Goal: Task Accomplishment & Management: Complete application form

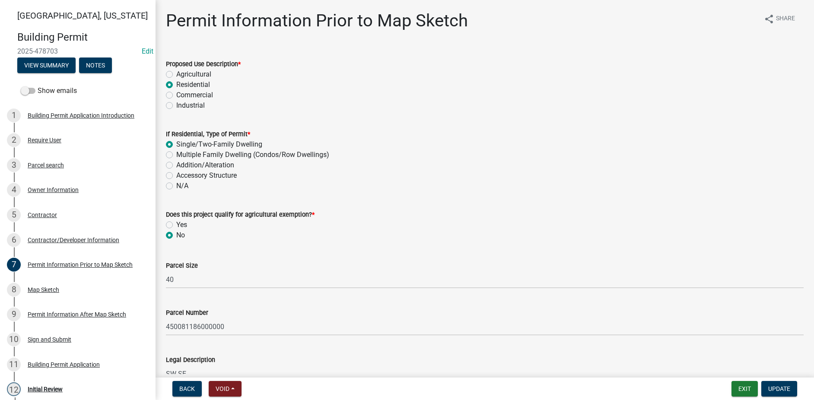
select select "bc7ac8f3-ee28-4038-ac52-9d7758998445"
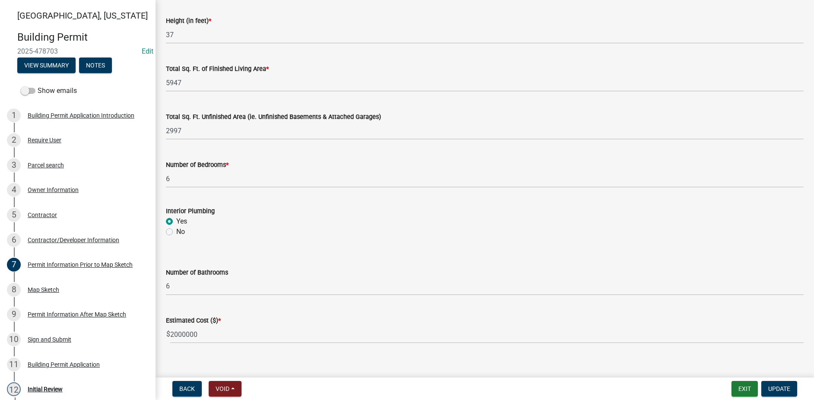
scroll to position [561, 0]
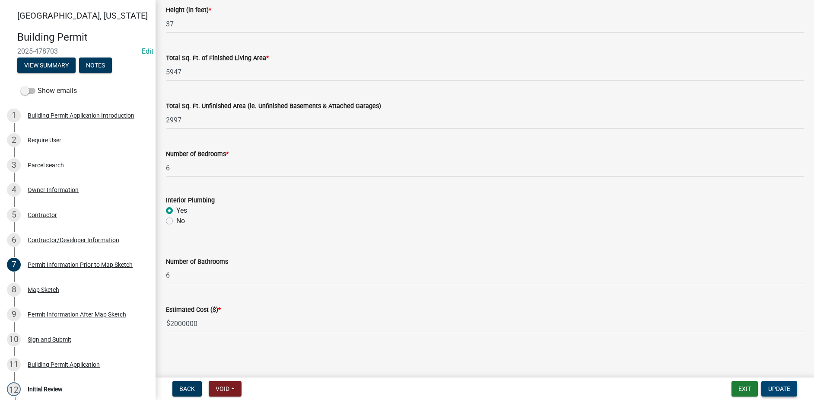
click at [781, 391] on span "Update" at bounding box center [779, 388] width 22 height 7
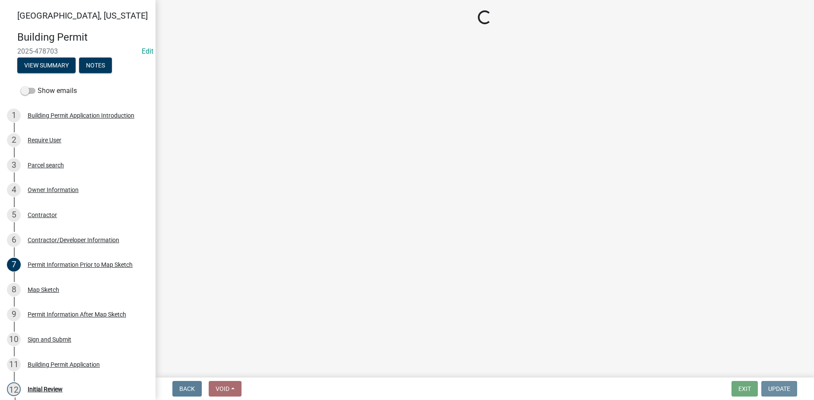
scroll to position [0, 0]
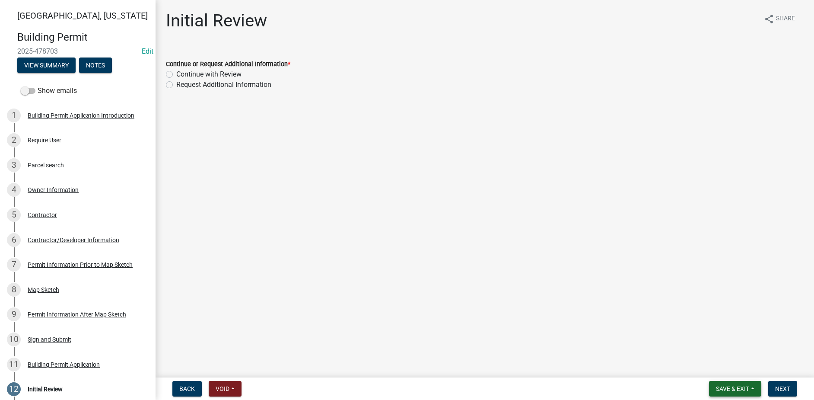
click at [737, 387] on span "Save & Exit" at bounding box center [732, 388] width 33 height 7
click at [714, 348] on button "Save" at bounding box center [726, 345] width 69 height 21
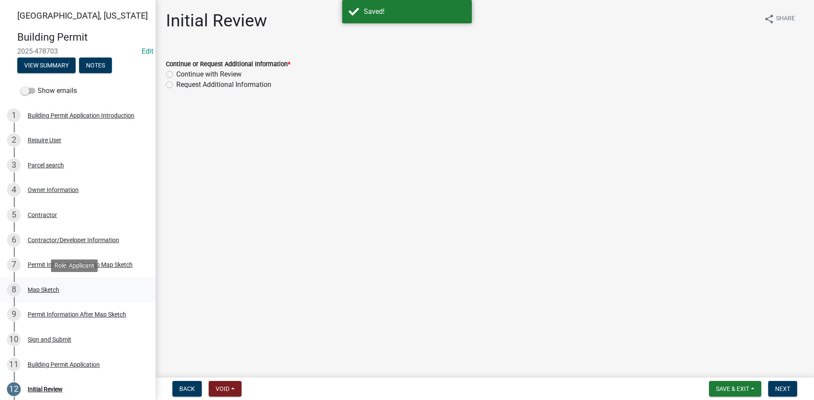
click at [38, 286] on div "Map Sketch" at bounding box center [44, 289] width 32 height 6
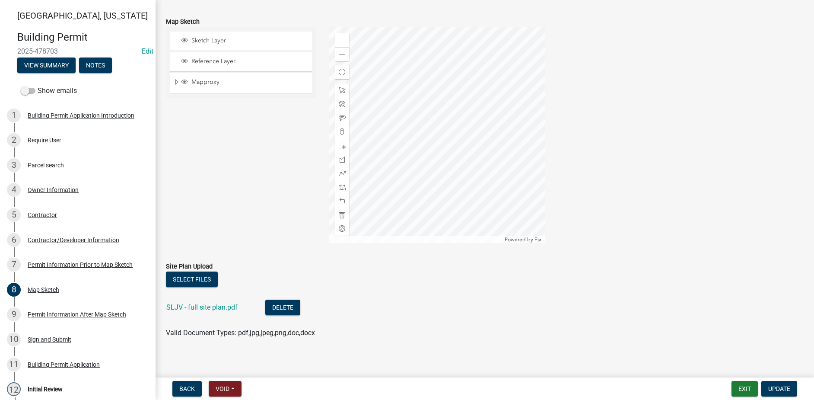
scroll to position [130, 0]
click at [213, 306] on link "SLJV - full site plan.pdf" at bounding box center [201, 306] width 71 height 8
click at [52, 315] on div "Permit Information After Map Sketch" at bounding box center [77, 314] width 99 height 6
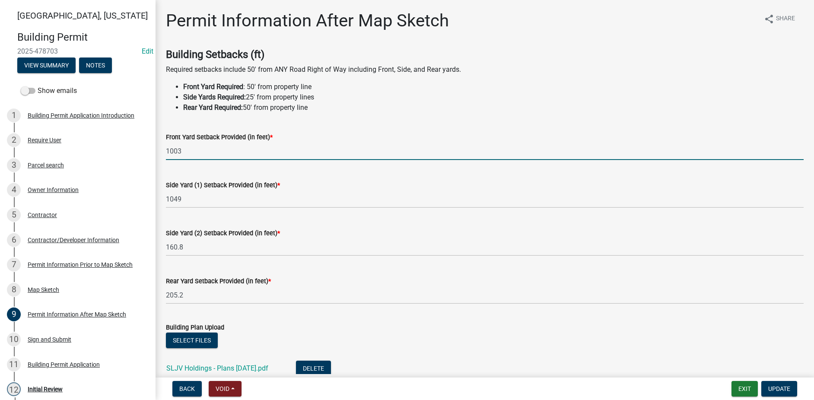
drag, startPoint x: 195, startPoint y: 155, endPoint x: 154, endPoint y: 155, distance: 41.5
click at [154, 155] on div "Madison County, Iowa Building Permit 2025-478703 Edit View Summary Notes Show e…" at bounding box center [407, 200] width 814 height 400
type input "205.2"
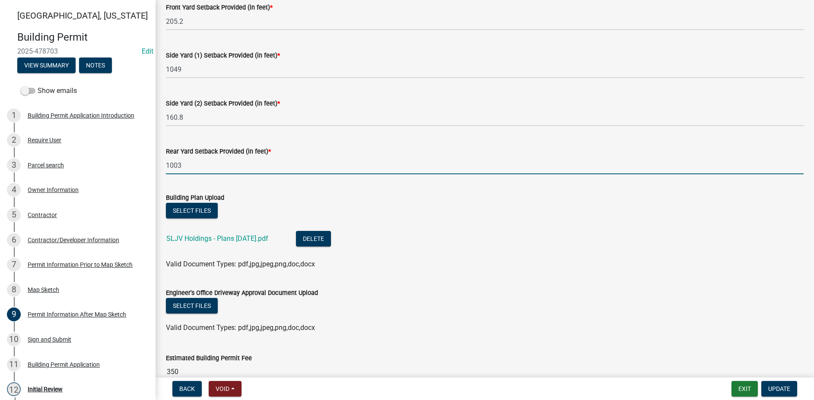
scroll to position [173, 0]
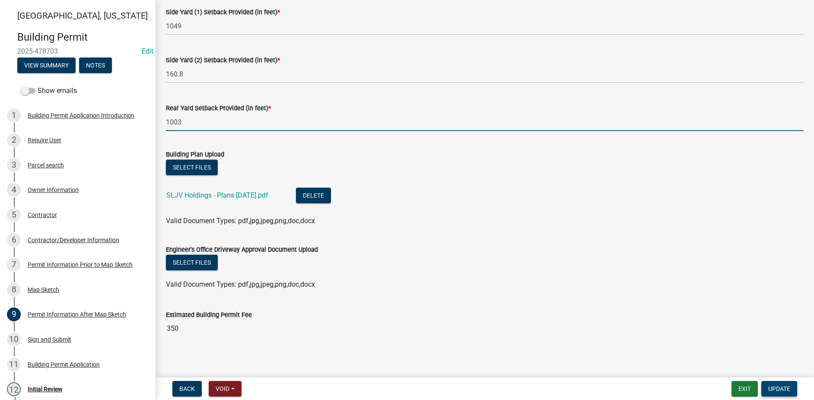
type input "1003"
click at [777, 389] on span "Update" at bounding box center [779, 388] width 22 height 7
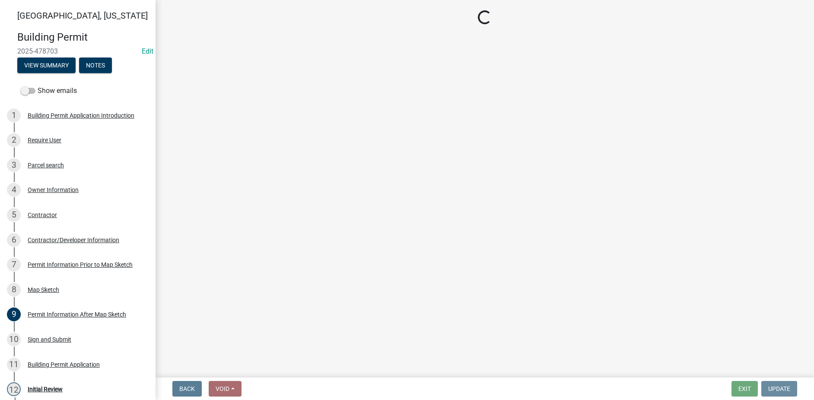
scroll to position [0, 0]
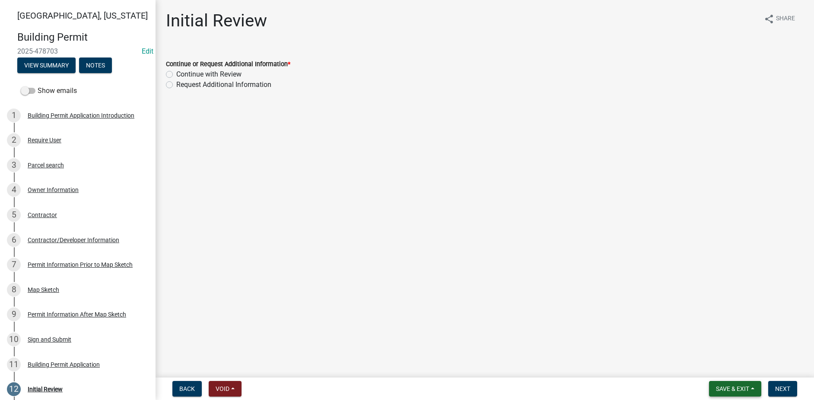
click at [728, 388] on span "Save & Exit" at bounding box center [732, 388] width 33 height 7
click at [715, 351] on button "Save" at bounding box center [726, 345] width 69 height 21
click at [52, 290] on div "Map Sketch" at bounding box center [44, 289] width 32 height 6
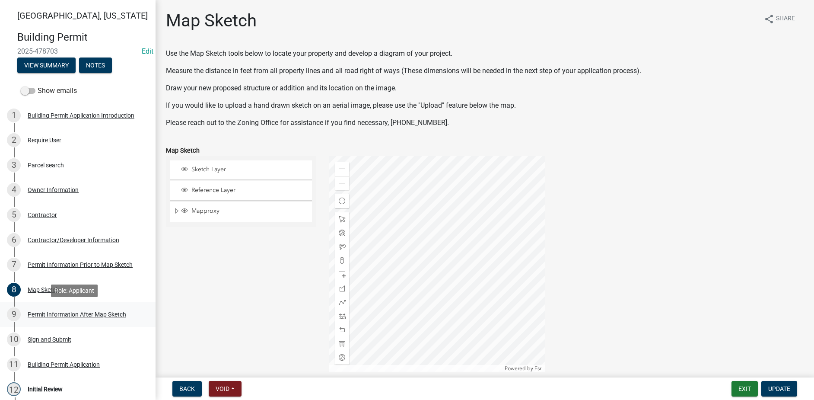
click at [74, 312] on div "Permit Information After Map Sketch" at bounding box center [77, 314] width 99 height 6
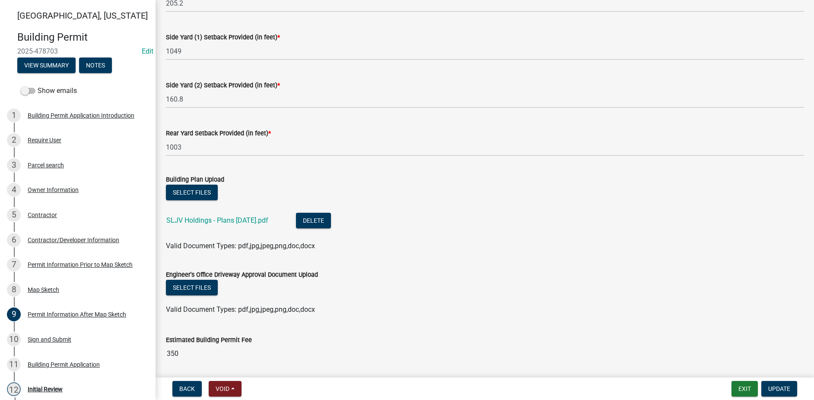
scroll to position [173, 0]
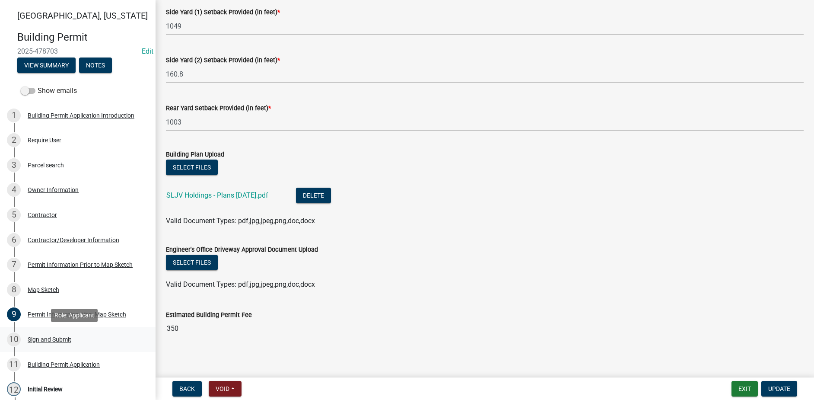
click at [54, 342] on div "Sign and Submit" at bounding box center [50, 339] width 44 height 6
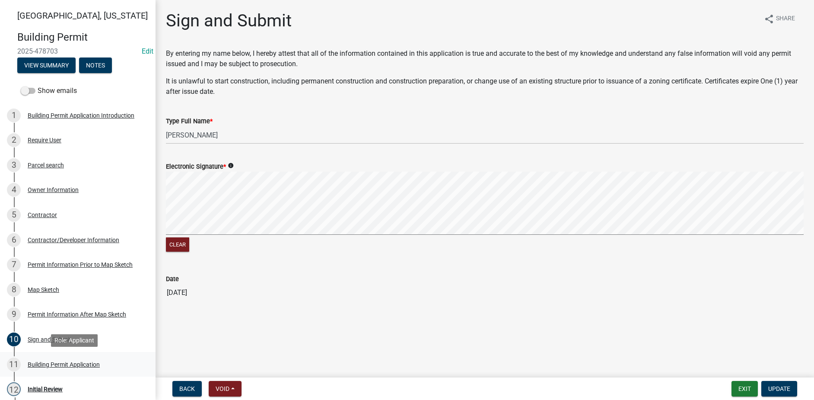
click at [64, 362] on div "Building Permit Application" at bounding box center [64, 364] width 72 height 6
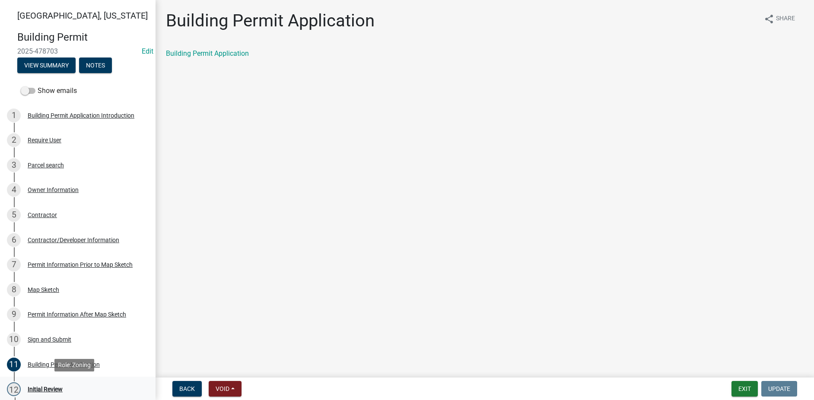
click at [55, 386] on div "Initial Review" at bounding box center [45, 389] width 35 height 6
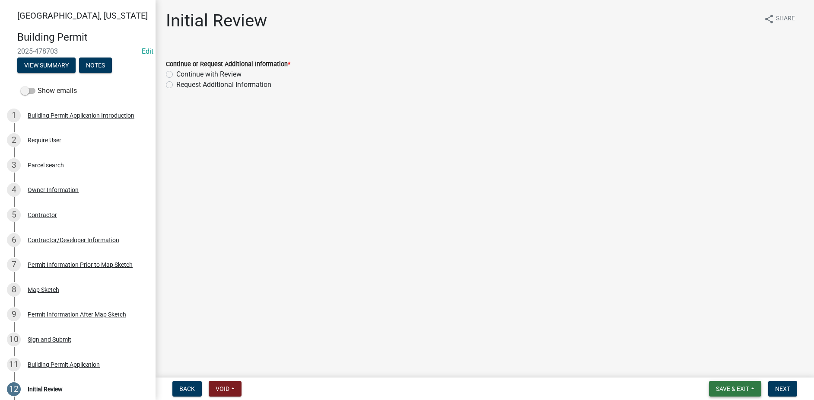
click at [731, 386] on span "Save & Exit" at bounding box center [732, 388] width 33 height 7
click at [725, 366] on button "Save & Exit" at bounding box center [726, 366] width 69 height 21
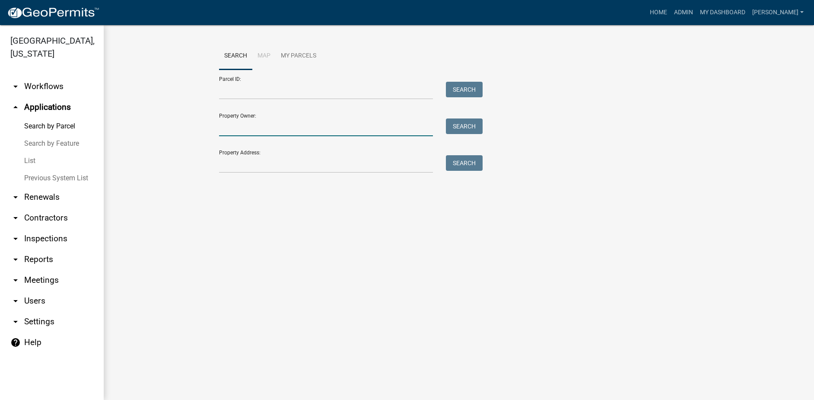
click at [241, 129] on input "Property Owner:" at bounding box center [326, 127] width 214 height 18
type input "2180"
drag, startPoint x: 242, startPoint y: 131, endPoint x: 214, endPoint y: 130, distance: 28.1
click at [214, 130] on div "2180" at bounding box center [326, 127] width 227 height 18
click at [229, 169] on input "Property Address:" at bounding box center [326, 164] width 214 height 18
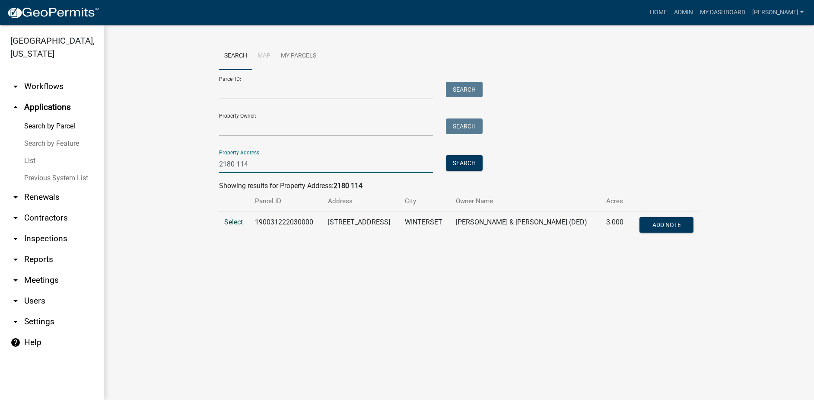
type input "2180 114"
click at [228, 221] on span "Select" at bounding box center [233, 222] width 19 height 8
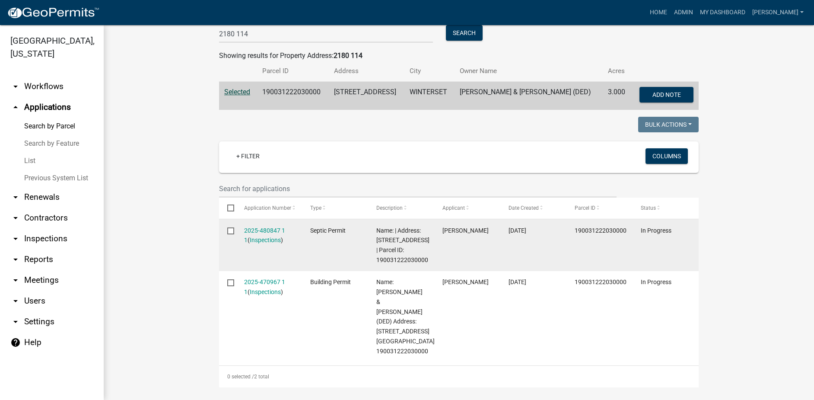
scroll to position [130, 0]
click at [273, 228] on link "2025-480847 1 1" at bounding box center [264, 235] width 41 height 17
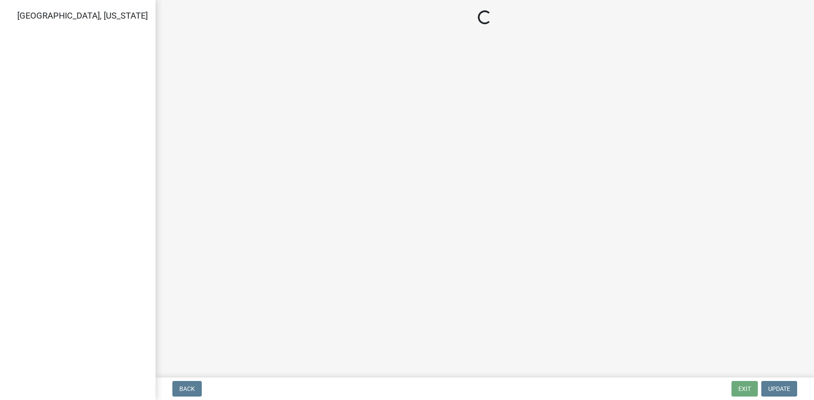
select select "3: 3"
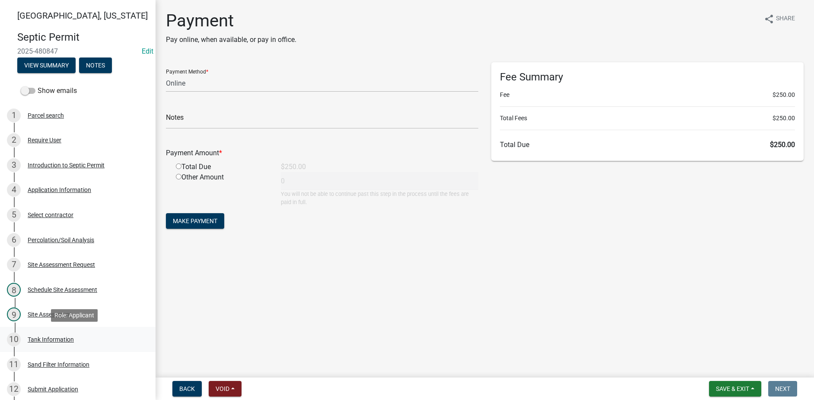
click at [49, 332] on div "10 Tank Information" at bounding box center [74, 339] width 135 height 14
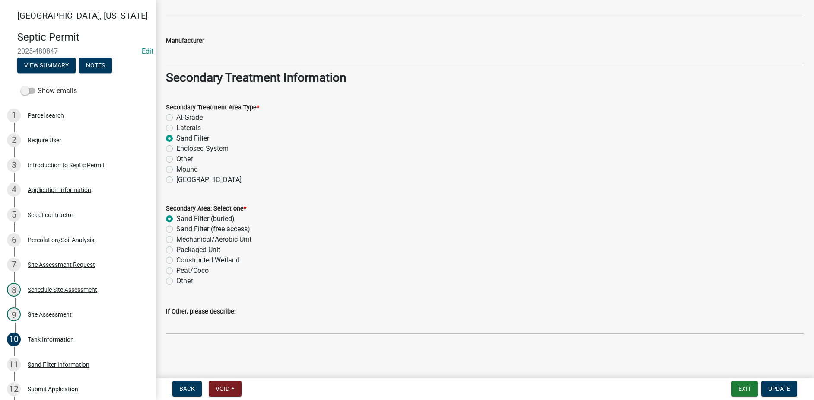
scroll to position [653, 0]
click at [52, 366] on div "Sand Filter Information" at bounding box center [59, 364] width 62 height 6
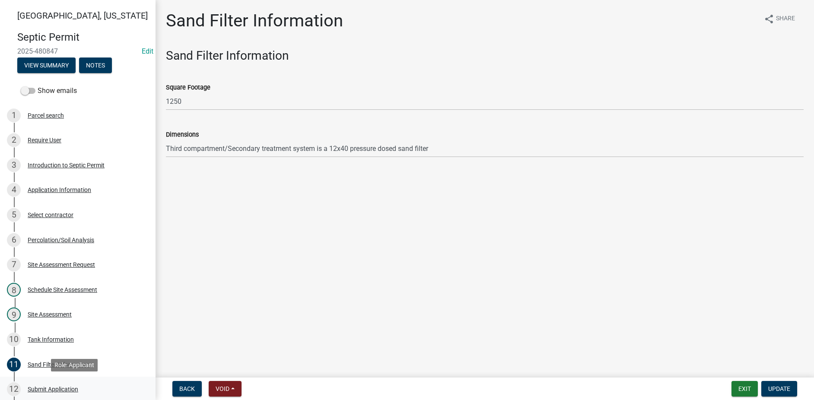
click at [53, 393] on div "12 Submit Application" at bounding box center [74, 389] width 135 height 14
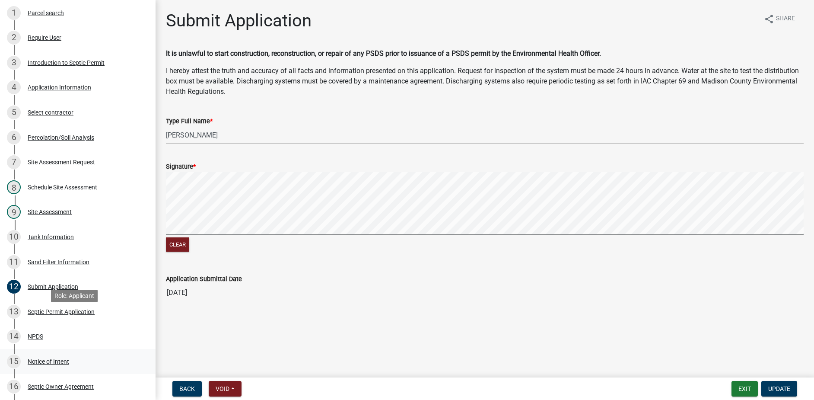
scroll to position [130, 0]
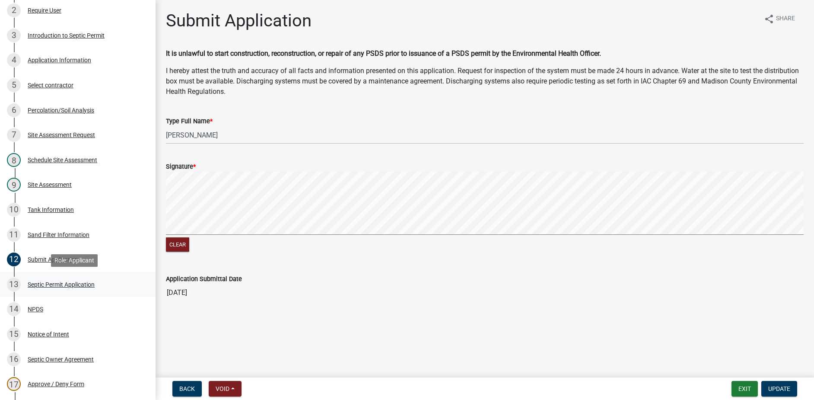
click at [47, 285] on div "Septic Permit Application" at bounding box center [61, 284] width 67 height 6
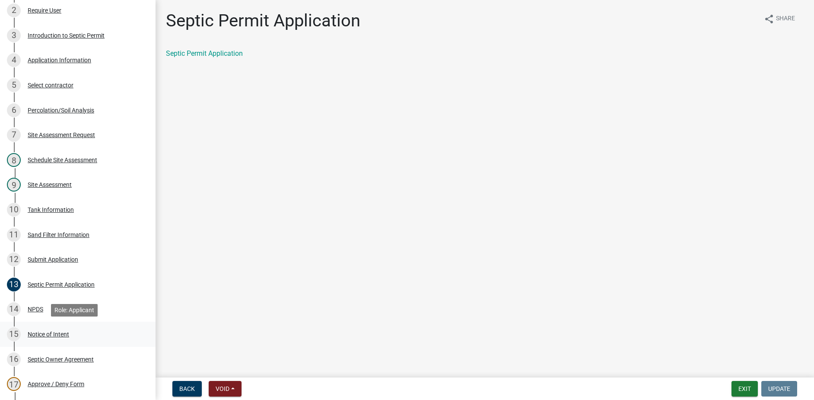
click at [51, 331] on div "Notice of Intent" at bounding box center [48, 334] width 41 height 6
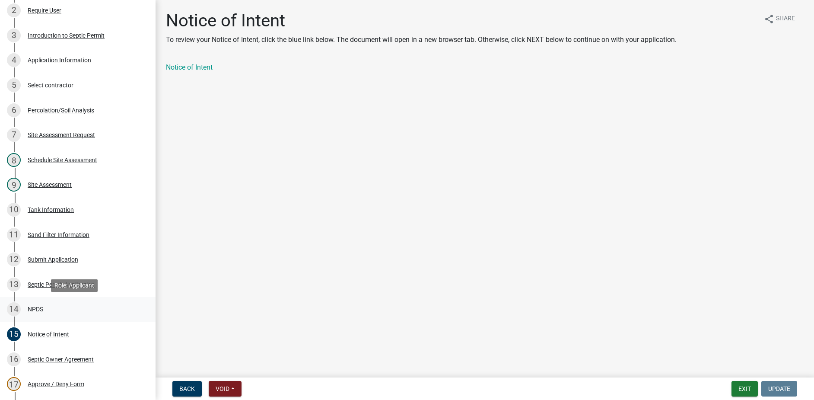
click at [32, 310] on div "NPDS" at bounding box center [36, 309] width 16 height 6
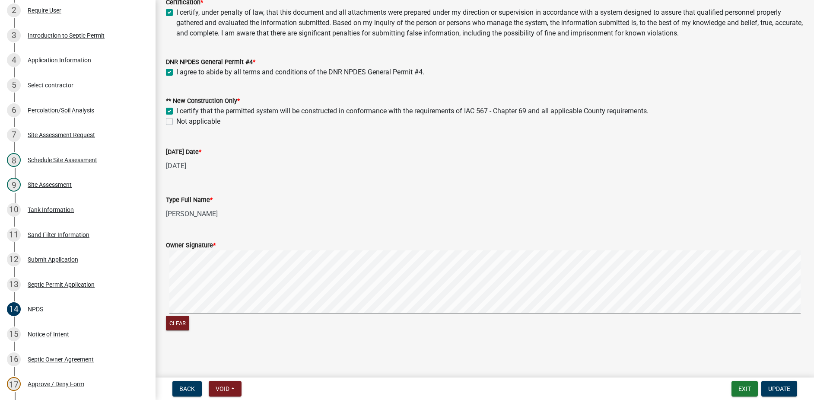
scroll to position [0, 0]
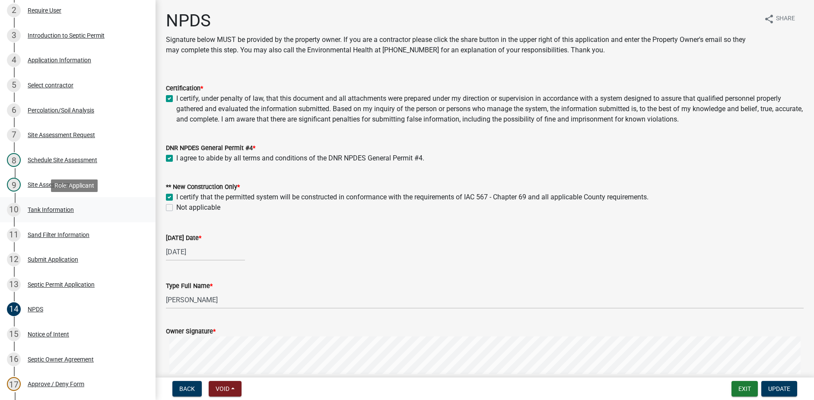
click at [49, 205] on div "10 Tank Information" at bounding box center [74, 210] width 135 height 14
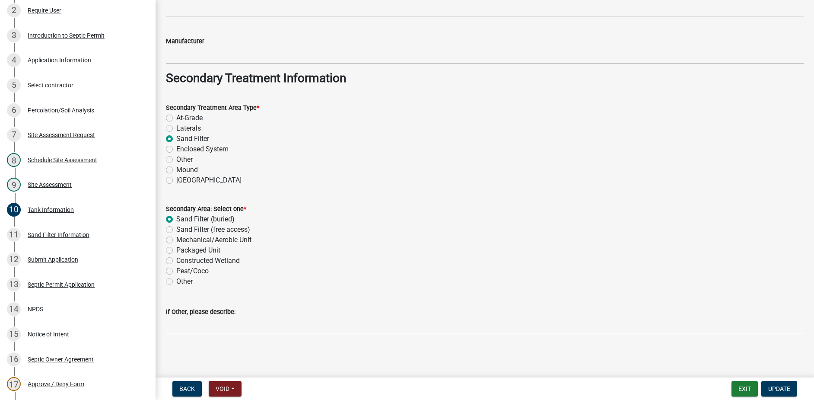
scroll to position [653, 0]
click at [48, 230] on div "11 Sand Filter Information" at bounding box center [74, 235] width 135 height 14
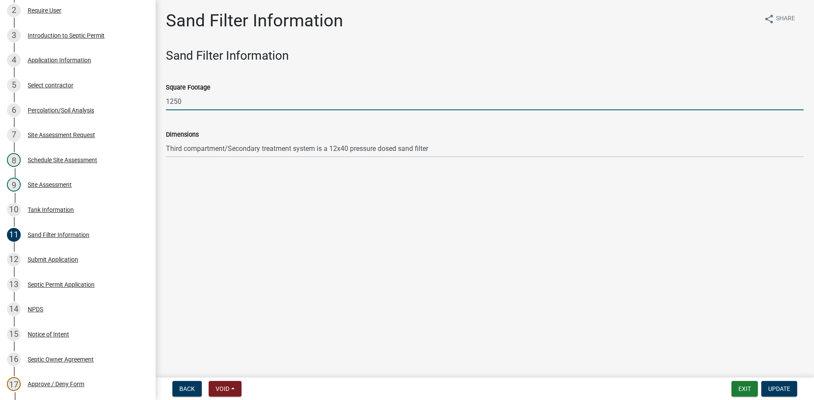
drag, startPoint x: 201, startPoint y: 103, endPoint x: 150, endPoint y: 102, distance: 50.1
click at [150, 102] on div "Madison County, Iowa Septic Permit 2025-480847 Edit View Summary Notes Show ema…" at bounding box center [407, 200] width 814 height 400
type input "480"
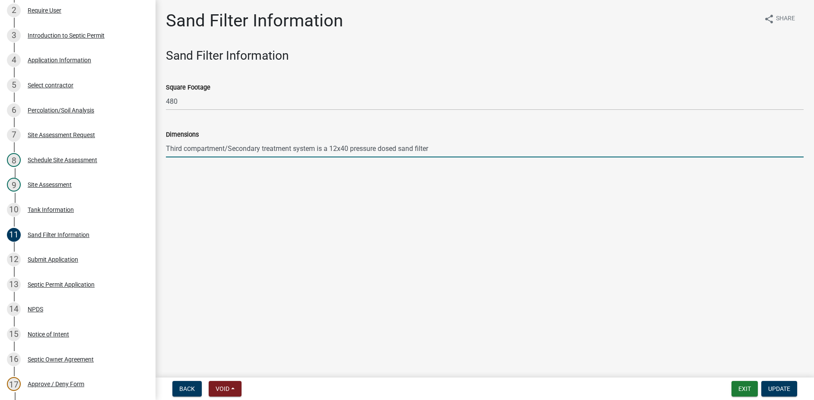
drag, startPoint x: 330, startPoint y: 148, endPoint x: 156, endPoint y: 156, distance: 174.7
click at [156, 155] on div "Sand Filter Information share Share Sand Filter Information Square Footage 480 …" at bounding box center [485, 91] width 659 height 162
drag, startPoint x: 271, startPoint y: 147, endPoint x: 185, endPoint y: 146, distance: 86.0
click at [185, 146] on input "12x40 pressure dosed sand filter" at bounding box center [485, 149] width 638 height 18
type input "12x40"
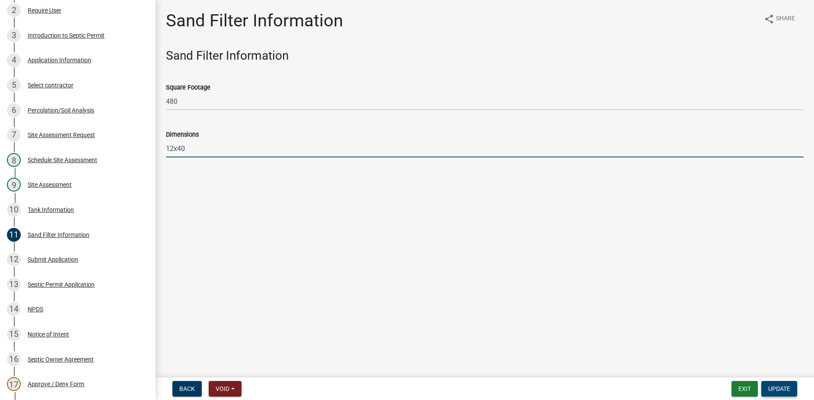
click at [777, 392] on span "Update" at bounding box center [779, 388] width 22 height 7
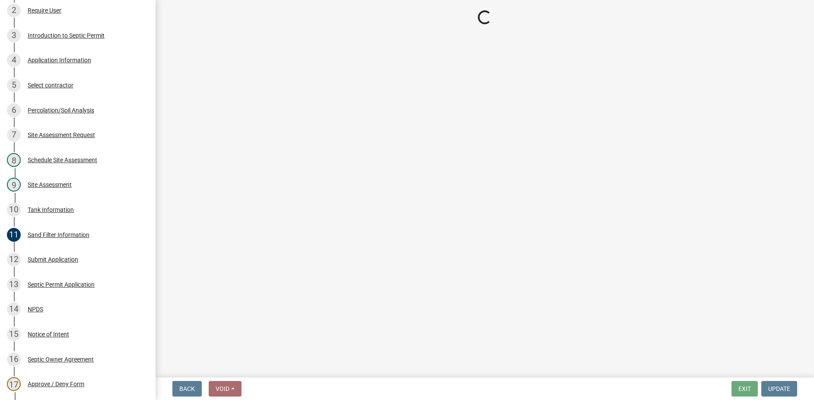
select select "3: 3"
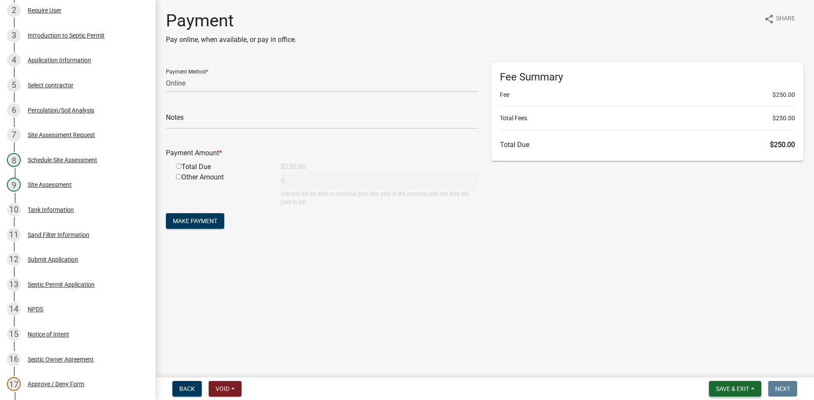
click at [737, 387] on span "Save & Exit" at bounding box center [732, 388] width 33 height 7
click at [728, 348] on button "Save" at bounding box center [726, 345] width 69 height 21
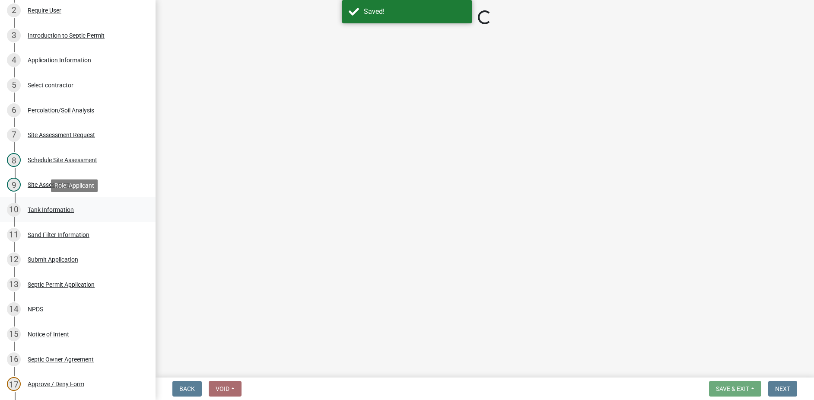
click at [49, 213] on div "10 Tank Information" at bounding box center [74, 210] width 135 height 14
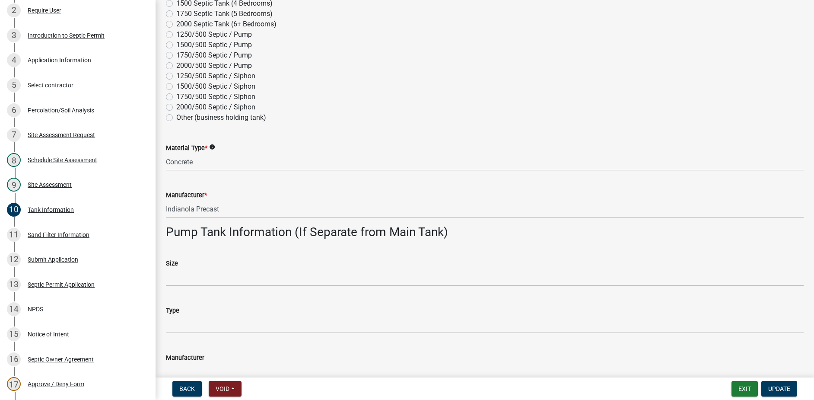
scroll to position [43, 0]
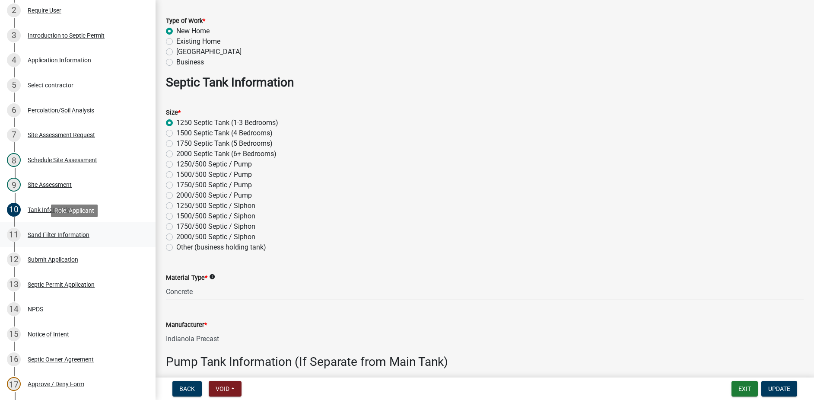
click at [46, 238] on div "11 Sand Filter Information" at bounding box center [74, 235] width 135 height 14
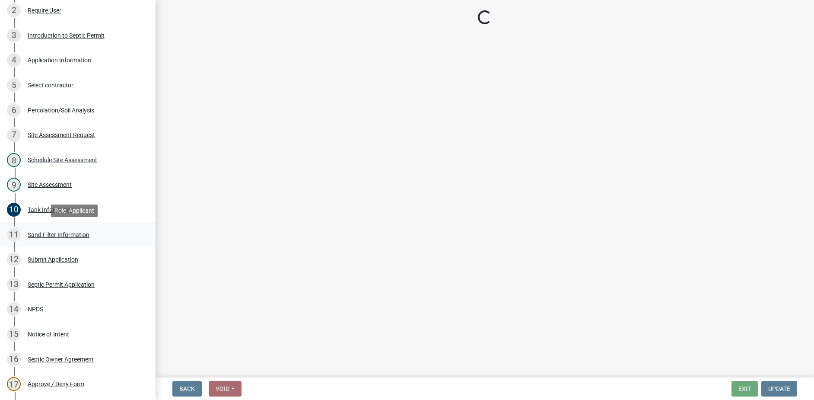
scroll to position [0, 0]
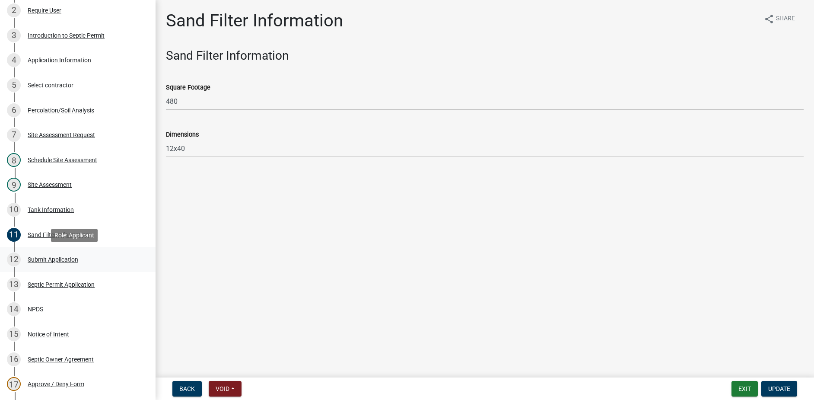
click at [72, 257] on div "Submit Application" at bounding box center [53, 259] width 51 height 6
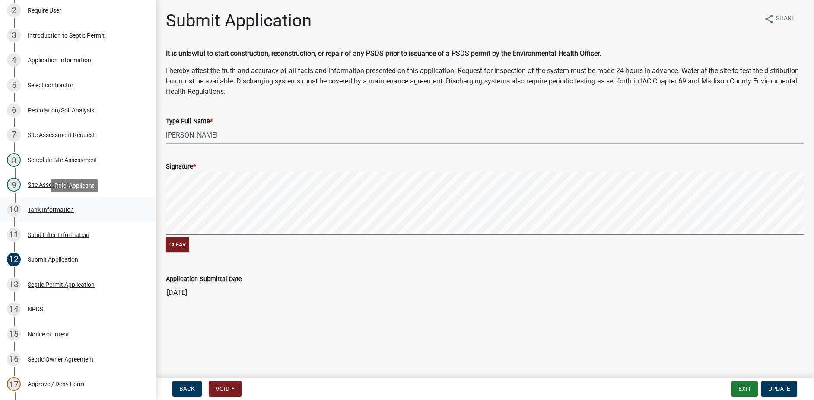
click at [50, 216] on div "10 Tank Information" at bounding box center [74, 210] width 135 height 14
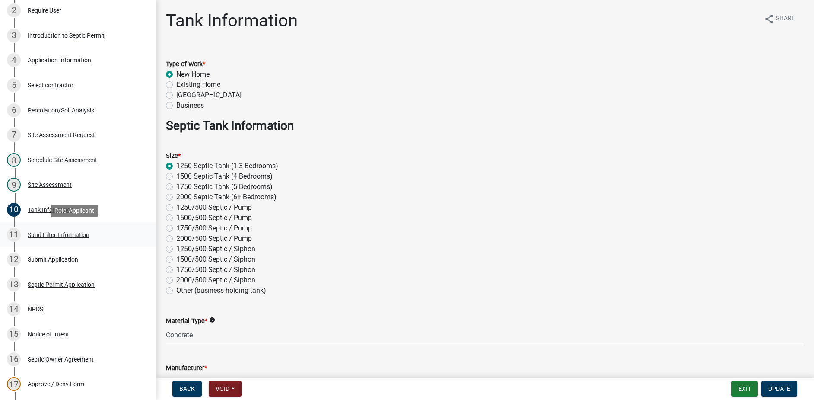
click at [55, 232] on div "Sand Filter Information" at bounding box center [59, 235] width 62 height 6
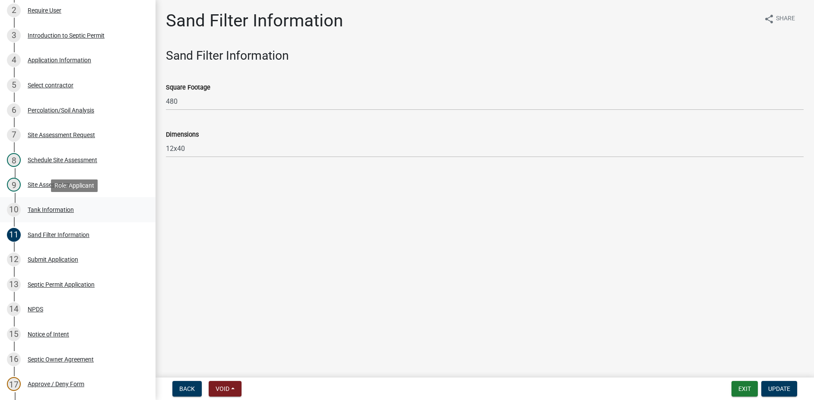
click at [43, 211] on div "Tank Information" at bounding box center [51, 210] width 46 height 6
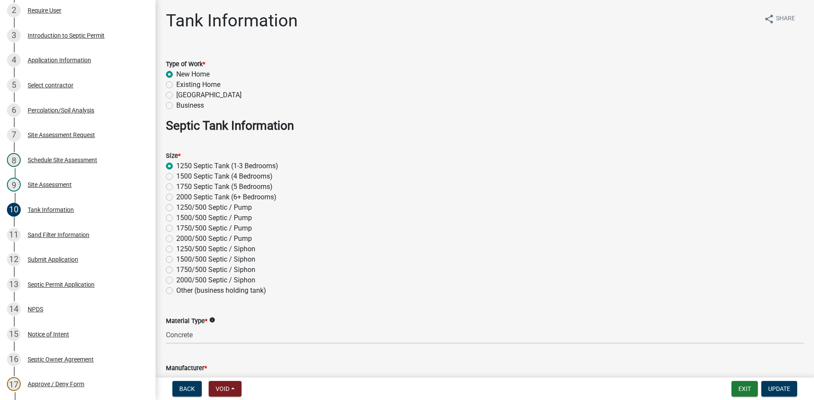
click at [176, 208] on label "1250/500 Septic / Pump" at bounding box center [214, 207] width 76 height 10
click at [176, 208] on input "1250/500 Septic / Pump" at bounding box center [179, 205] width 6 height 6
radio input "true"
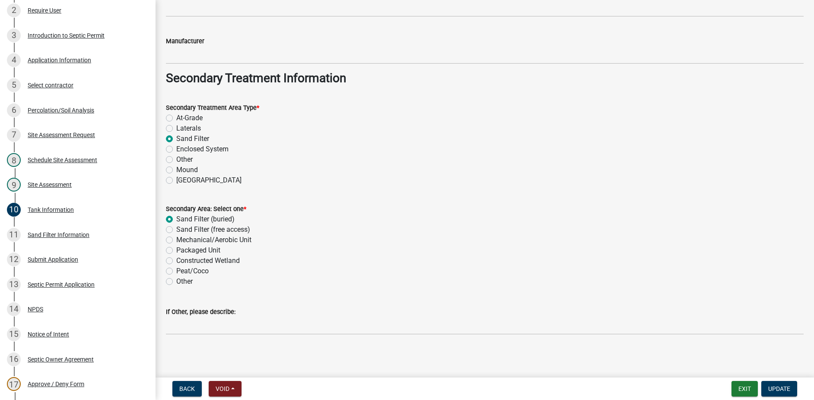
scroll to position [653, 0]
click at [786, 387] on span "Update" at bounding box center [779, 388] width 22 height 7
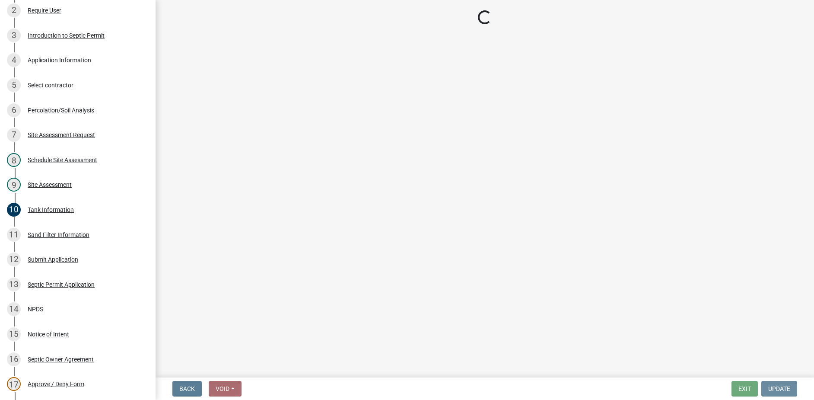
scroll to position [0, 0]
select select "3: 3"
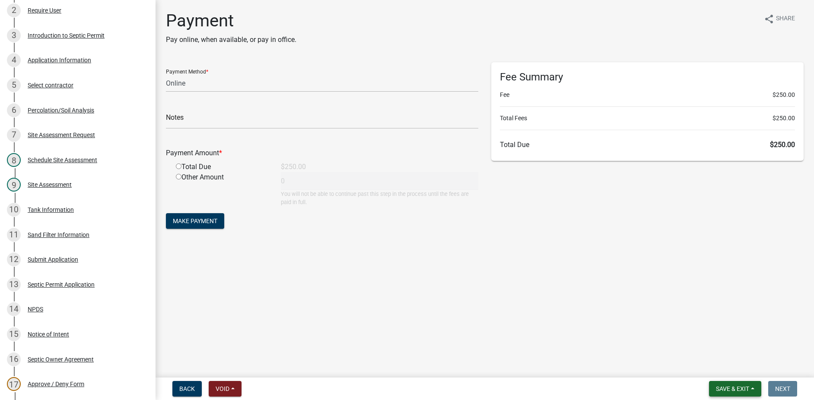
click at [730, 386] on span "Save & Exit" at bounding box center [732, 388] width 33 height 7
click at [709, 345] on button "Save" at bounding box center [726, 345] width 69 height 21
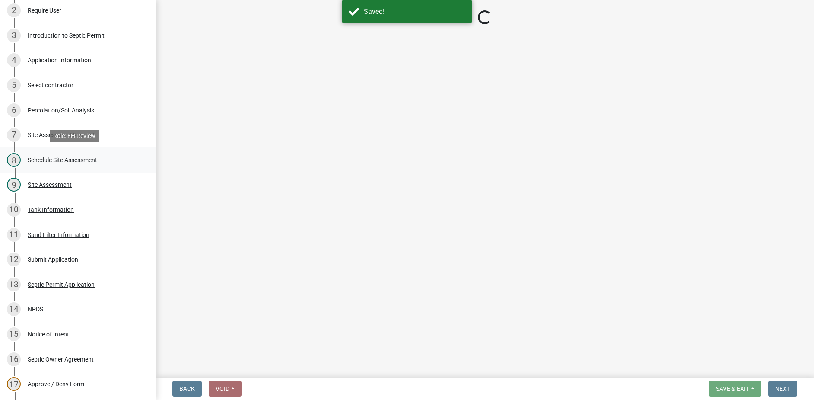
select select "3: 3"
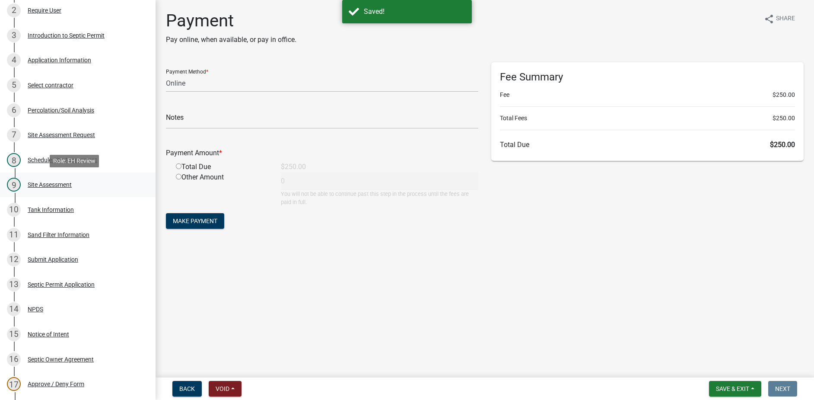
click at [49, 183] on div "Site Assessment" at bounding box center [50, 184] width 44 height 6
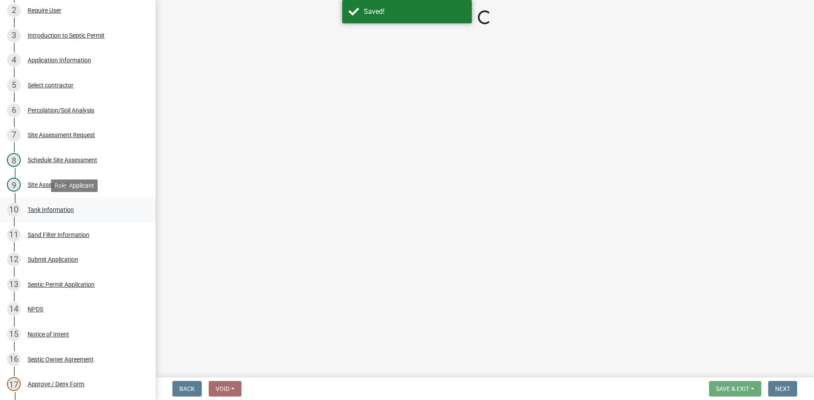
select select "cee7aade-c60a-47dc-8b48-e4cdff881902"
select select "dbe3a1b9-a4b3-48fa-b9c0-fee70399abae"
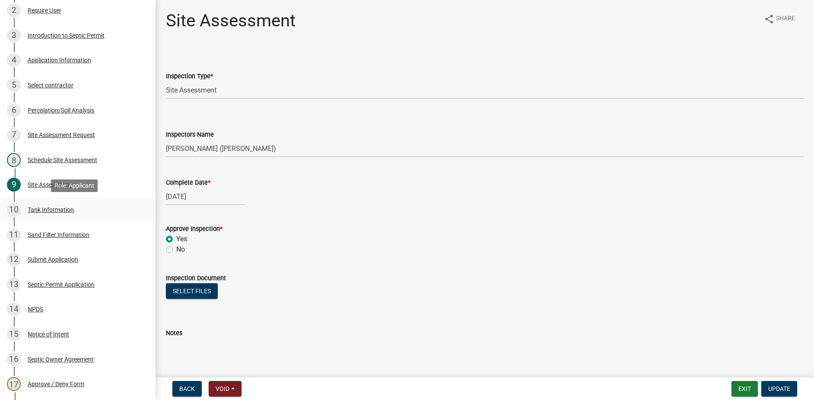
click at [51, 209] on div "Tank Information" at bounding box center [51, 210] width 46 height 6
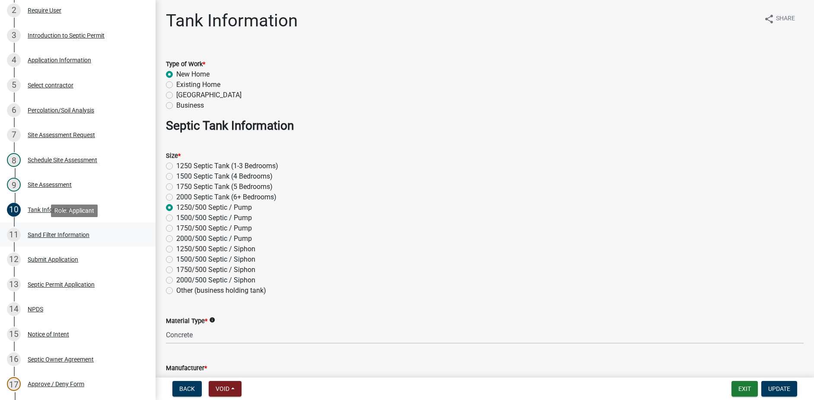
click at [65, 242] on link "11 Sand Filter Information" at bounding box center [78, 234] width 156 height 25
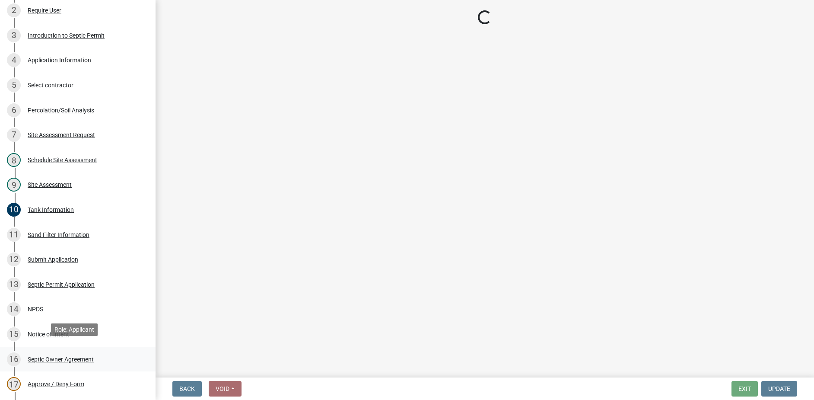
scroll to position [173, 0]
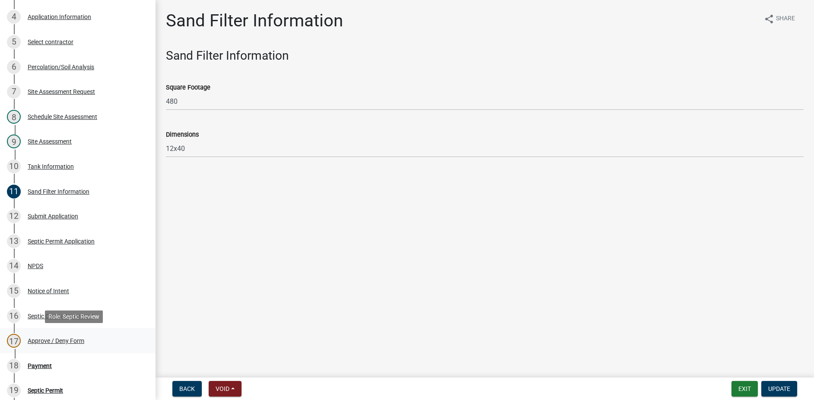
click at [56, 342] on div "Approve / Deny Form" at bounding box center [56, 340] width 57 height 6
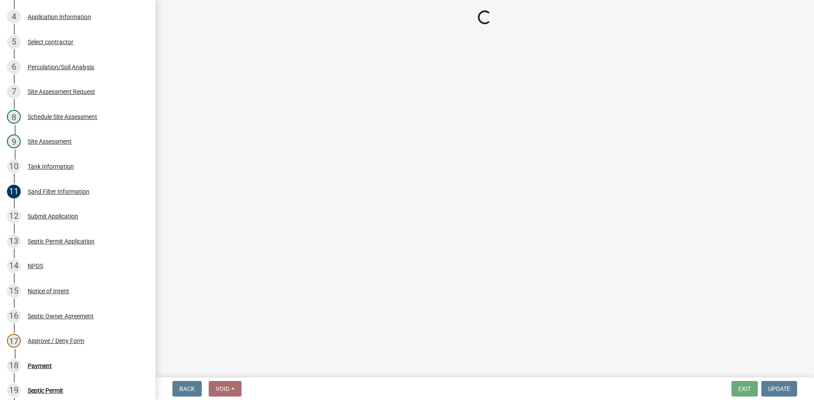
select select "2a766554-95f9-4f5e-8bc4-c4203ac60b7b"
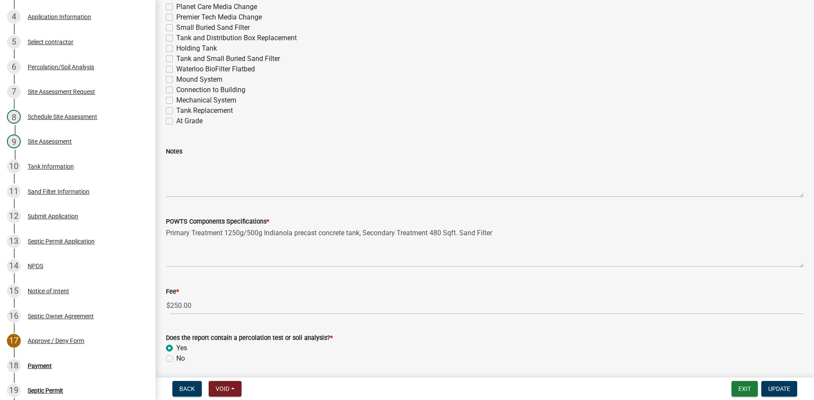
scroll to position [475, 0]
click at [45, 168] on div "Tank Information" at bounding box center [51, 166] width 46 height 6
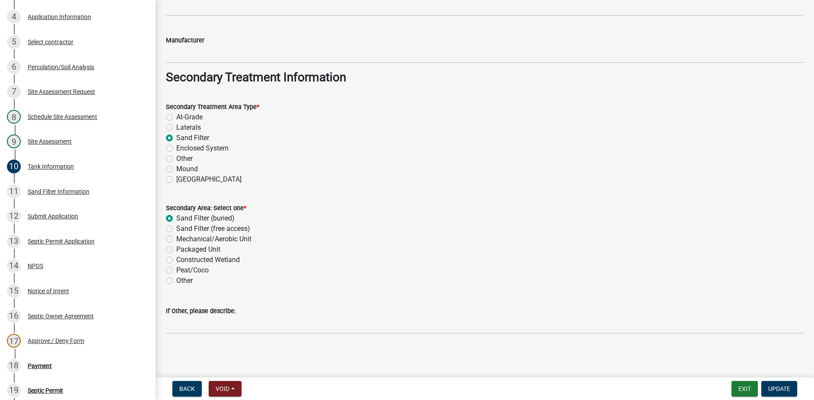
scroll to position [653, 0]
click at [54, 198] on div "11 Sand Filter Information" at bounding box center [74, 192] width 135 height 14
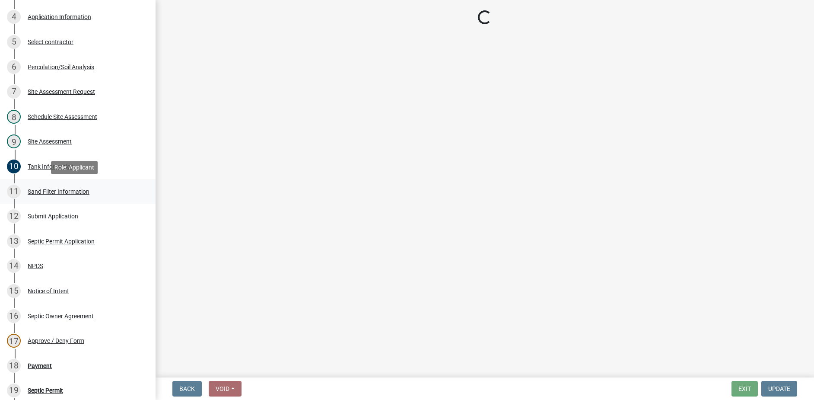
scroll to position [0, 0]
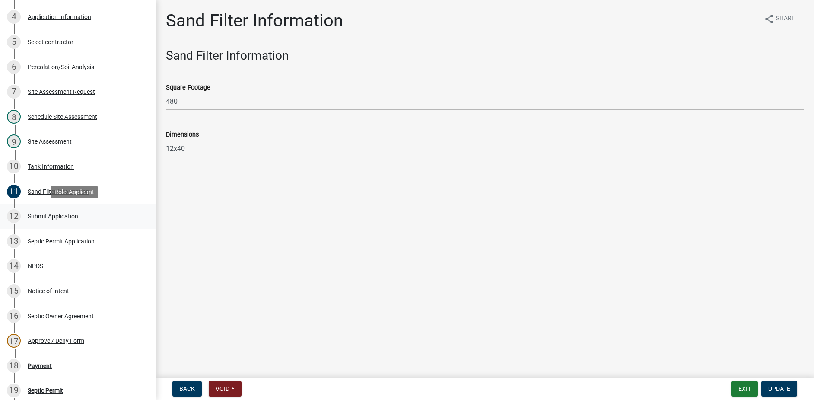
click at [39, 215] on div "Submit Application" at bounding box center [53, 216] width 51 height 6
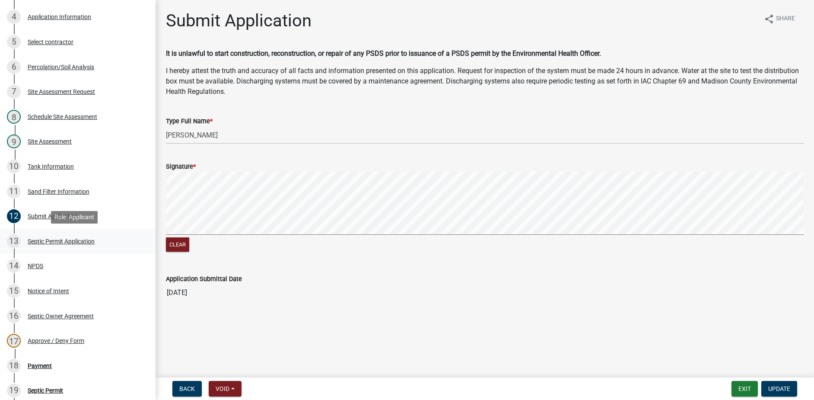
click at [45, 242] on div "Septic Permit Application" at bounding box center [61, 241] width 67 height 6
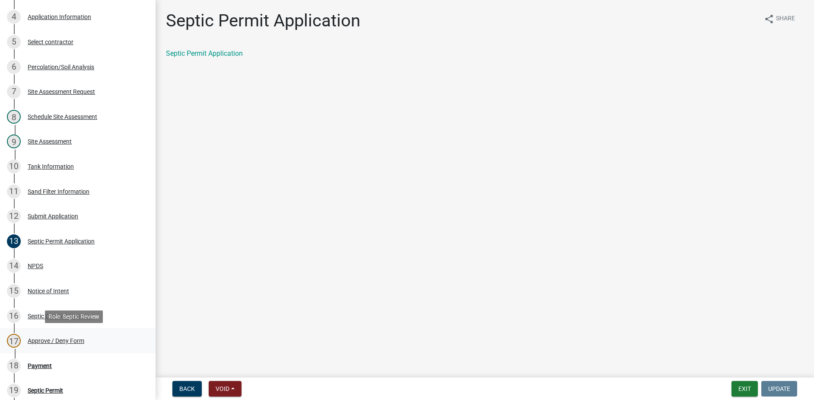
click at [47, 345] on div "17 Approve / Deny Form" at bounding box center [74, 341] width 135 height 14
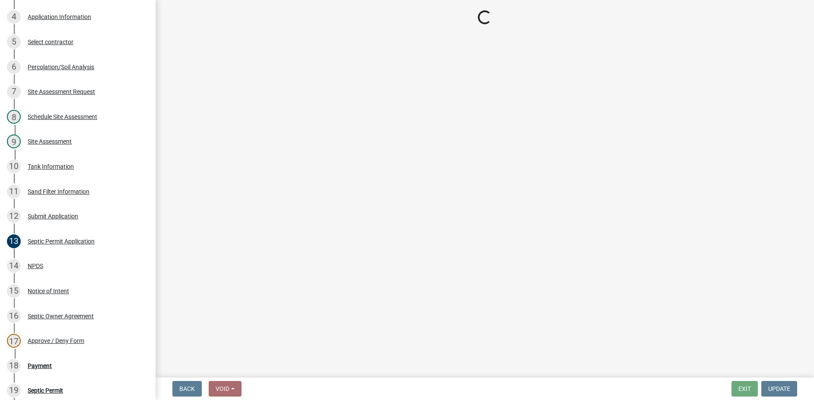
select select "2a766554-95f9-4f5e-8bc4-c4203ac60b7b"
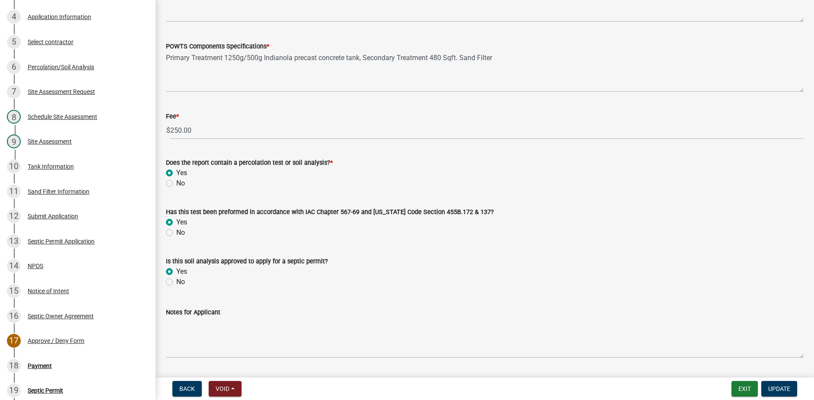
scroll to position [673, 0]
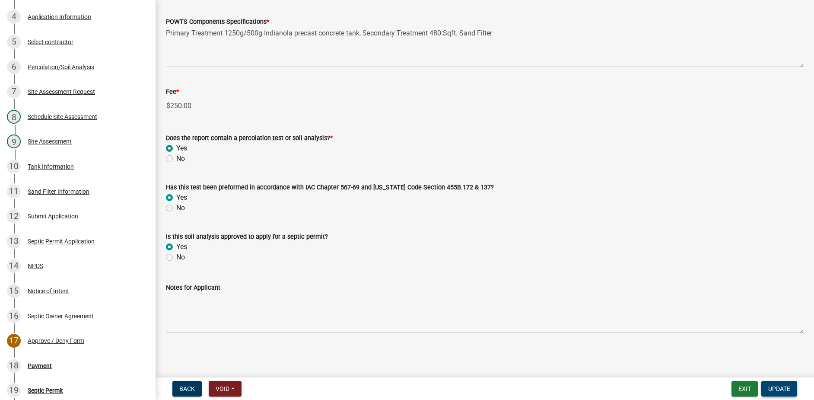
click at [791, 391] on button "Update" at bounding box center [779, 389] width 36 height 16
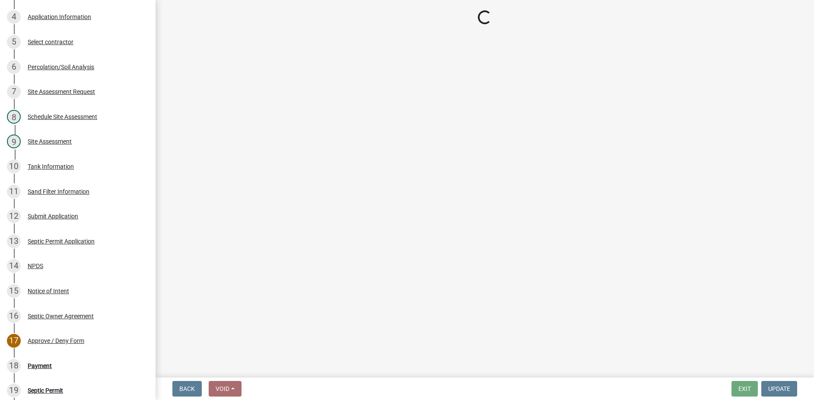
select select "3: 3"
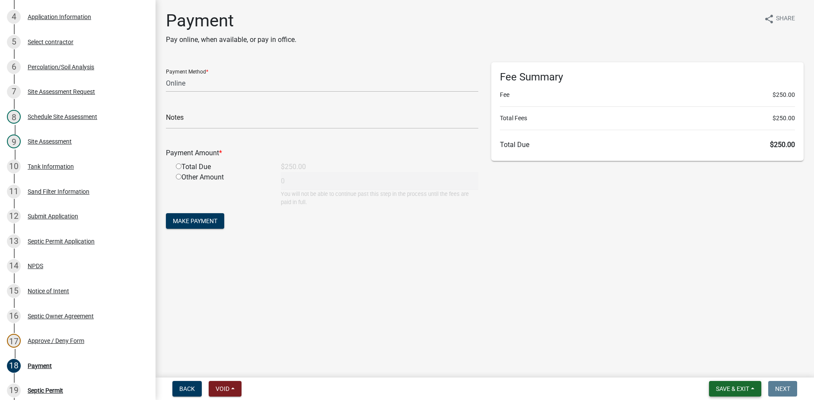
click at [733, 390] on span "Save & Exit" at bounding box center [732, 388] width 33 height 7
click at [725, 369] on button "Save & Exit" at bounding box center [726, 366] width 69 height 21
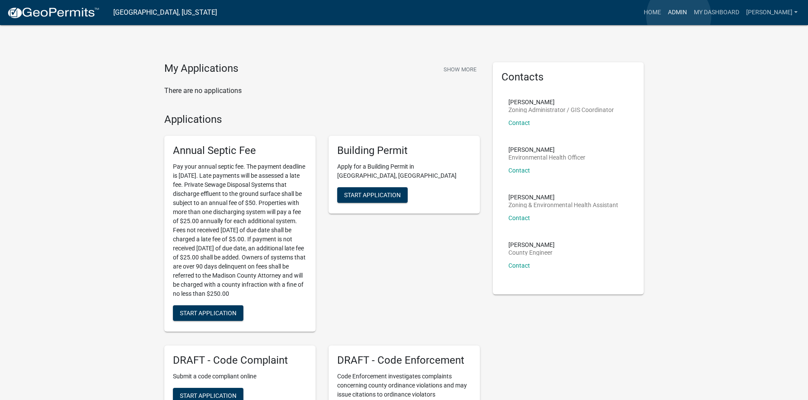
click at [678, 16] on link "Admin" at bounding box center [677, 12] width 26 height 16
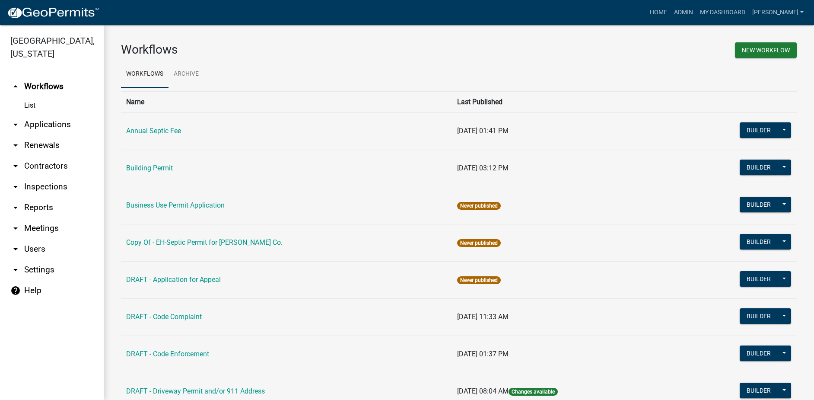
click at [42, 114] on link "arrow_drop_down Applications" at bounding box center [52, 124] width 104 height 21
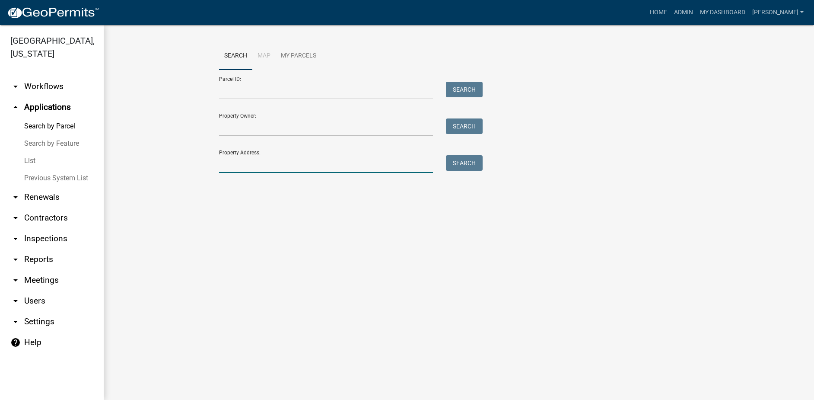
click at [291, 169] on input "Property Address:" at bounding box center [326, 164] width 214 height 18
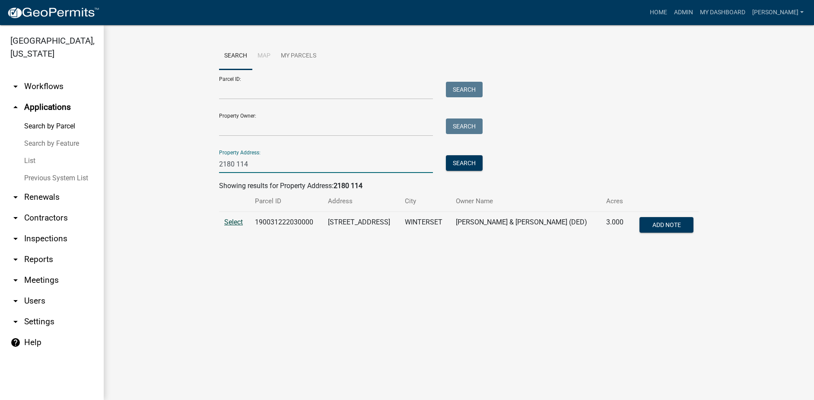
type input "2180 114"
click at [239, 222] on span "Select" at bounding box center [233, 222] width 19 height 8
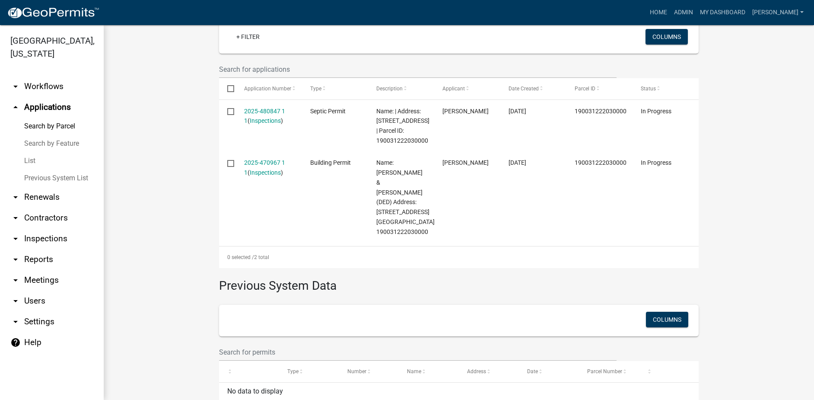
scroll to position [255, 0]
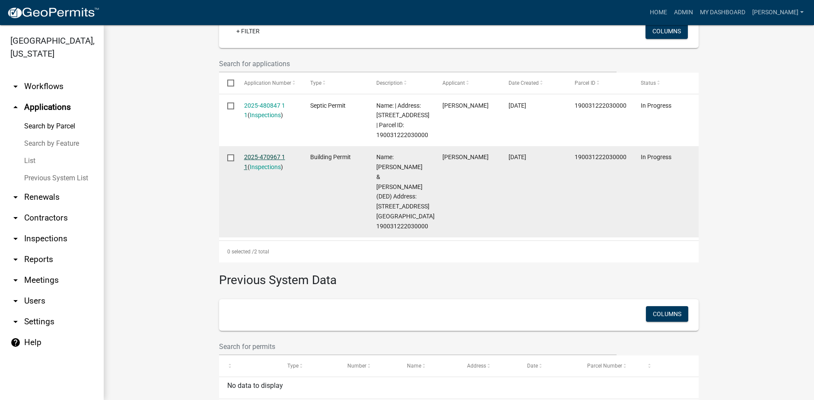
click at [271, 157] on link "2025-470967 1 1" at bounding box center [264, 161] width 41 height 17
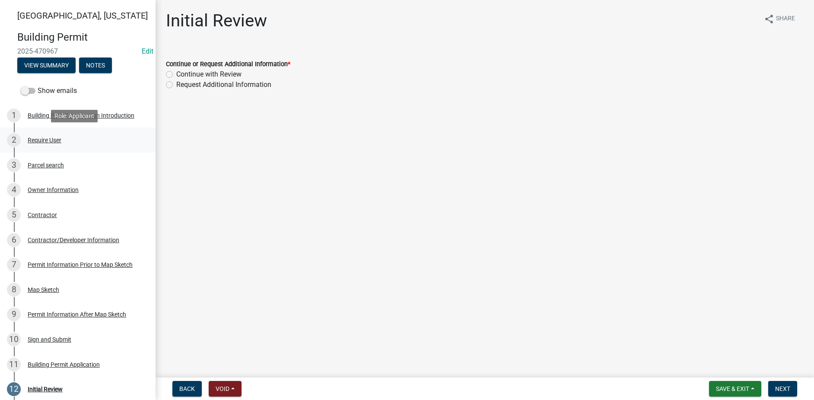
click at [57, 135] on div "2 Require User" at bounding box center [74, 140] width 135 height 14
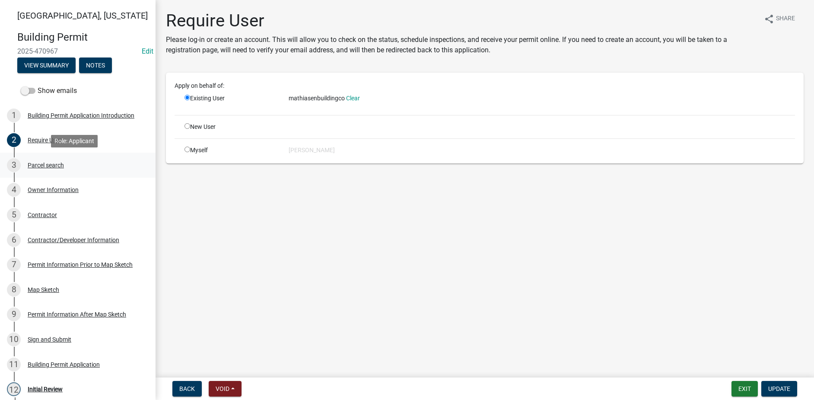
click at [64, 165] on div "Parcel search" at bounding box center [46, 165] width 36 height 6
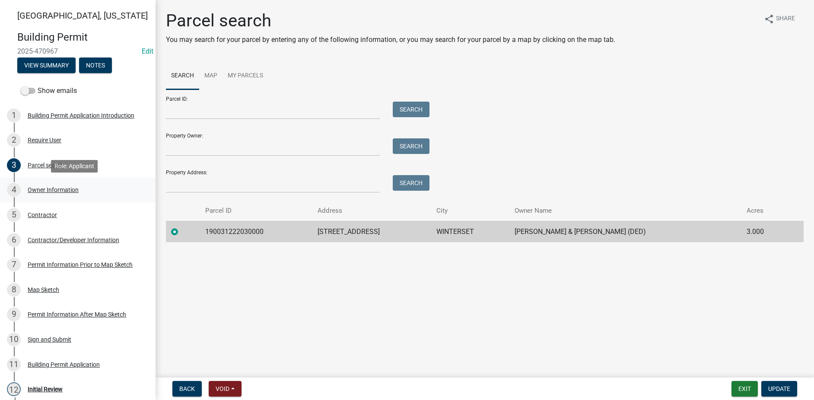
click at [60, 188] on div "Owner Information" at bounding box center [53, 190] width 51 height 6
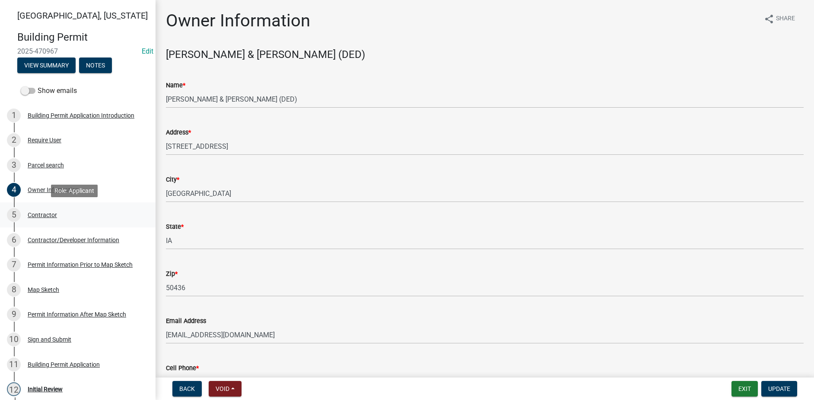
click at [55, 213] on div "Contractor" at bounding box center [42, 215] width 29 height 6
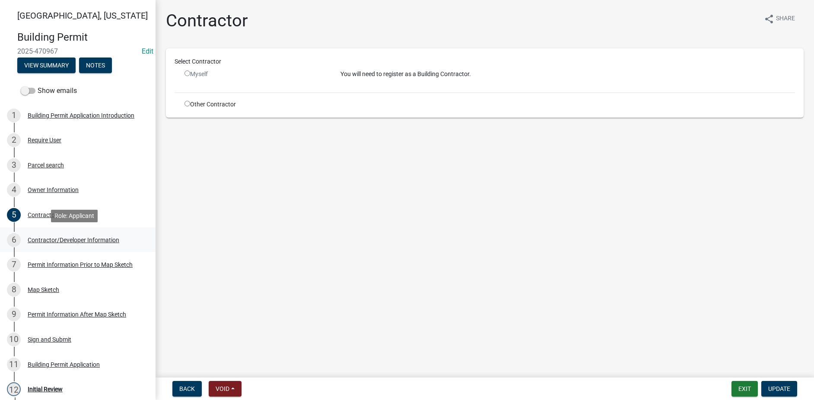
click at [65, 239] on div "Contractor/Developer Information" at bounding box center [74, 240] width 92 height 6
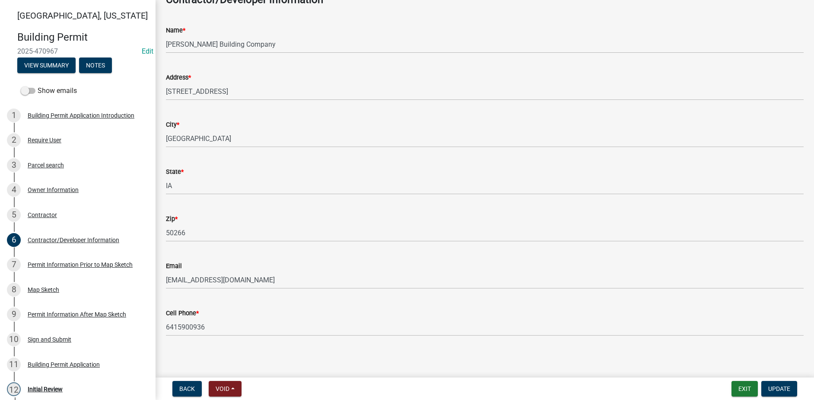
scroll to position [57, 0]
click at [52, 268] on div "7 Permit Information Prior to Map Sketch" at bounding box center [74, 265] width 135 height 14
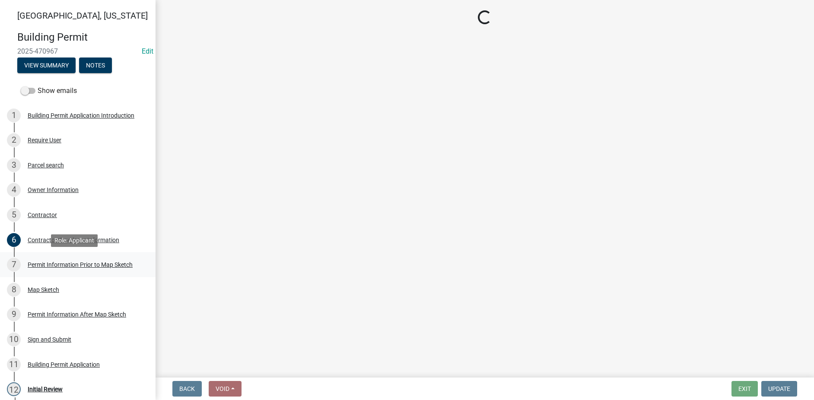
select select "32ee29e1-4e6d-4cb9-b9fe-d73728632523"
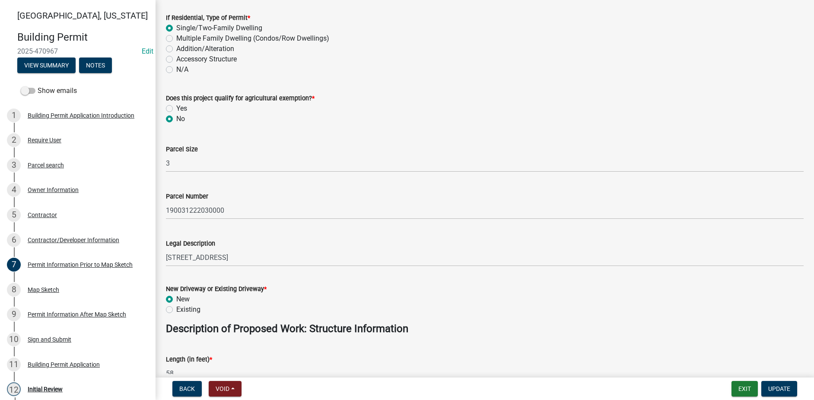
scroll to position [130, 0]
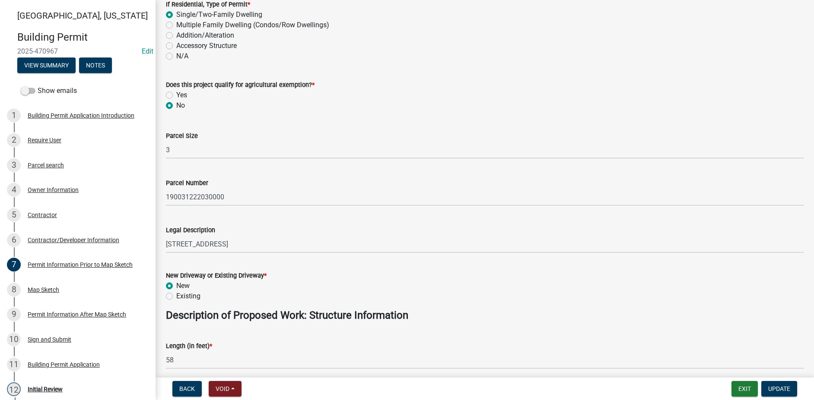
click at [176, 298] on label "Existing" at bounding box center [188, 296] width 24 height 10
click at [176, 296] on input "Existing" at bounding box center [179, 294] width 6 height 6
radio input "true"
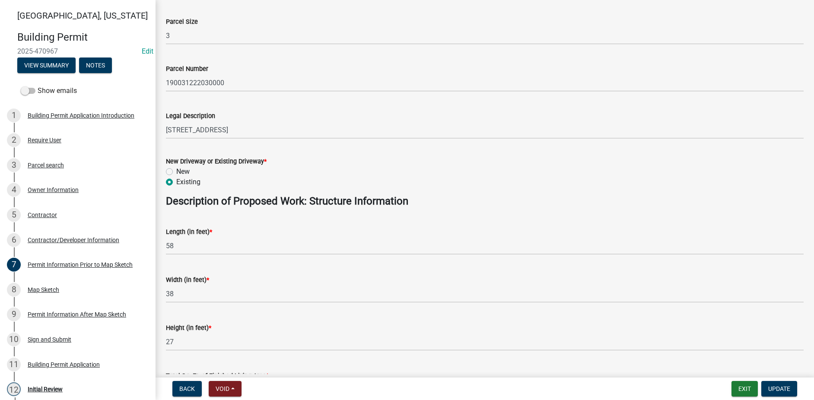
scroll to position [259, 0]
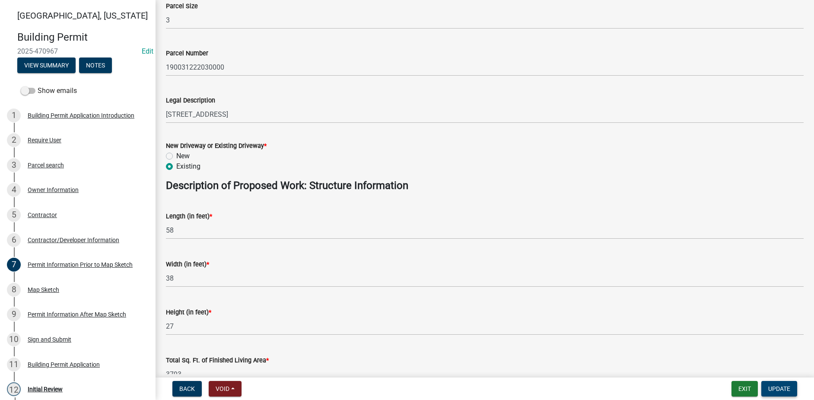
click at [781, 388] on span "Update" at bounding box center [779, 388] width 22 height 7
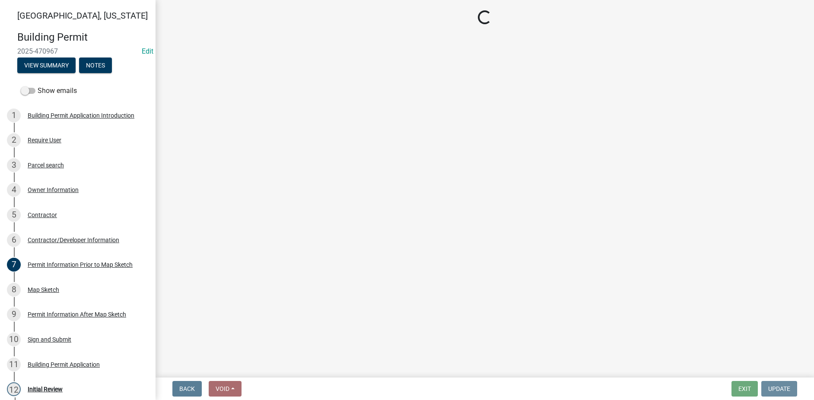
scroll to position [0, 0]
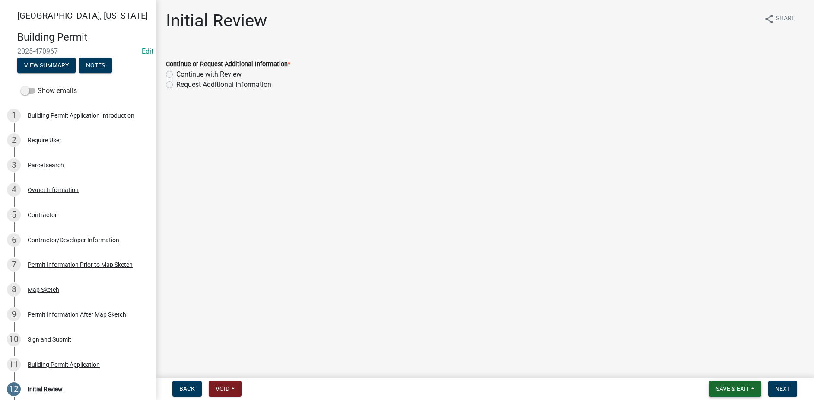
click at [739, 389] on span "Save & Exit" at bounding box center [732, 388] width 33 height 7
click at [717, 347] on button "Save" at bounding box center [726, 345] width 69 height 21
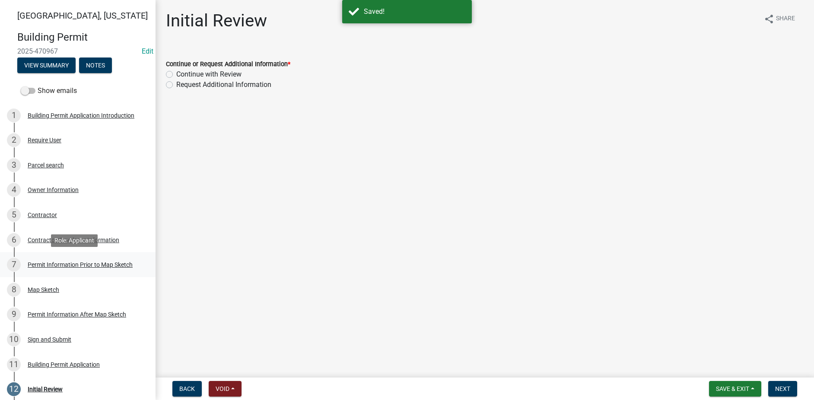
click at [49, 264] on div "Permit Information Prior to Map Sketch" at bounding box center [80, 264] width 105 height 6
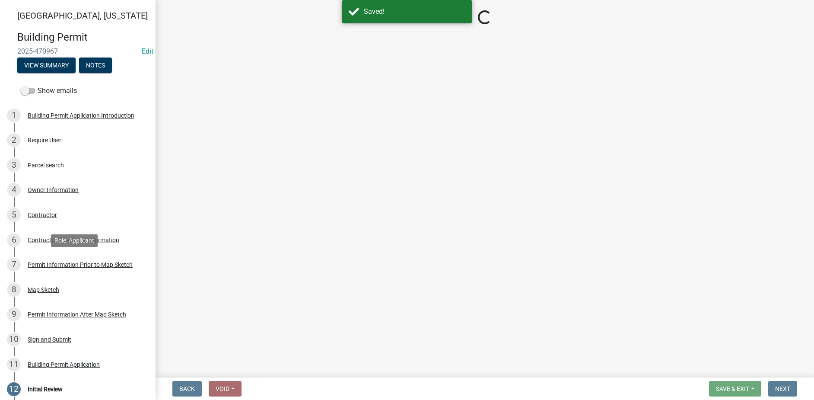
select select "32ee29e1-4e6d-4cb9-b9fe-d73728632523"
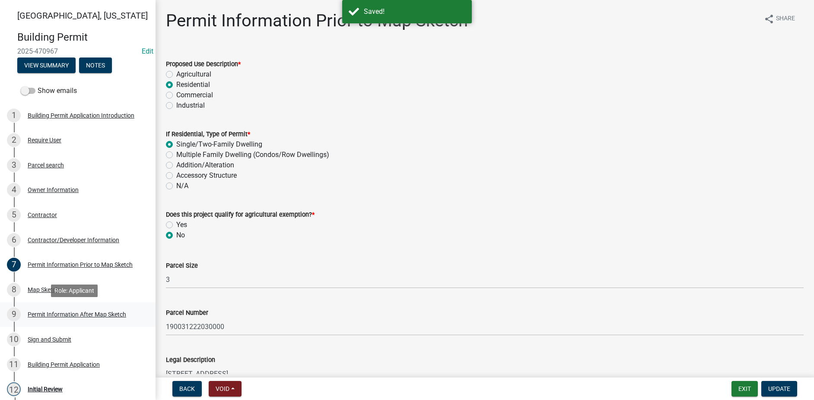
click at [40, 318] on div "9 Permit Information After Map Sketch" at bounding box center [74, 314] width 135 height 14
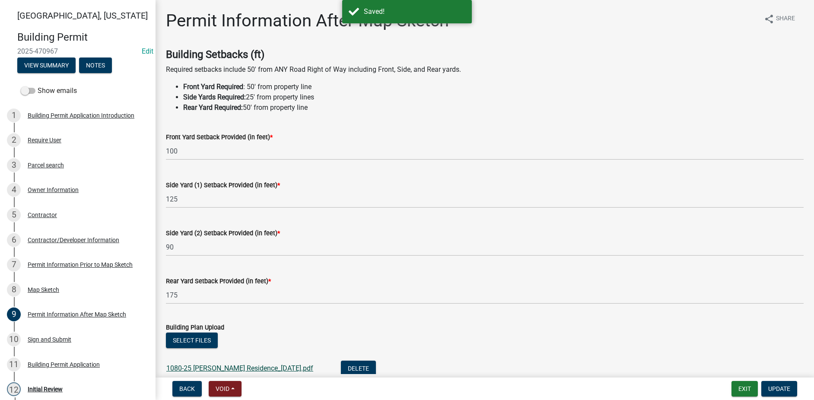
click at [228, 369] on link "1080-25 Mathiasen Residence_8-12-2025.pdf" at bounding box center [239, 368] width 147 height 8
click at [59, 291] on div "Map Sketch" at bounding box center [44, 289] width 32 height 6
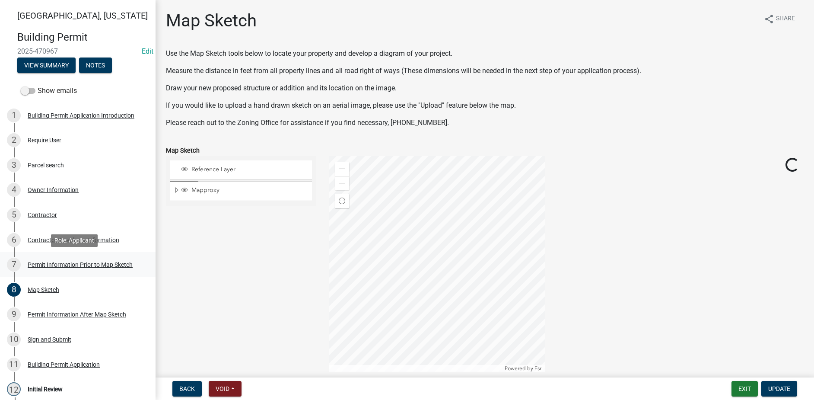
click at [57, 264] on div "Permit Information Prior to Map Sketch" at bounding box center [80, 264] width 105 height 6
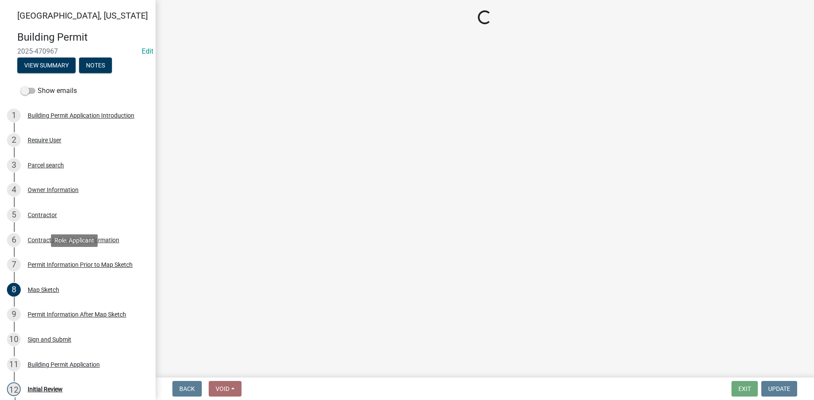
select select "32ee29e1-4e6d-4cb9-b9fe-d73728632523"
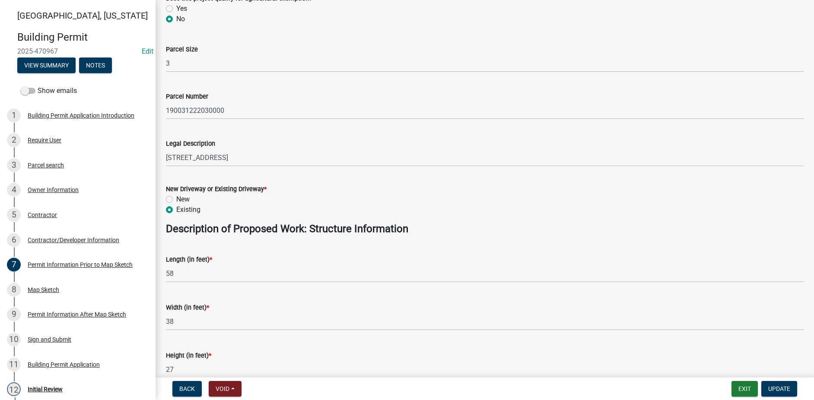
scroll to position [259, 0]
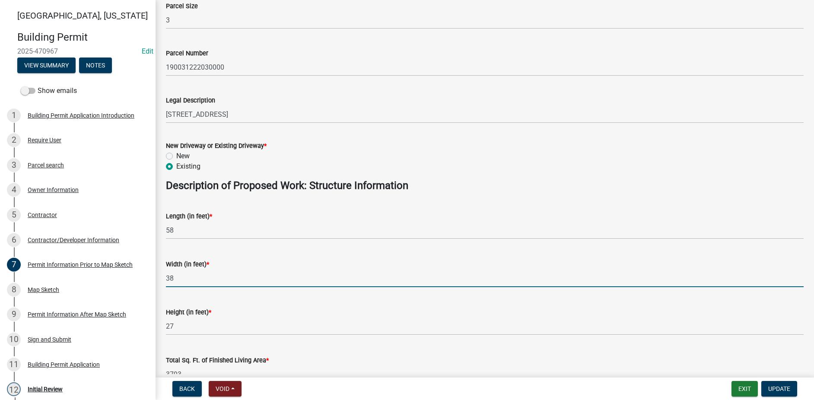
drag, startPoint x: 185, startPoint y: 281, endPoint x: 157, endPoint y: 278, distance: 27.8
click at [157, 278] on div "Permit Information Prior to Map Sketch share Share Proposed Use Description * A…" at bounding box center [485, 200] width 659 height 899
type input "98"
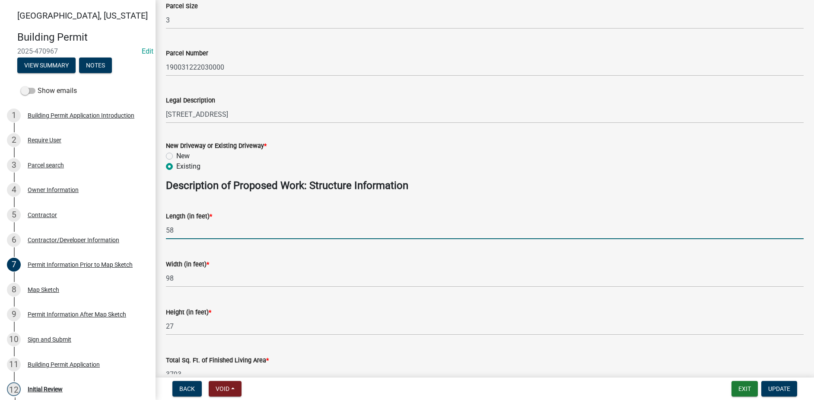
drag, startPoint x: 178, startPoint y: 231, endPoint x: 154, endPoint y: 230, distance: 23.8
click at [154, 230] on div "Madison County, Iowa Building Permit 2025-470967 Edit View Summary Notes Show e…" at bounding box center [407, 200] width 814 height 400
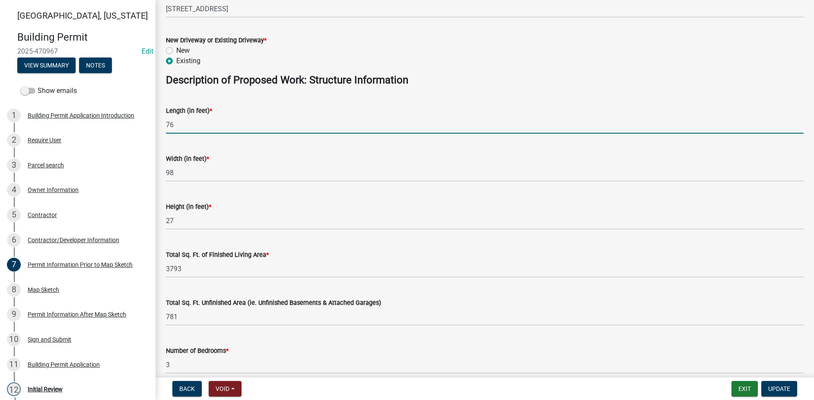
scroll to position [389, 0]
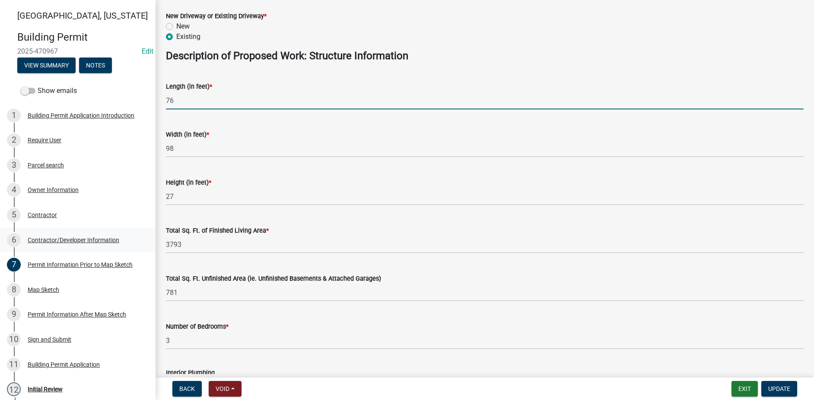
type input "76"
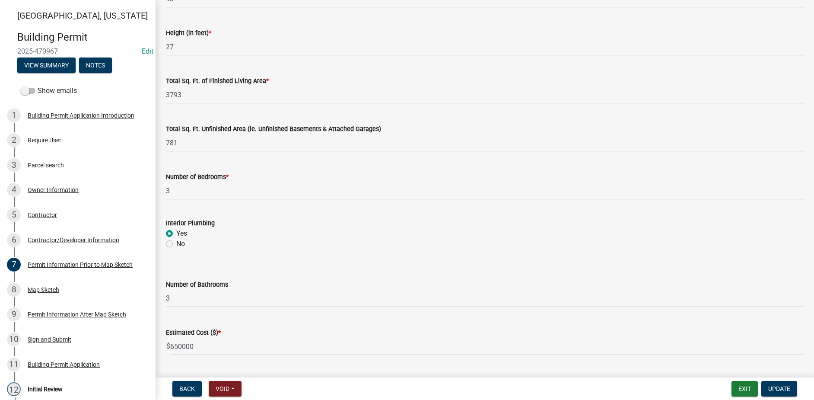
scroll to position [561, 0]
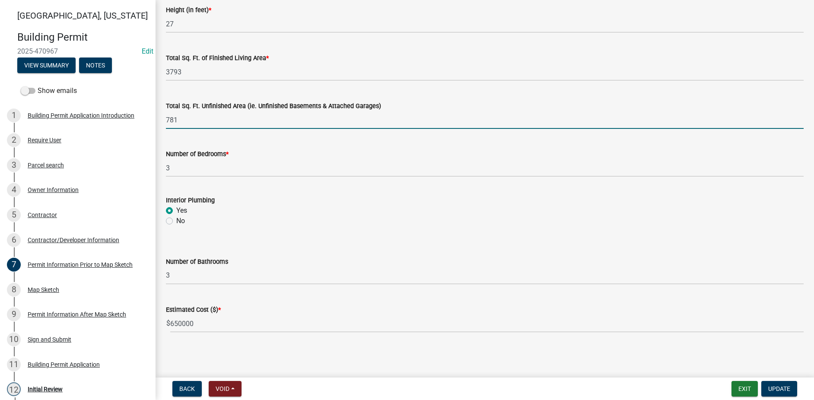
click at [194, 123] on input "781" at bounding box center [485, 120] width 638 height 18
type input "781"
click at [770, 388] on span "Update" at bounding box center [779, 388] width 22 height 7
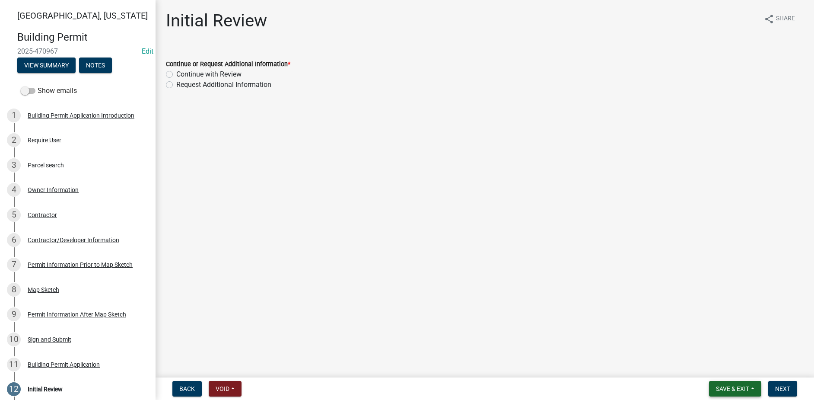
click at [729, 392] on button "Save & Exit" at bounding box center [735, 389] width 52 height 16
click at [712, 349] on button "Save" at bounding box center [726, 345] width 69 height 21
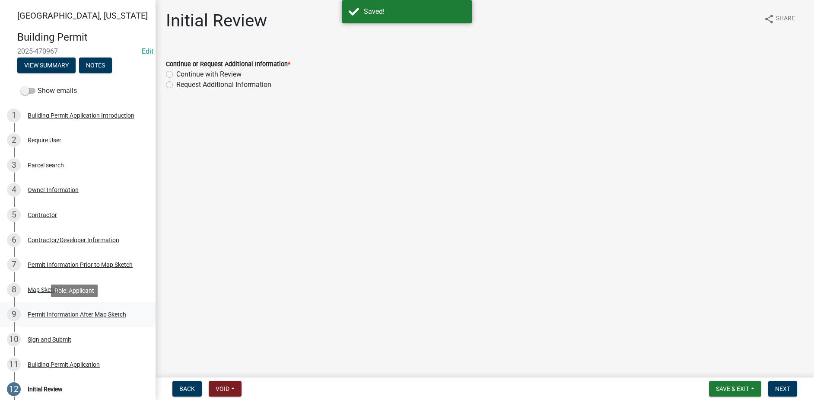
click at [60, 311] on div "Permit Information After Map Sketch" at bounding box center [77, 314] width 99 height 6
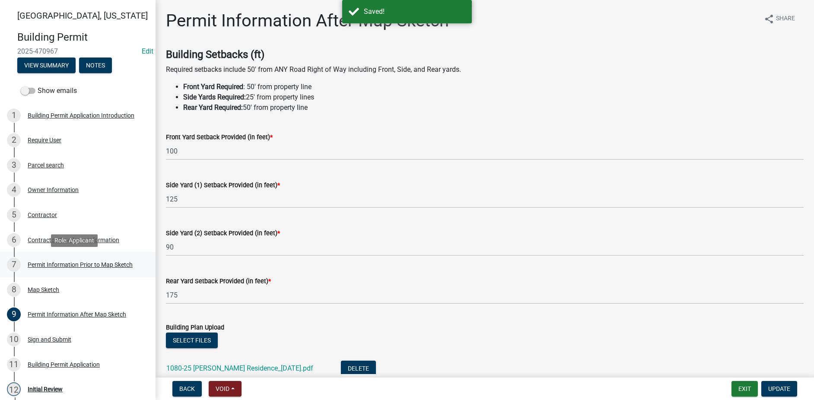
click at [46, 271] on div "7 Permit Information Prior to Map Sketch" at bounding box center [74, 265] width 135 height 14
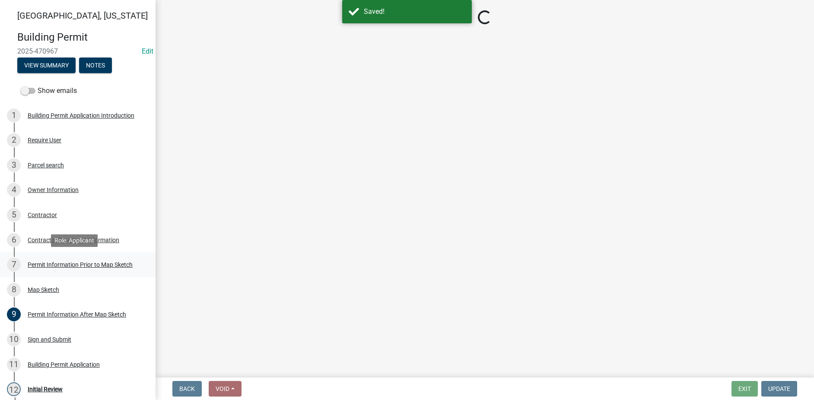
select select "32ee29e1-4e6d-4cb9-b9fe-d73728632523"
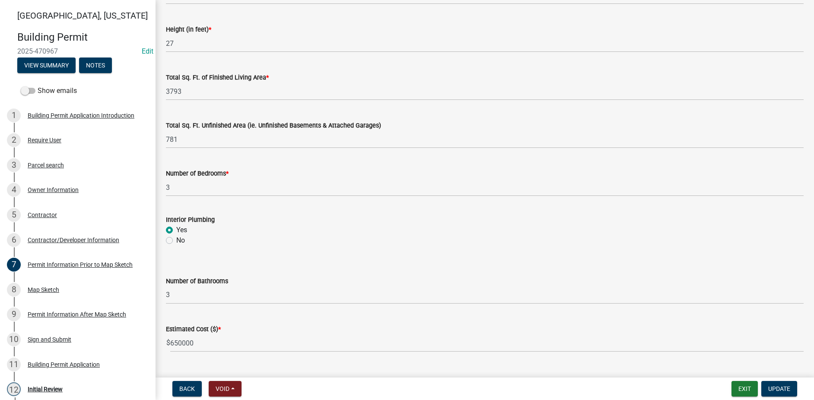
scroll to position [561, 0]
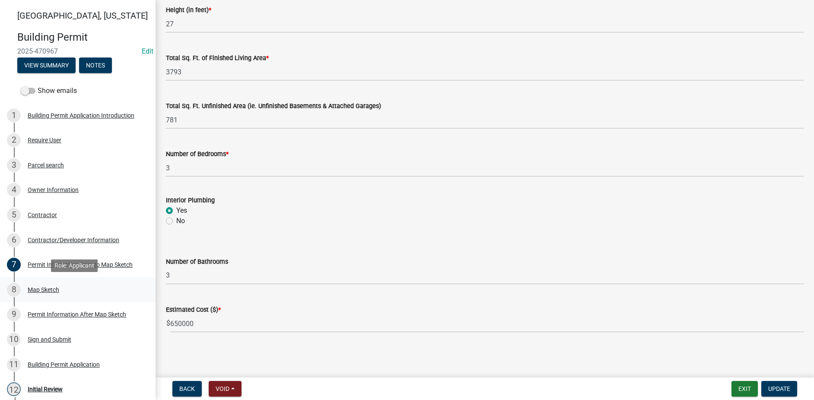
click at [43, 293] on div "8 Map Sketch" at bounding box center [74, 290] width 135 height 14
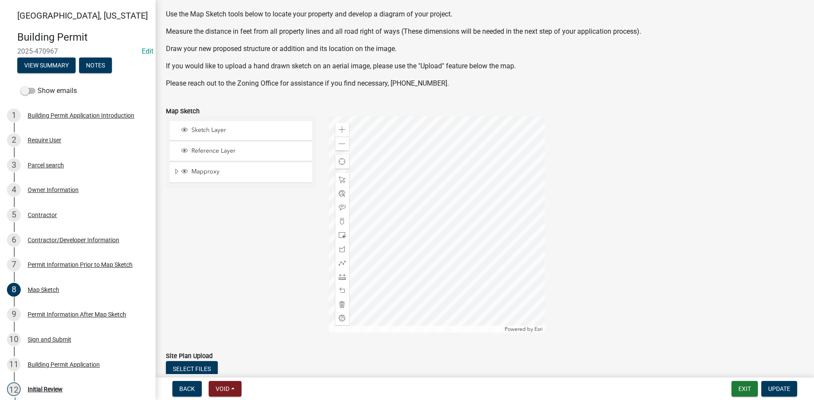
scroll to position [130, 0]
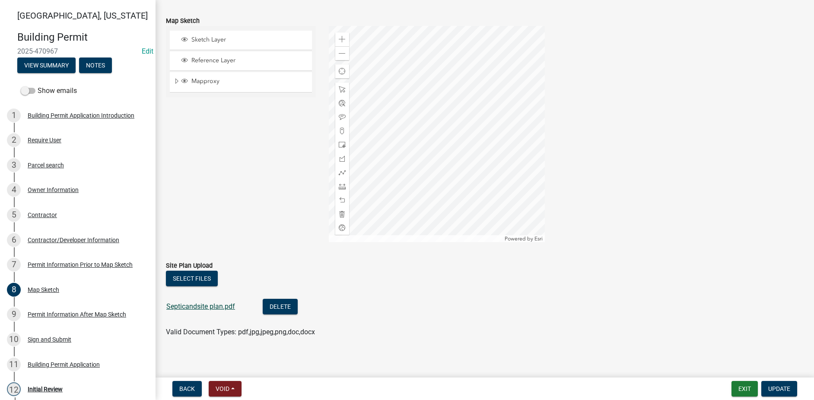
click at [207, 308] on link "Septicandsite plan.pdf" at bounding box center [200, 306] width 69 height 8
click at [201, 278] on button "Select files" at bounding box center [192, 279] width 52 height 16
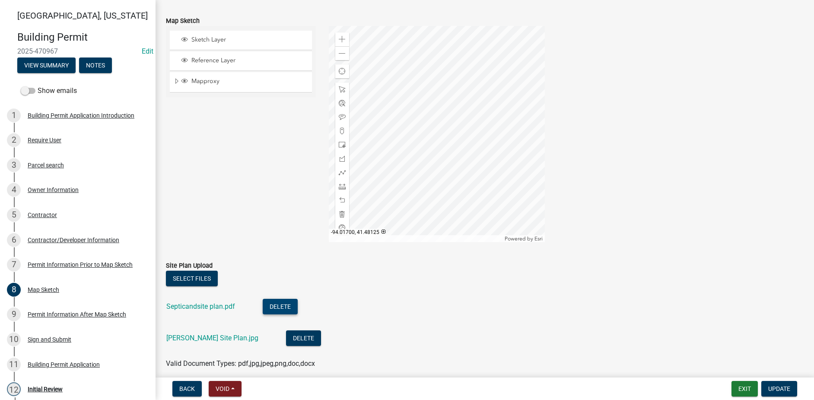
click at [278, 308] on button "Delete" at bounding box center [280, 307] width 35 height 16
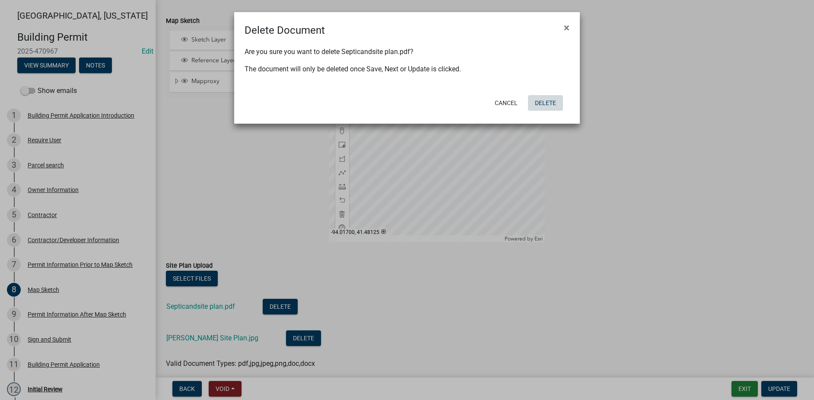
click at [545, 104] on button "Delete" at bounding box center [545, 103] width 35 height 16
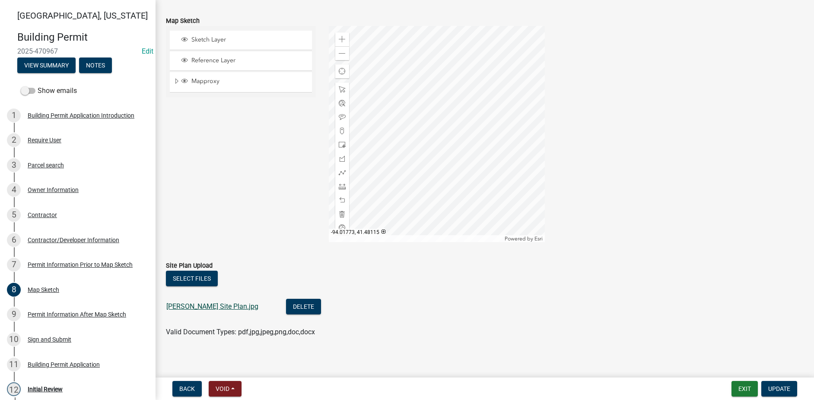
click at [228, 304] on link "Mathiasen Site Plan.jpg" at bounding box center [212, 306] width 92 height 8
click at [213, 308] on link "Mathiasen Site Plan.jpg" at bounding box center [212, 306] width 92 height 8
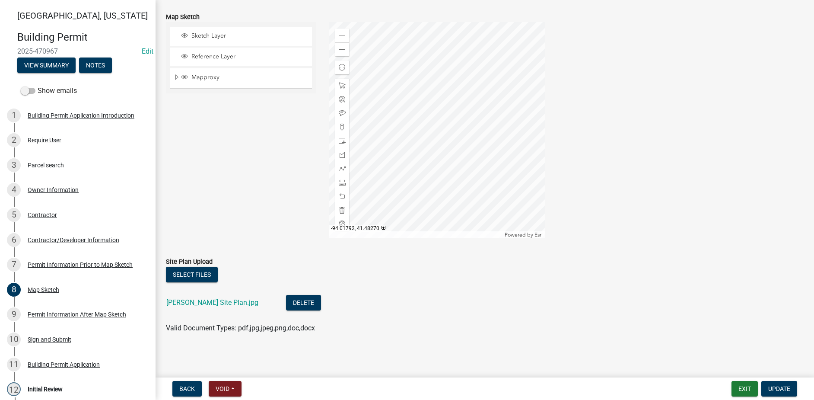
scroll to position [134, 0]
click at [56, 315] on div "Permit Information After Map Sketch" at bounding box center [77, 314] width 99 height 6
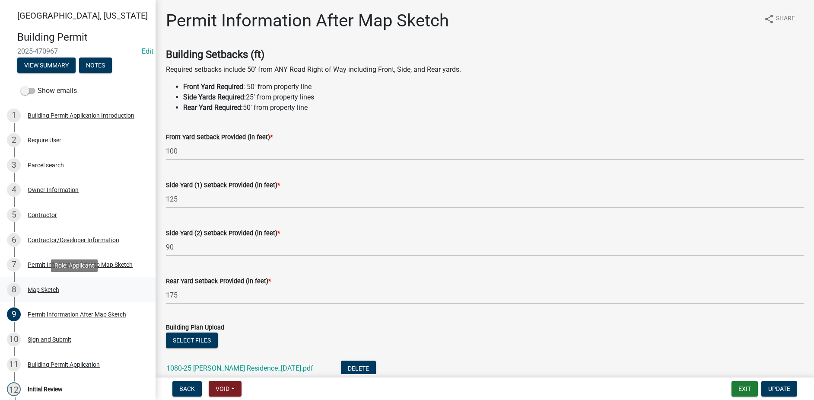
click at [62, 287] on div "8 Map Sketch" at bounding box center [74, 290] width 135 height 14
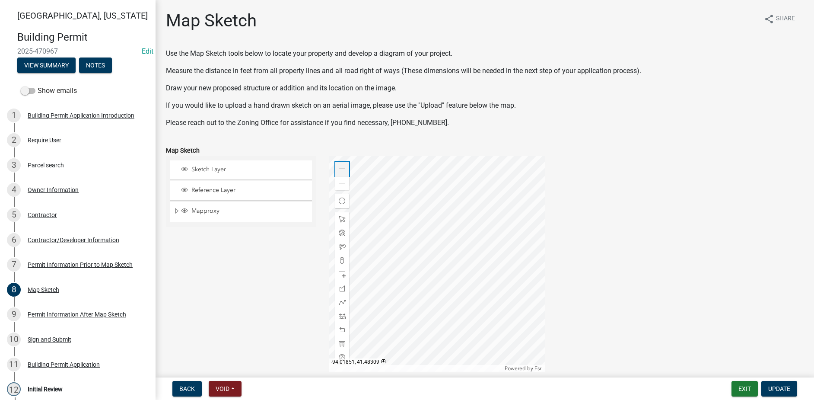
click at [341, 169] on span at bounding box center [342, 169] width 7 height 7
click at [460, 249] on div at bounding box center [437, 264] width 216 height 216
click at [340, 315] on span at bounding box center [342, 315] width 7 height 7
click at [344, 181] on div "Zoom out" at bounding box center [342, 183] width 14 height 14
click at [341, 169] on span at bounding box center [342, 169] width 7 height 7
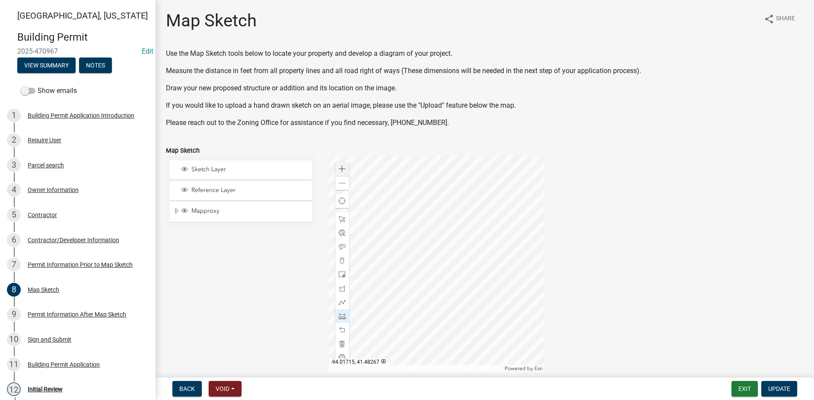
click at [452, 185] on div at bounding box center [437, 264] width 216 height 216
click at [454, 221] on div at bounding box center [437, 264] width 216 height 216
click at [353, 250] on div at bounding box center [437, 264] width 216 height 216
click at [418, 249] on div at bounding box center [437, 264] width 216 height 216
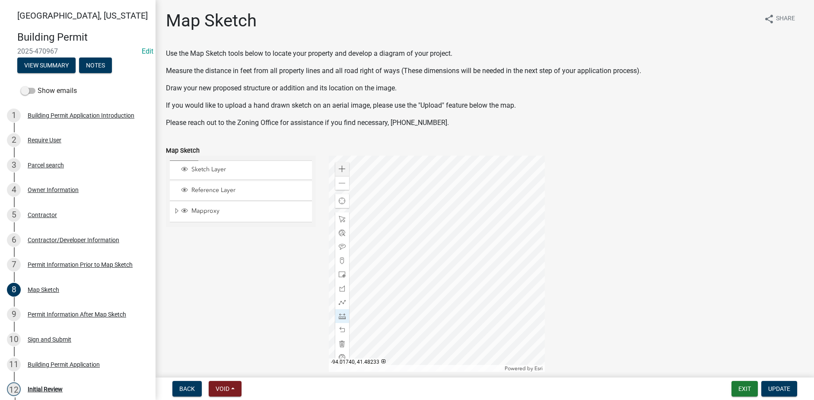
click at [418, 249] on div at bounding box center [437, 264] width 216 height 216
click at [517, 245] on div at bounding box center [437, 264] width 216 height 216
click at [471, 245] on div at bounding box center [437, 264] width 216 height 216
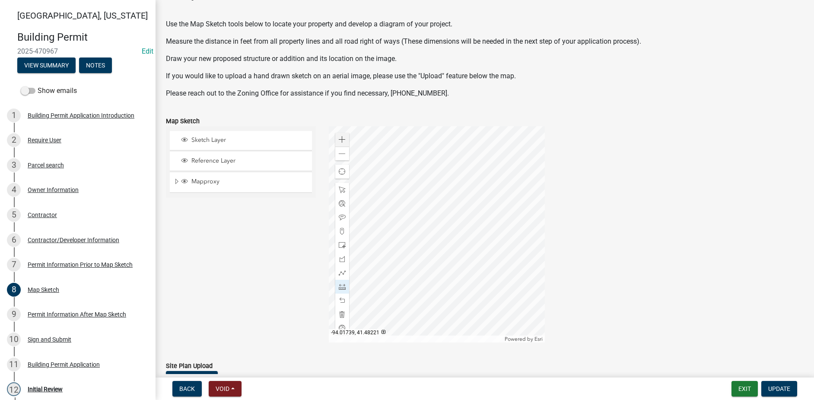
scroll to position [43, 0]
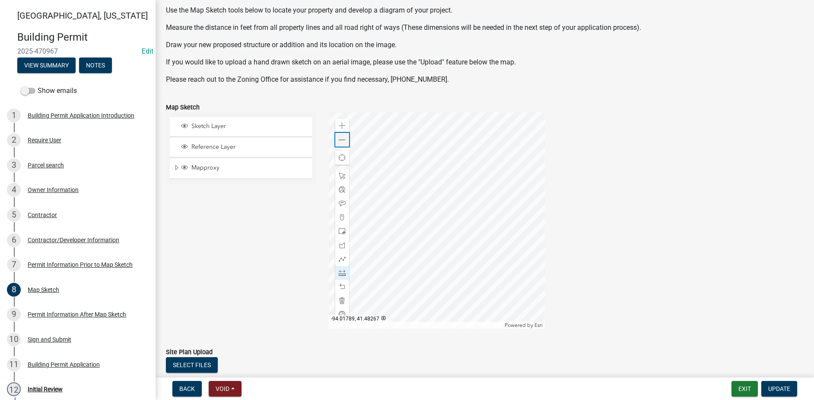
click at [343, 140] on span at bounding box center [342, 140] width 7 height 7
click at [341, 125] on span at bounding box center [342, 125] width 7 height 7
click at [341, 302] on span at bounding box center [342, 300] width 7 height 7
click at [54, 309] on div "9 Permit Information After Map Sketch" at bounding box center [74, 314] width 135 height 14
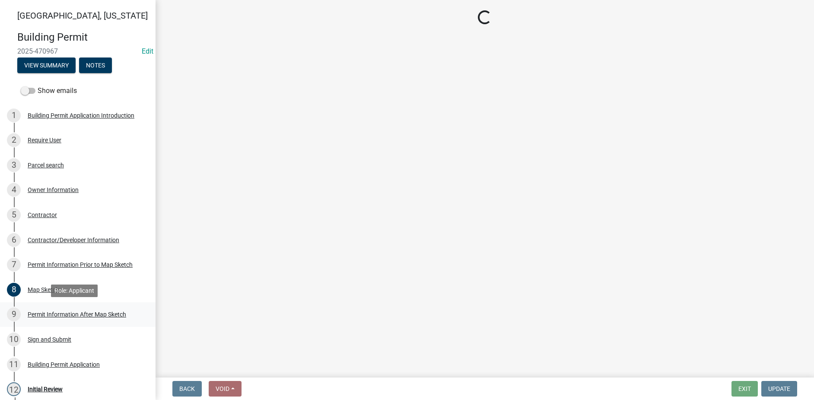
scroll to position [0, 0]
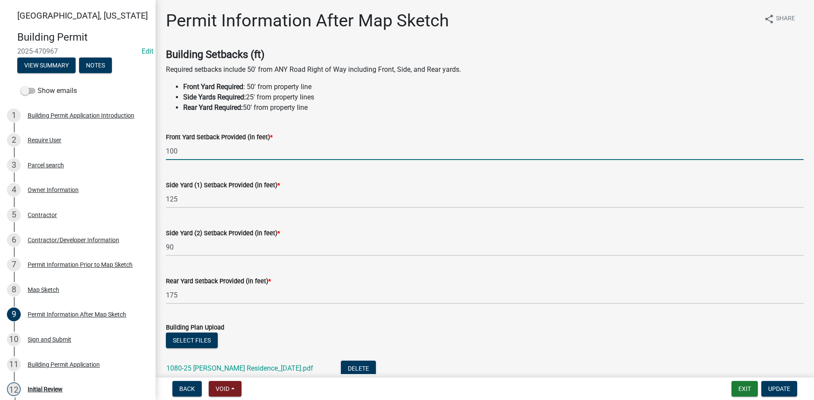
drag, startPoint x: 199, startPoint y: 156, endPoint x: 168, endPoint y: 155, distance: 31.1
click at [168, 155] on input "100" at bounding box center [485, 151] width 638 height 18
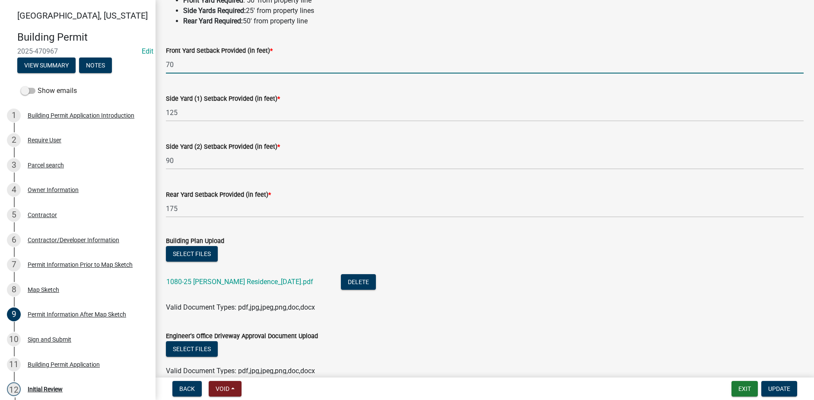
scroll to position [43, 0]
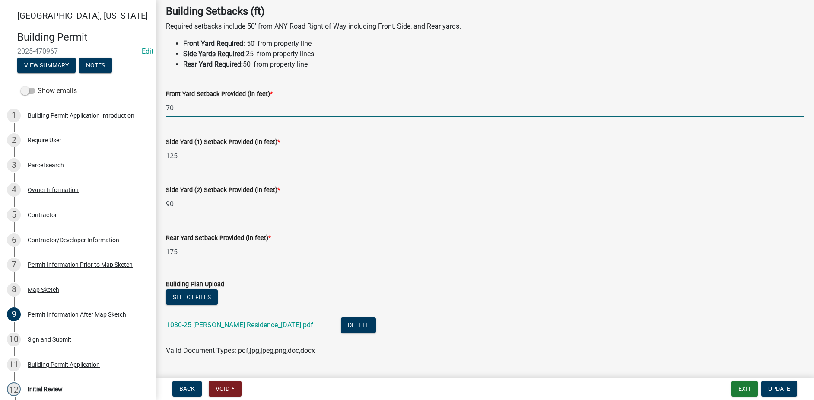
type input "70"
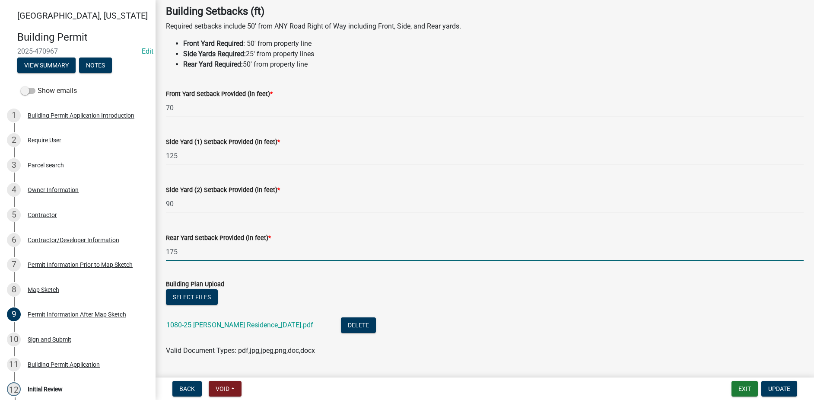
drag, startPoint x: 182, startPoint y: 255, endPoint x: 159, endPoint y: 256, distance: 23.8
click at [159, 256] on div "Permit Information After Map Sketch share Share Building Setbacks (ft) Required…" at bounding box center [485, 224] width 659 height 515
type input "245"
click at [774, 390] on span "Update" at bounding box center [779, 388] width 22 height 7
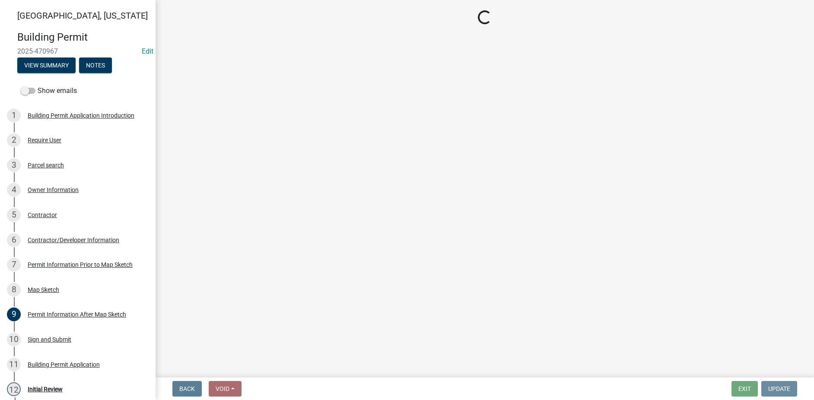
scroll to position [0, 0]
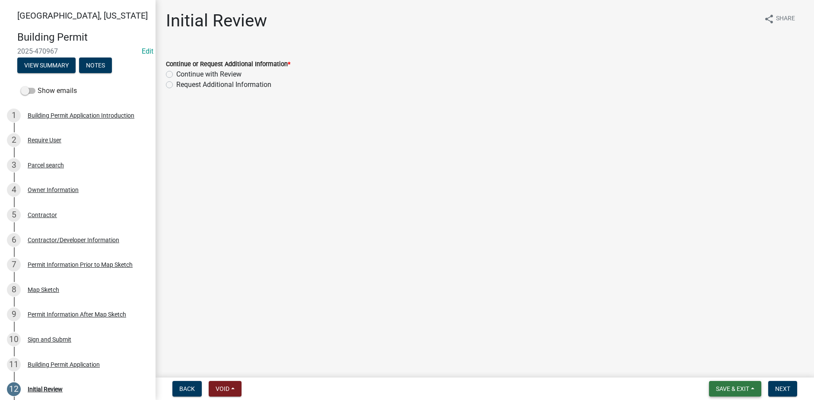
click at [727, 385] on span "Save & Exit" at bounding box center [732, 388] width 33 height 7
click at [709, 346] on button "Save" at bounding box center [726, 345] width 69 height 21
click at [45, 147] on div "2 Require User" at bounding box center [74, 140] width 135 height 14
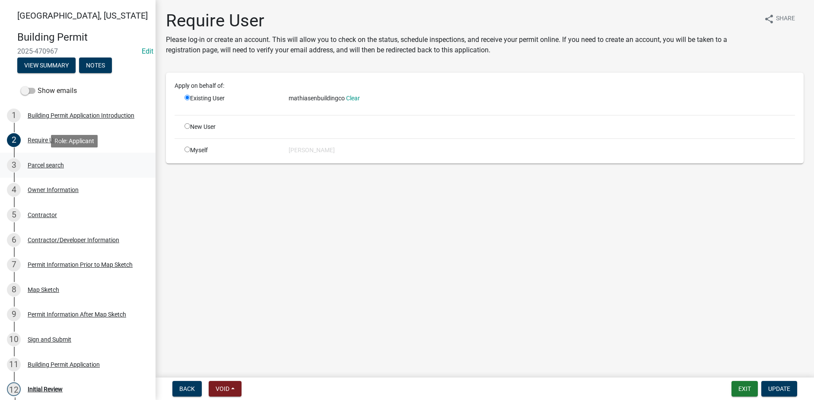
click at [50, 166] on div "Parcel search" at bounding box center [46, 165] width 36 height 6
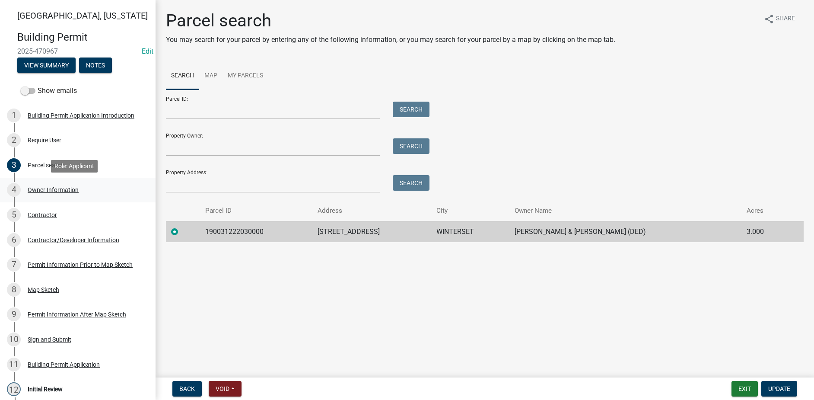
click at [54, 194] on div "4 Owner Information" at bounding box center [74, 190] width 135 height 14
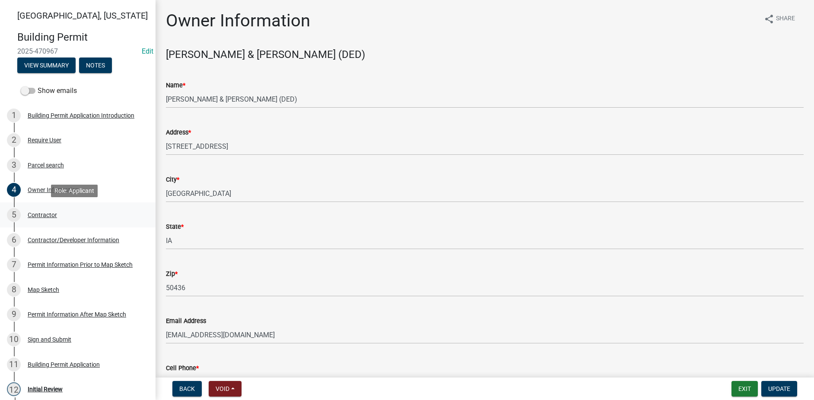
click at [57, 218] on div "5 Contractor" at bounding box center [74, 215] width 135 height 14
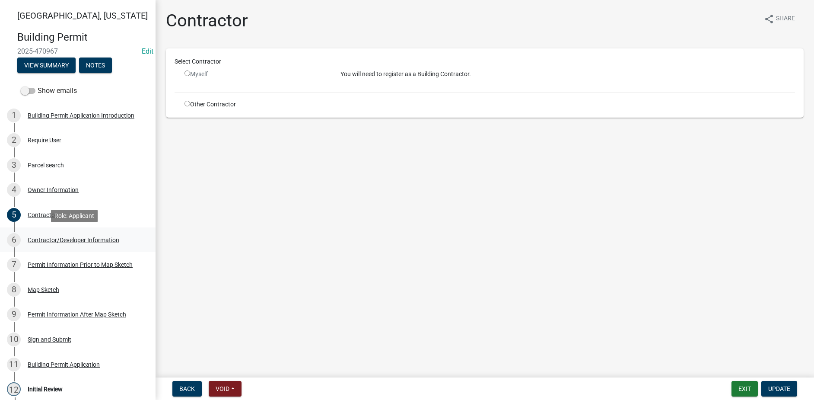
click at [54, 242] on div "Contractor/Developer Information" at bounding box center [74, 240] width 92 height 6
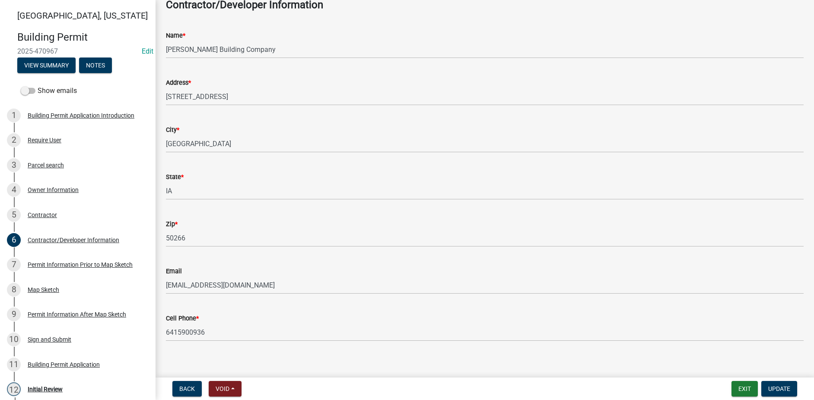
scroll to position [57, 0]
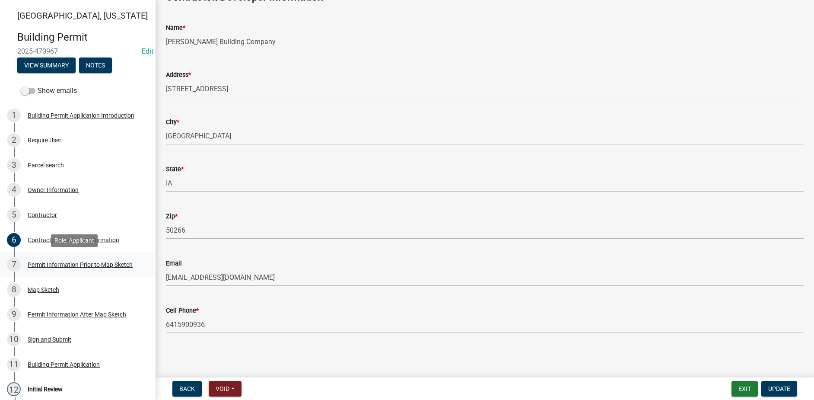
click at [91, 263] on div "Permit Information Prior to Map Sketch" at bounding box center [80, 264] width 105 height 6
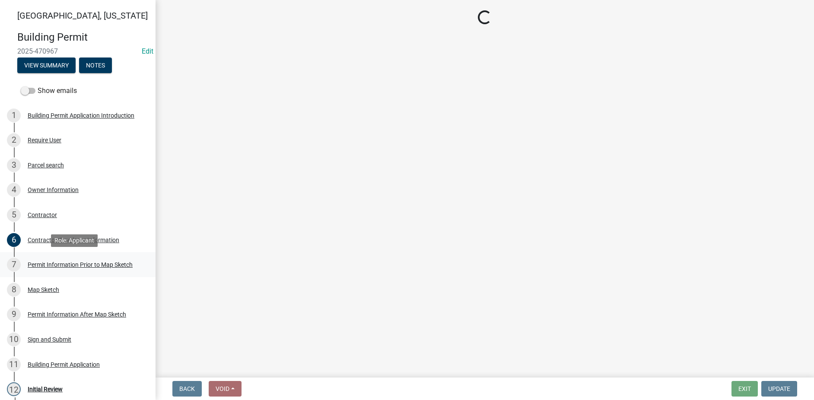
scroll to position [0, 0]
select select "32ee29e1-4e6d-4cb9-b9fe-d73728632523"
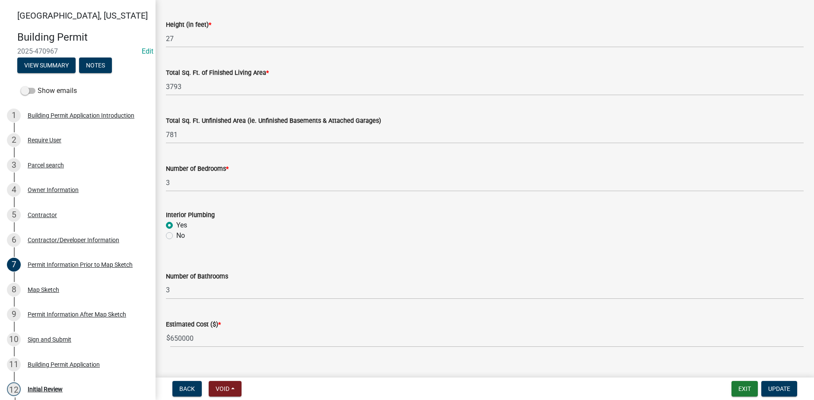
scroll to position [561, 0]
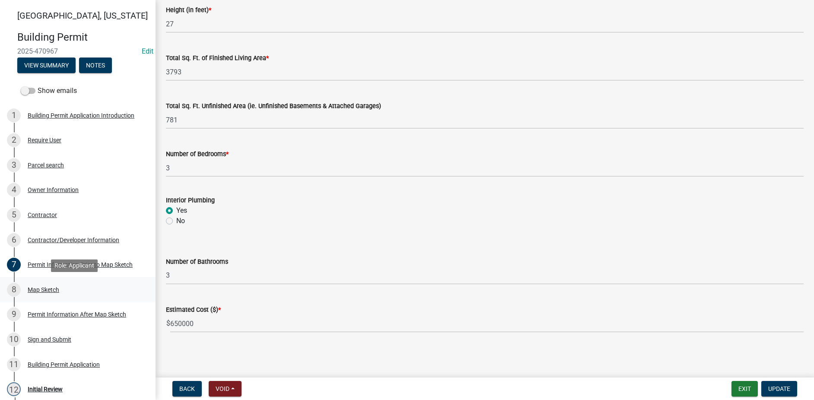
click at [45, 291] on div "Map Sketch" at bounding box center [44, 289] width 32 height 6
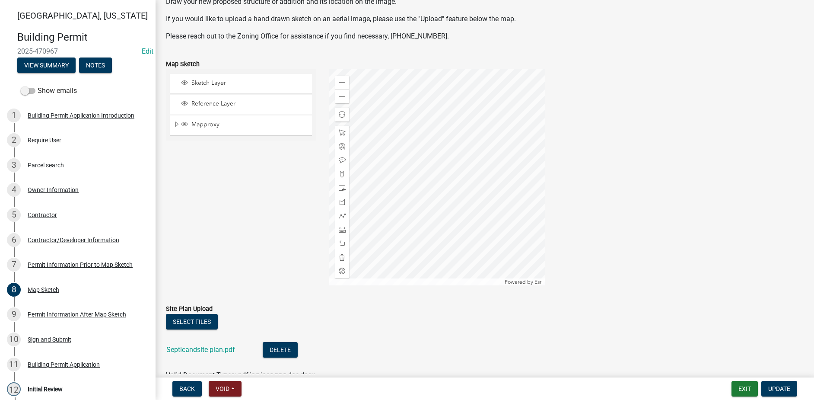
scroll to position [130, 0]
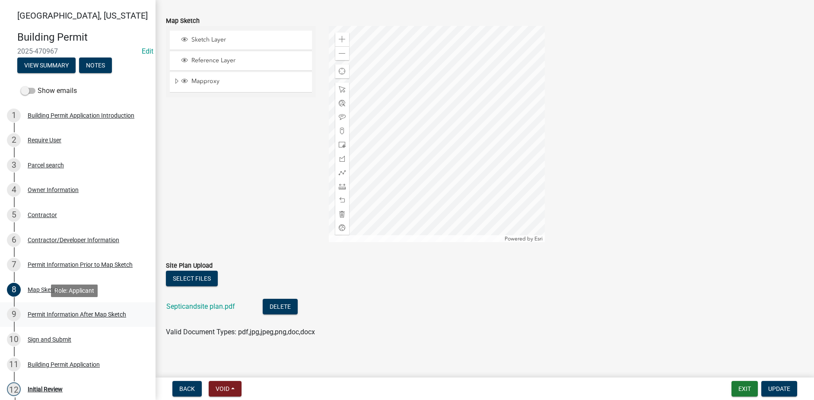
click at [61, 318] on div "9 Permit Information After Map Sketch" at bounding box center [74, 314] width 135 height 14
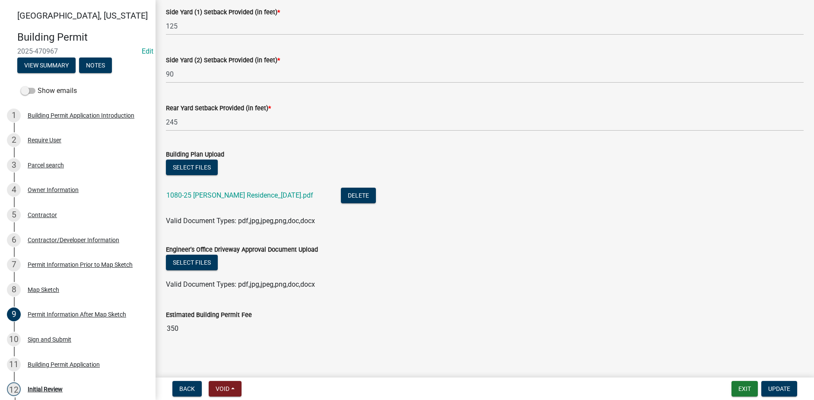
scroll to position [178, 0]
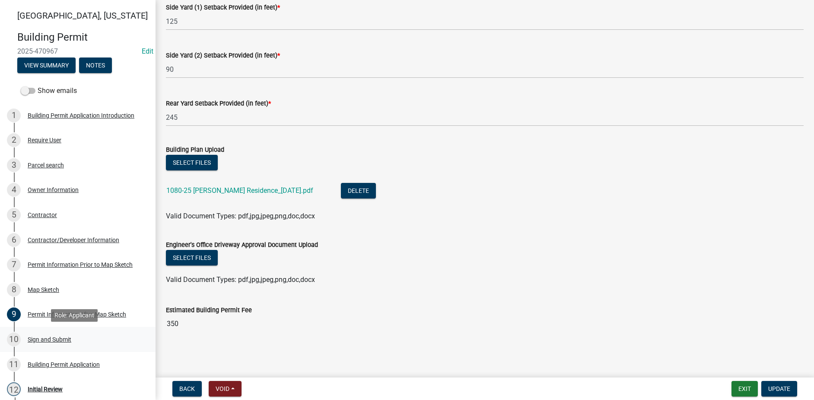
click at [67, 342] on div "Sign and Submit" at bounding box center [50, 339] width 44 height 6
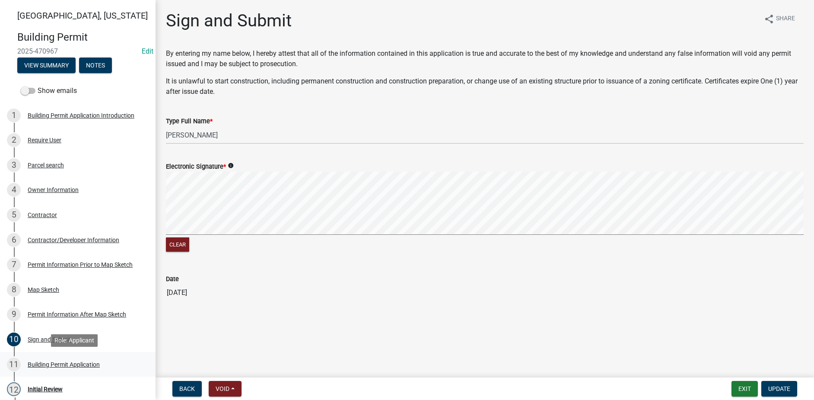
click at [60, 363] on div "Building Permit Application" at bounding box center [64, 364] width 72 height 6
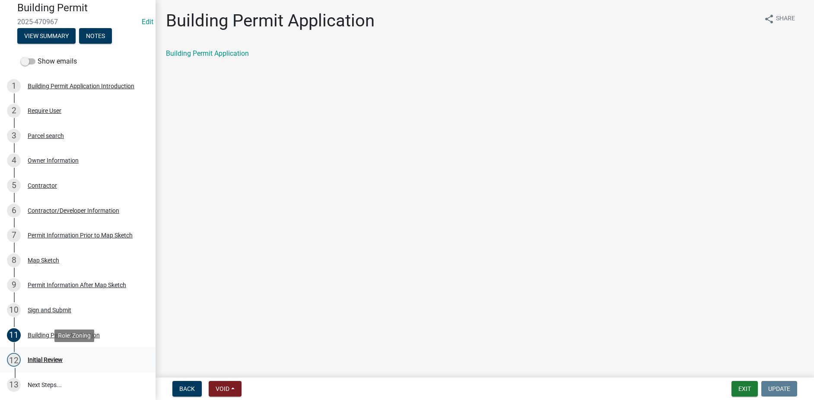
scroll to position [86, 0]
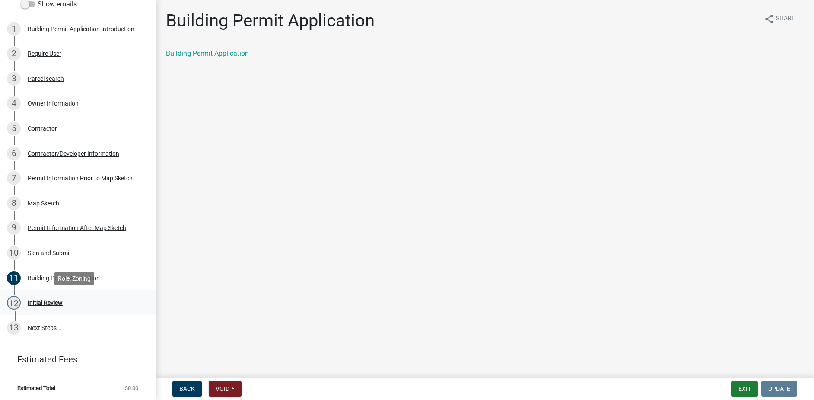
click at [46, 303] on div "Initial Review" at bounding box center [45, 302] width 35 height 6
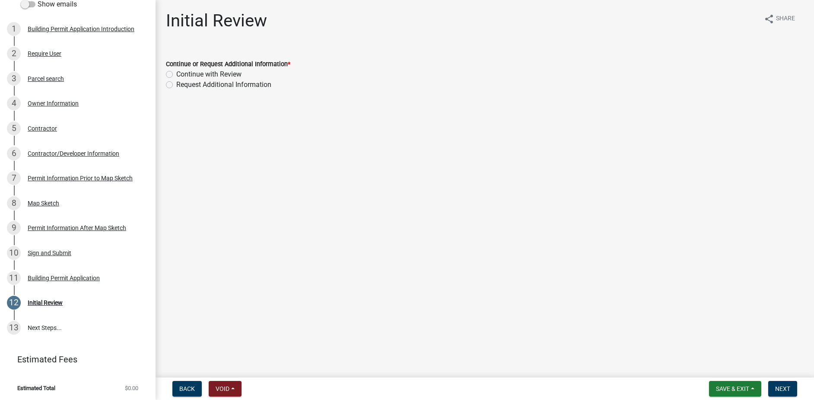
click at [176, 76] on label "Continue with Review" at bounding box center [208, 74] width 65 height 10
click at [176, 75] on input "Continue with Review" at bounding box center [179, 72] width 6 height 6
radio input "true"
click at [786, 388] on span "Next" at bounding box center [782, 388] width 15 height 7
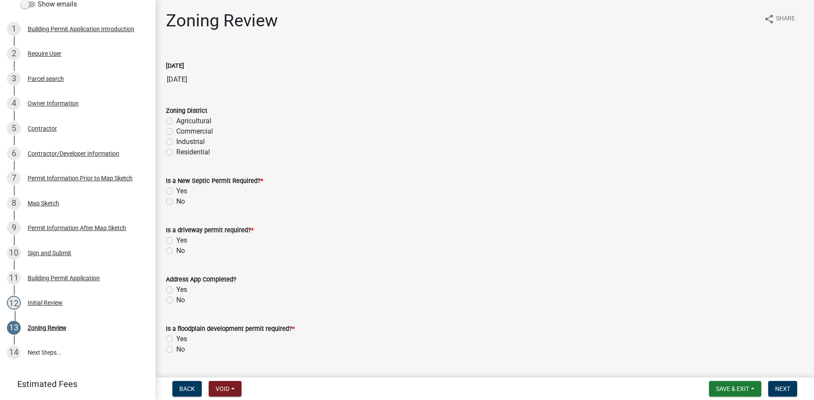
click at [176, 121] on label "Agricultural" at bounding box center [193, 121] width 35 height 10
click at [176, 121] on input "Agricultural" at bounding box center [179, 119] width 6 height 6
radio input "true"
click at [176, 201] on label "No" at bounding box center [180, 201] width 9 height 10
click at [176, 201] on input "No" at bounding box center [179, 199] width 6 height 6
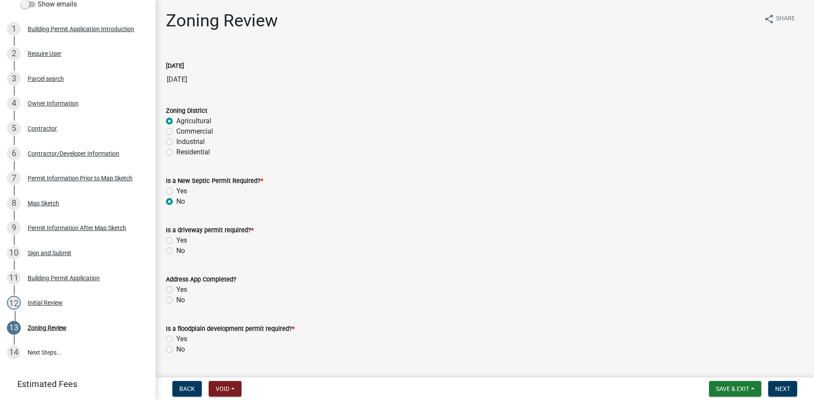
radio input "true"
click at [176, 252] on label "No" at bounding box center [180, 250] width 9 height 10
click at [176, 251] on input "No" at bounding box center [179, 248] width 6 height 6
radio input "true"
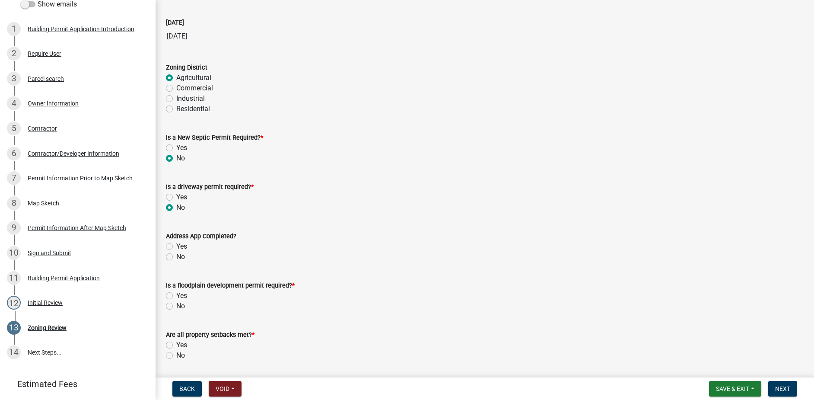
click at [176, 247] on label "Yes" at bounding box center [181, 246] width 11 height 10
click at [176, 247] on input "Yes" at bounding box center [179, 244] width 6 height 6
radio input "true"
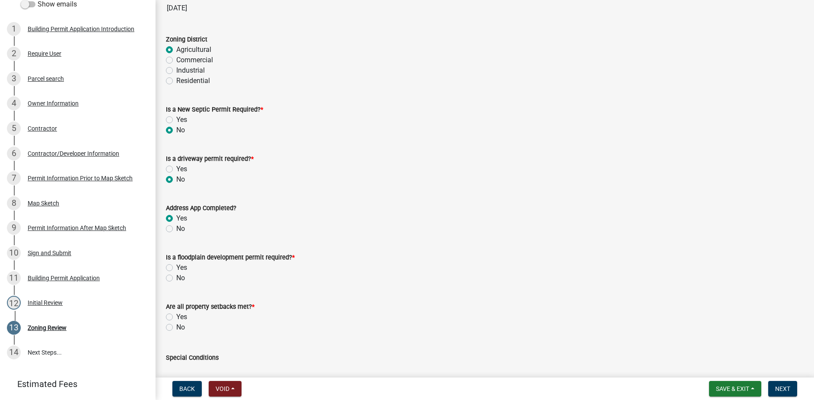
scroll to position [86, 0]
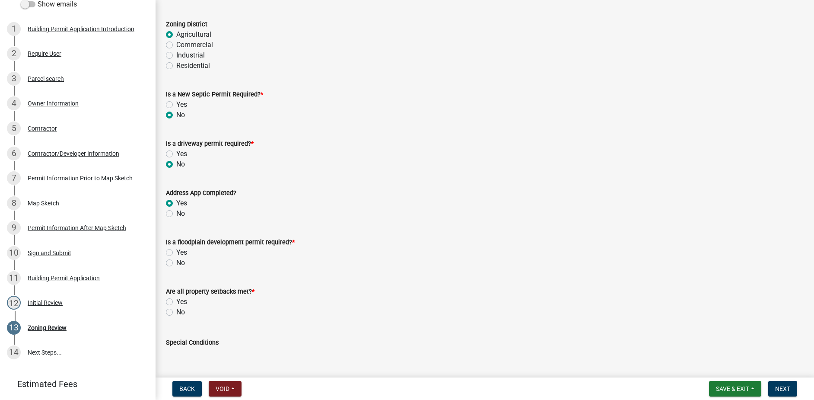
click at [176, 262] on label "No" at bounding box center [180, 263] width 9 height 10
click at [176, 262] on input "No" at bounding box center [179, 261] width 6 height 6
radio input "true"
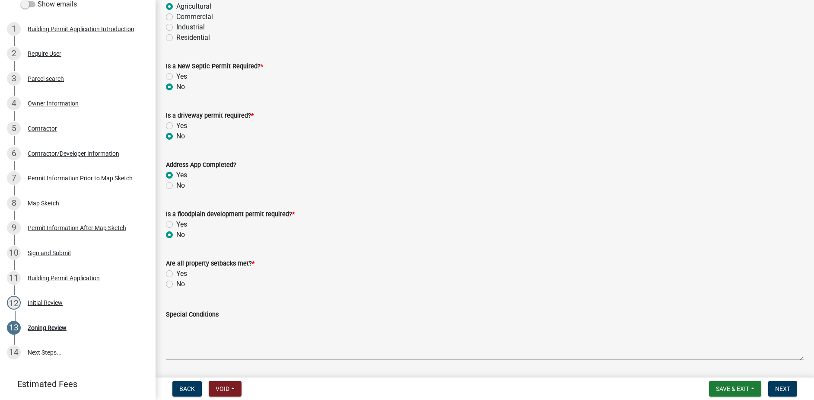
scroll to position [130, 0]
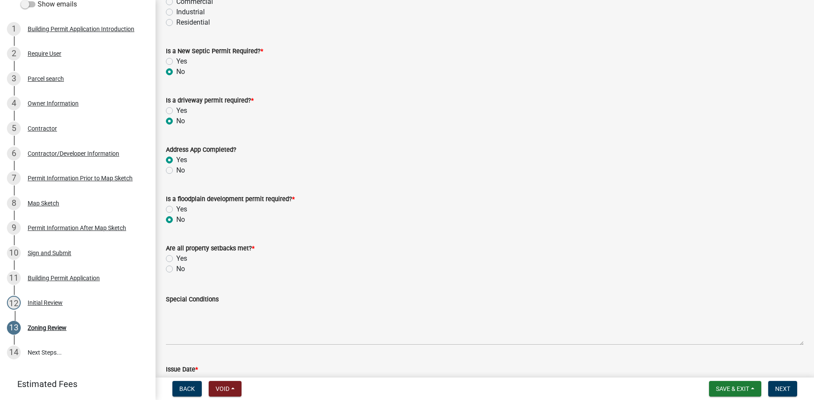
click at [176, 258] on label "Yes" at bounding box center [181, 258] width 11 height 10
click at [176, 258] on input "Yes" at bounding box center [179, 256] width 6 height 6
radio input "true"
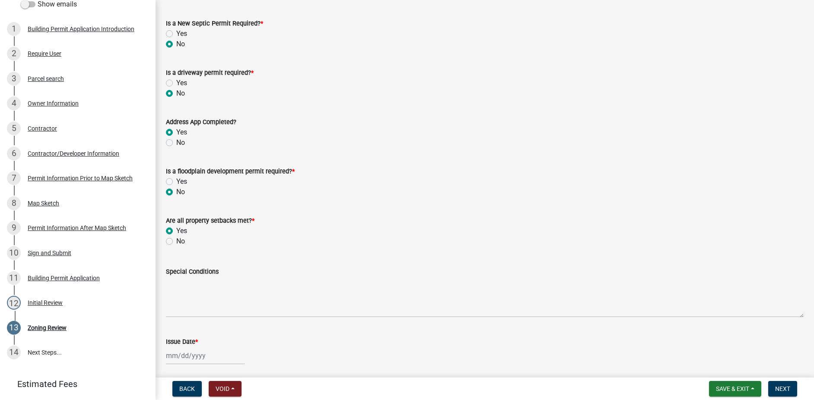
scroll to position [173, 0]
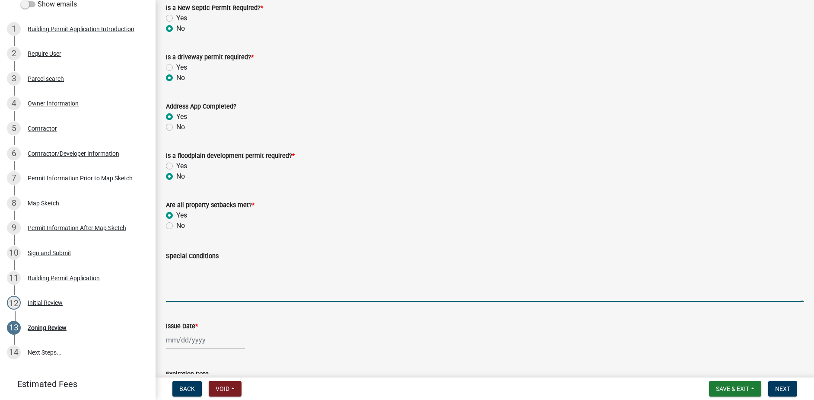
click at [214, 264] on textarea "Special Conditions" at bounding box center [485, 281] width 638 height 41
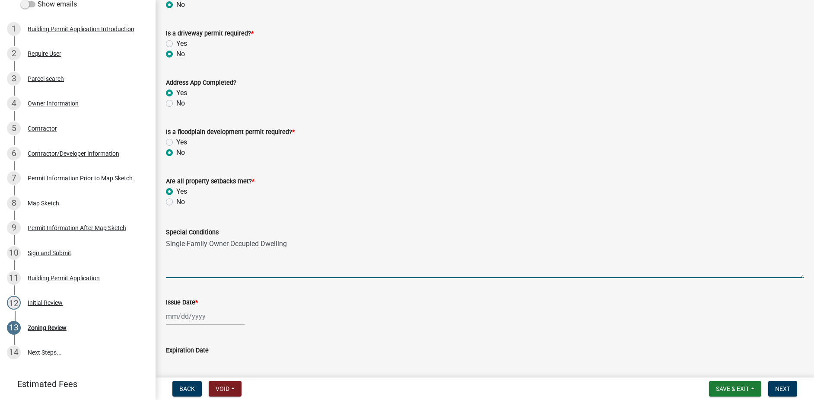
scroll to position [216, 0]
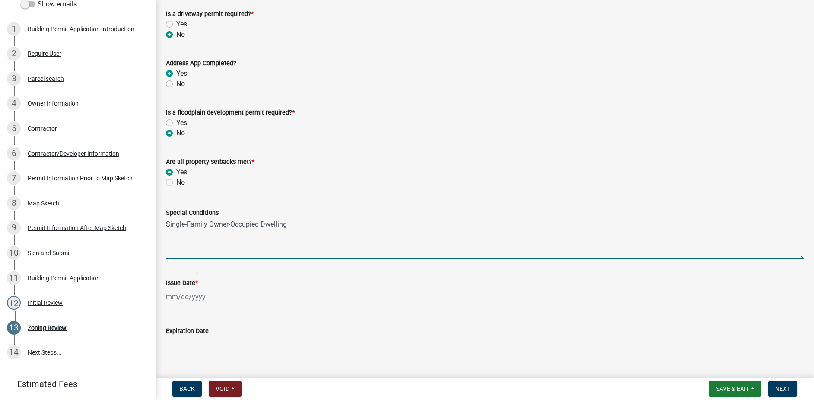
type textarea "Single-Family Owner-Occupied Dwelling"
click at [178, 297] on div at bounding box center [205, 297] width 79 height 18
select select "9"
select select "2025"
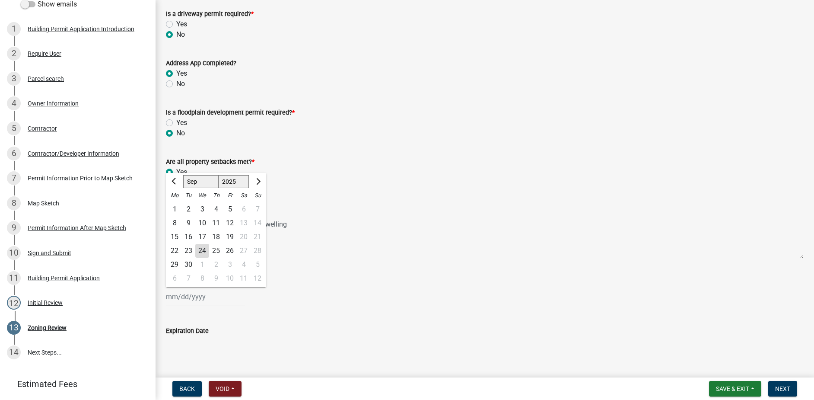
click at [334, 288] on div "Jan Feb Mar Apr May Jun Jul Aug Sep Oct Nov Dec 1525 1526 1527 1528 1529 1530 1…" at bounding box center [485, 297] width 638 height 18
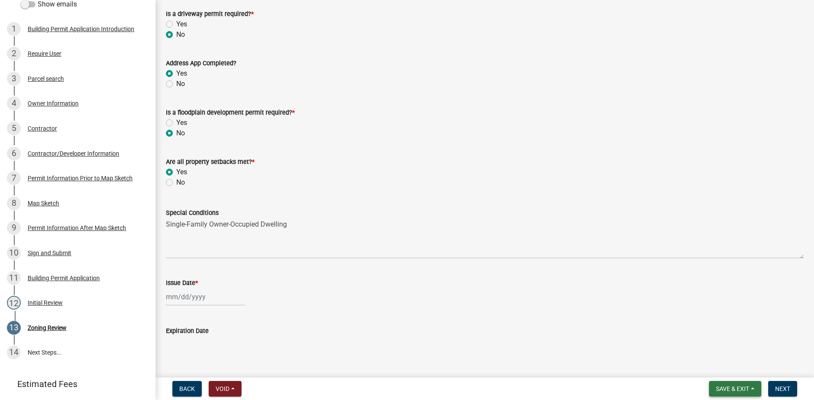
click at [733, 390] on span "Save & Exit" at bounding box center [732, 388] width 33 height 7
click at [723, 368] on button "Save & Exit" at bounding box center [726, 366] width 69 height 21
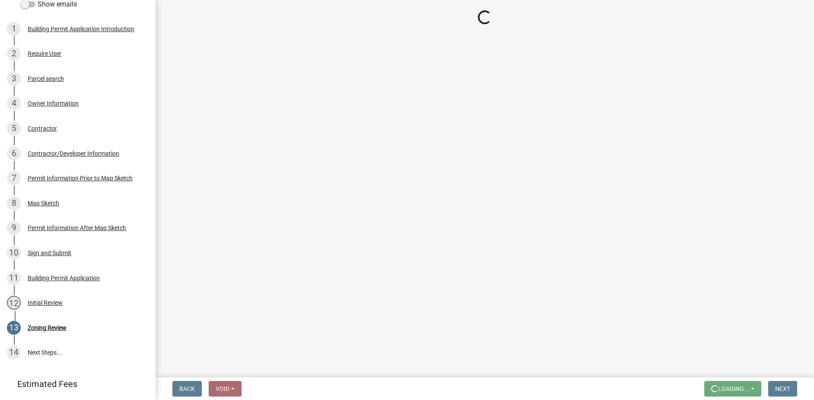
scroll to position [0, 0]
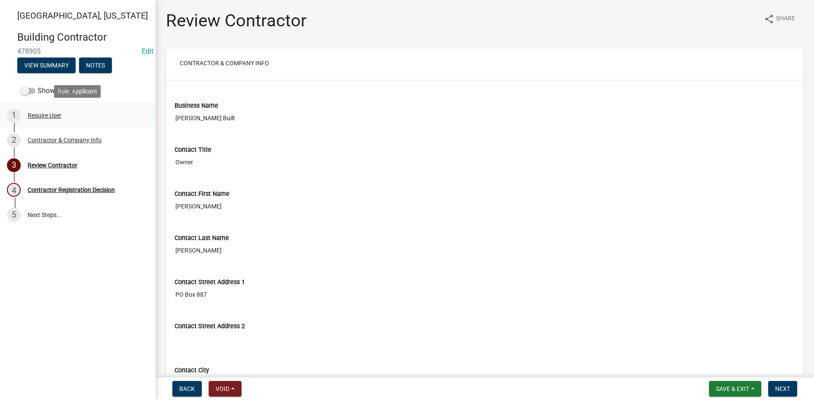
click at [49, 121] on div "1 Require User" at bounding box center [74, 115] width 135 height 14
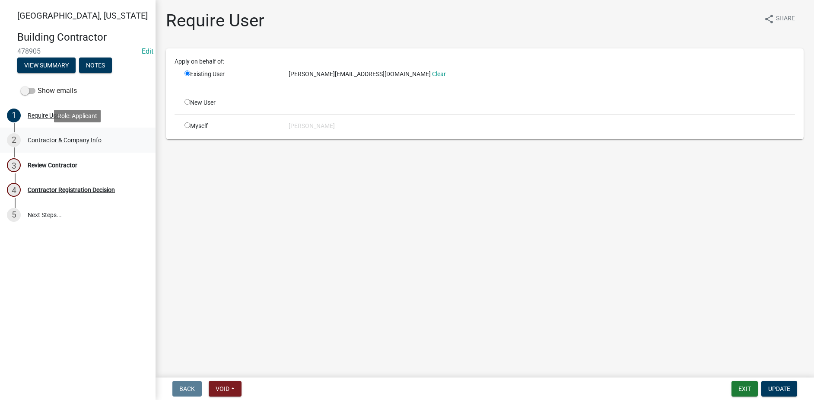
click at [67, 144] on div "2 Contractor & Company Info" at bounding box center [74, 140] width 135 height 14
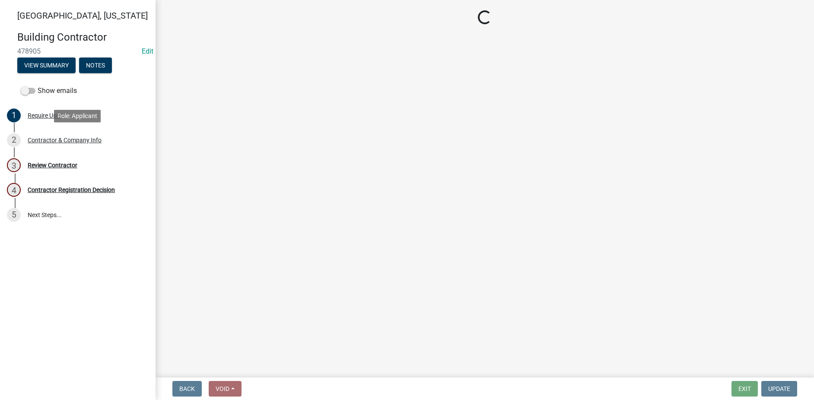
select select "IA"
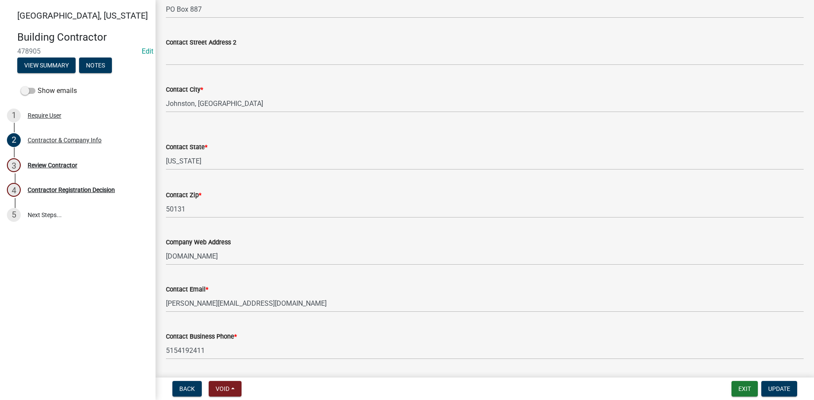
scroll to position [259, 0]
click at [51, 162] on div "Review Contractor" at bounding box center [53, 165] width 50 height 6
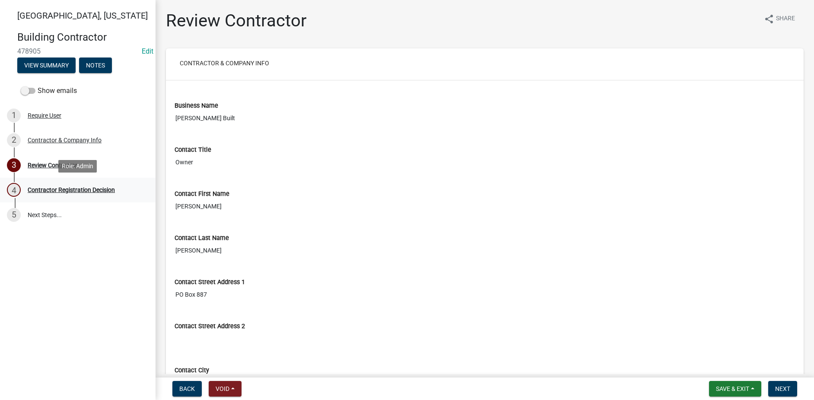
click at [60, 187] on div "Contractor Registration Decision" at bounding box center [71, 190] width 87 height 6
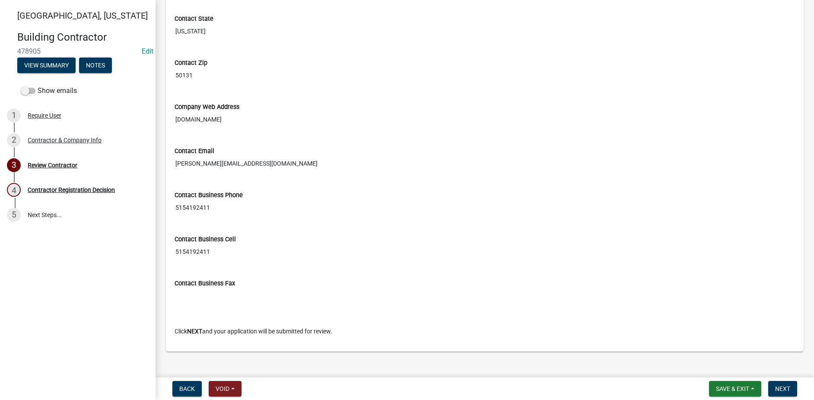
scroll to position [407, 0]
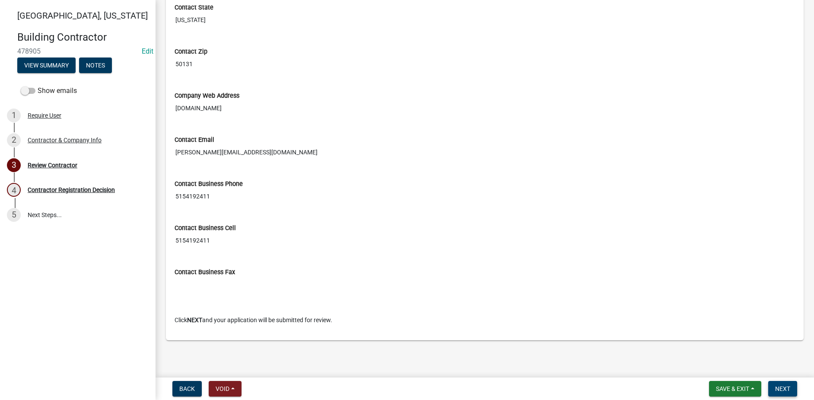
click at [778, 389] on span "Next" at bounding box center [782, 388] width 15 height 7
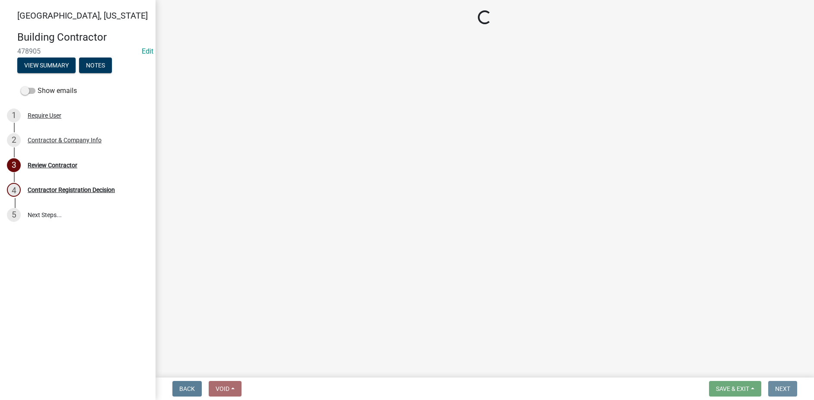
scroll to position [0, 0]
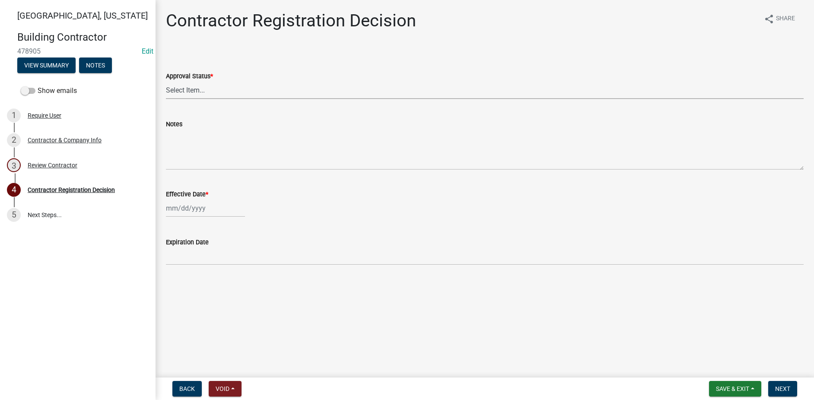
click at [190, 93] on select "Select Item... Approved Denied" at bounding box center [485, 90] width 638 height 18
click at [166, 81] on select "Select Item... Approved Denied" at bounding box center [485, 90] width 638 height 18
select select "4b86b809-39dd-4c68-9f3d-fdb3e7050482"
click at [194, 207] on div at bounding box center [205, 208] width 79 height 18
select select "9"
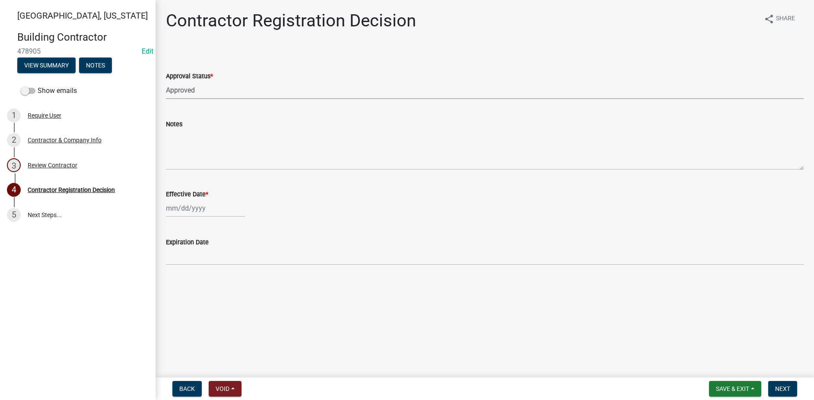
select select "2025"
click at [203, 296] on div "24" at bounding box center [202, 296] width 14 height 14
type input "09/24/2025"
click at [785, 390] on span "Next" at bounding box center [782, 388] width 15 height 7
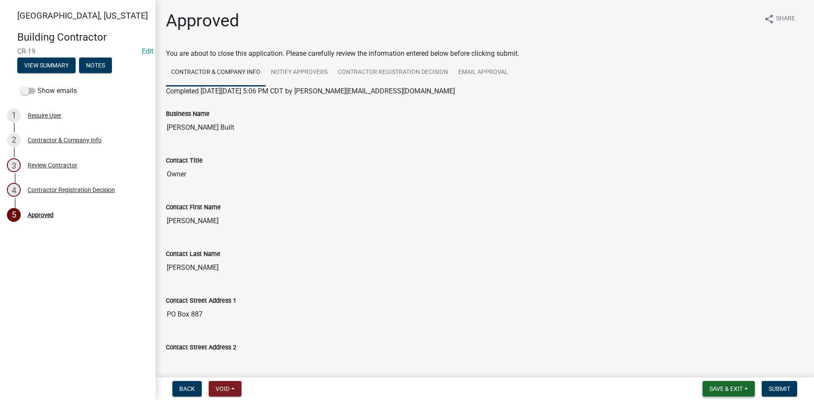
click at [729, 389] on span "Save & Exit" at bounding box center [726, 388] width 33 height 7
click at [719, 364] on button "Save & Exit" at bounding box center [720, 366] width 69 height 21
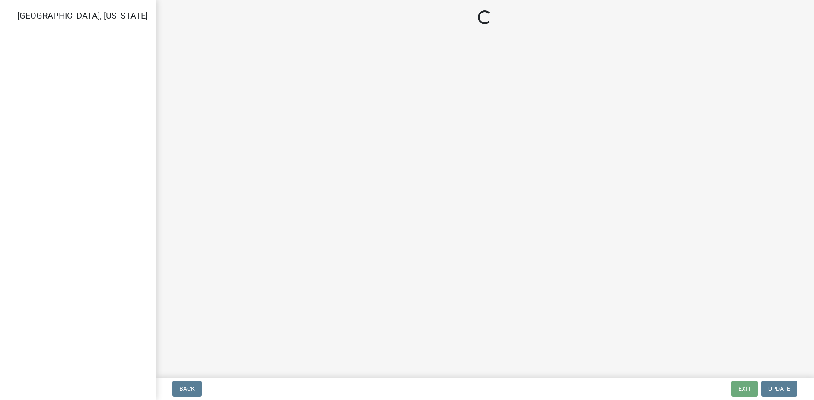
select select "3: 3"
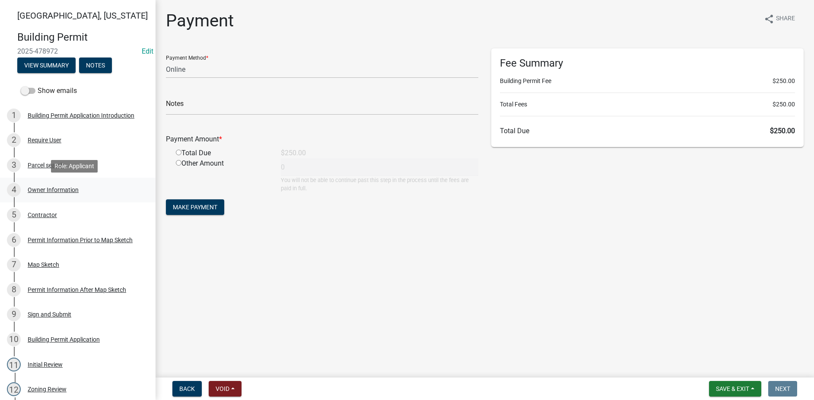
click at [55, 185] on div "4 Owner Information" at bounding box center [74, 190] width 135 height 14
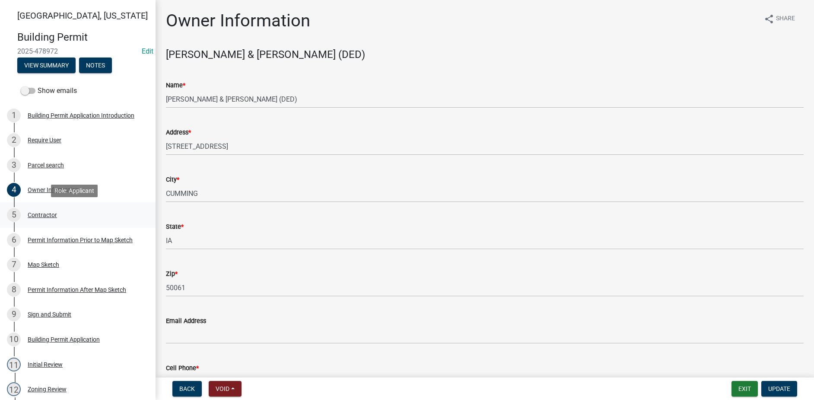
click at [51, 212] on div "Contractor" at bounding box center [42, 215] width 29 height 6
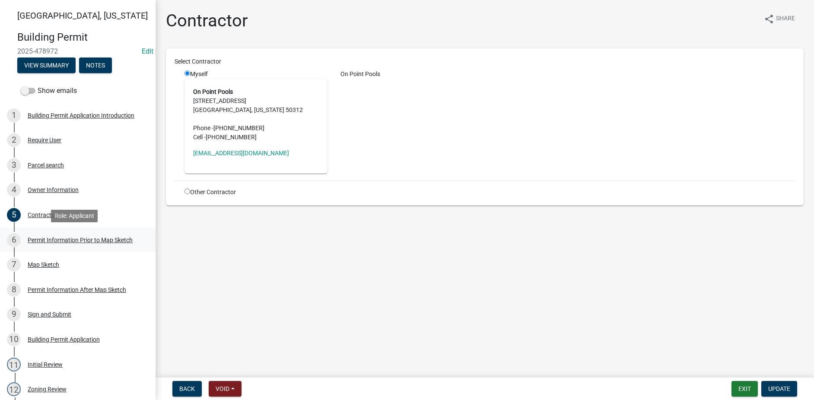
click at [58, 244] on div "6 Permit Information Prior to Map Sketch" at bounding box center [74, 240] width 135 height 14
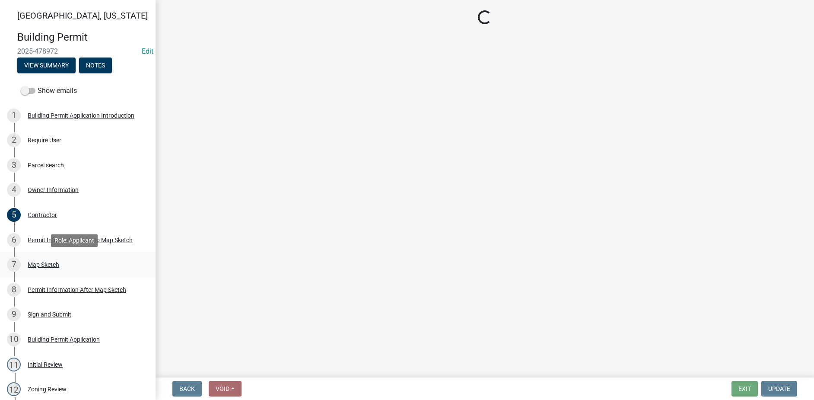
select select "6b2626da-78ea-4ec6-8513-ccc18f4ad425"
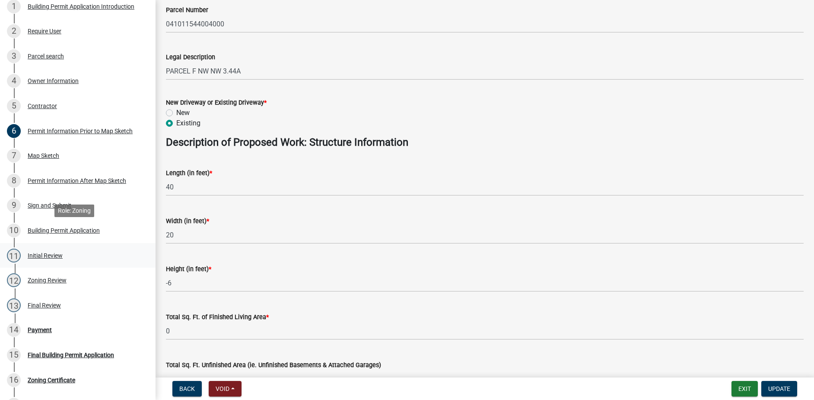
scroll to position [130, 0]
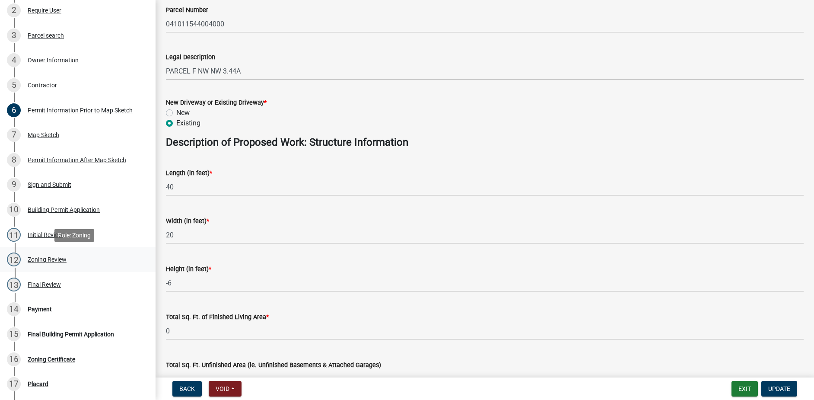
click at [55, 261] on div "Zoning Review" at bounding box center [47, 259] width 39 height 6
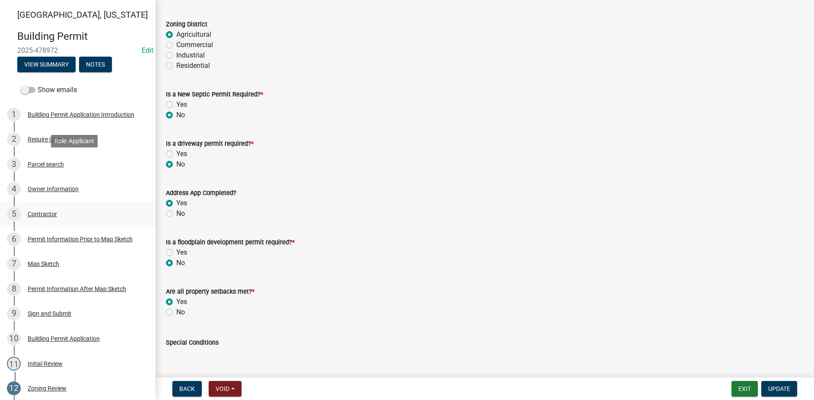
scroll to position [0, 0]
click at [41, 213] on div "Contractor" at bounding box center [42, 215] width 29 height 6
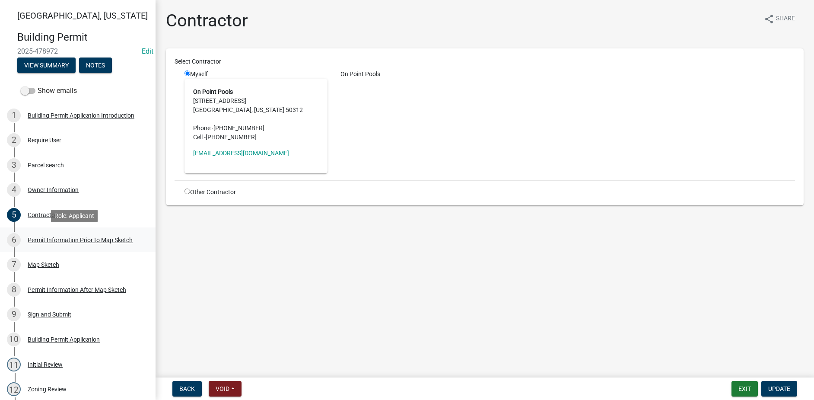
click at [58, 238] on div "Permit Information Prior to Map Sketch" at bounding box center [80, 240] width 105 height 6
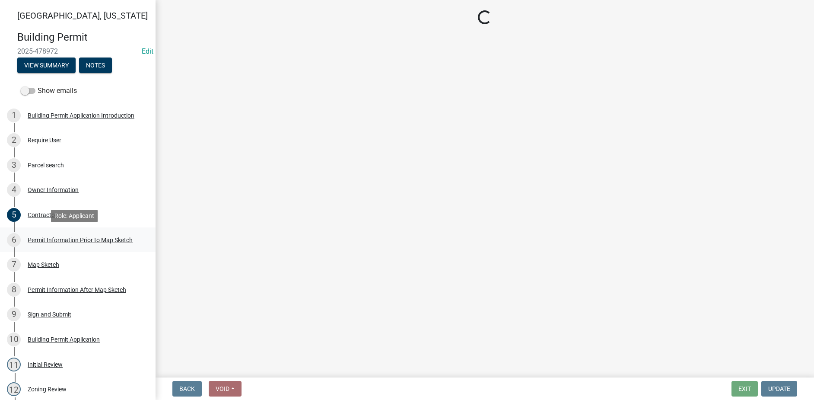
select select "6b2626da-78ea-4ec6-8513-ccc18f4ad425"
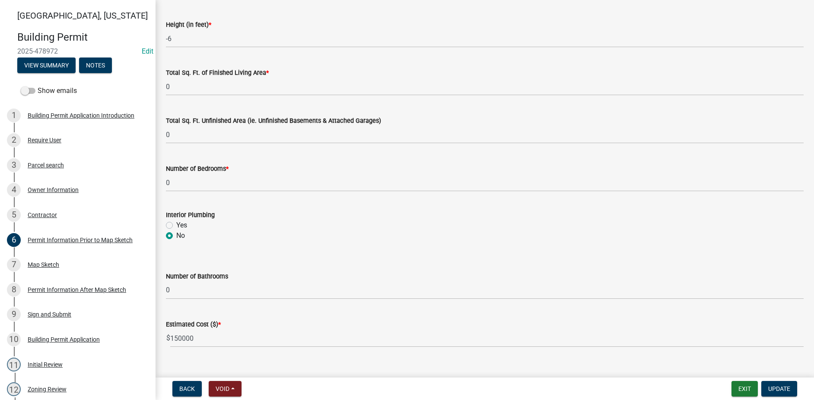
scroll to position [561, 0]
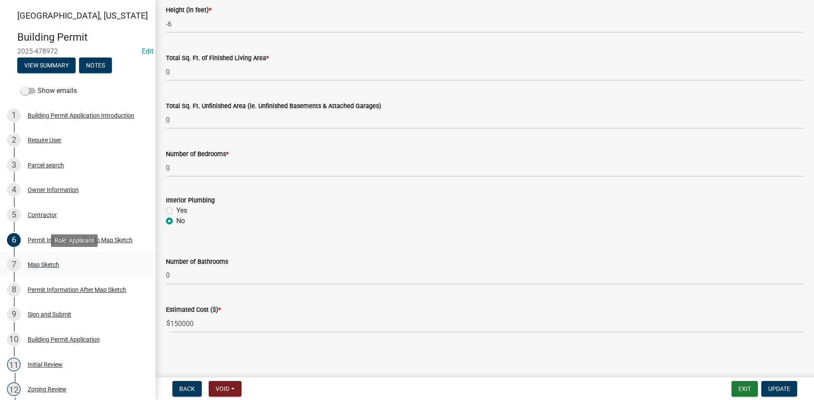
click at [52, 261] on div "Map Sketch" at bounding box center [44, 264] width 32 height 6
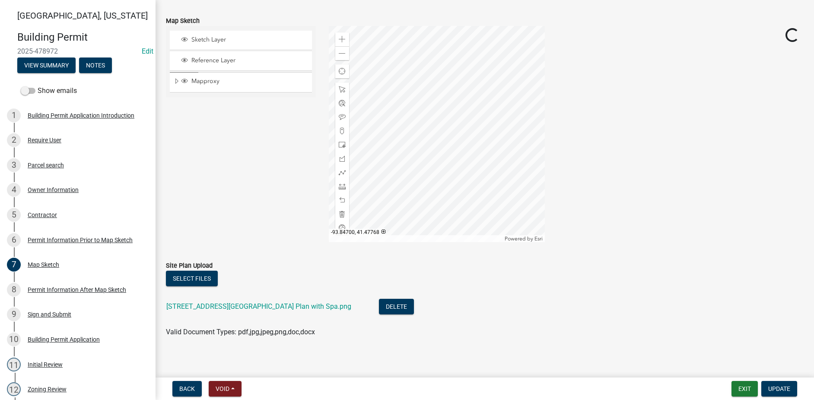
scroll to position [134, 0]
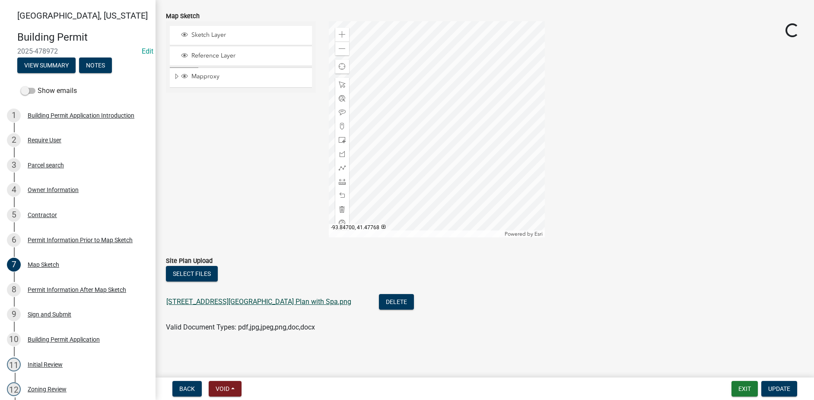
click at [239, 300] on link "3112 120th St Site Plan with Spa.png" at bounding box center [258, 301] width 185 height 8
click at [65, 290] on div "Permit Information After Map Sketch" at bounding box center [77, 289] width 99 height 6
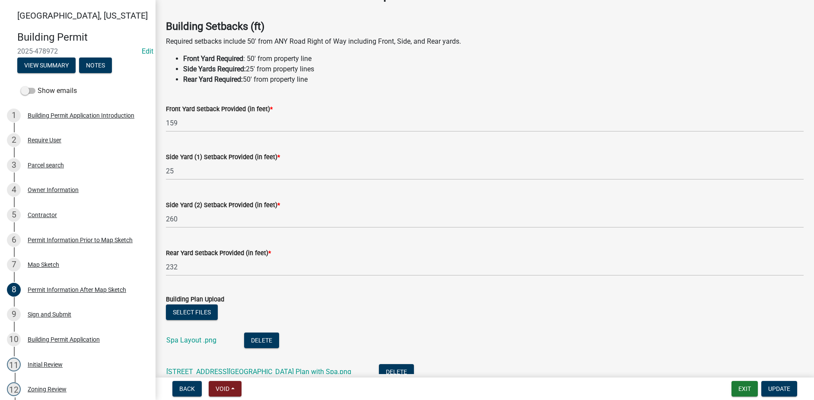
scroll to position [43, 0]
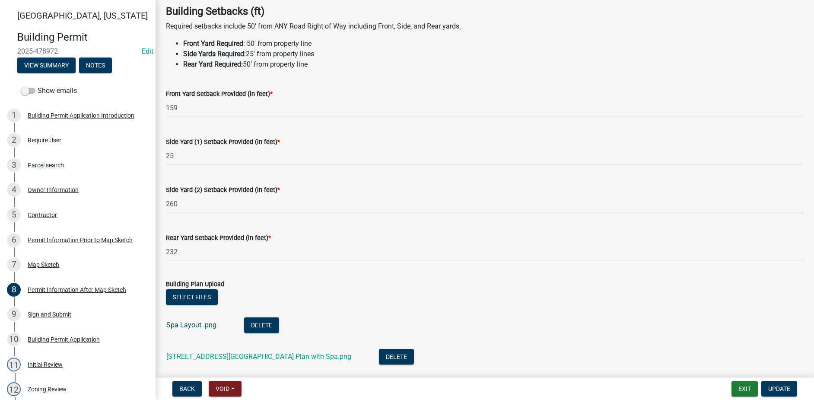
click at [197, 326] on link "Spa Layout .png" at bounding box center [191, 325] width 50 height 8
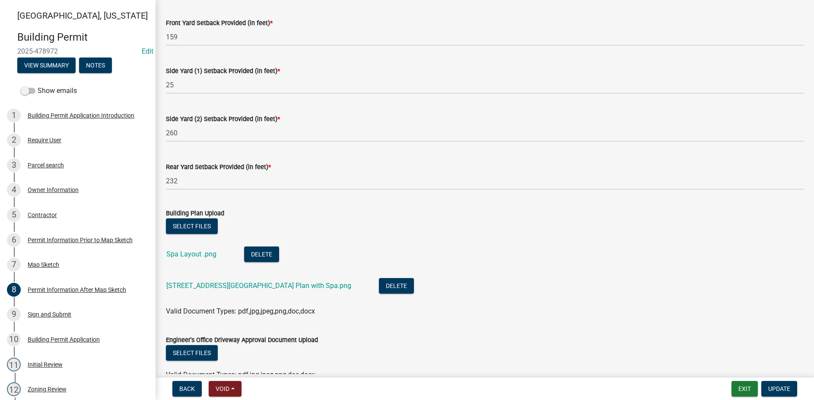
scroll to position [130, 0]
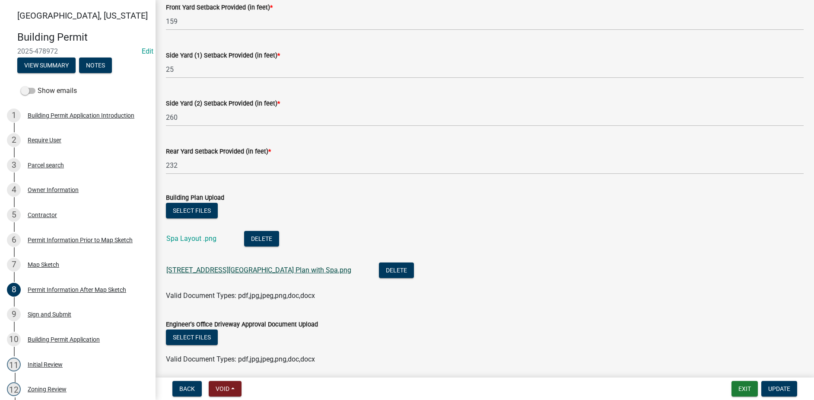
click at [216, 270] on link "3112 120th St Site Plan with Spa.png" at bounding box center [258, 270] width 185 height 8
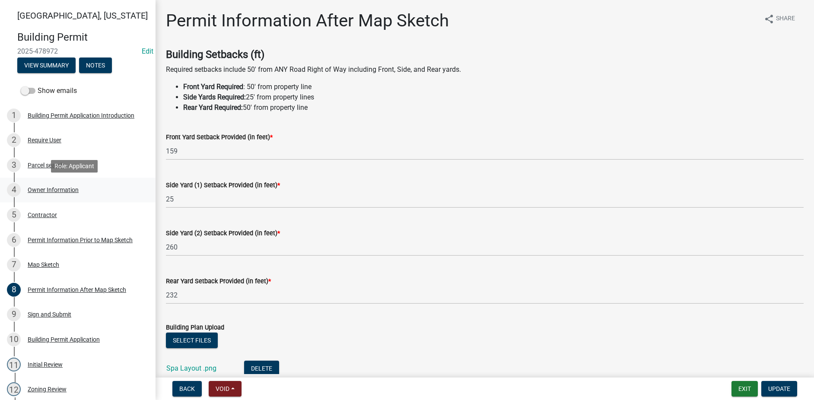
click at [51, 190] on div "Owner Information" at bounding box center [53, 190] width 51 height 6
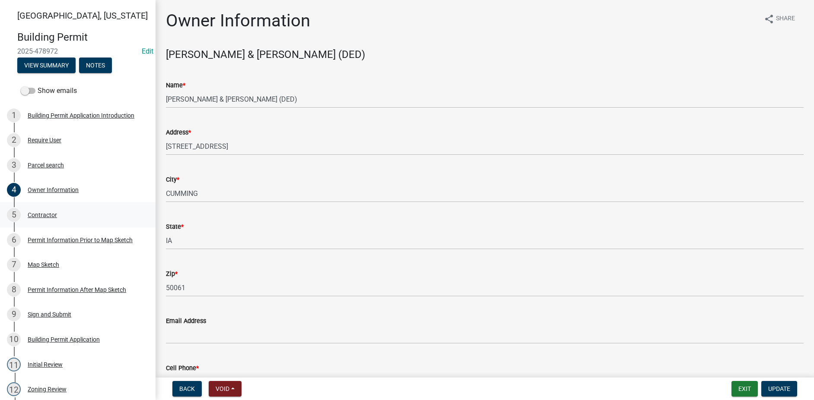
click at [61, 218] on div "5 Contractor" at bounding box center [74, 215] width 135 height 14
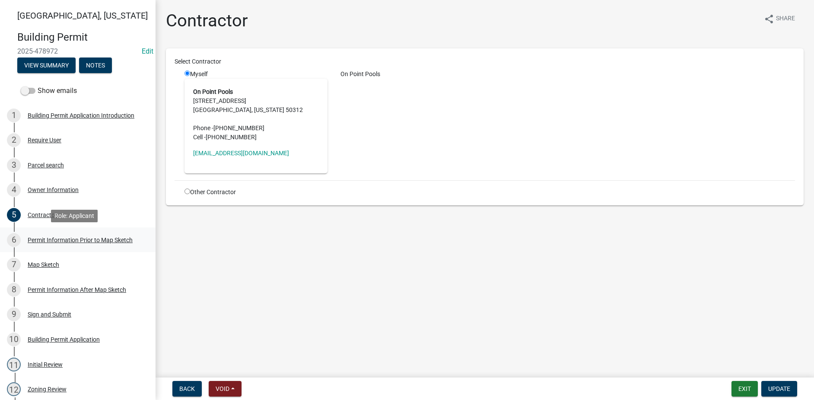
click at [66, 237] on div "Permit Information Prior to Map Sketch" at bounding box center [80, 240] width 105 height 6
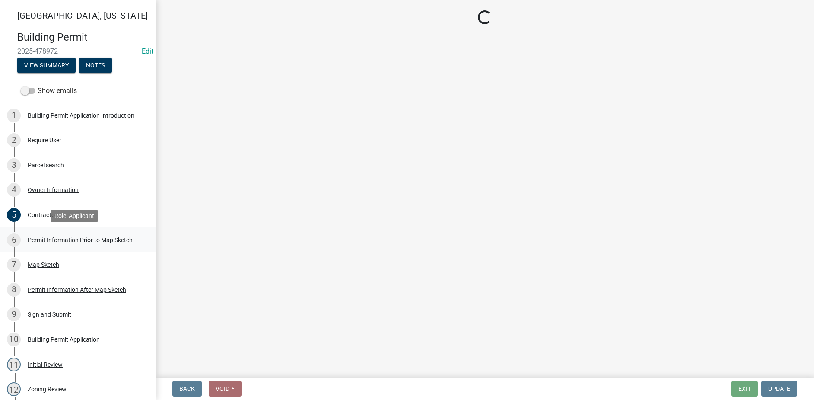
select select "6b2626da-78ea-4ec6-8513-ccc18f4ad425"
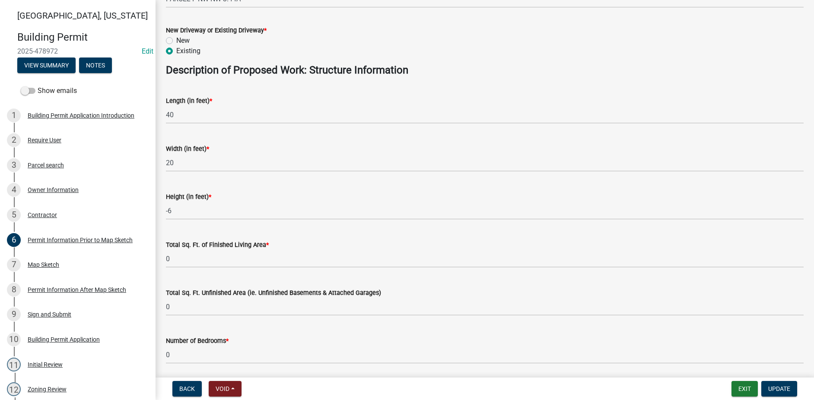
scroll to position [389, 0]
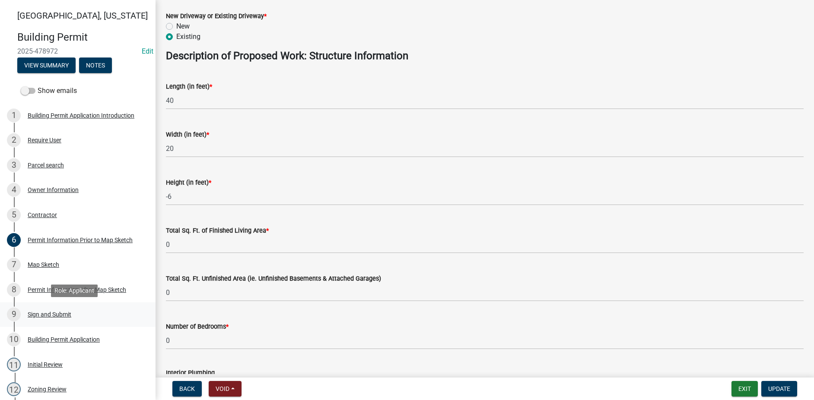
click at [59, 312] on div "Sign and Submit" at bounding box center [50, 314] width 44 height 6
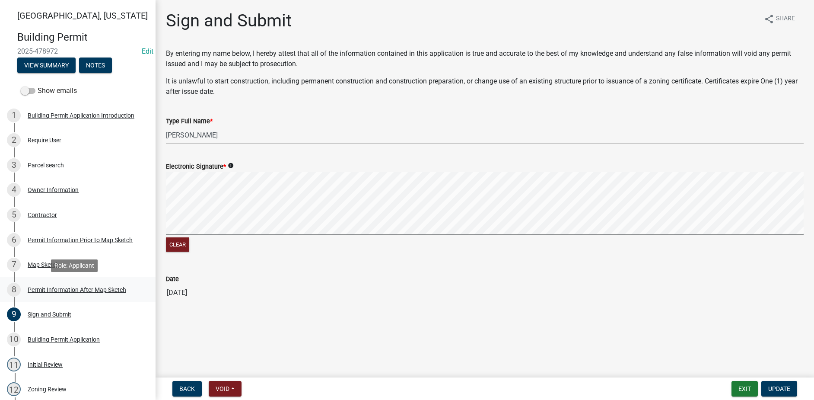
click at [63, 292] on div "Permit Information After Map Sketch" at bounding box center [77, 289] width 99 height 6
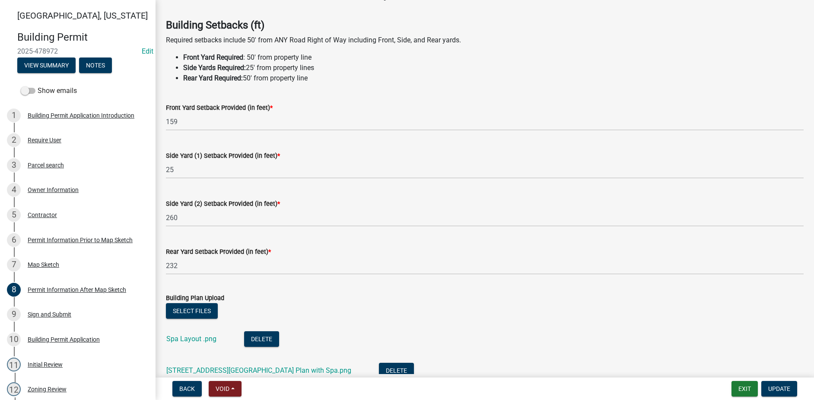
scroll to position [43, 0]
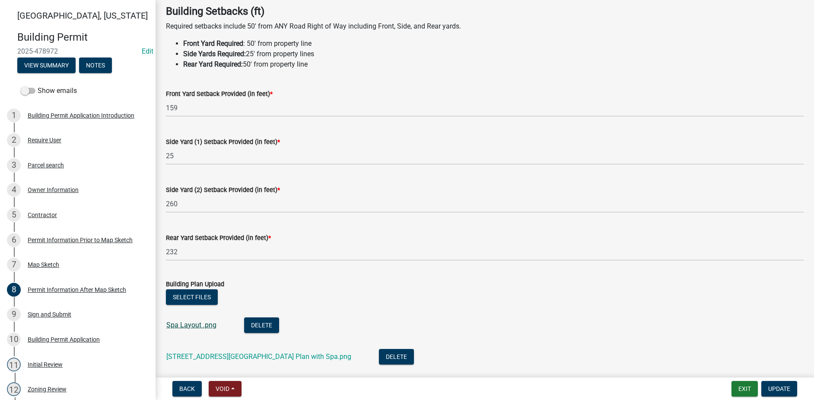
click at [200, 326] on link "Spa Layout .png" at bounding box center [191, 325] width 50 height 8
click at [46, 216] on div "Contractor" at bounding box center [42, 215] width 29 height 6
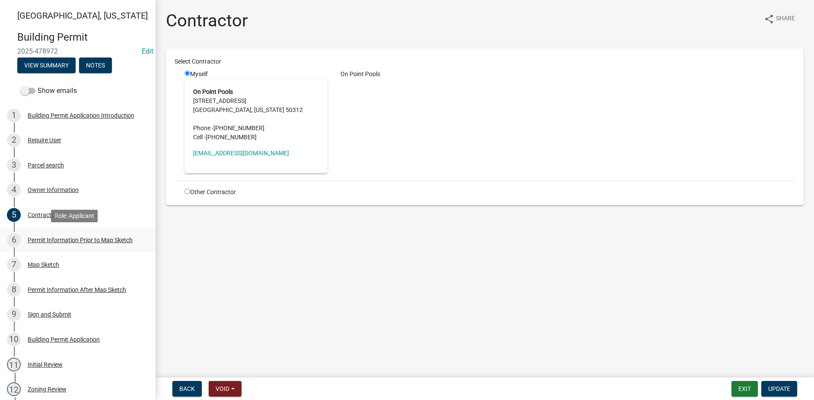
click at [52, 238] on div "Permit Information Prior to Map Sketch" at bounding box center [80, 240] width 105 height 6
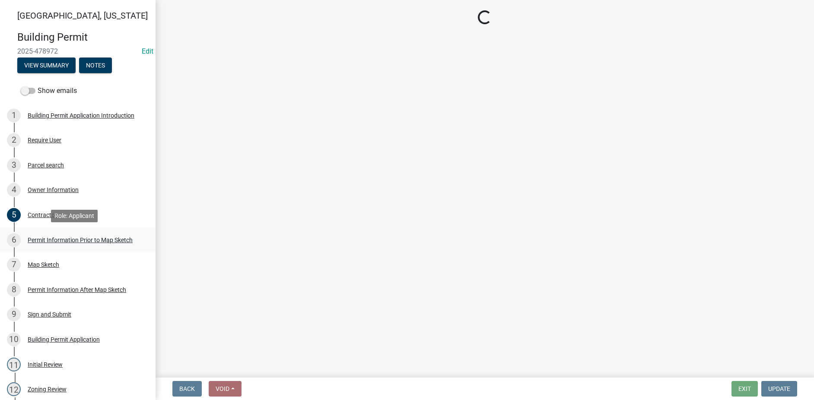
select select "6b2626da-78ea-4ec6-8513-ccc18f4ad425"
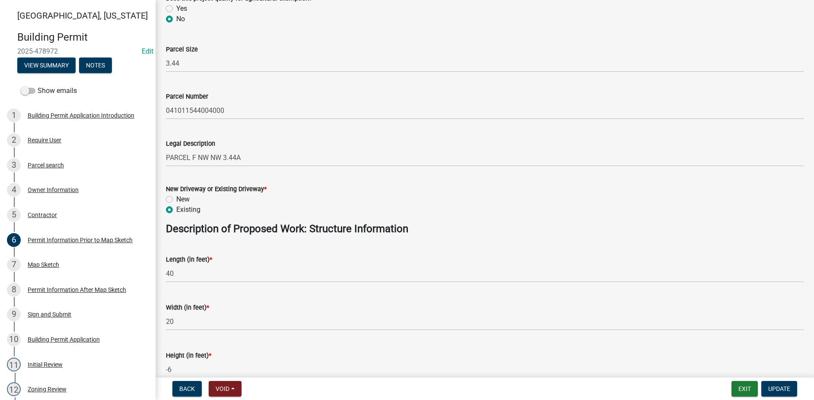
scroll to position [259, 0]
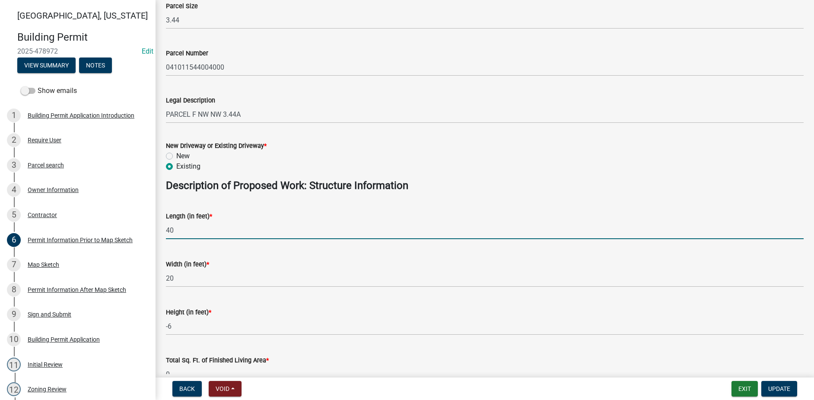
drag, startPoint x: 182, startPoint y: 235, endPoint x: 155, endPoint y: 232, distance: 26.9
click at [155, 232] on div "Madison County, Iowa Building Permit 2025-478972 Edit View Summary Notes Show e…" at bounding box center [407, 200] width 814 height 400
type input "8"
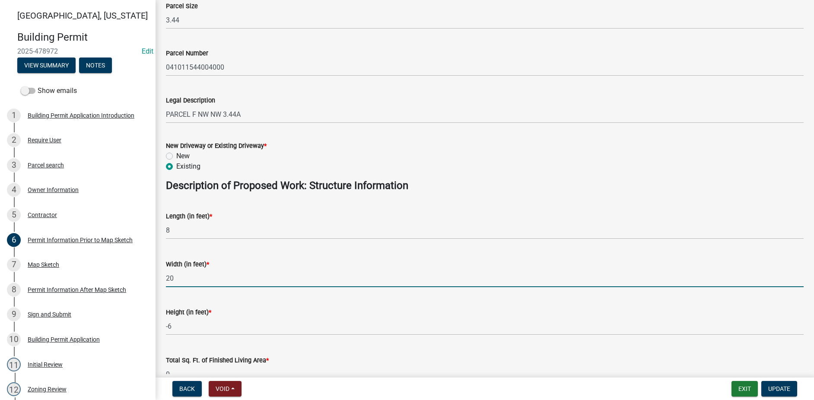
drag, startPoint x: 184, startPoint y: 274, endPoint x: 157, endPoint y: 271, distance: 27.0
click at [157, 271] on div "Permit Information Prior to Map Sketch share Share Proposed Use Description * A…" at bounding box center [485, 200] width 659 height 899
type input "8"
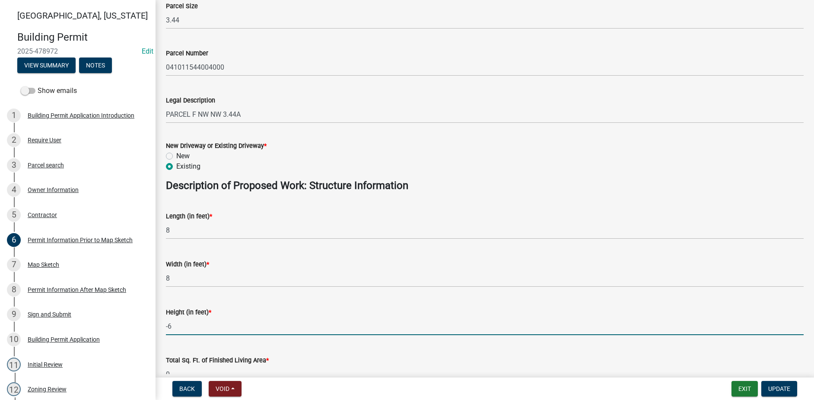
drag, startPoint x: 169, startPoint y: 327, endPoint x: 159, endPoint y: 327, distance: 9.5
click at [160, 327] on div "Height (in feet) * -6" at bounding box center [484, 315] width 651 height 40
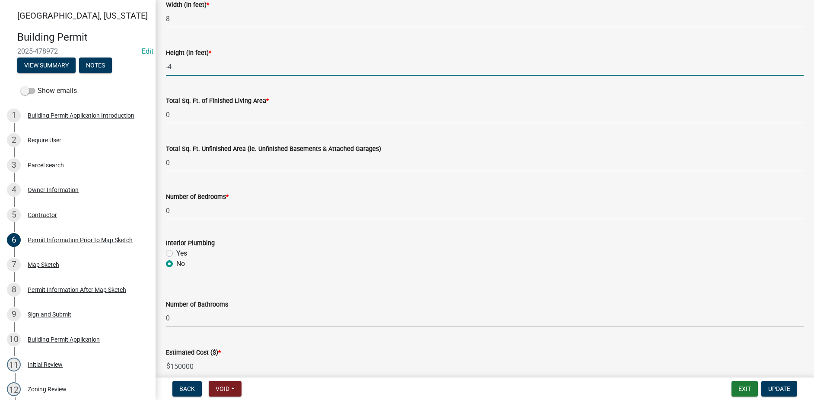
scroll to position [561, 0]
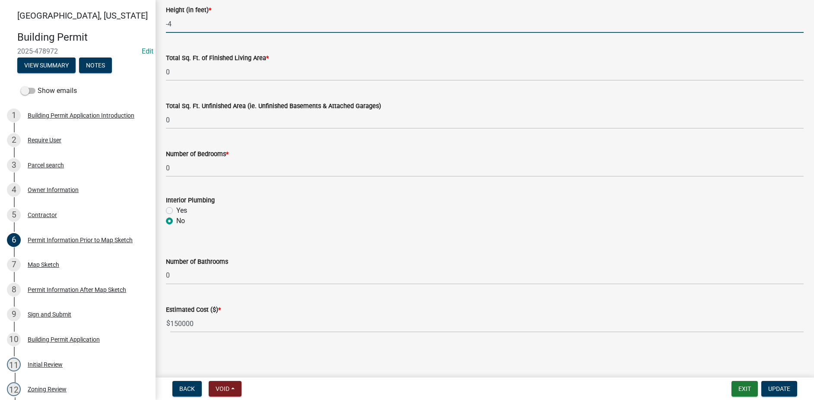
type input "-4"
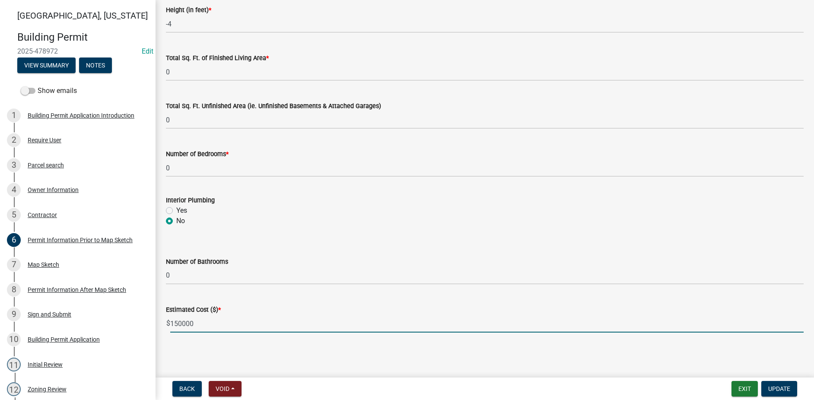
click at [201, 322] on input "150000" at bounding box center [486, 324] width 633 height 18
type input "15000"
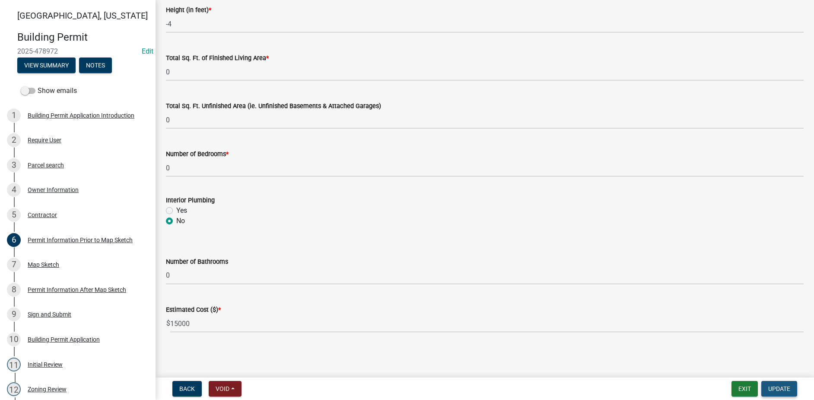
click at [785, 387] on span "Update" at bounding box center [779, 388] width 22 height 7
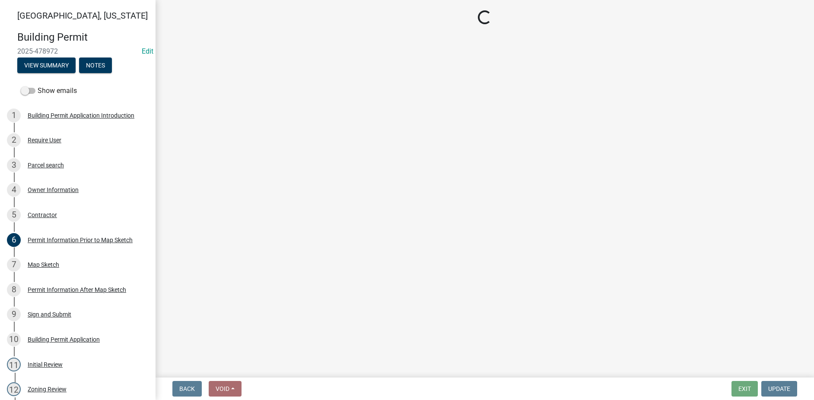
select select "3: 3"
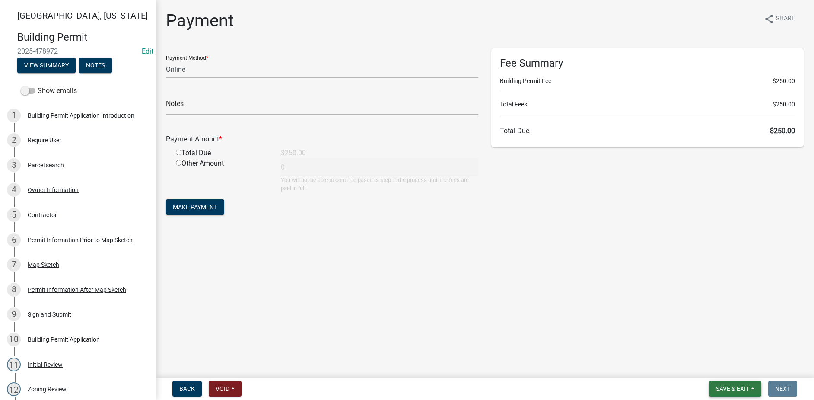
click at [722, 389] on span "Save & Exit" at bounding box center [732, 388] width 33 height 7
click at [712, 350] on button "Save" at bounding box center [726, 345] width 69 height 21
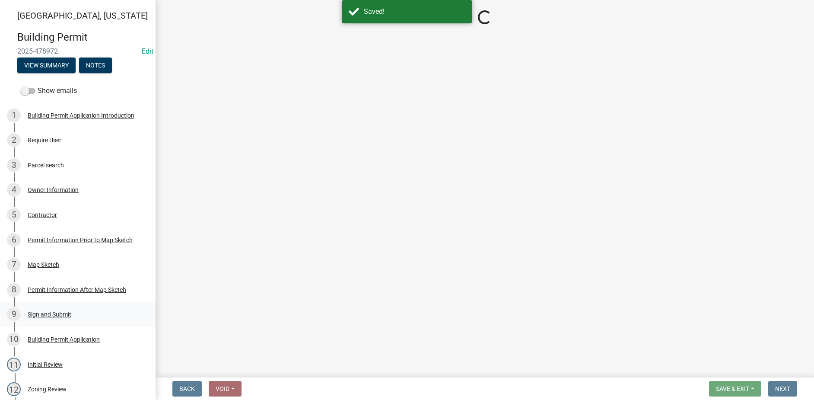
select select "3: 3"
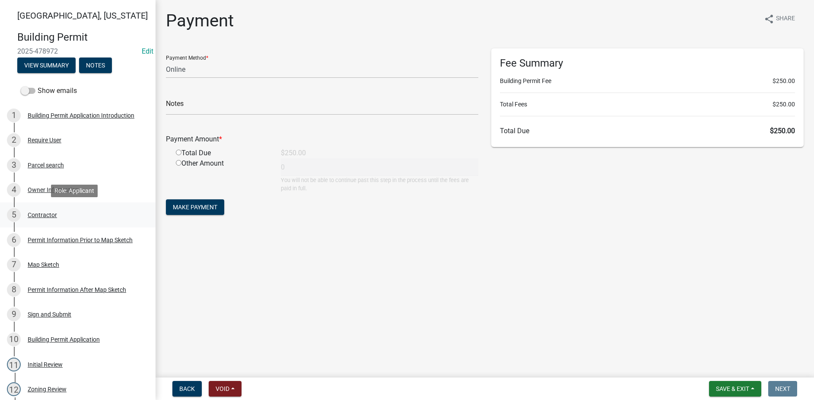
click at [41, 214] on div "Contractor" at bounding box center [42, 215] width 29 height 6
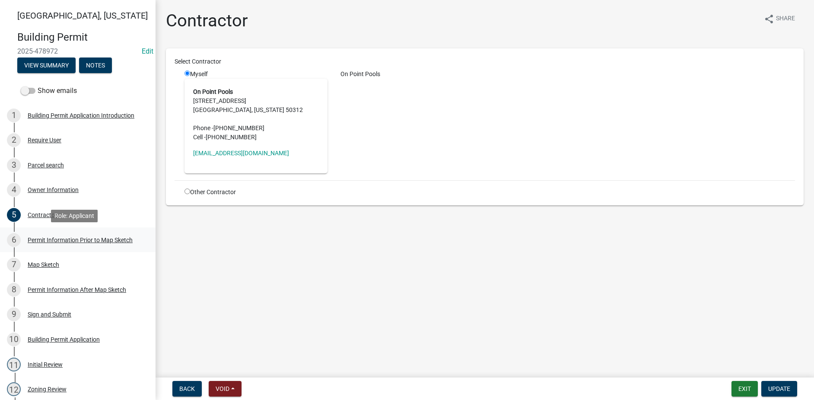
click at [53, 239] on div "Permit Information Prior to Map Sketch" at bounding box center [80, 240] width 105 height 6
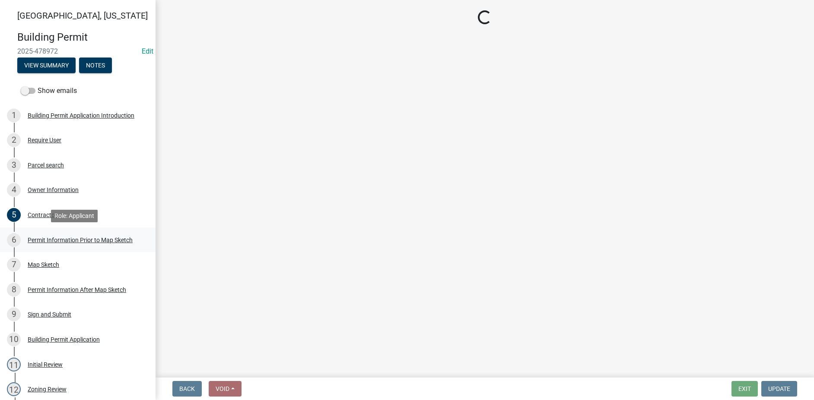
select select "6b2626da-78ea-4ec6-8513-ccc18f4ad425"
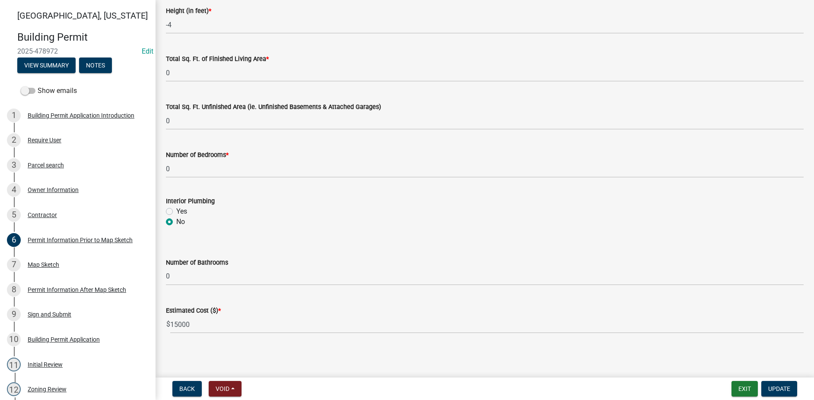
scroll to position [561, 0]
click at [63, 260] on div "7 Map Sketch" at bounding box center [74, 265] width 135 height 14
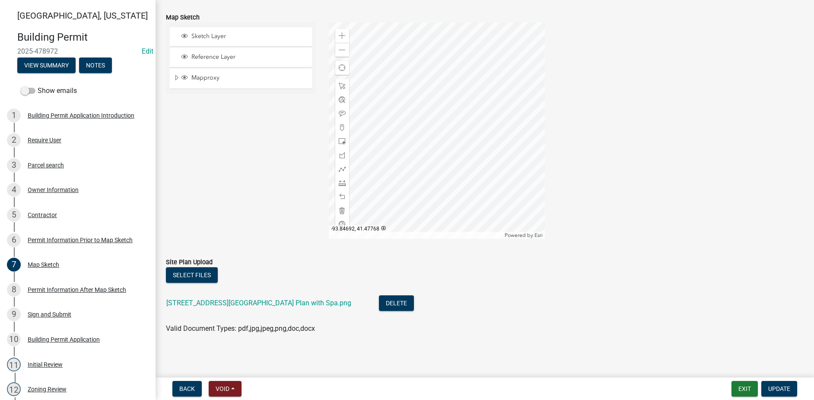
scroll to position [134, 0]
click at [236, 302] on link "3112 120th St Site Plan with Spa.png" at bounding box center [258, 301] width 185 height 8
click at [54, 291] on div "Permit Information After Map Sketch" at bounding box center [77, 289] width 99 height 6
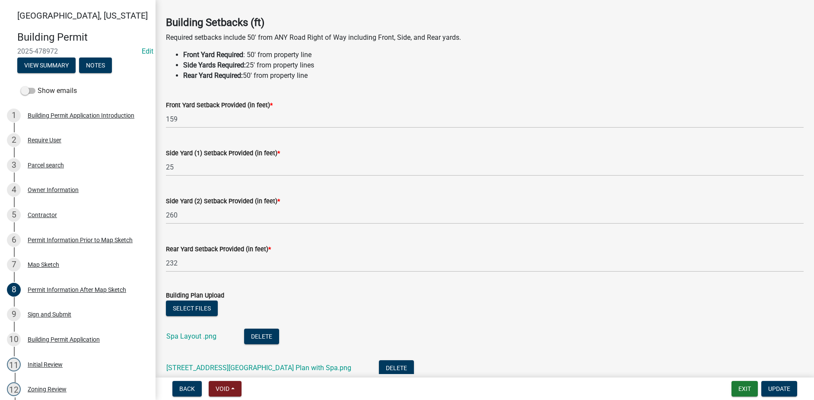
scroll to position [86, 0]
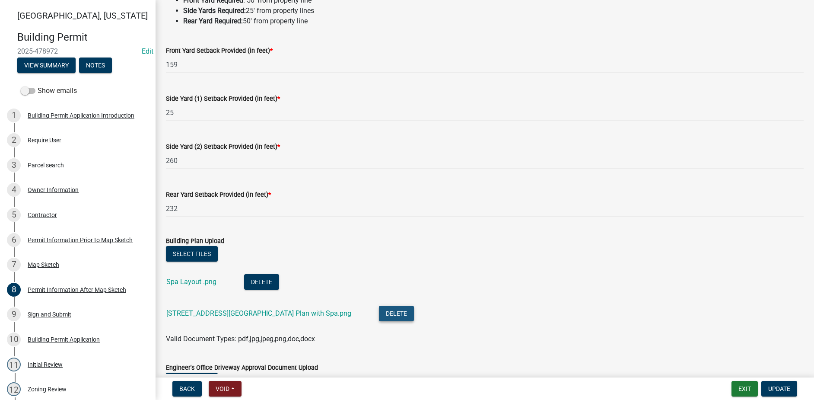
click at [379, 314] on button "Delete" at bounding box center [396, 314] width 35 height 16
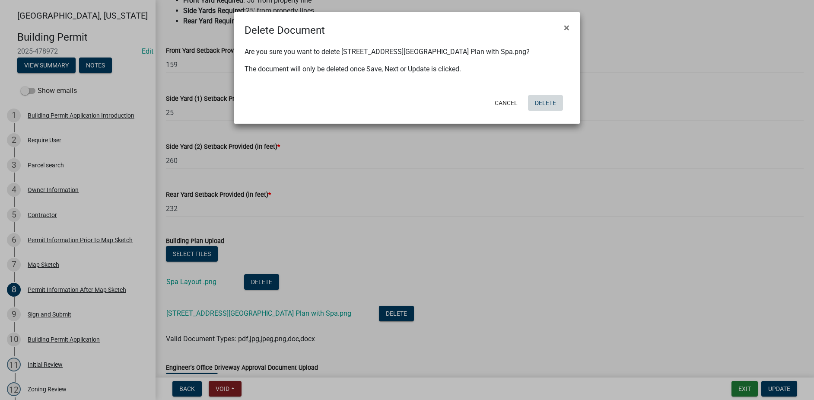
click at [544, 98] on button "Delete" at bounding box center [545, 103] width 35 height 16
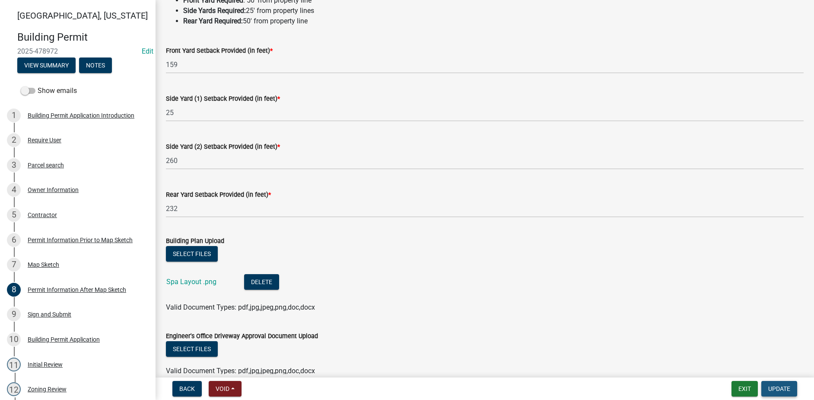
click at [784, 390] on span "Update" at bounding box center [779, 388] width 22 height 7
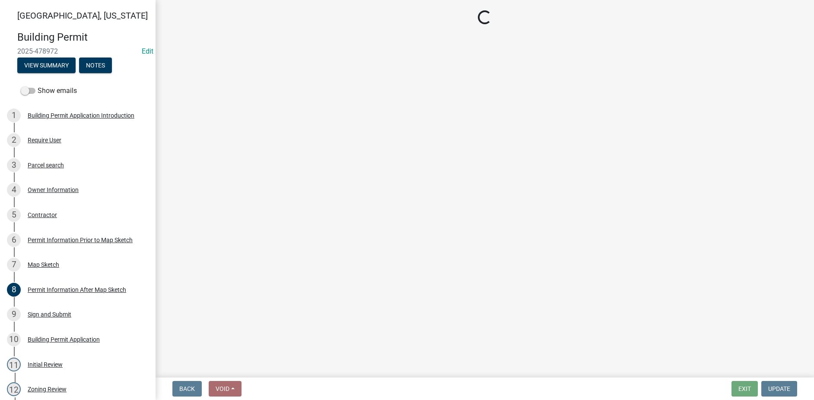
select select "3: 3"
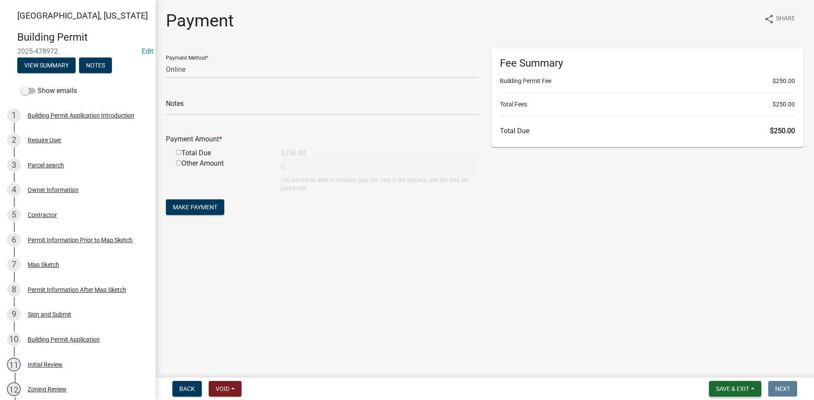
click at [735, 388] on span "Save & Exit" at bounding box center [732, 388] width 33 height 7
click at [715, 347] on button "Save" at bounding box center [726, 345] width 69 height 21
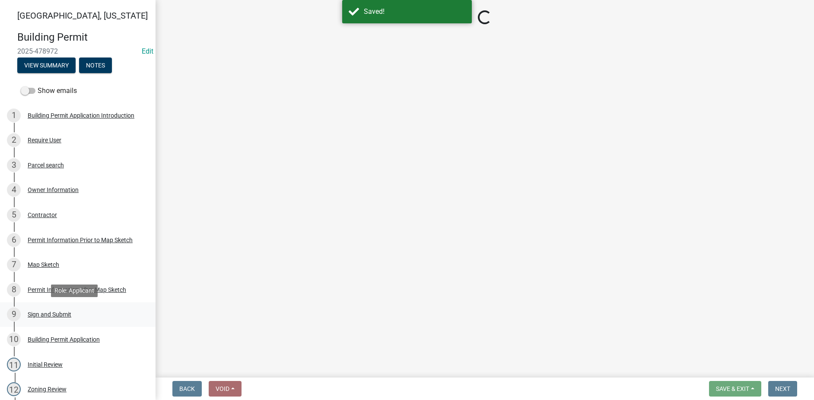
select select "3: 3"
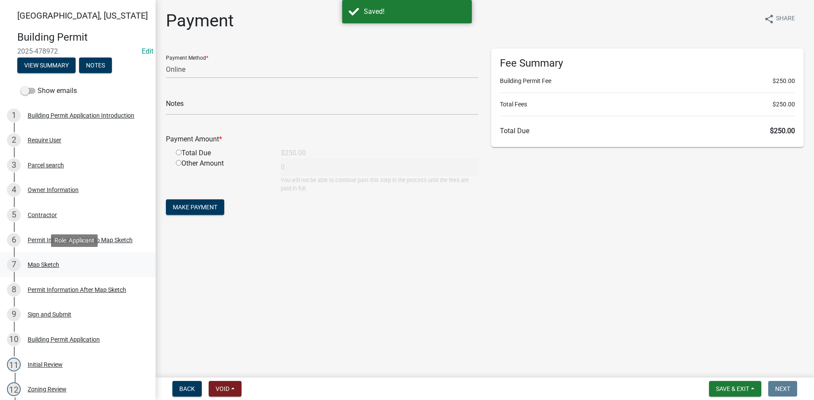
click at [46, 261] on div "Map Sketch" at bounding box center [44, 264] width 32 height 6
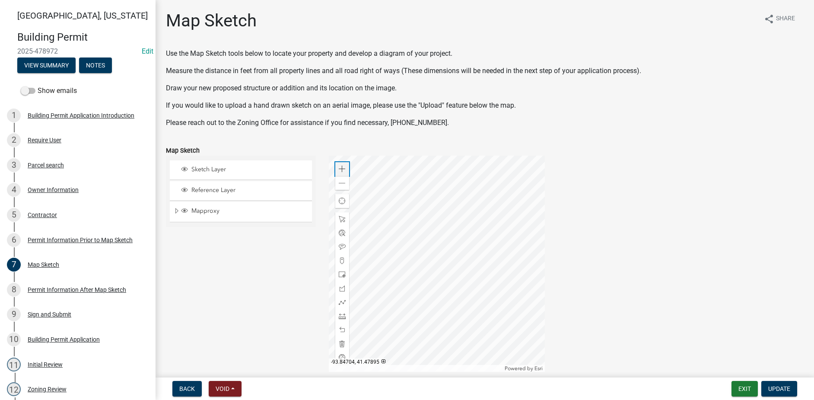
click at [336, 173] on div "Zoom in" at bounding box center [342, 169] width 14 height 14
click at [337, 173] on div "Zoom in" at bounding box center [342, 169] width 14 height 14
click at [339, 184] on span at bounding box center [342, 183] width 7 height 7
click at [341, 174] on div "Zoom in" at bounding box center [342, 169] width 14 height 14
click at [344, 251] on div at bounding box center [437, 264] width 216 height 216
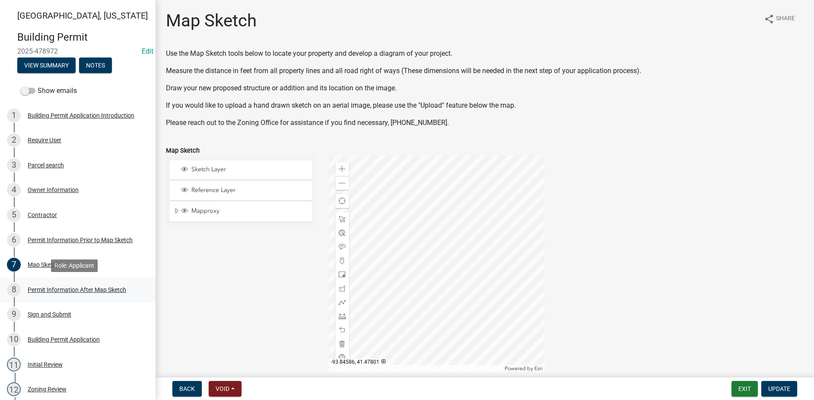
click at [42, 293] on div "Permit Information After Map Sketch" at bounding box center [77, 289] width 99 height 6
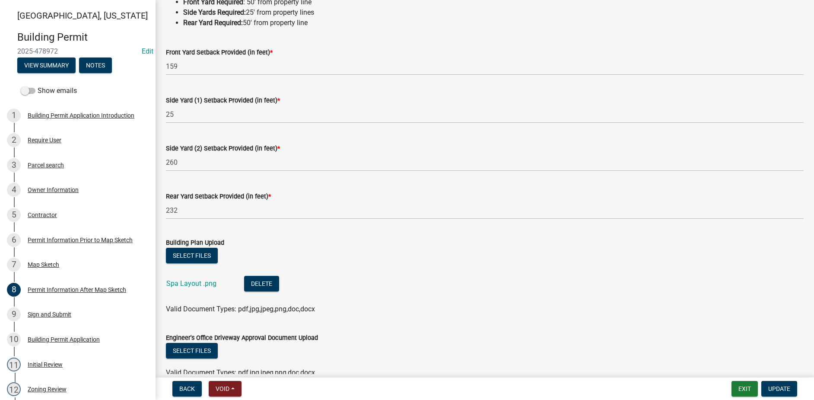
scroll to position [86, 0]
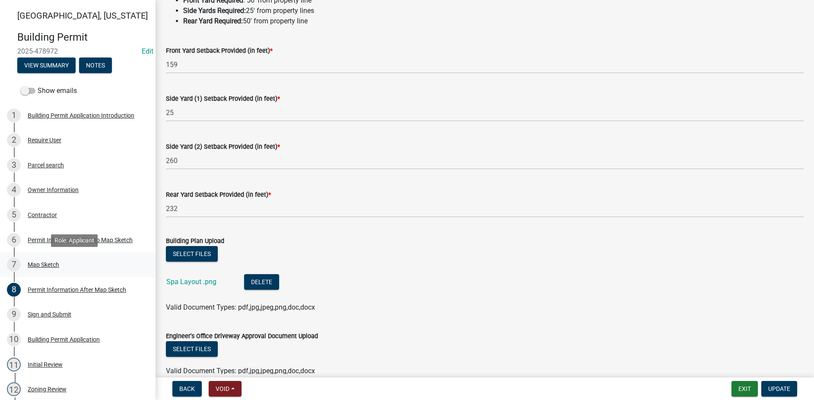
click at [37, 260] on div "7 Map Sketch" at bounding box center [74, 265] width 135 height 14
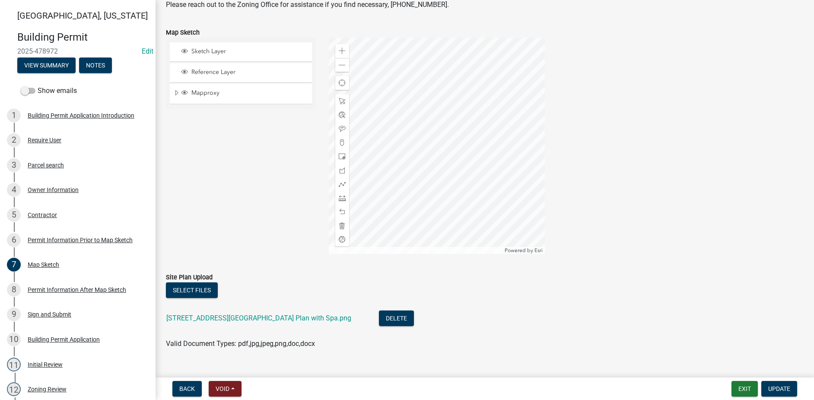
scroll to position [130, 0]
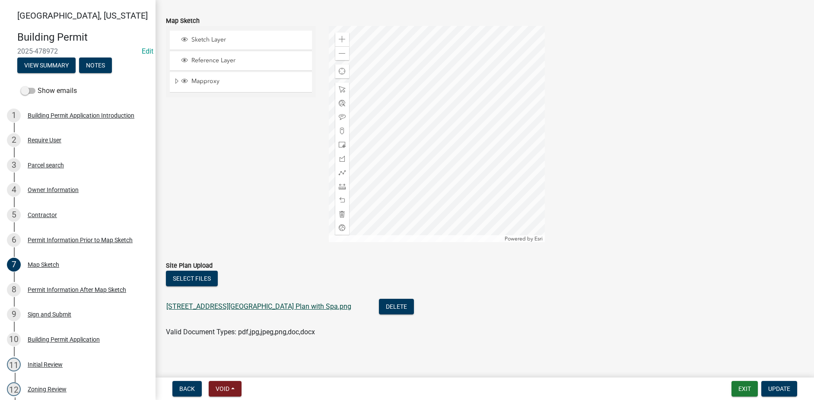
click at [235, 309] on link "3112 120th St Site Plan with Spa.png" at bounding box center [258, 306] width 185 height 8
click at [342, 42] on span at bounding box center [342, 39] width 7 height 7
click at [446, 177] on div at bounding box center [437, 134] width 216 height 216
click at [344, 39] on span at bounding box center [342, 39] width 7 height 7
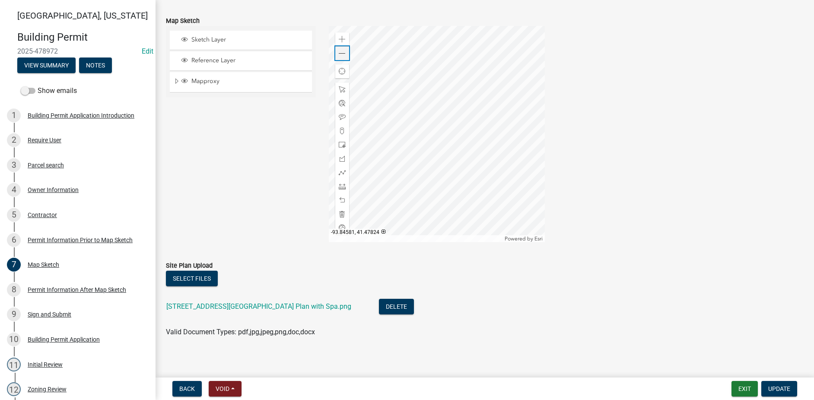
click at [344, 54] on span at bounding box center [342, 53] width 7 height 7
click at [461, 136] on div at bounding box center [437, 134] width 216 height 216
click at [342, 38] on span at bounding box center [342, 39] width 7 height 7
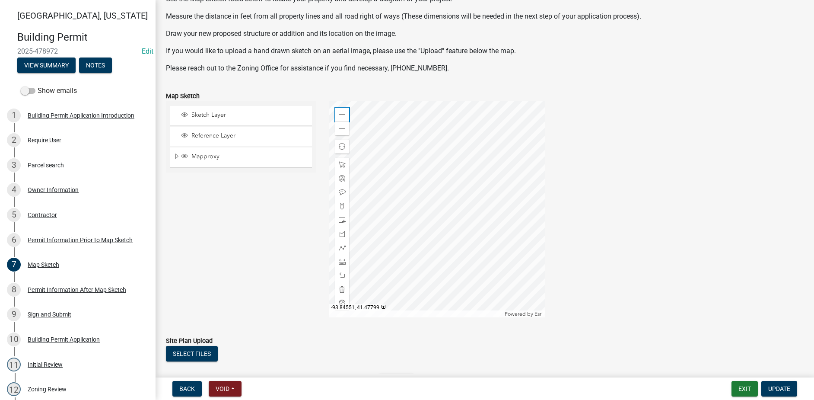
scroll to position [43, 0]
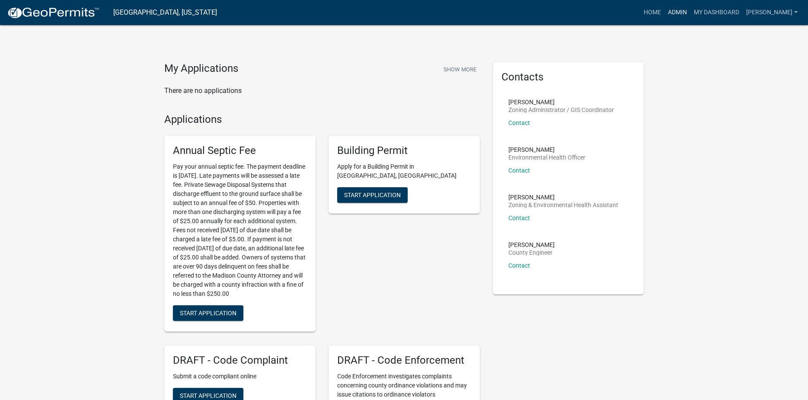
click at [690, 13] on link "Admin" at bounding box center [677, 12] width 26 height 16
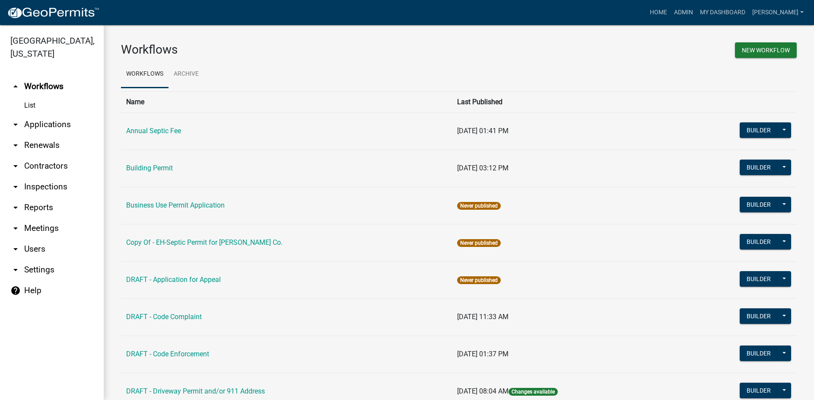
click at [48, 115] on link "arrow_drop_down Applications" at bounding box center [52, 124] width 104 height 21
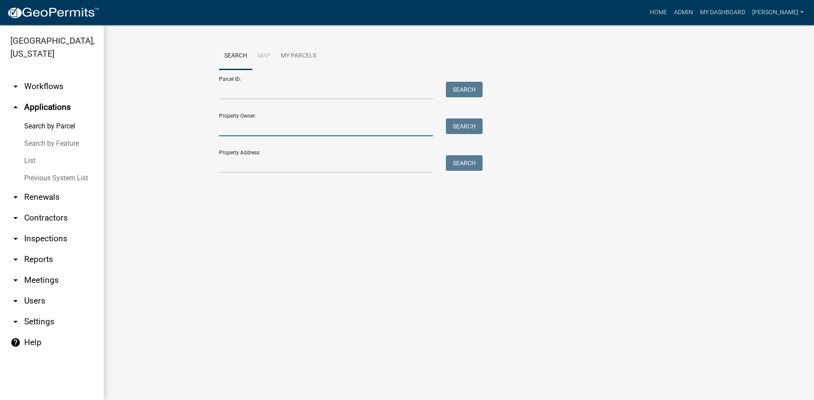
click at [265, 126] on input "Property Owner:" at bounding box center [326, 127] width 214 height 18
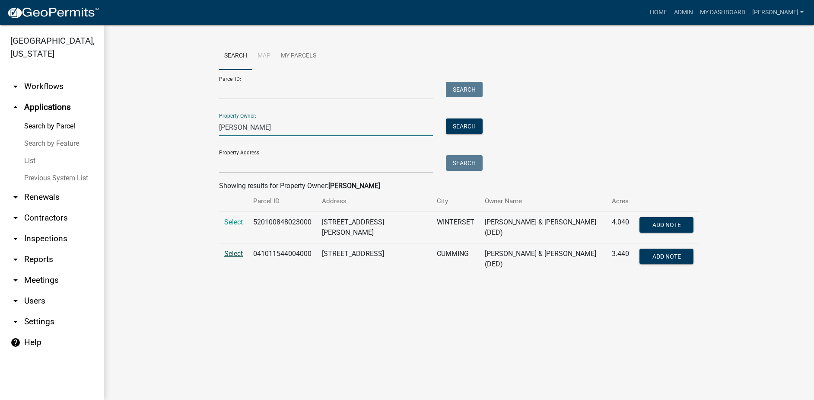
type input "[PERSON_NAME]"
click at [232, 252] on span "Select" at bounding box center [233, 253] width 19 height 8
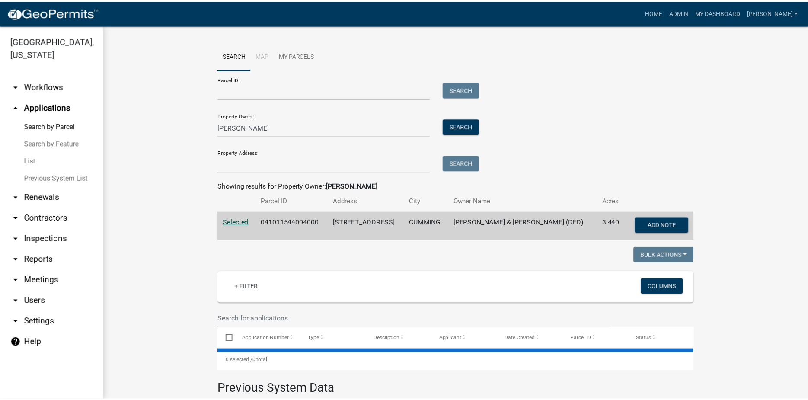
scroll to position [126, 0]
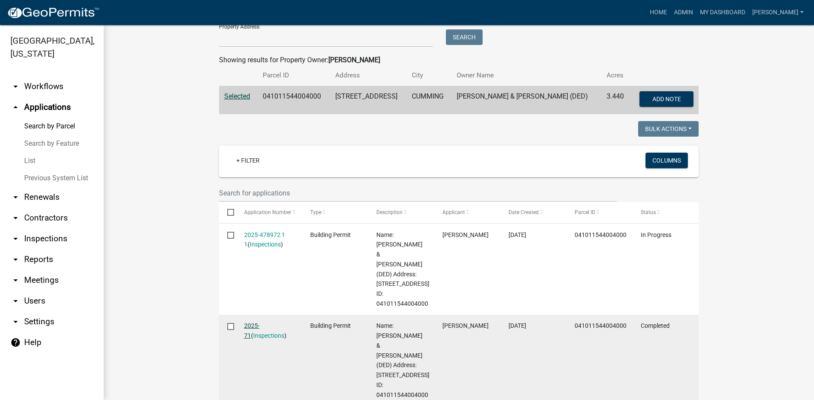
click at [258, 322] on link "2025-71" at bounding box center [252, 330] width 16 height 17
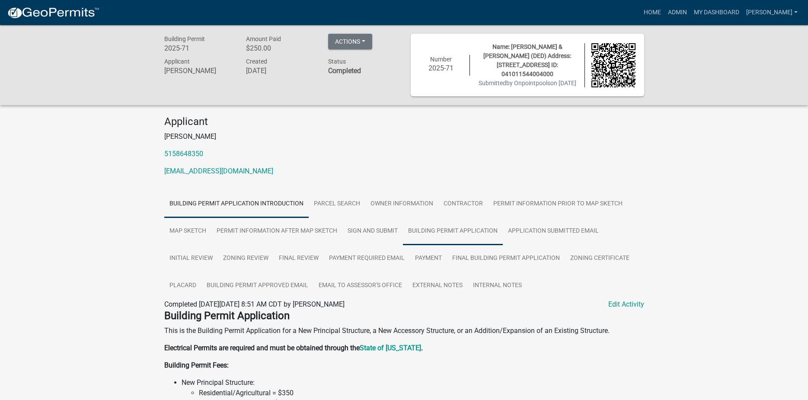
click at [471, 232] on link "Building Permit Application" at bounding box center [453, 231] width 100 height 28
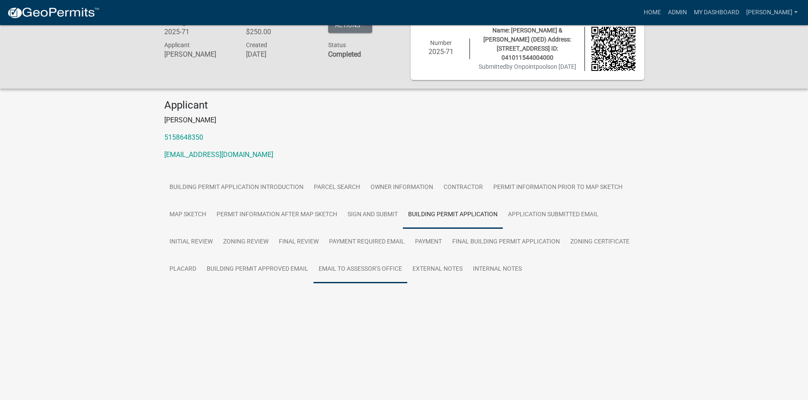
scroll to position [25, 0]
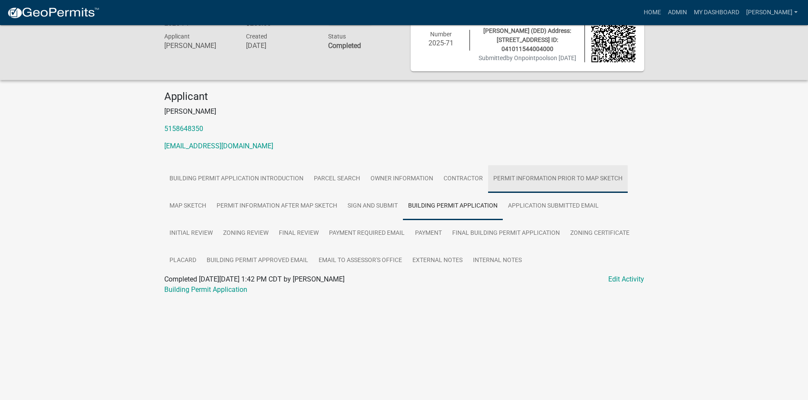
click at [532, 183] on link "Permit Information Prior to Map Sketch" at bounding box center [558, 179] width 140 height 28
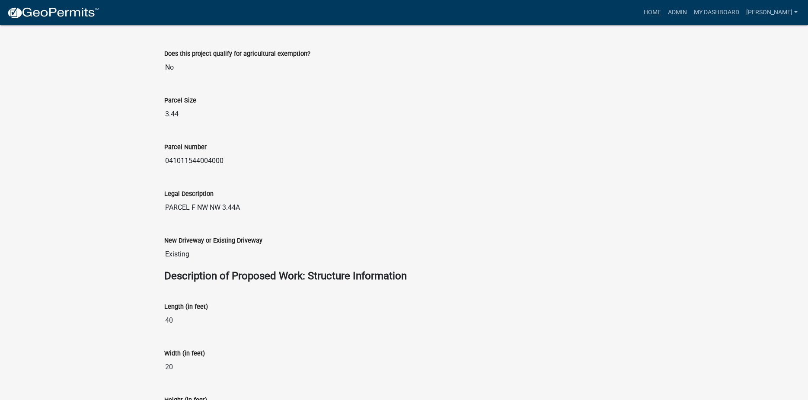
scroll to position [64, 0]
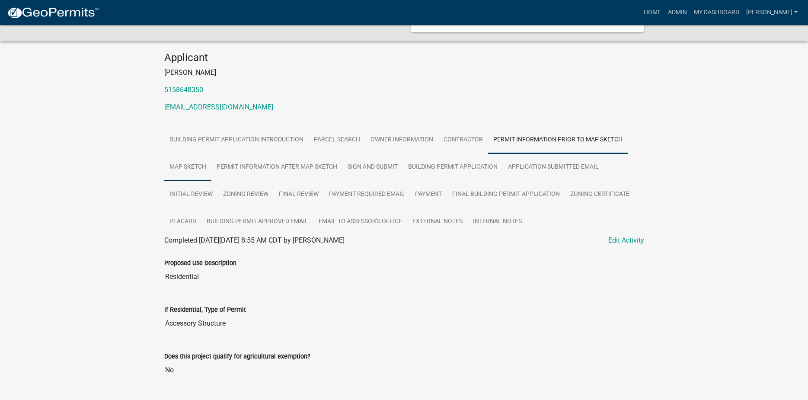
click at [187, 165] on link "Map Sketch" at bounding box center [187, 167] width 47 height 28
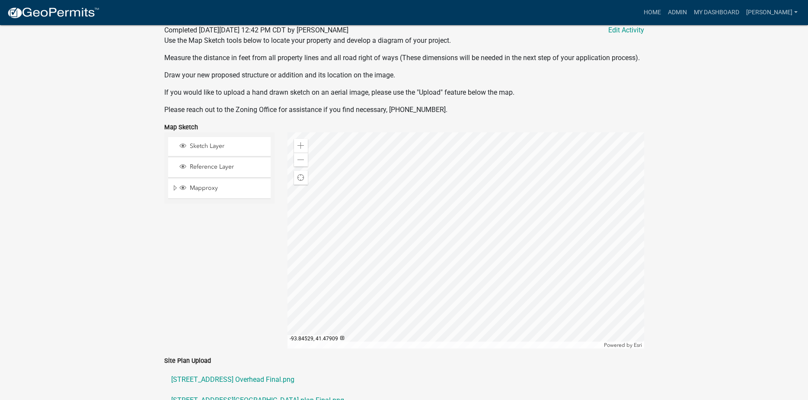
scroll to position [284, 0]
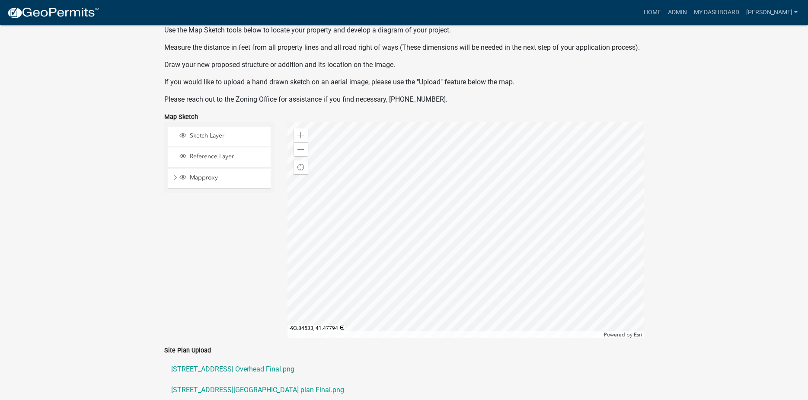
click at [501, 240] on div at bounding box center [465, 230] width 356 height 216
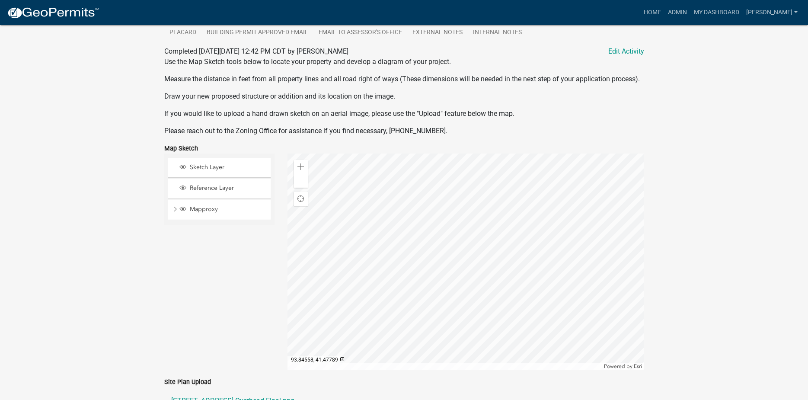
scroll to position [241, 0]
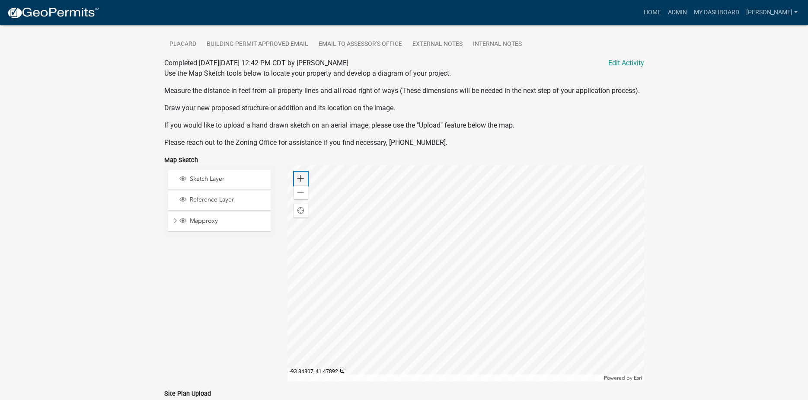
click at [300, 182] on span at bounding box center [300, 178] width 7 height 7
click at [519, 305] on div at bounding box center [465, 273] width 356 height 216
click at [582, 299] on div at bounding box center [465, 273] width 356 height 216
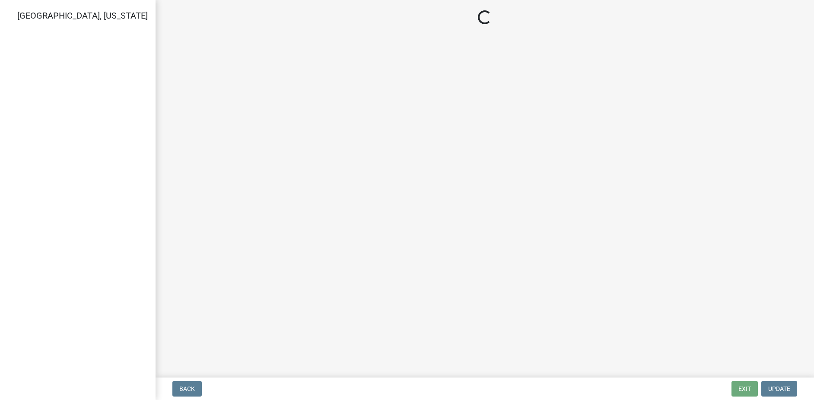
select select "3: 3"
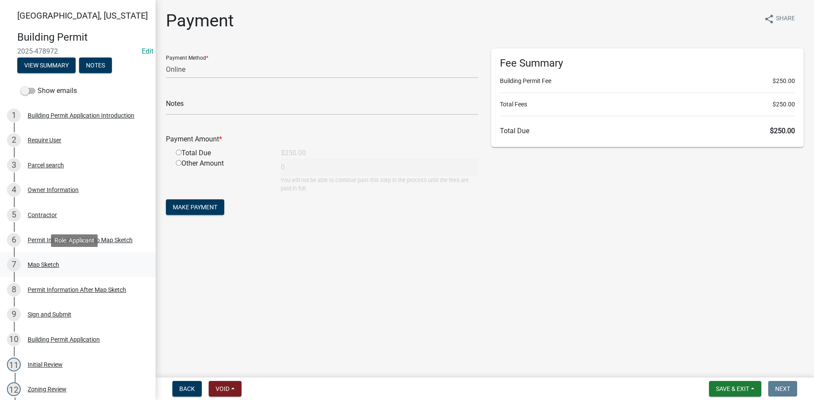
click at [49, 268] on div "7 Map Sketch" at bounding box center [74, 265] width 135 height 14
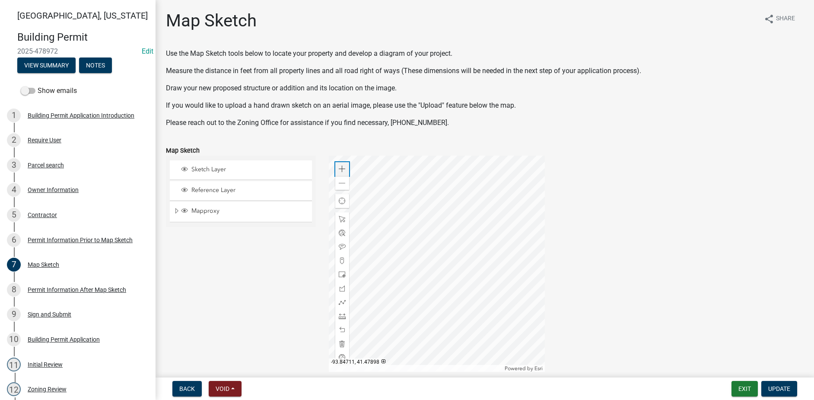
click at [339, 168] on span at bounding box center [342, 169] width 7 height 7
click at [463, 255] on div at bounding box center [437, 264] width 216 height 216
click at [341, 315] on span at bounding box center [342, 315] width 7 height 7
click at [344, 169] on div "Zoom in" at bounding box center [342, 169] width 14 height 14
click at [344, 217] on div at bounding box center [342, 219] width 14 height 14
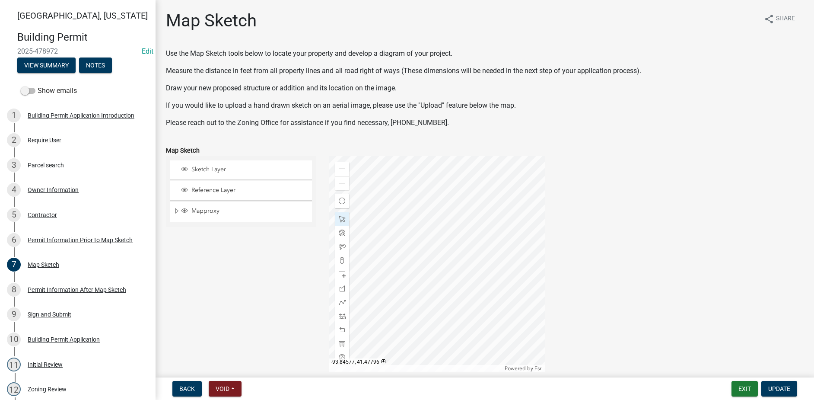
click at [356, 223] on div at bounding box center [437, 264] width 216 height 216
click at [340, 316] on span at bounding box center [342, 315] width 7 height 7
click at [448, 206] on div at bounding box center [437, 264] width 216 height 216
click at [344, 169] on span at bounding box center [342, 169] width 7 height 7
click at [440, 270] on div at bounding box center [437, 264] width 216 height 216
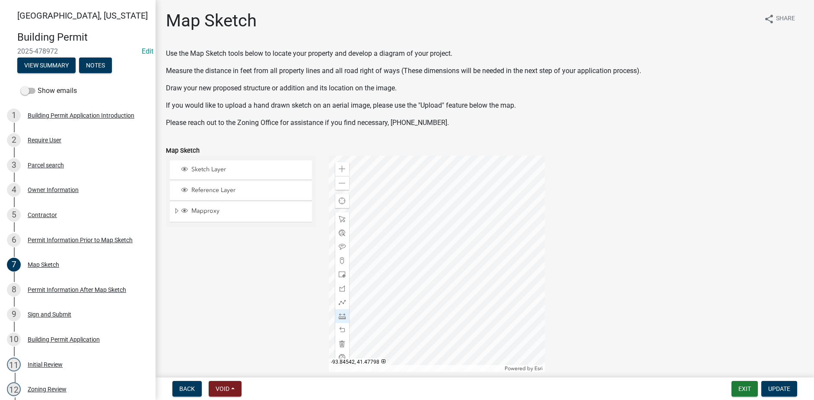
click at [464, 241] on div at bounding box center [437, 264] width 216 height 216
click at [479, 240] on div at bounding box center [437, 264] width 216 height 216
click at [338, 173] on div "Zoom in" at bounding box center [342, 169] width 14 height 14
click at [341, 274] on span at bounding box center [342, 274] width 7 height 7
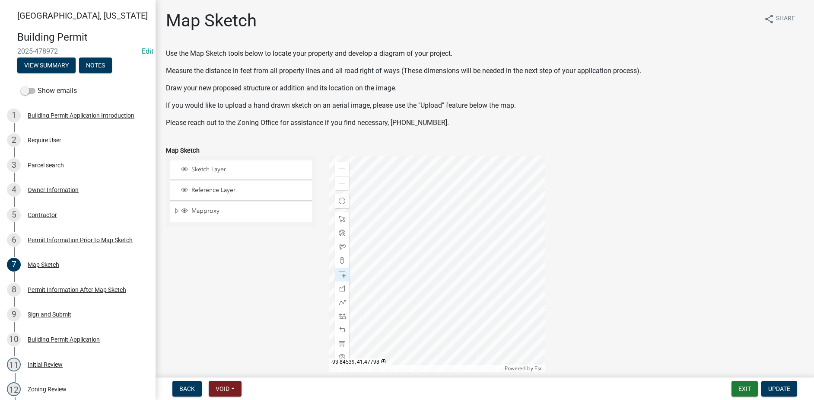
click at [523, 217] on div at bounding box center [437, 264] width 216 height 216
click at [344, 221] on span at bounding box center [342, 219] width 7 height 7
click at [513, 201] on div at bounding box center [437, 264] width 216 height 216
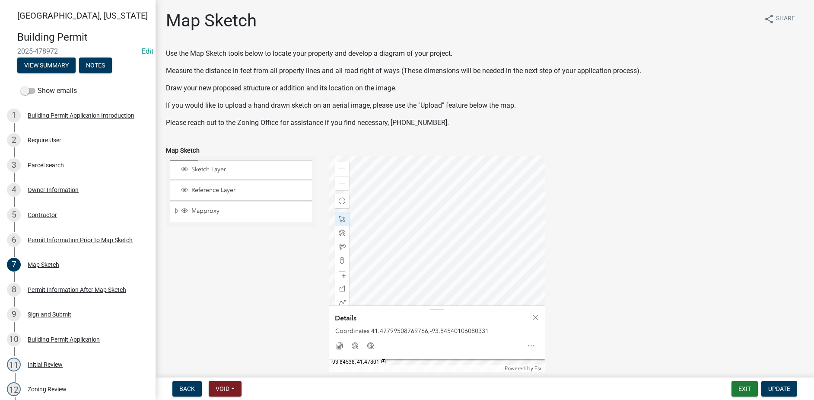
click at [455, 239] on div at bounding box center [437, 264] width 216 height 216
click at [422, 269] on div at bounding box center [437, 264] width 216 height 216
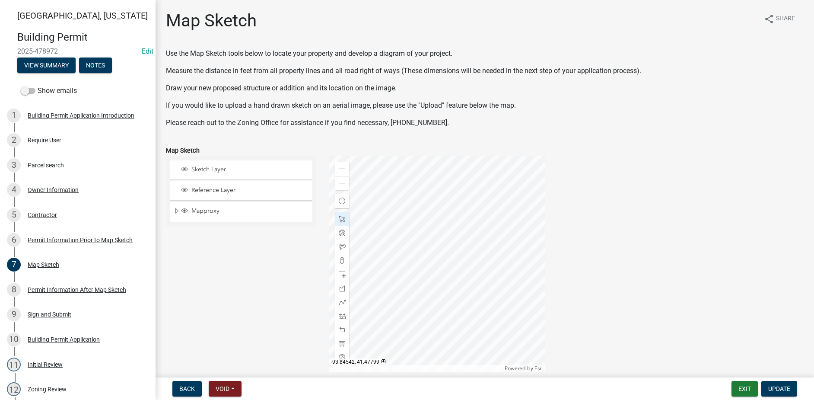
click at [420, 270] on div at bounding box center [437, 264] width 216 height 216
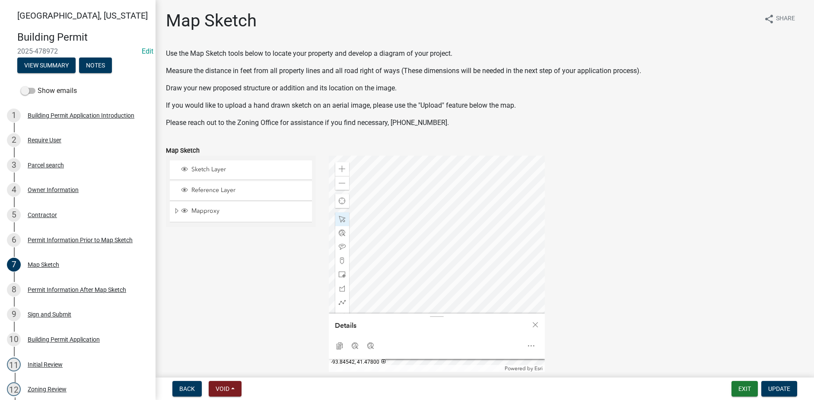
click at [419, 258] on div at bounding box center [437, 264] width 216 height 216
click at [435, 274] on div at bounding box center [437, 264] width 216 height 216
click at [341, 186] on span at bounding box center [342, 183] width 7 height 7
click at [445, 252] on div at bounding box center [437, 264] width 216 height 216
click at [439, 236] on div at bounding box center [437, 264] width 216 height 216
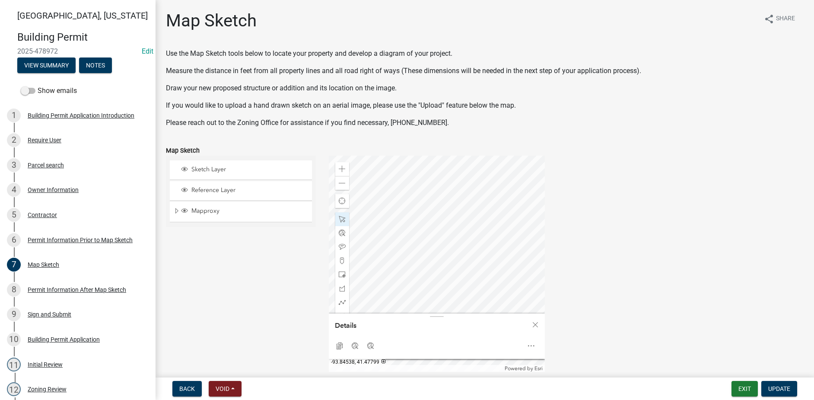
click at [445, 266] on div at bounding box center [437, 264] width 216 height 216
click at [538, 325] on div "Close" at bounding box center [535, 324] width 13 height 12
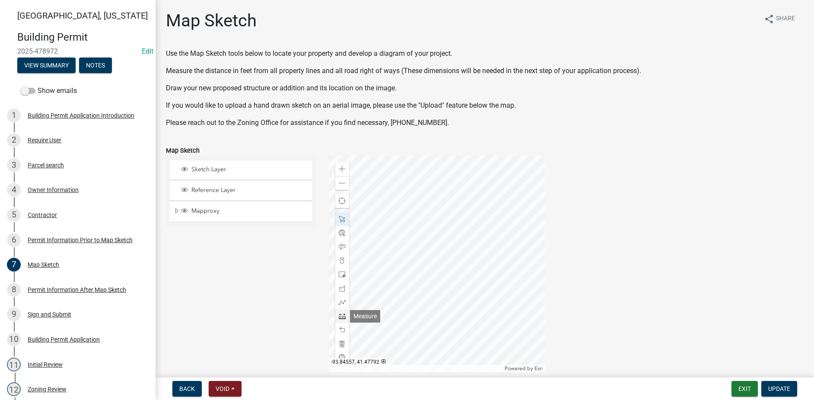
click at [342, 316] on span at bounding box center [342, 315] width 7 height 7
click at [453, 272] on div at bounding box center [437, 264] width 216 height 216
click at [521, 272] on div at bounding box center [437, 264] width 216 height 216
click at [451, 258] on div at bounding box center [437, 264] width 216 height 216
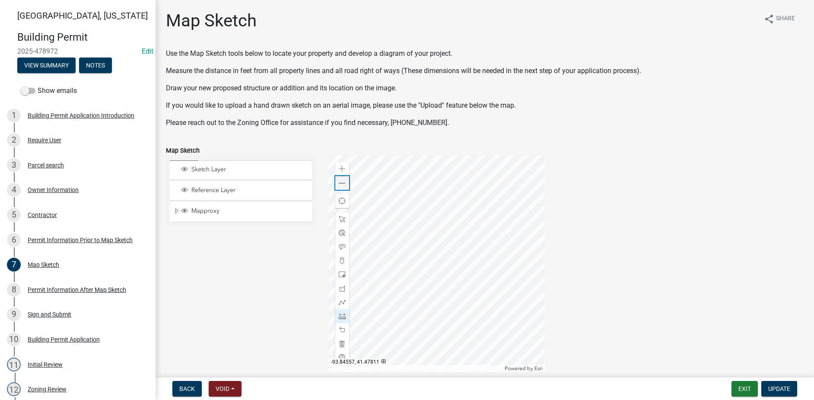
click at [346, 186] on div "Zoom out" at bounding box center [342, 183] width 14 height 14
click at [440, 213] on div at bounding box center [437, 264] width 216 height 216
click at [446, 255] on div at bounding box center [437, 264] width 216 height 216
click at [450, 189] on div at bounding box center [437, 264] width 216 height 216
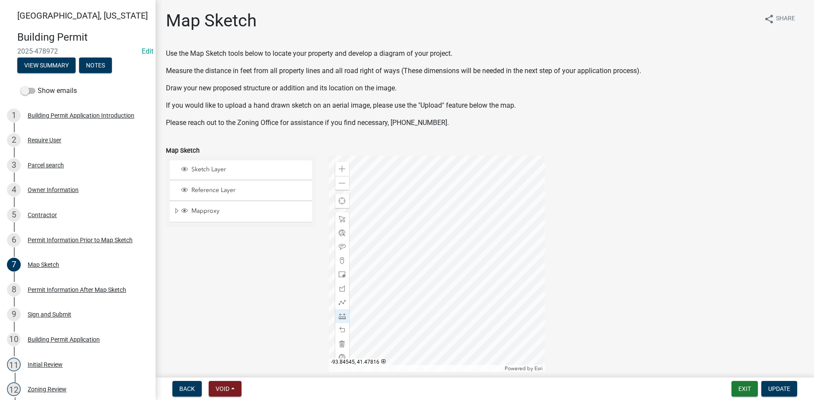
click at [442, 176] on div at bounding box center [437, 264] width 216 height 216
click at [342, 170] on span at bounding box center [342, 169] width 7 height 7
click at [474, 199] on div at bounding box center [437, 264] width 216 height 216
click at [343, 183] on span at bounding box center [342, 183] width 7 height 7
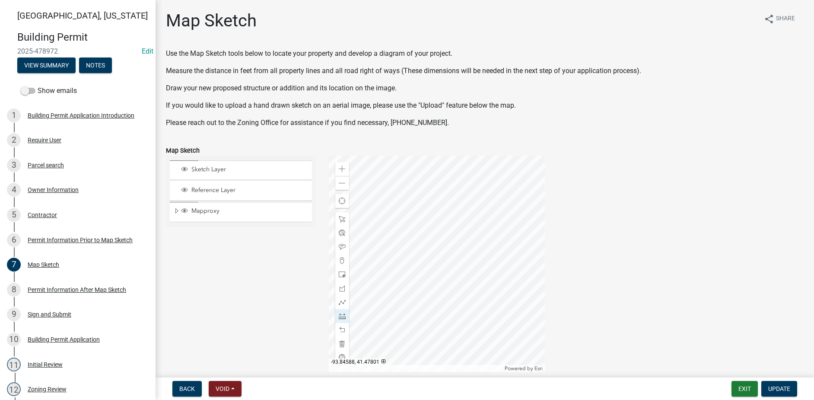
click at [455, 244] on div at bounding box center [437, 264] width 216 height 216
click at [384, 248] on div at bounding box center [437, 264] width 216 height 216
click at [342, 170] on span at bounding box center [342, 169] width 7 height 7
click at [399, 258] on div at bounding box center [437, 264] width 216 height 216
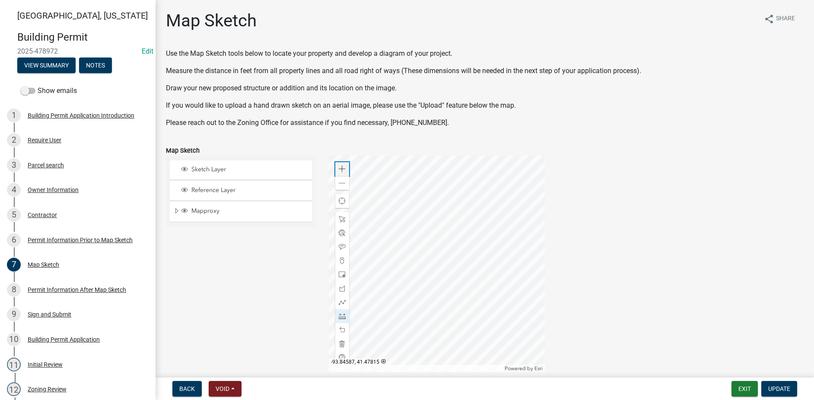
click at [344, 169] on span at bounding box center [342, 169] width 7 height 7
click at [507, 201] on div at bounding box center [437, 264] width 216 height 216
click at [343, 186] on span at bounding box center [342, 183] width 7 height 7
click at [341, 183] on span at bounding box center [342, 183] width 7 height 7
click at [456, 354] on div at bounding box center [437, 264] width 216 height 216
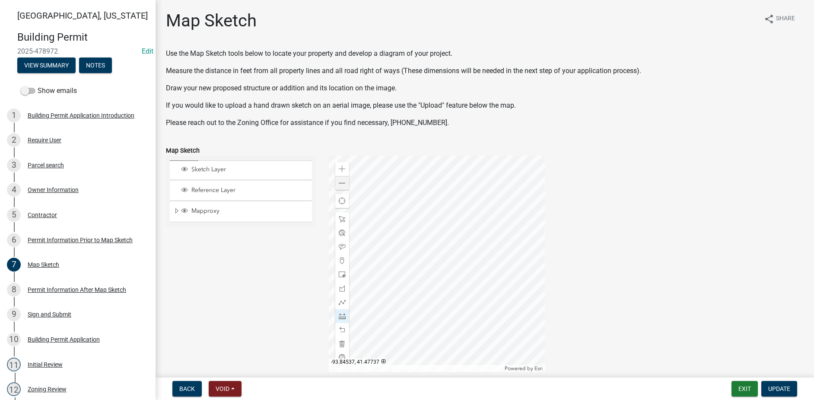
click at [456, 354] on div at bounding box center [437, 264] width 216 height 216
click at [777, 388] on span "Update" at bounding box center [779, 388] width 22 height 7
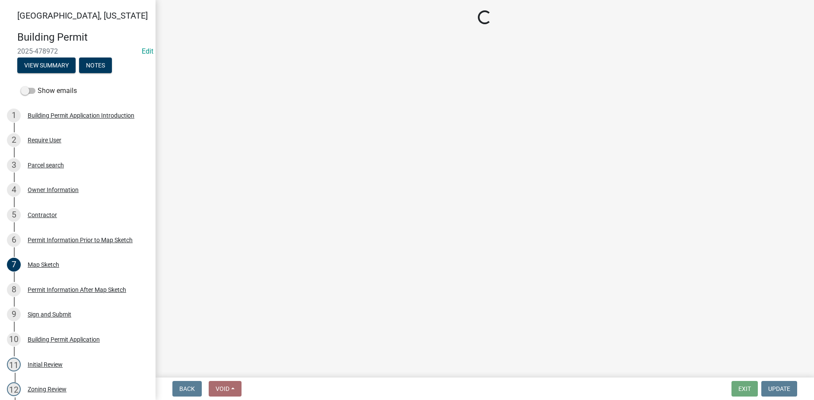
select select "3: 3"
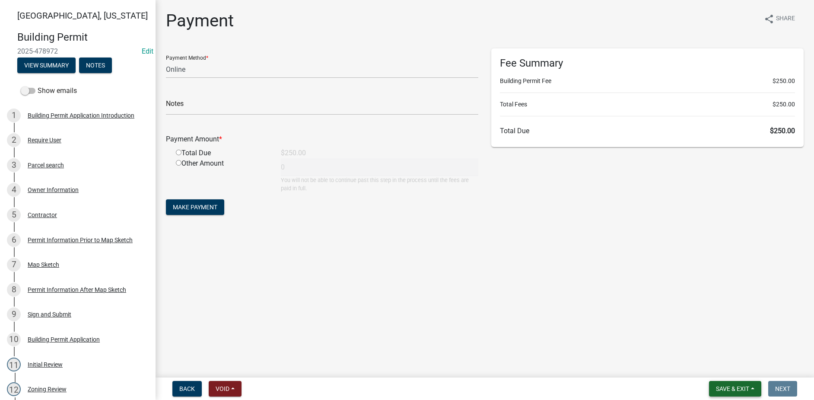
click at [737, 388] on span "Save & Exit" at bounding box center [732, 388] width 33 height 7
click at [719, 352] on button "Save" at bounding box center [726, 345] width 69 height 21
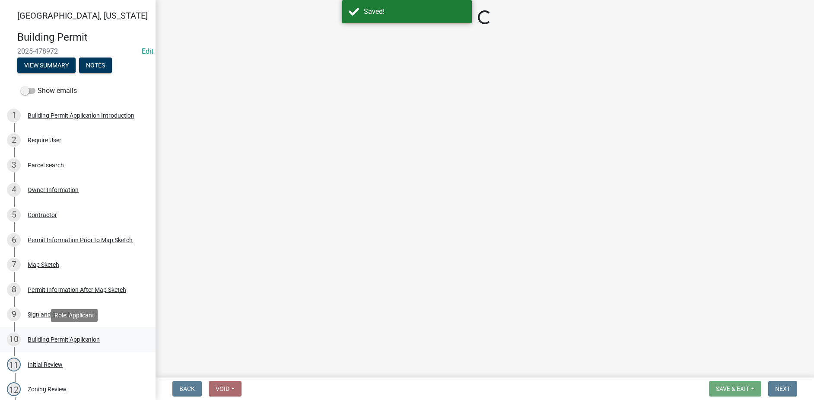
select select "3: 3"
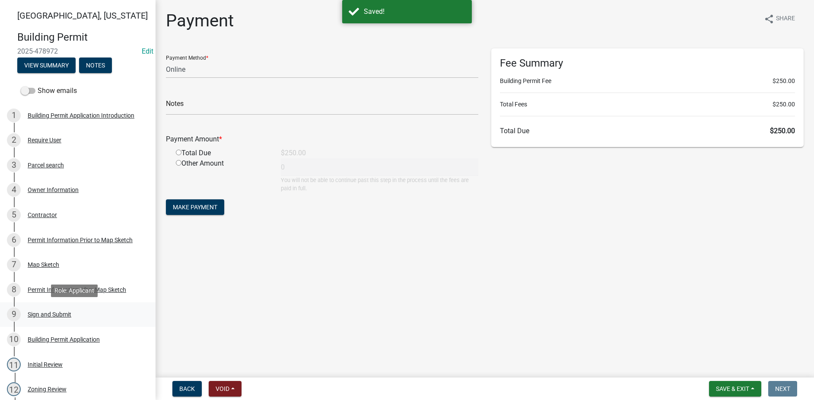
click at [44, 313] on div "Sign and Submit" at bounding box center [50, 314] width 44 height 6
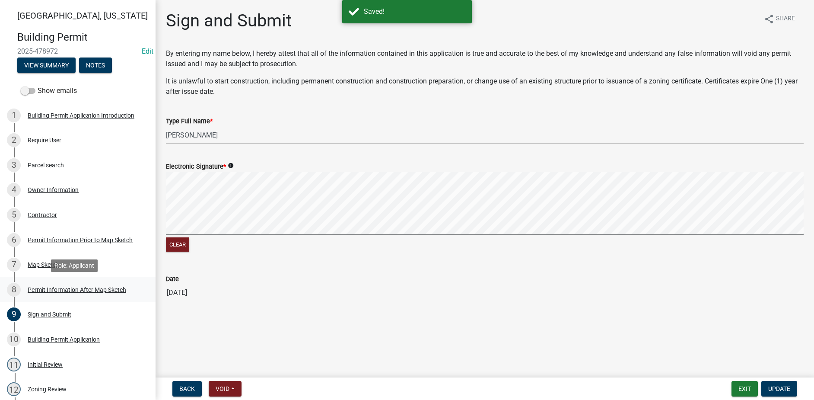
click at [47, 292] on div "Permit Information After Map Sketch" at bounding box center [77, 289] width 99 height 6
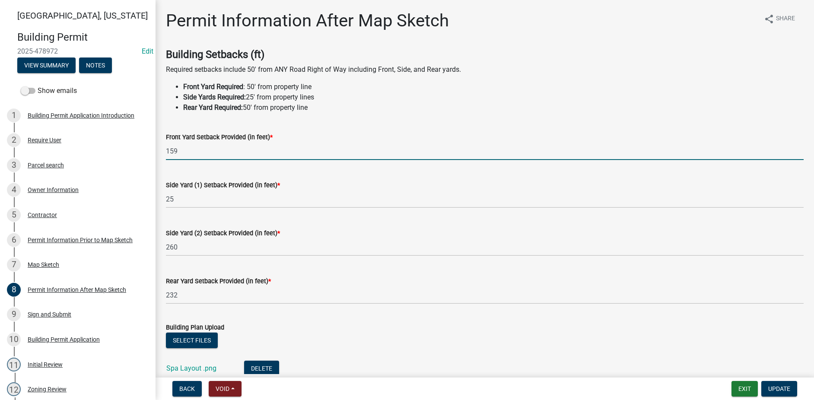
drag, startPoint x: 187, startPoint y: 154, endPoint x: 163, endPoint y: 153, distance: 24.3
click at [163, 153] on div "Front Yard Setback Provided (in feet) * 159" at bounding box center [484, 140] width 651 height 40
type input "188"
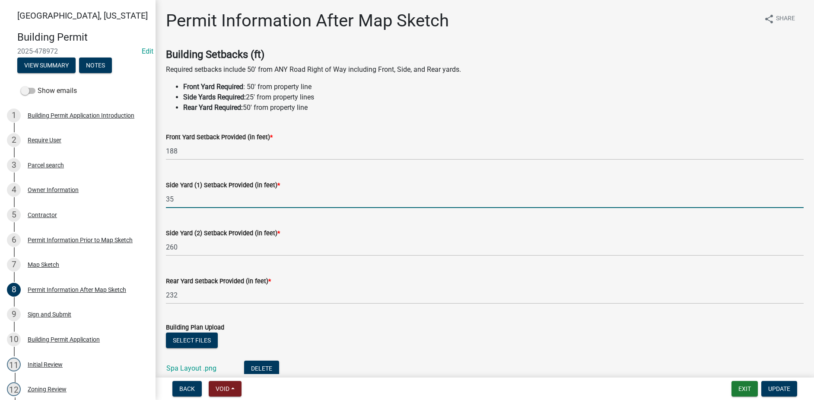
type input "35"
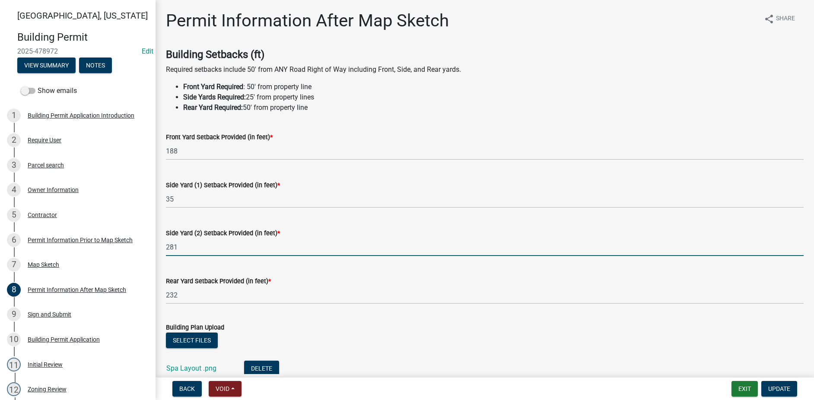
type input "281"
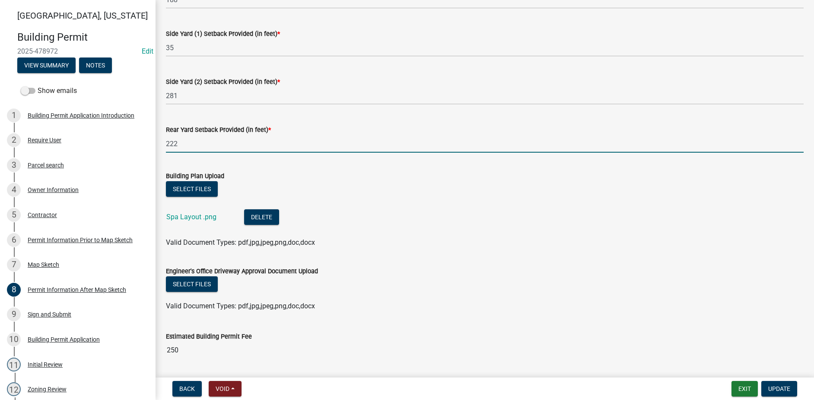
scroll to position [173, 0]
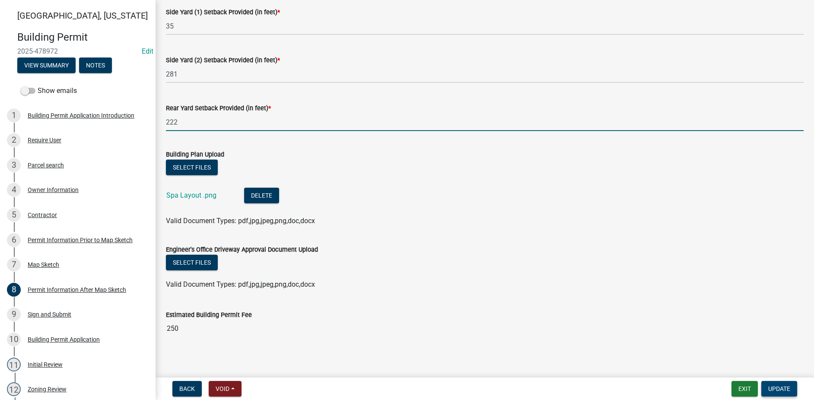
type input "222"
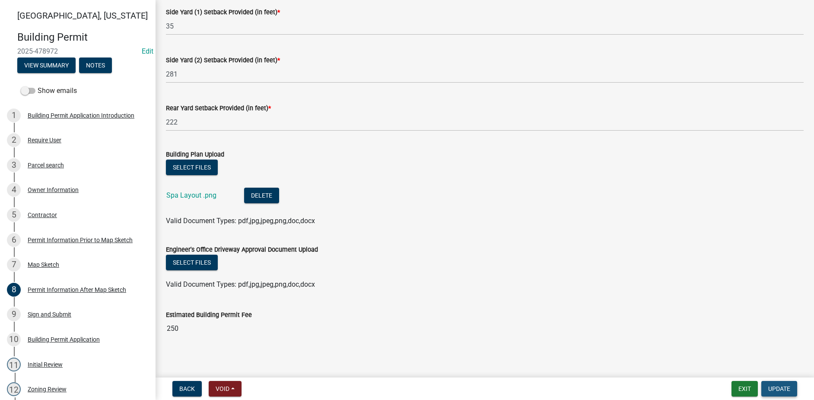
click at [771, 391] on span "Update" at bounding box center [779, 388] width 22 height 7
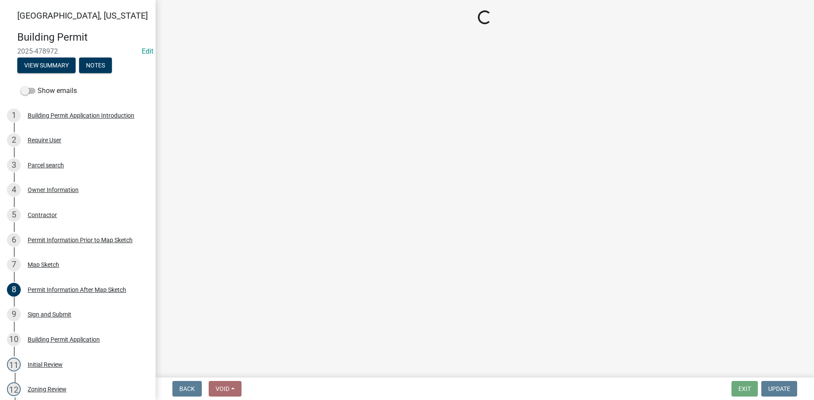
select select "3: 3"
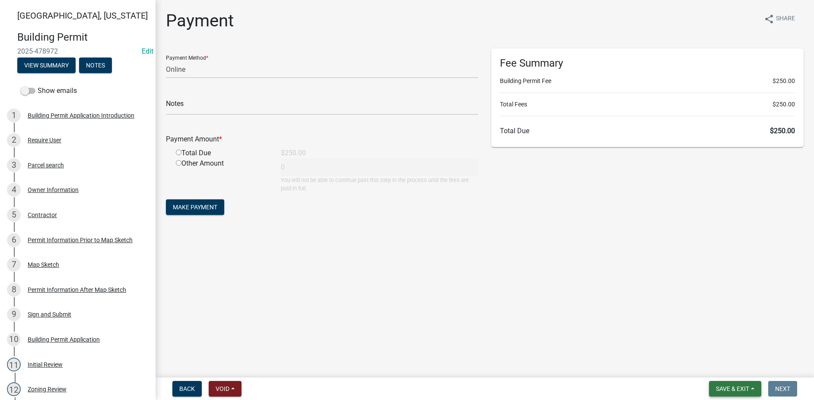
click at [735, 391] on span "Save & Exit" at bounding box center [732, 388] width 33 height 7
click at [724, 348] on button "Save" at bounding box center [726, 345] width 69 height 21
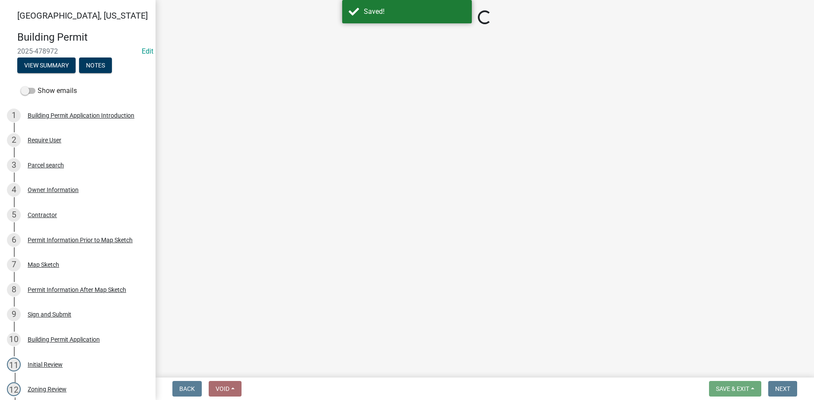
select select "3: 3"
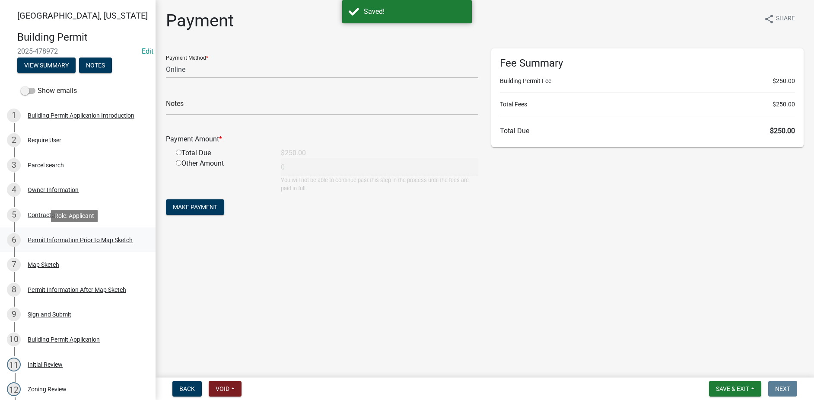
click at [46, 244] on div "6 Permit Information Prior to Map Sketch" at bounding box center [74, 240] width 135 height 14
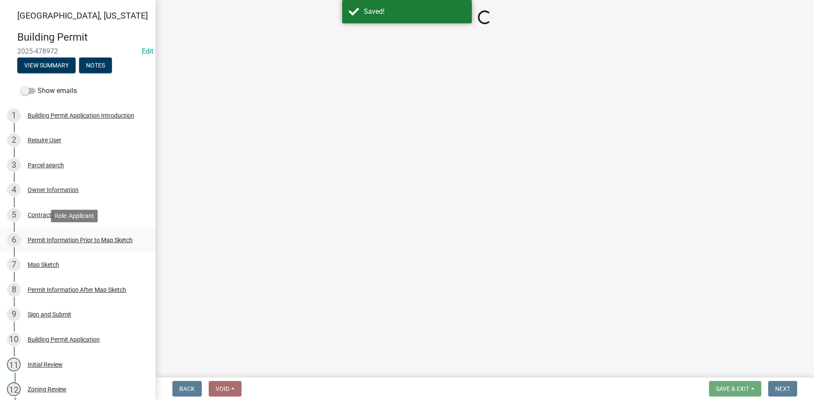
select select "6b2626da-78ea-4ec6-8513-ccc18f4ad425"
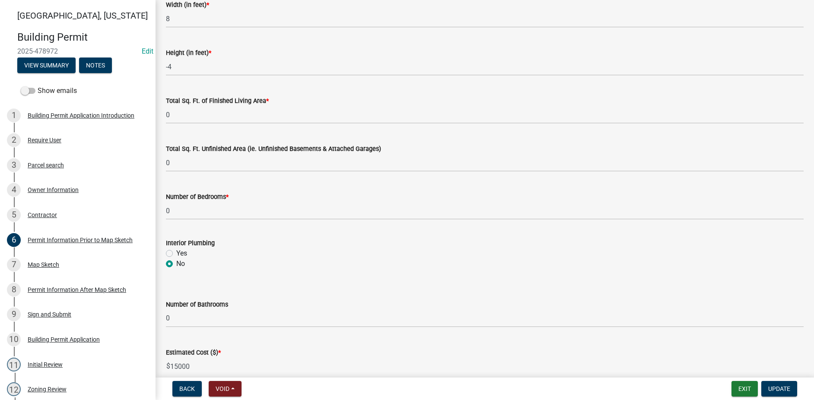
scroll to position [561, 0]
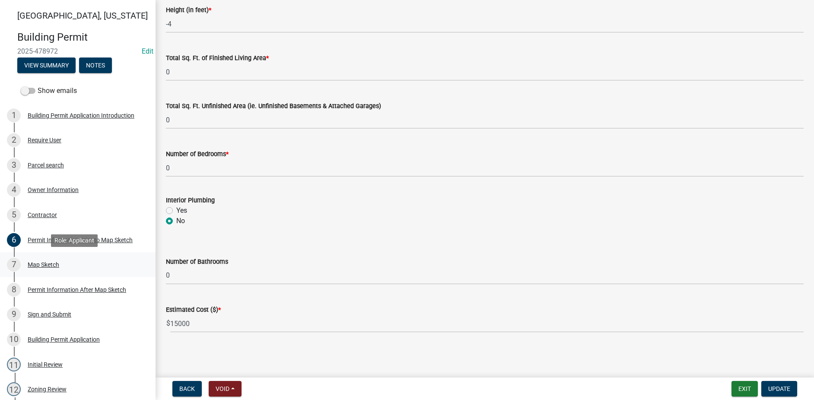
click at [59, 264] on div "Map Sketch" at bounding box center [44, 264] width 32 height 6
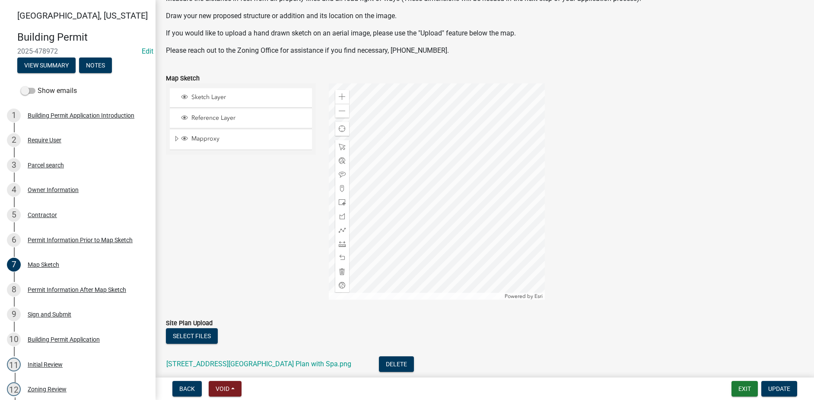
scroll to position [130, 0]
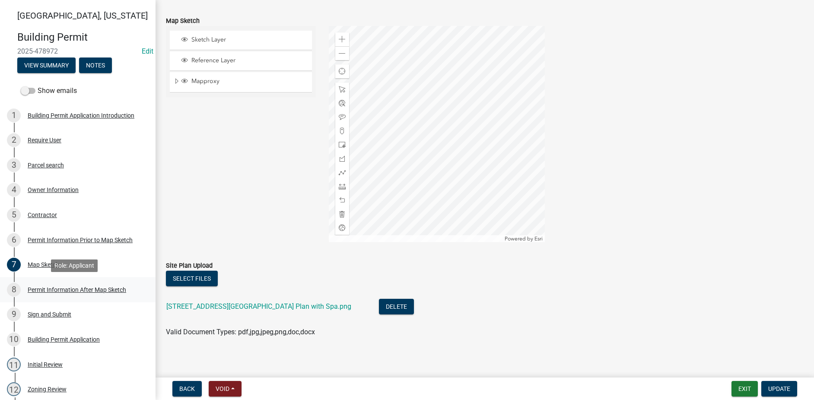
click at [39, 289] on div "Permit Information After Map Sketch" at bounding box center [77, 289] width 99 height 6
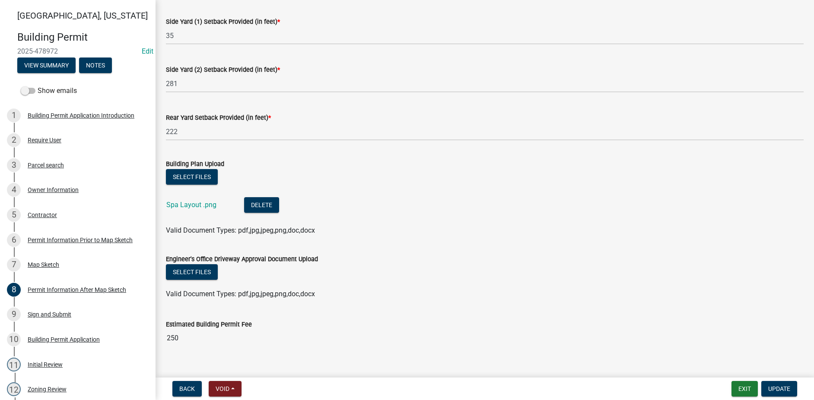
scroll to position [173, 0]
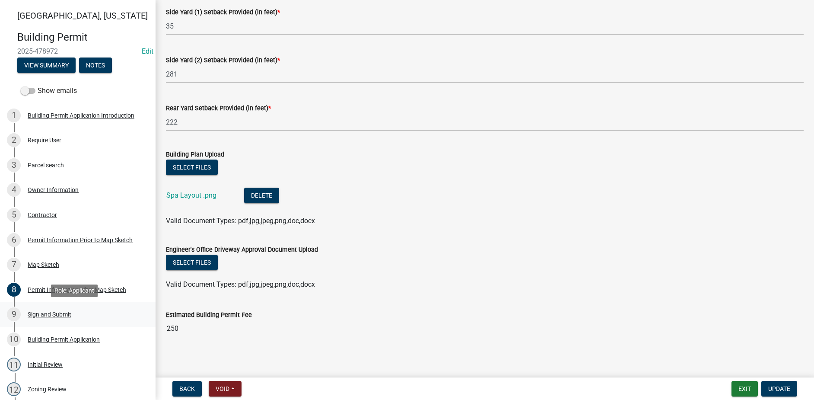
click at [42, 309] on div "9 Sign and Submit" at bounding box center [74, 314] width 135 height 14
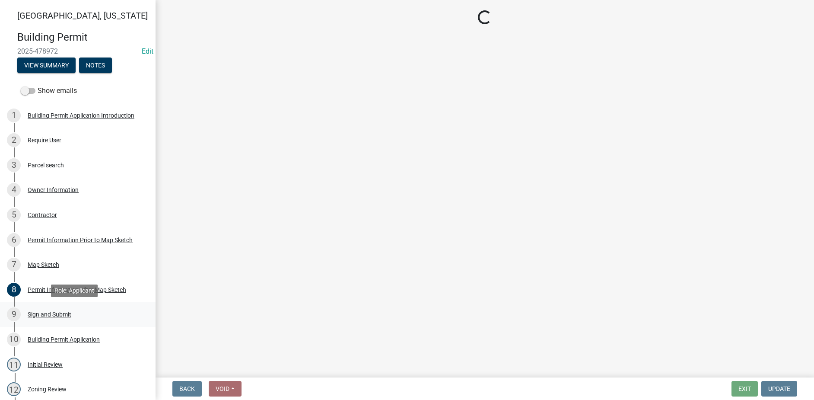
scroll to position [0, 0]
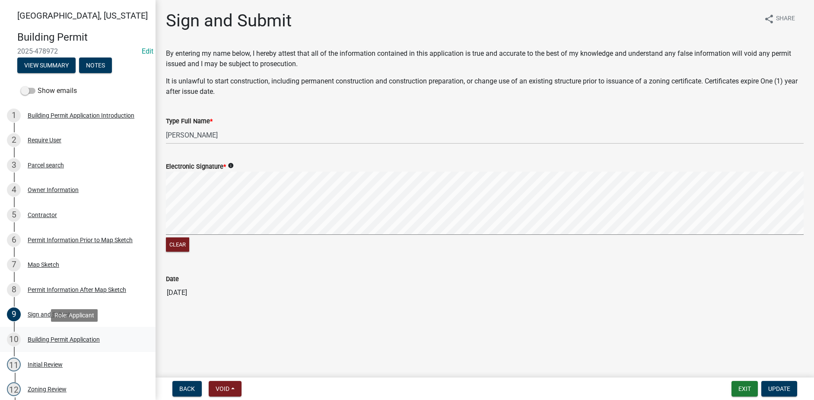
click at [57, 341] on div "Building Permit Application" at bounding box center [64, 339] width 72 height 6
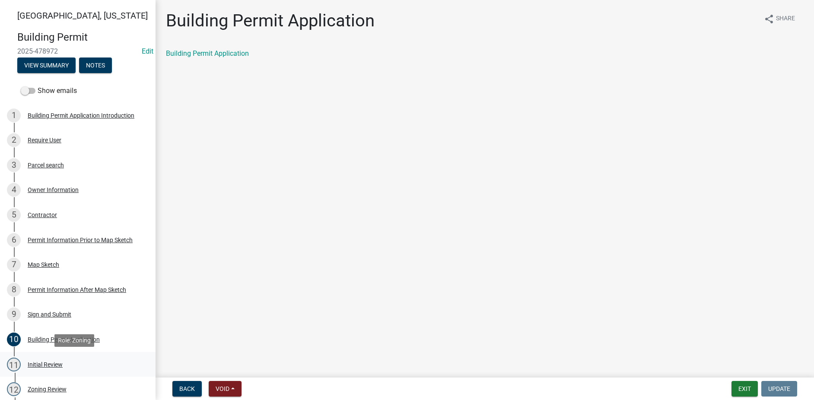
click at [52, 366] on div "Initial Review" at bounding box center [45, 364] width 35 height 6
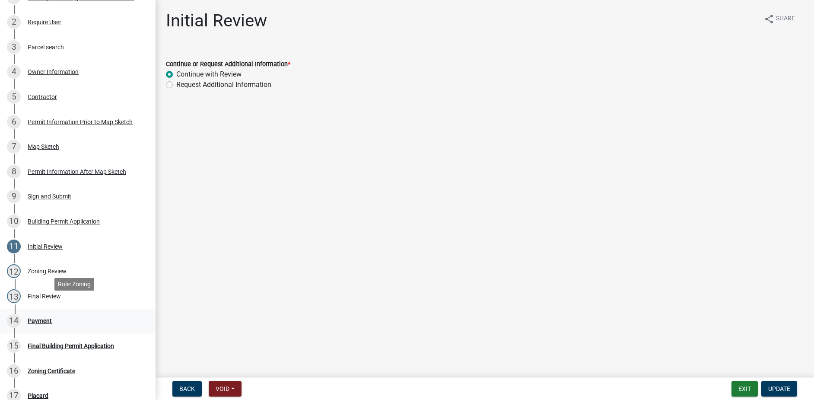
scroll to position [130, 0]
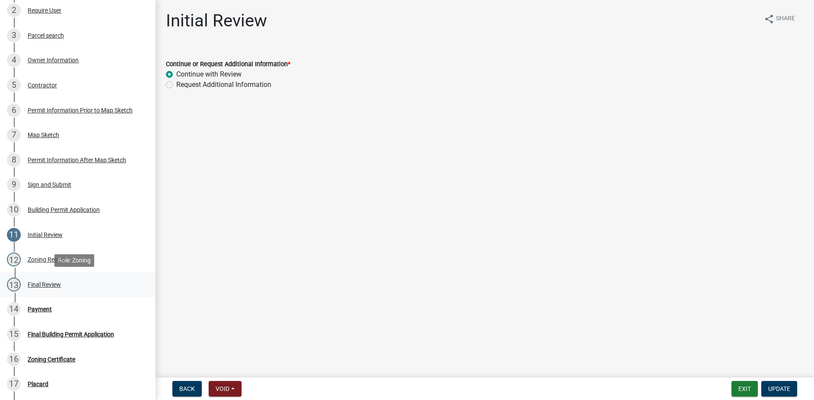
click at [55, 285] on div "Final Review" at bounding box center [44, 284] width 33 height 6
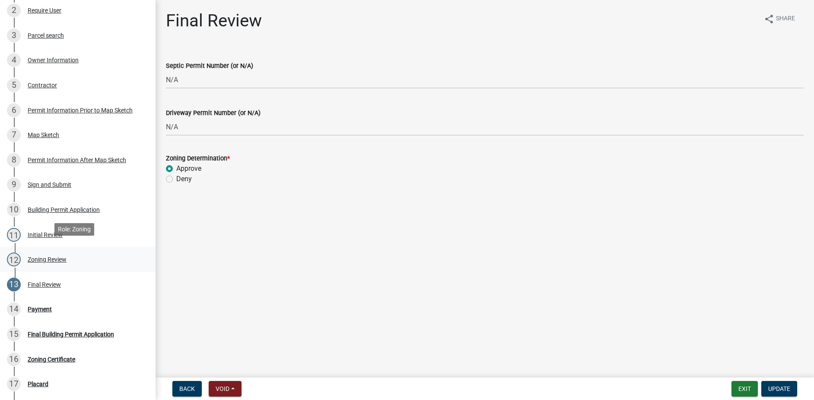
scroll to position [173, 0]
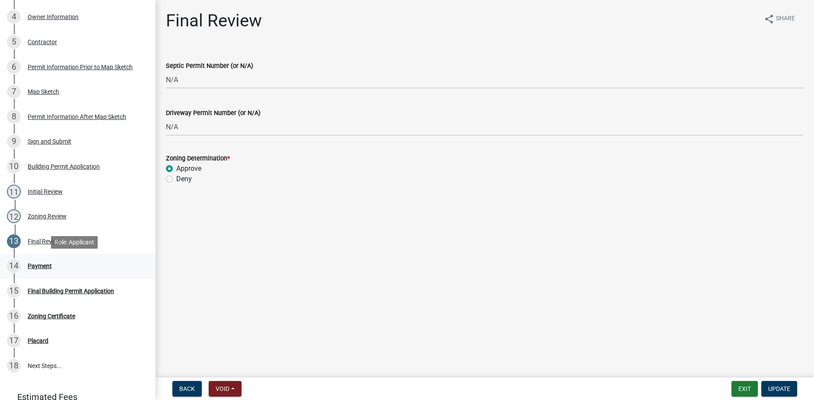
click at [41, 265] on div "Payment" at bounding box center [40, 266] width 24 height 6
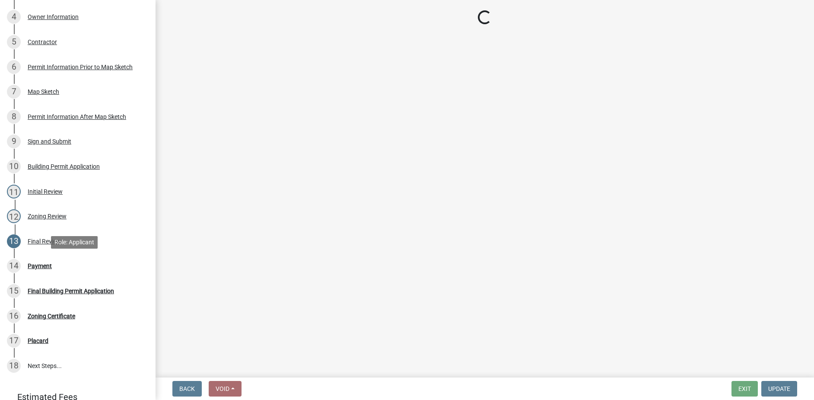
select select "3: 3"
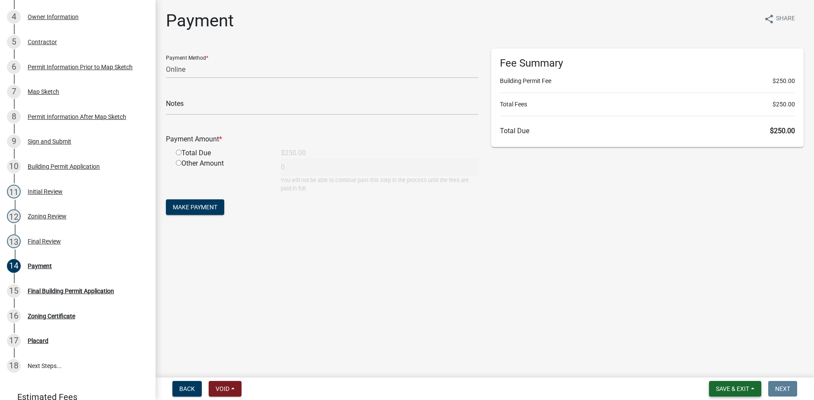
click at [733, 387] on span "Save & Exit" at bounding box center [732, 388] width 33 height 7
click at [722, 368] on button "Save & Exit" at bounding box center [726, 366] width 69 height 21
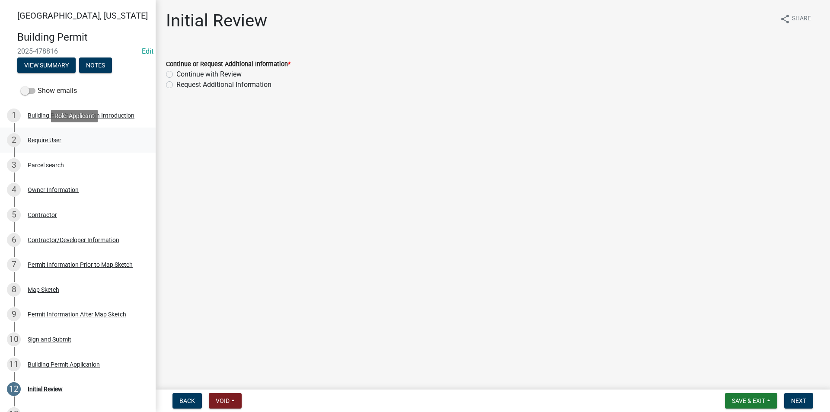
click at [55, 140] on div "Require User" at bounding box center [45, 140] width 34 height 6
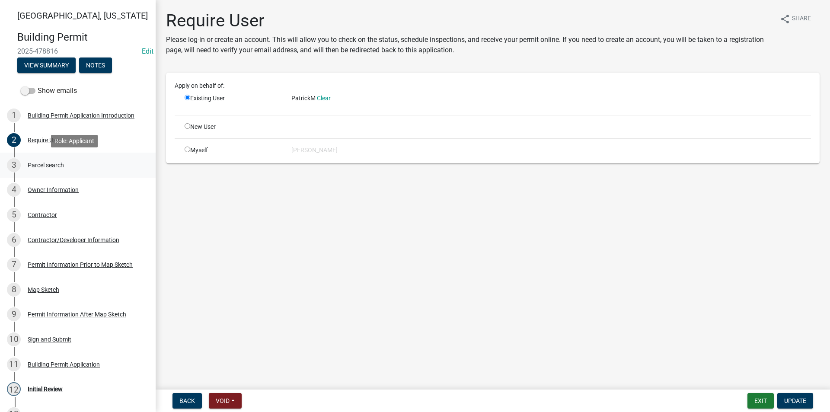
click at [57, 165] on div "Parcel search" at bounding box center [46, 165] width 36 height 6
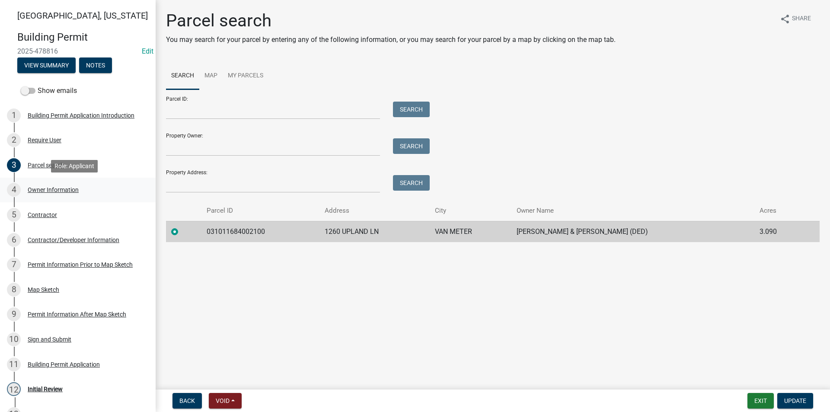
click at [37, 195] on div "4 Owner Information" at bounding box center [74, 190] width 135 height 14
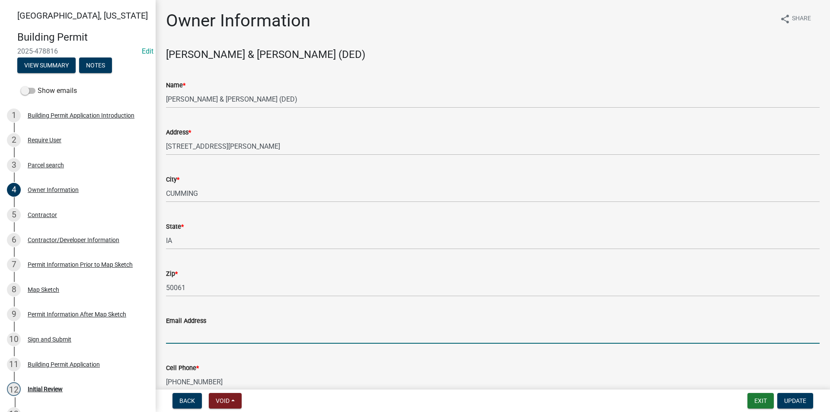
click at [181, 331] on input "Email Address" at bounding box center [492, 335] width 653 height 18
click at [171, 335] on input "Email Address" at bounding box center [492, 335] width 653 height 18
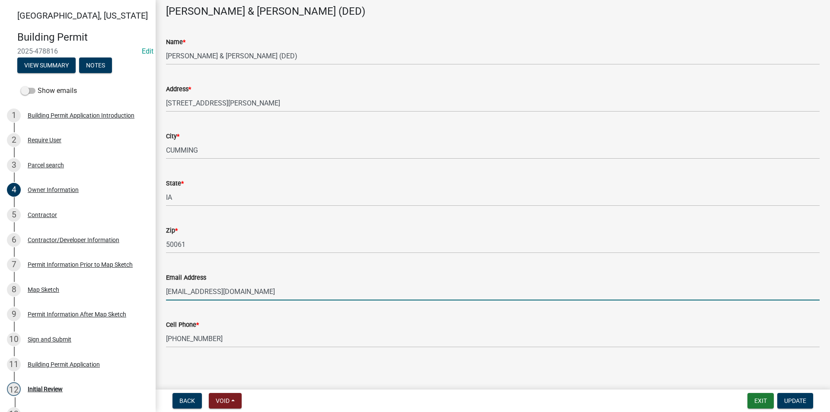
scroll to position [45, 0]
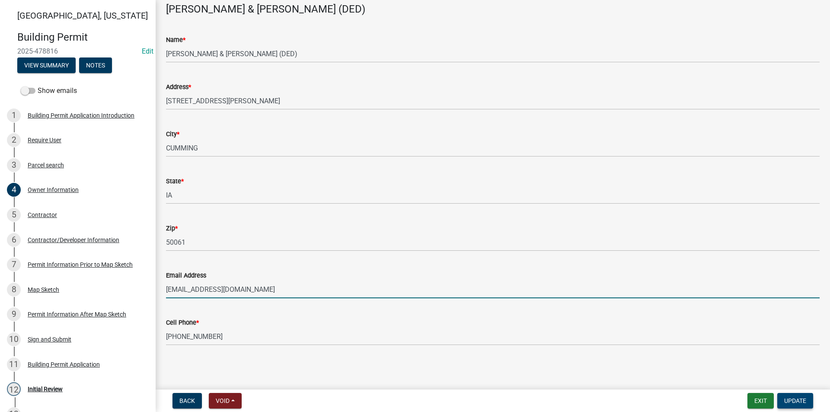
type input "ladylalucy@aol.com"
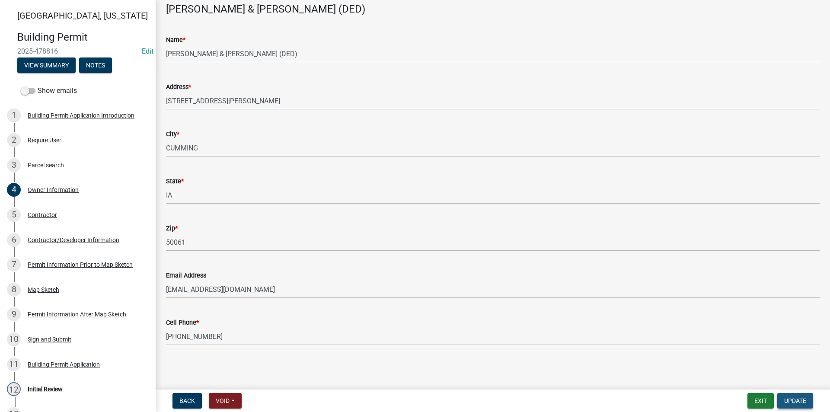
click at [797, 399] on span "Update" at bounding box center [795, 400] width 22 height 7
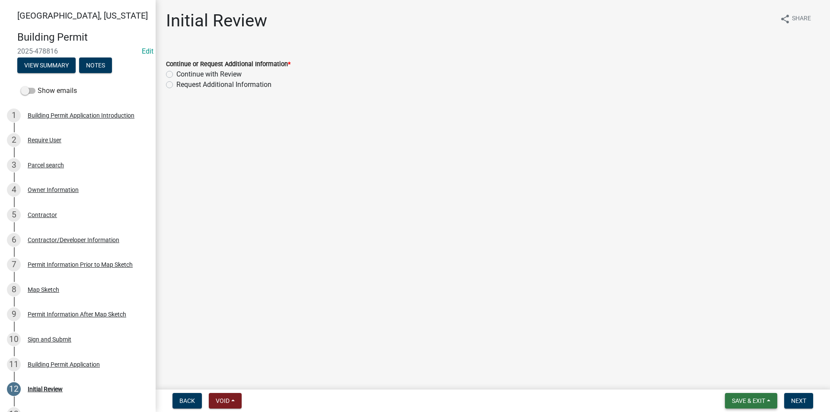
click at [751, 399] on span "Save & Exit" at bounding box center [748, 400] width 33 height 7
click at [741, 358] on button "Save" at bounding box center [742, 357] width 69 height 21
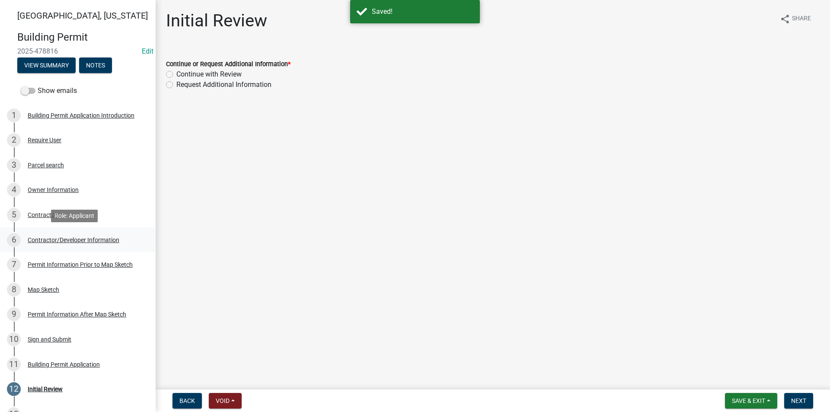
click at [52, 240] on div "Contractor/Developer Information" at bounding box center [74, 240] width 92 height 6
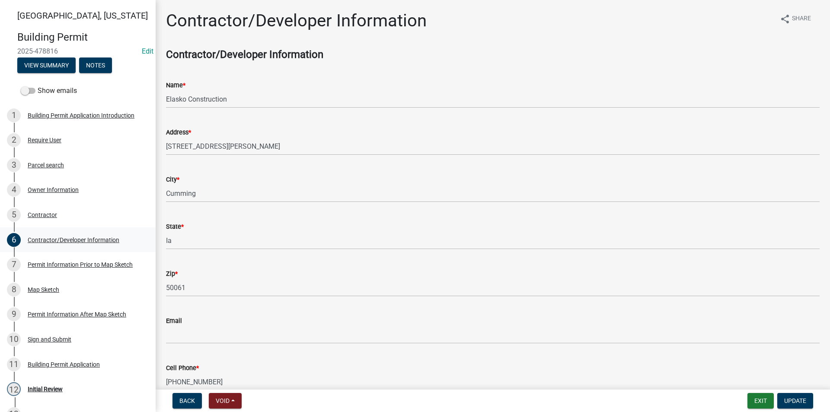
click at [51, 238] on div "Contractor/Developer Information" at bounding box center [74, 240] width 92 height 6
click at [43, 215] on div "Contractor" at bounding box center [42, 215] width 29 height 6
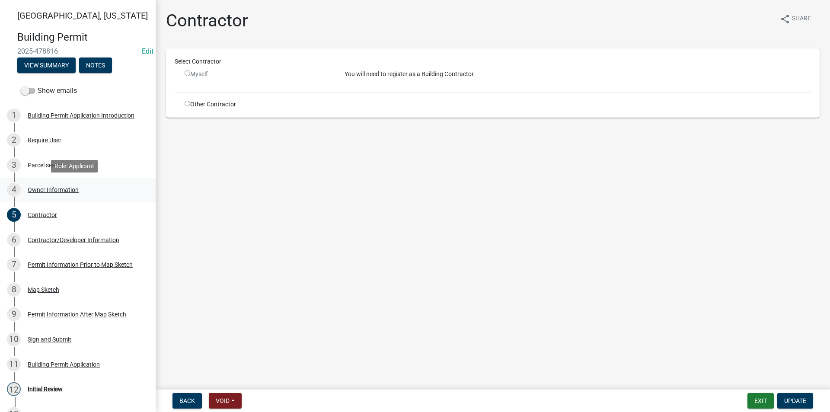
click at [41, 194] on div "4 Owner Information" at bounding box center [74, 190] width 135 height 14
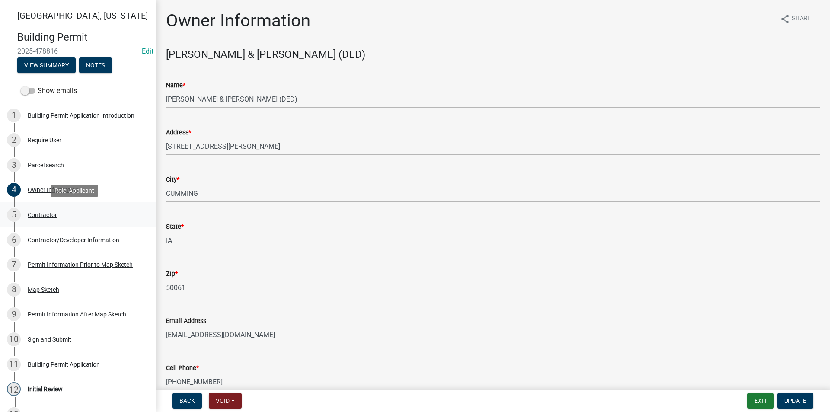
click at [49, 216] on div "Contractor" at bounding box center [42, 215] width 29 height 6
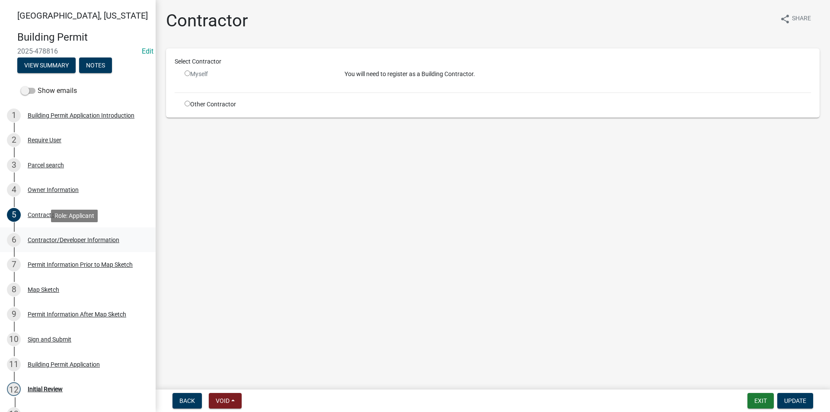
click at [54, 239] on div "Contractor/Developer Information" at bounding box center [74, 240] width 92 height 6
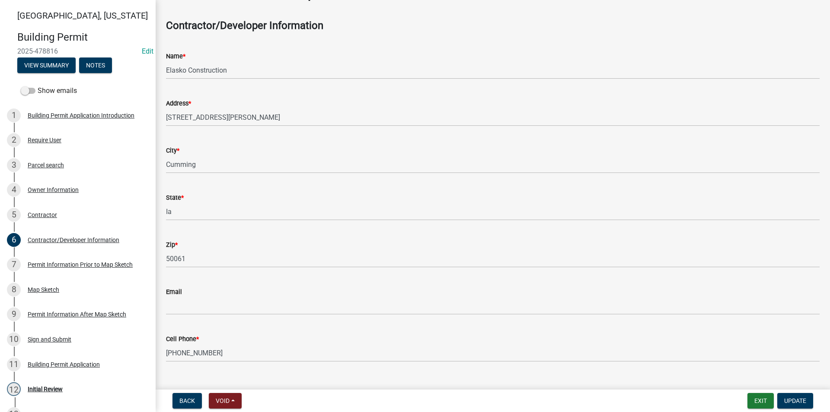
scroll to position [43, 0]
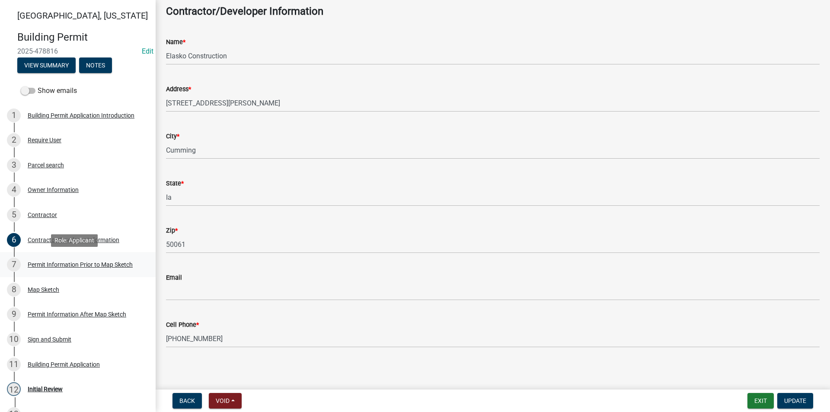
click at [65, 260] on div "7 Permit Information Prior to Map Sketch" at bounding box center [74, 265] width 135 height 14
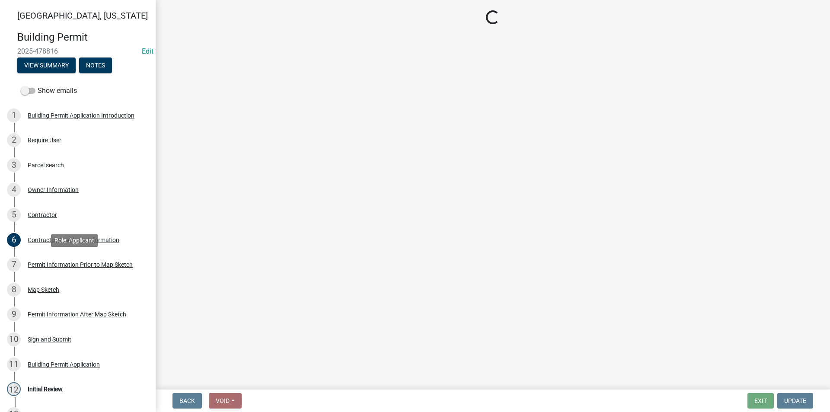
select select "8696842b-1f2d-45b9-8814-ba6b9543b151"
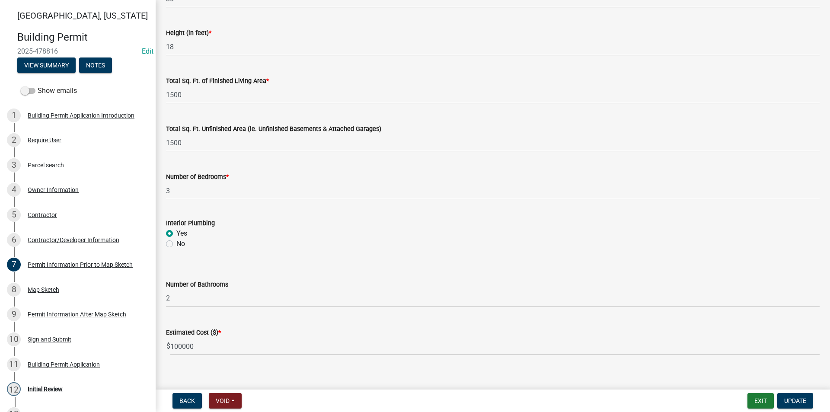
scroll to position [549, 0]
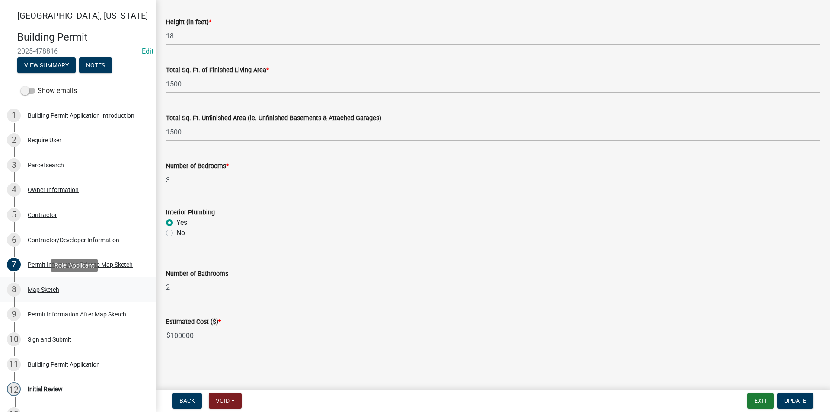
click at [46, 296] on div "8 Map Sketch" at bounding box center [74, 290] width 135 height 14
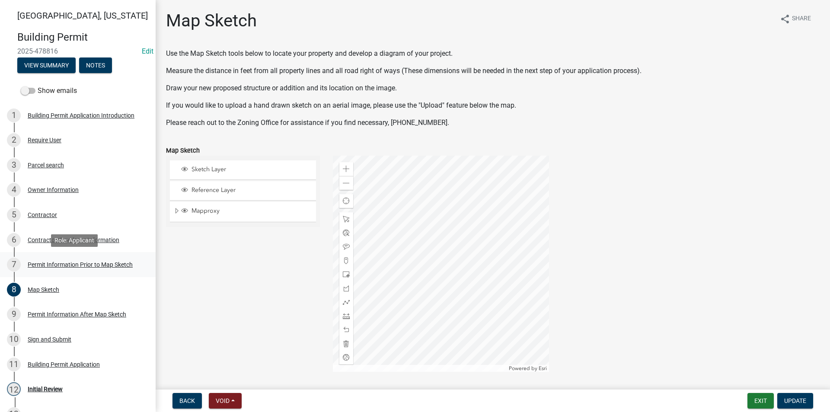
click at [48, 267] on div "Permit Information Prior to Map Sketch" at bounding box center [80, 264] width 105 height 6
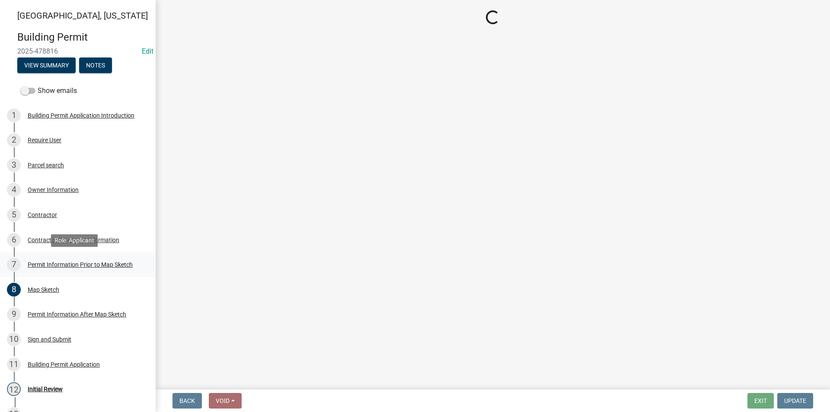
select select "8696842b-1f2d-45b9-8814-ba6b9543b151"
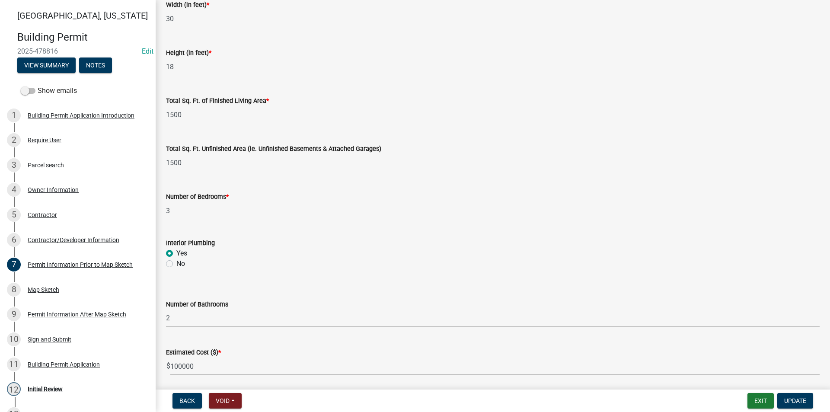
scroll to position [549, 0]
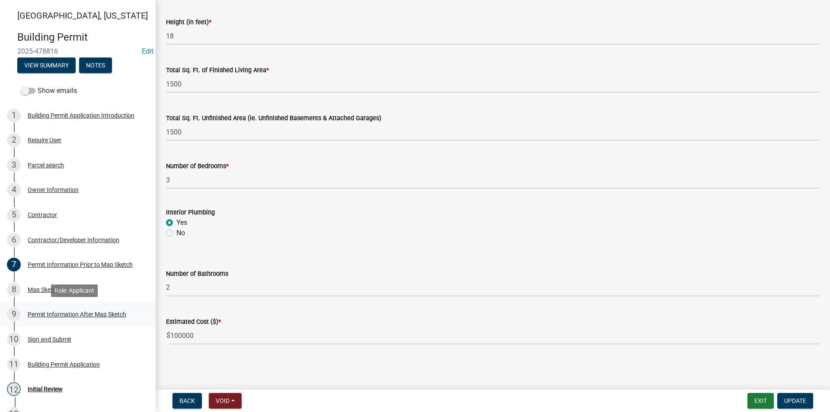
click at [49, 311] on div "Permit Information After Map Sketch" at bounding box center [77, 314] width 99 height 6
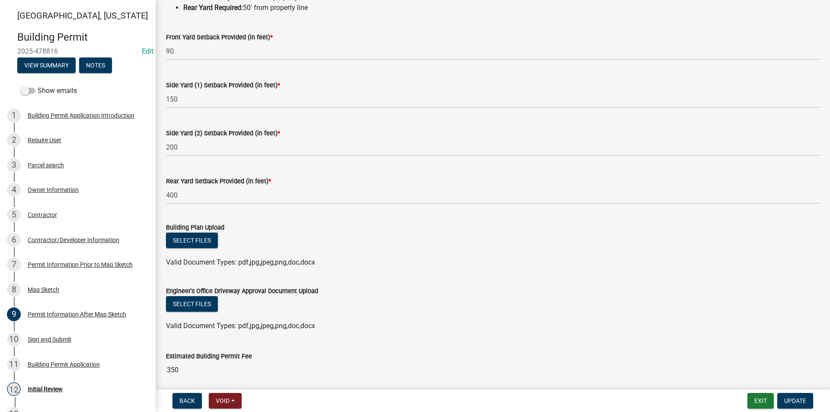
scroll to position [130, 0]
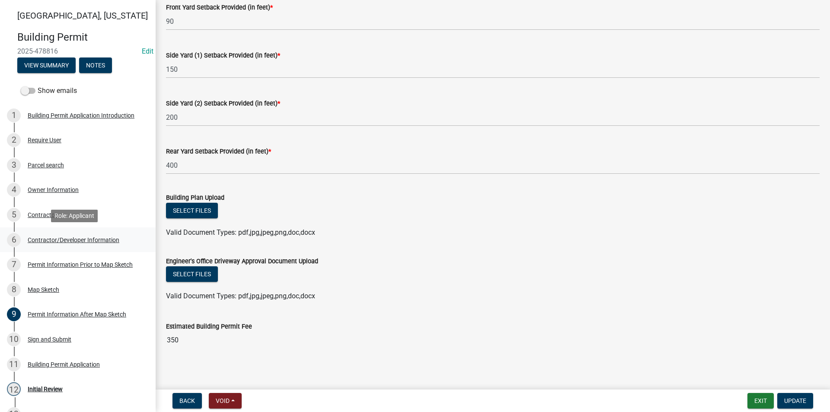
click at [38, 239] on div "Contractor/Developer Information" at bounding box center [74, 240] width 92 height 6
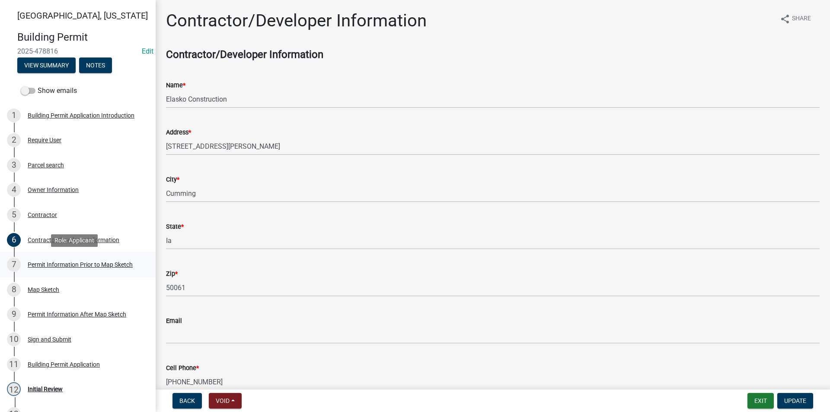
click at [91, 258] on div "7 Permit Information Prior to Map Sketch" at bounding box center [74, 265] width 135 height 14
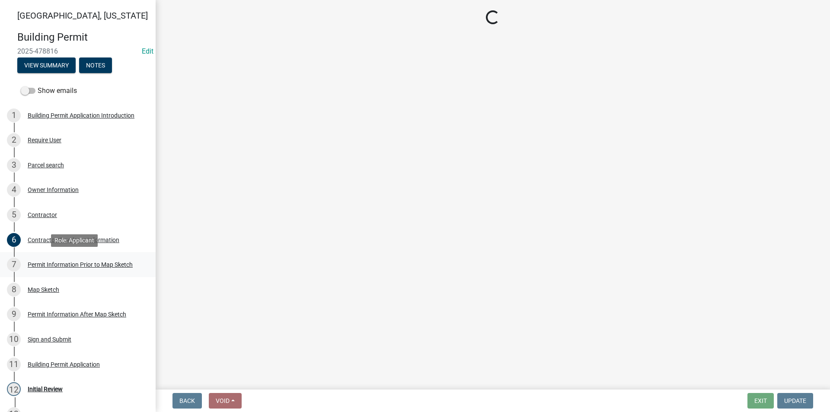
select select "8696842b-1f2d-45b9-8814-ba6b9543b151"
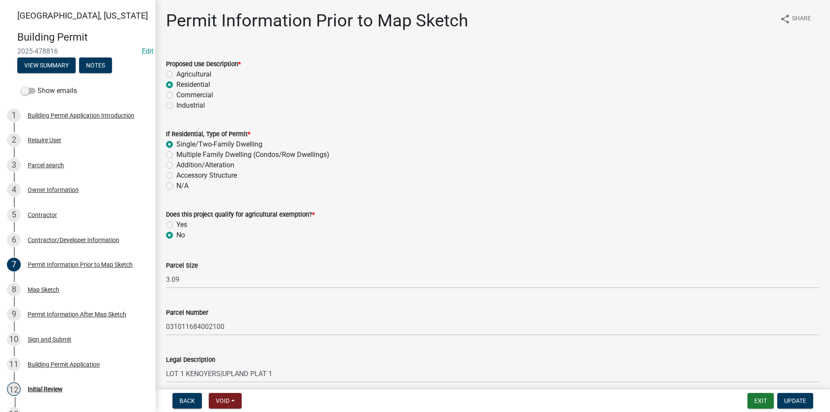
scroll to position [43, 0]
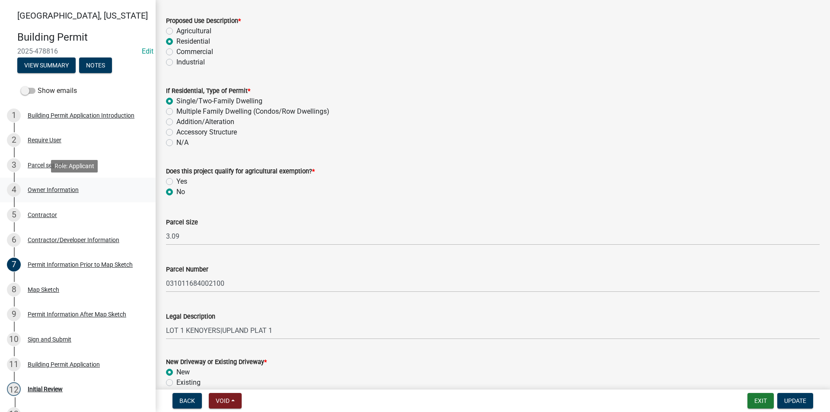
click at [41, 192] on div "Owner Information" at bounding box center [53, 190] width 51 height 6
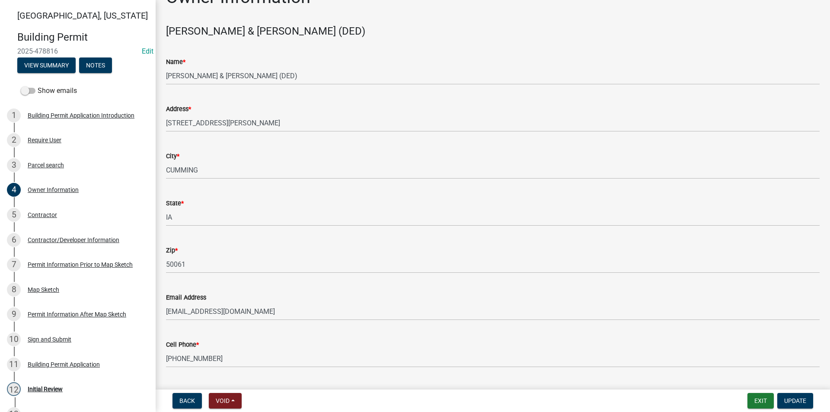
scroll to position [45, 0]
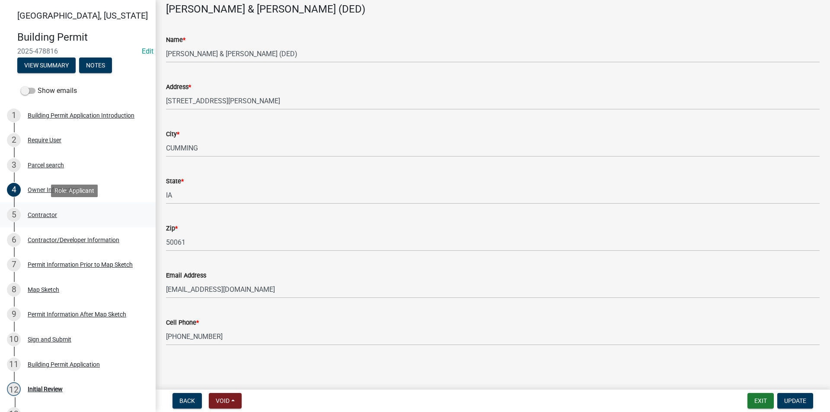
click at [43, 210] on div "5 Contractor" at bounding box center [74, 215] width 135 height 14
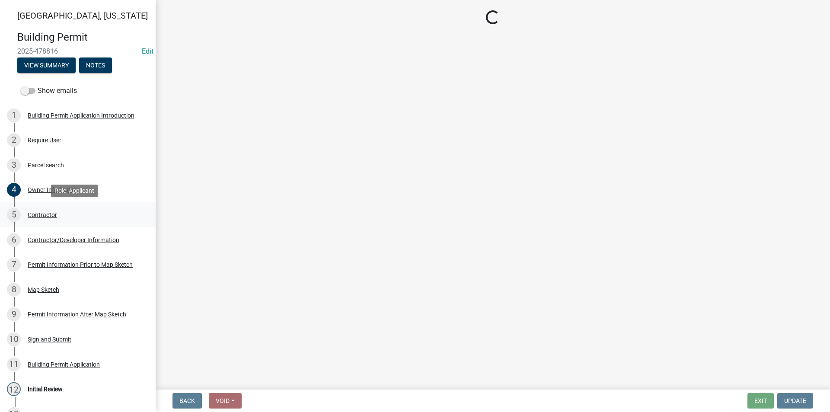
scroll to position [0, 0]
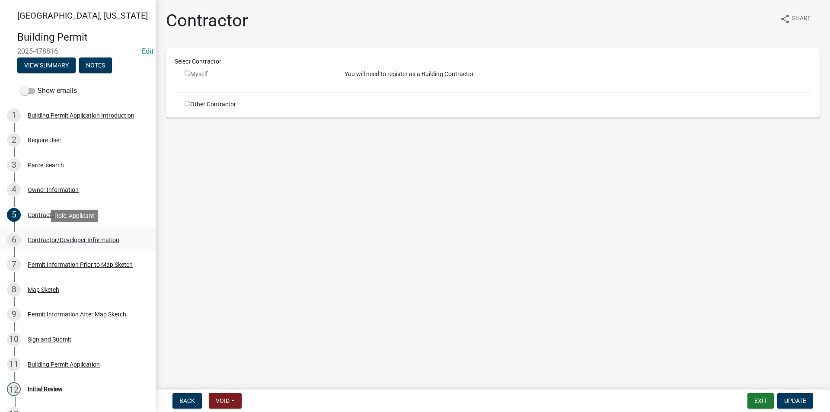
click at [73, 244] on div "6 Contractor/Developer Information" at bounding box center [74, 240] width 135 height 14
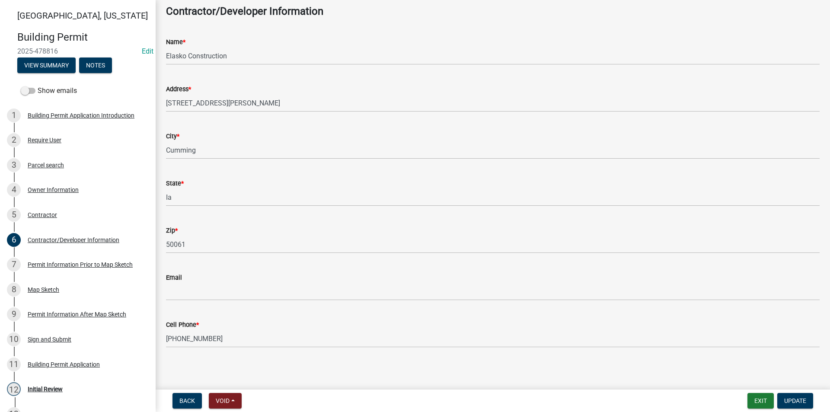
scroll to position [45, 0]
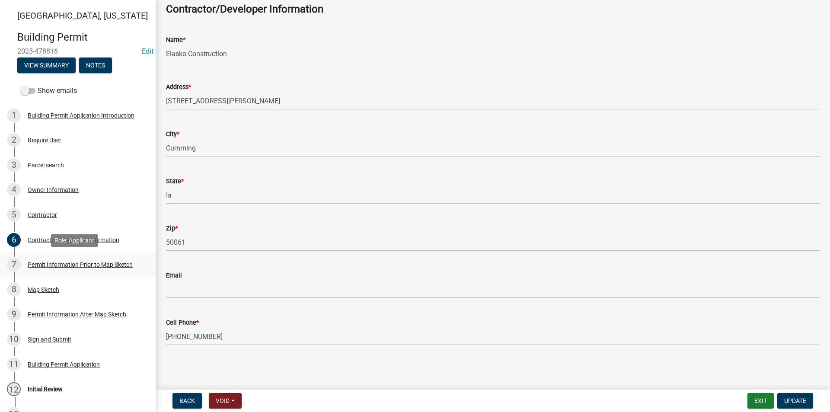
click at [105, 263] on div "Permit Information Prior to Map Sketch" at bounding box center [80, 264] width 105 height 6
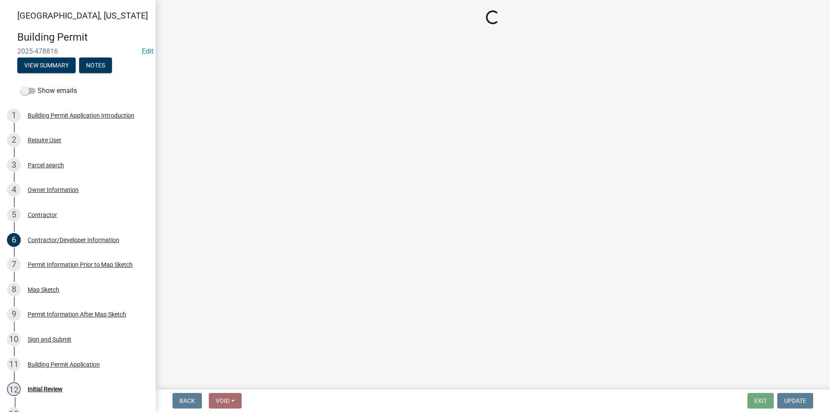
select select "8696842b-1f2d-45b9-8814-ba6b9543b151"
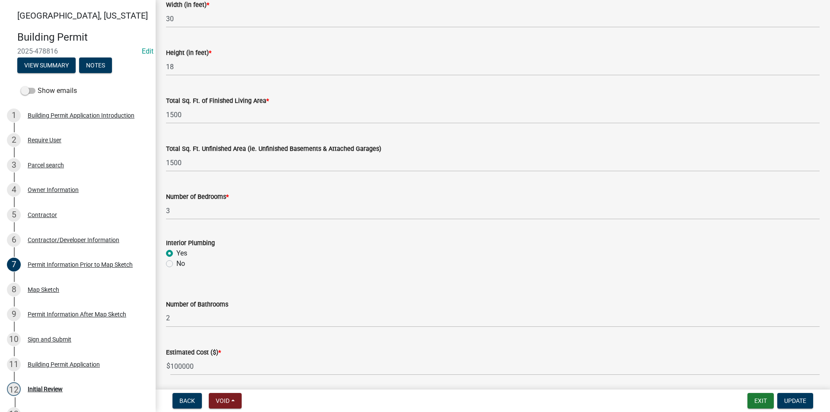
scroll to position [549, 0]
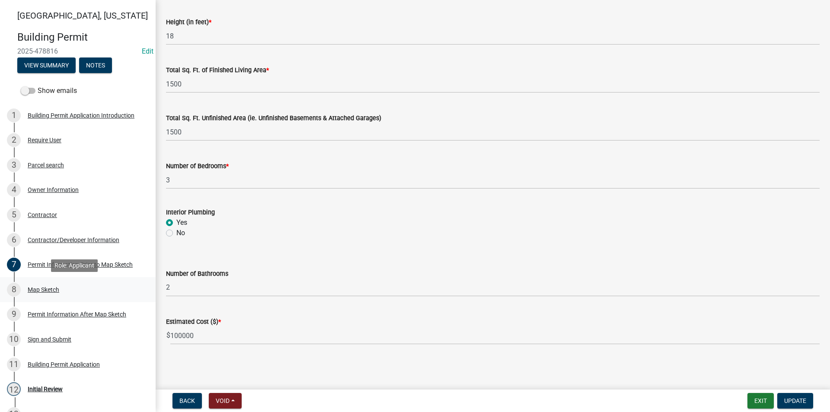
click at [46, 288] on div "Map Sketch" at bounding box center [44, 289] width 32 height 6
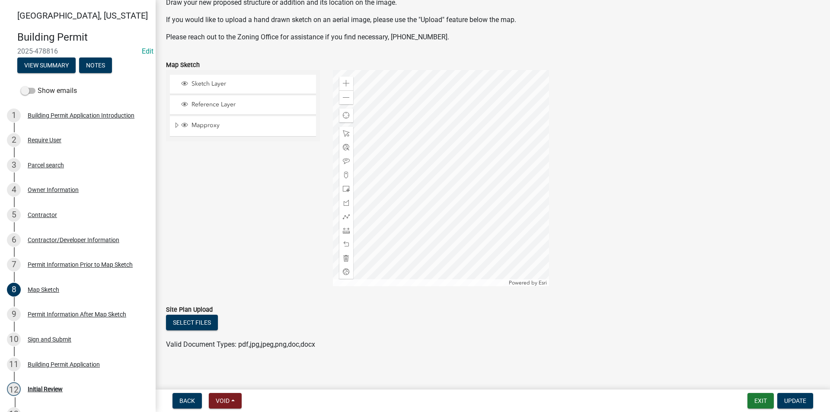
scroll to position [91, 0]
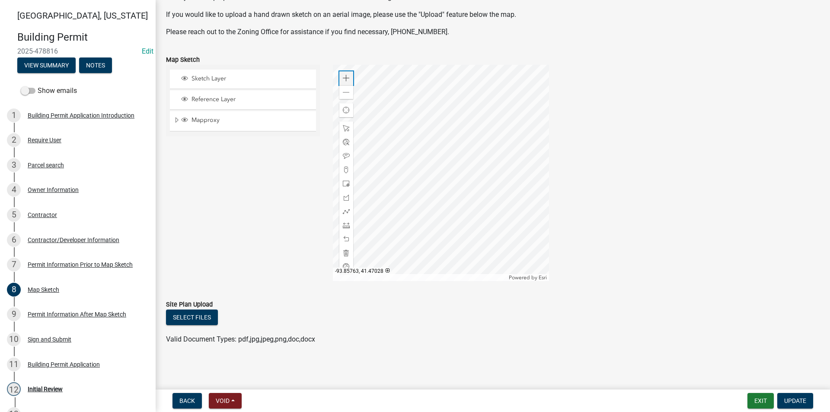
click at [346, 76] on span at bounding box center [346, 78] width 7 height 7
click at [489, 145] on div at bounding box center [441, 173] width 216 height 216
click at [346, 228] on span at bounding box center [346, 225] width 7 height 7
click at [347, 76] on span at bounding box center [346, 78] width 7 height 7
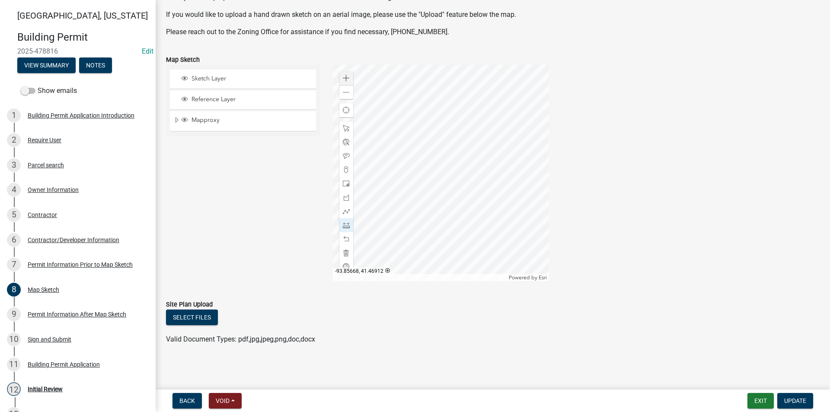
click at [420, 92] on div at bounding box center [441, 173] width 216 height 216
click at [439, 189] on div at bounding box center [441, 173] width 216 height 216
click at [381, 200] on div at bounding box center [441, 173] width 216 height 216
click at [363, 103] on div at bounding box center [441, 173] width 216 height 216
click at [420, 92] on div at bounding box center [441, 173] width 216 height 216
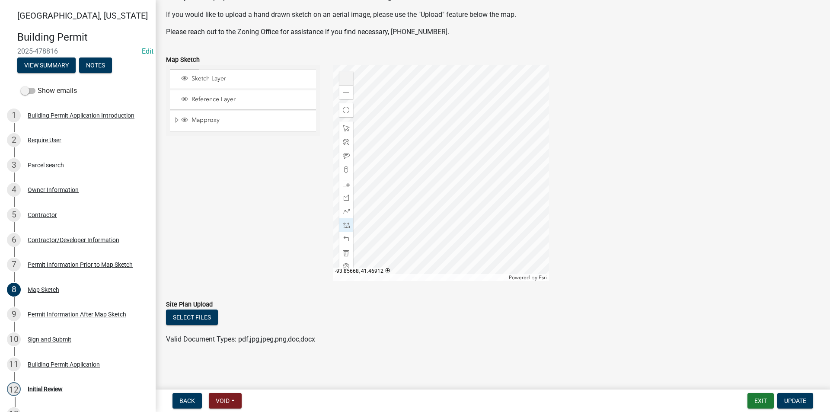
click at [420, 92] on div at bounding box center [441, 173] width 216 height 216
click at [348, 95] on div "Zoom out" at bounding box center [346, 92] width 14 height 14
click at [401, 138] on div at bounding box center [441, 173] width 216 height 216
click at [472, 127] on div at bounding box center [441, 173] width 216 height 216
click at [416, 127] on div at bounding box center [441, 173] width 216 height 216
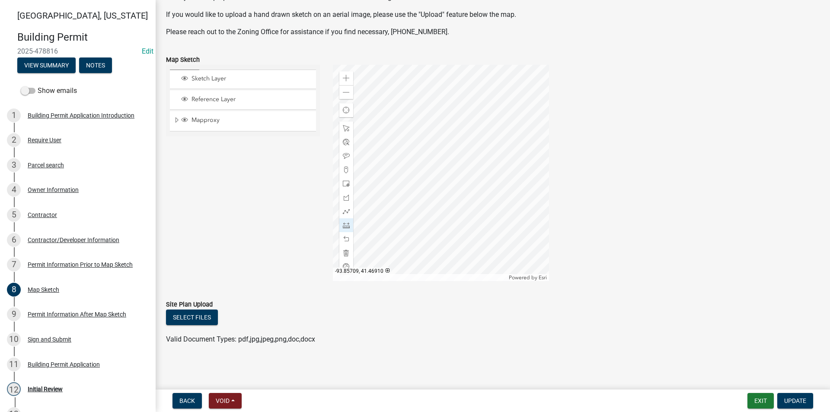
click at [416, 127] on div at bounding box center [441, 173] width 216 height 216
click at [396, 177] on div at bounding box center [441, 173] width 216 height 216
click at [349, 80] on div "Zoom in" at bounding box center [346, 78] width 14 height 14
click at [447, 122] on div at bounding box center [441, 173] width 216 height 216
click at [446, 191] on div at bounding box center [441, 173] width 216 height 216
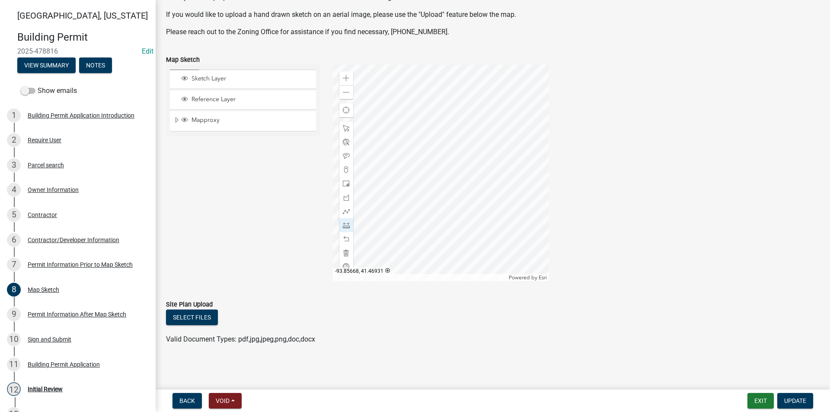
click at [453, 196] on div at bounding box center [441, 173] width 216 height 216
click at [452, 168] on div at bounding box center [441, 173] width 216 height 216
click at [452, 117] on div at bounding box center [441, 173] width 216 height 216
click at [471, 92] on div at bounding box center [441, 173] width 216 height 216
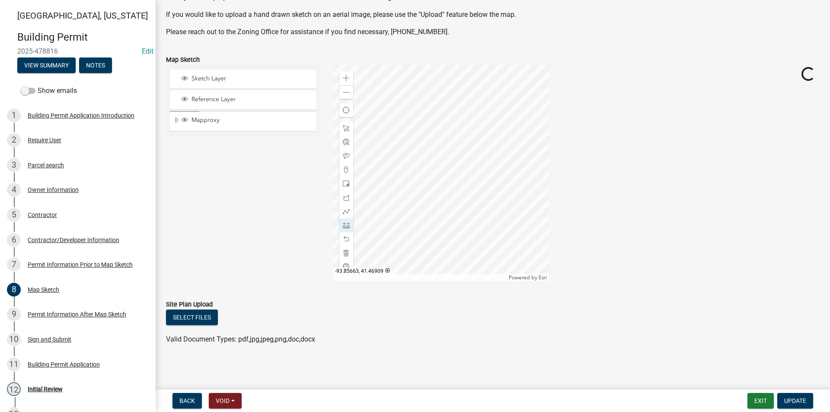
click at [479, 126] on div at bounding box center [441, 173] width 216 height 216
click at [472, 174] on div at bounding box center [441, 173] width 216 height 216
click at [432, 147] on div at bounding box center [441, 173] width 216 height 216
click at [346, 95] on span at bounding box center [346, 92] width 7 height 7
click at [438, 263] on div at bounding box center [441, 173] width 216 height 216
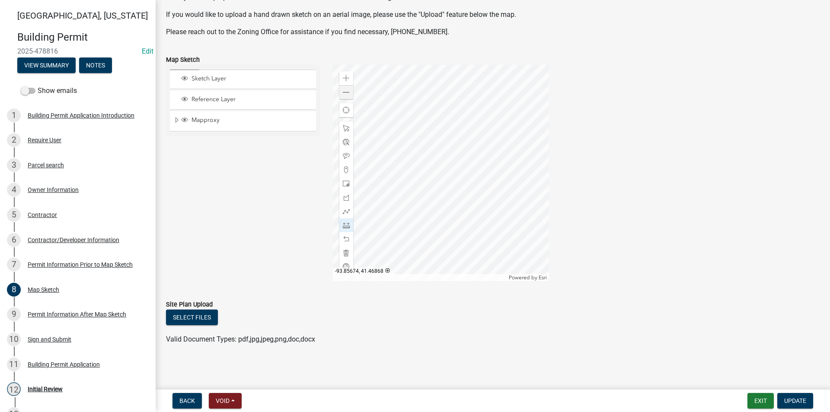
click at [438, 263] on div at bounding box center [441, 173] width 216 height 216
click at [465, 155] on div at bounding box center [441, 173] width 216 height 216
click at [344, 91] on span at bounding box center [346, 92] width 7 height 7
click at [429, 166] on div at bounding box center [441, 173] width 216 height 216
click at [506, 158] on div at bounding box center [441, 173] width 216 height 216
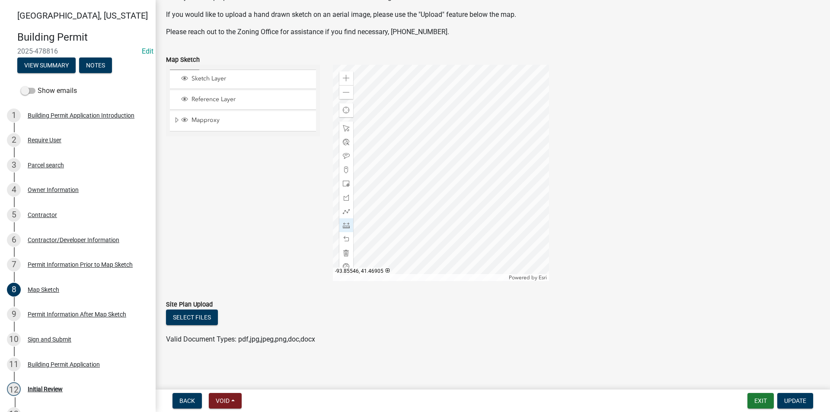
click at [506, 158] on div at bounding box center [441, 173] width 216 height 216
click at [346, 126] on span at bounding box center [346, 128] width 7 height 7
click at [456, 188] on div at bounding box center [441, 173] width 216 height 216
click at [793, 399] on span "Update" at bounding box center [795, 400] width 22 height 7
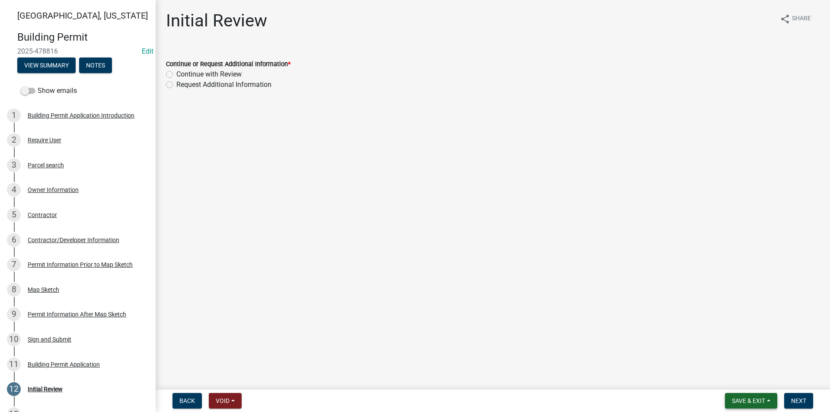
click at [738, 399] on span "Save & Exit" at bounding box center [748, 400] width 33 height 7
click at [724, 359] on button "Save" at bounding box center [742, 357] width 69 height 21
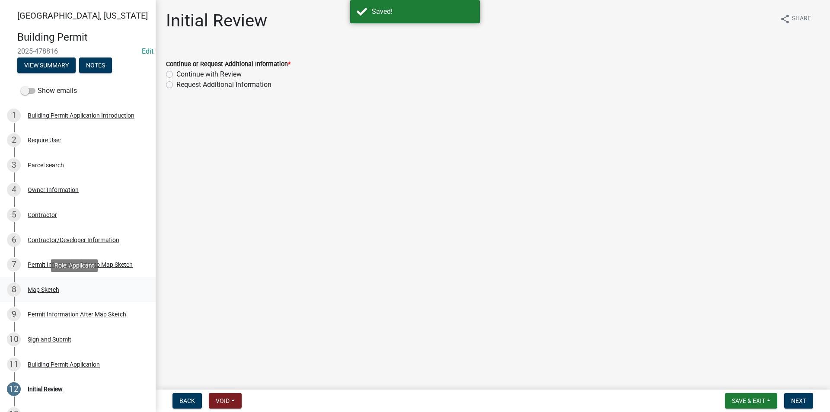
click at [44, 286] on div "Map Sketch" at bounding box center [44, 289] width 32 height 6
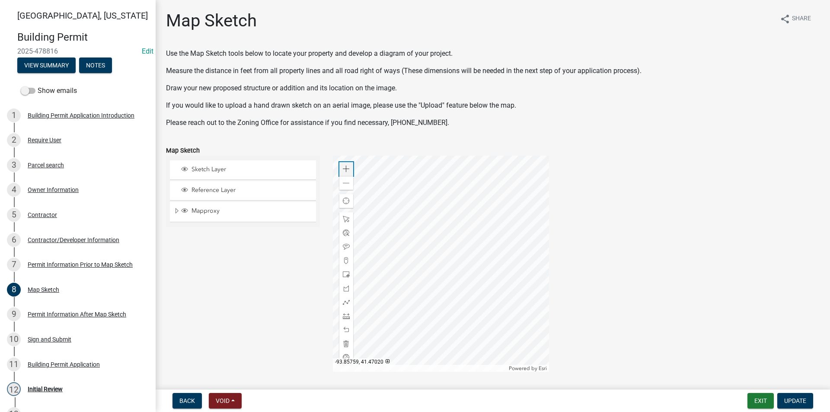
click at [346, 166] on span at bounding box center [346, 169] width 7 height 7
click at [506, 191] on div at bounding box center [441, 264] width 216 height 216
click at [431, 238] on div at bounding box center [441, 264] width 216 height 216
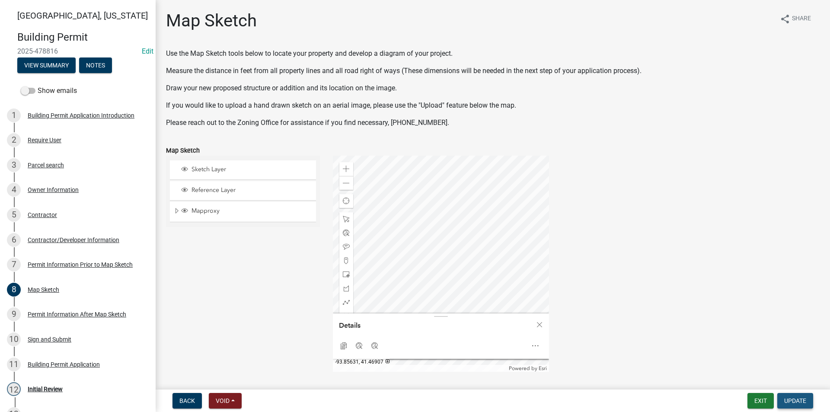
click at [803, 399] on span "Update" at bounding box center [795, 400] width 22 height 7
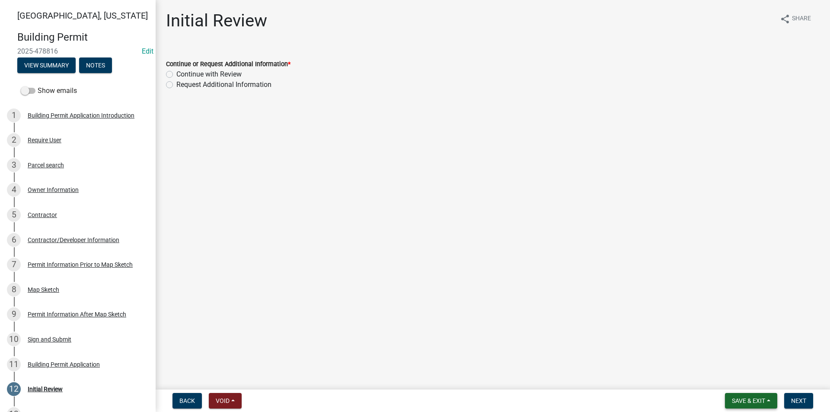
click at [752, 398] on span "Save & Exit" at bounding box center [748, 400] width 33 height 7
click at [732, 359] on button "Save" at bounding box center [742, 357] width 69 height 21
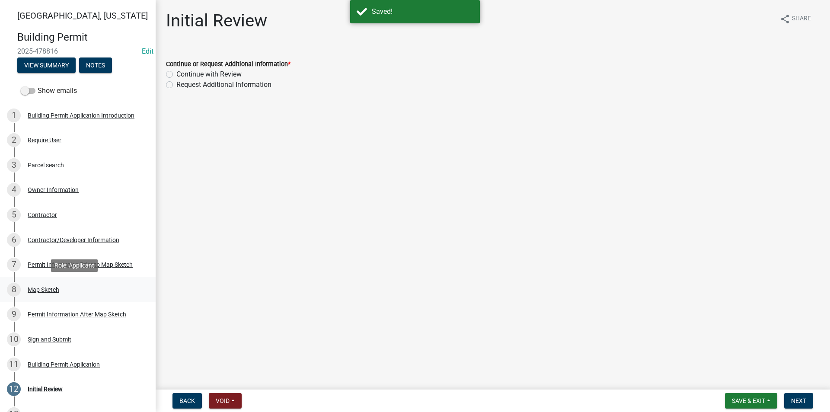
click at [42, 293] on div "8 Map Sketch" at bounding box center [74, 290] width 135 height 14
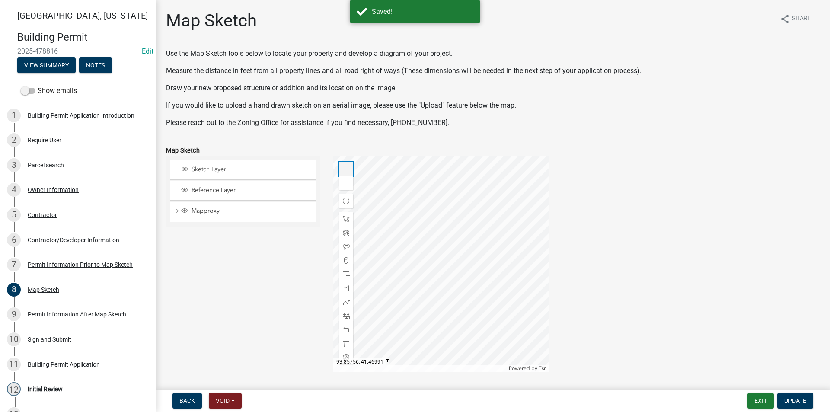
click at [346, 162] on div "Zoom in" at bounding box center [346, 169] width 14 height 14
click at [471, 234] on div at bounding box center [441, 264] width 216 height 216
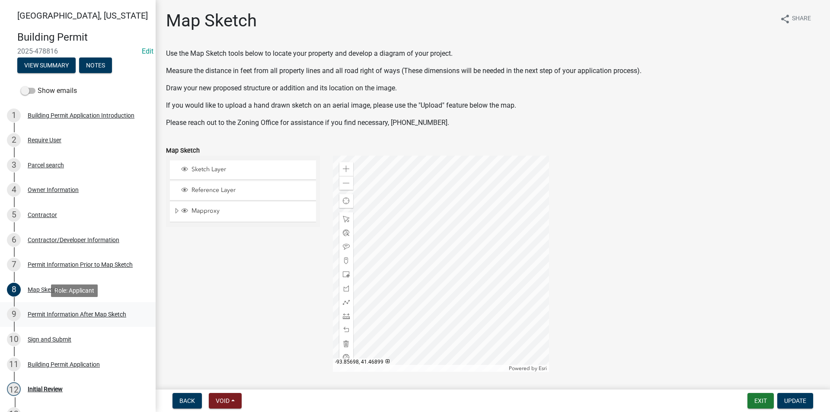
click at [42, 306] on link "9 Permit Information After Map Sketch" at bounding box center [78, 314] width 156 height 25
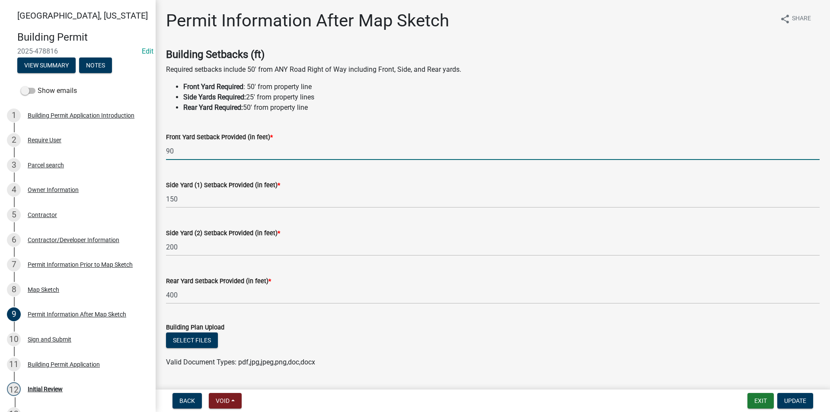
drag, startPoint x: 179, startPoint y: 153, endPoint x: 163, endPoint y: 150, distance: 16.1
click at [163, 150] on div "Front Yard Setback Provided (in feet) * 90" at bounding box center [492, 140] width 666 height 40
type input "82"
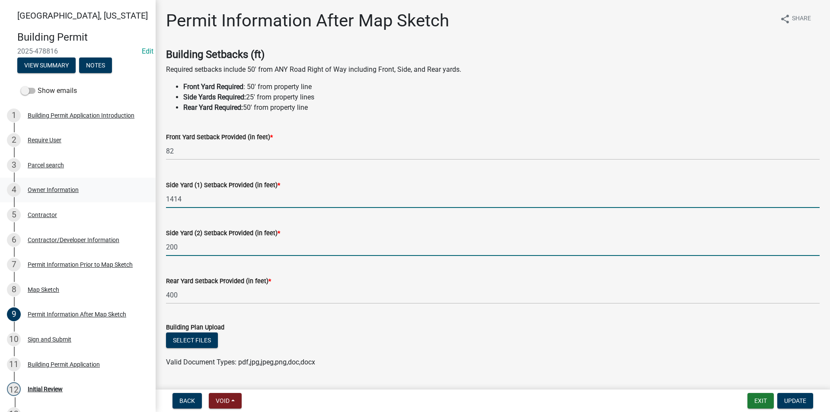
drag, startPoint x: 157, startPoint y: 201, endPoint x: 121, endPoint y: 201, distance: 36.7
click at [119, 201] on div "Madison County, Iowa Building Permit 2025-478816 Edit View Summary Notes Show e…" at bounding box center [415, 206] width 830 height 412
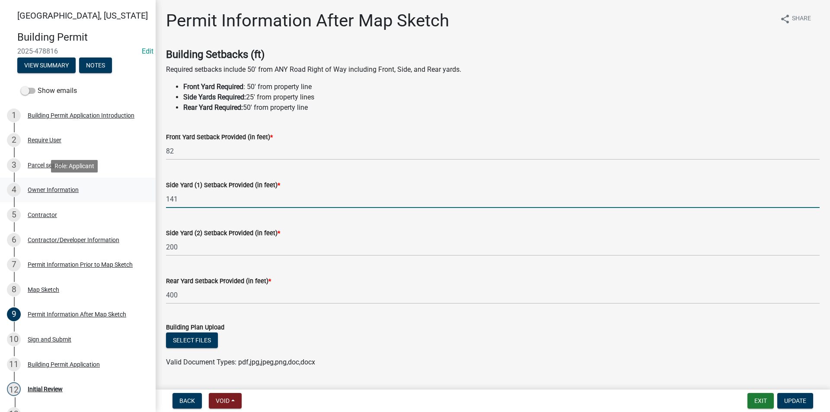
type input "141"
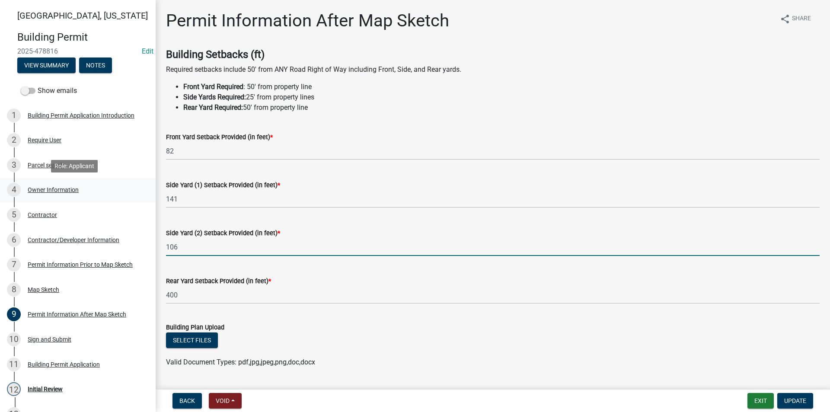
type input "106"
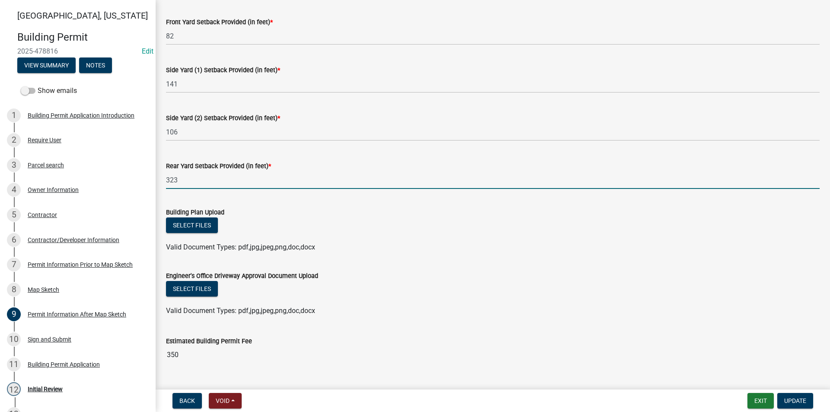
scroll to position [130, 0]
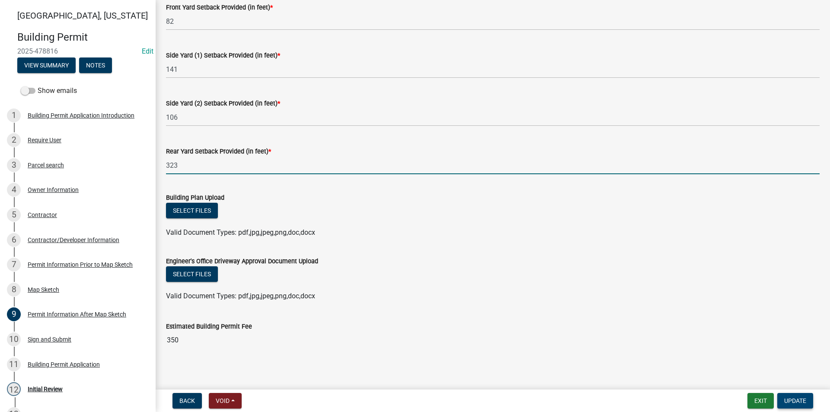
type input "323"
click at [790, 397] on span "Update" at bounding box center [795, 400] width 22 height 7
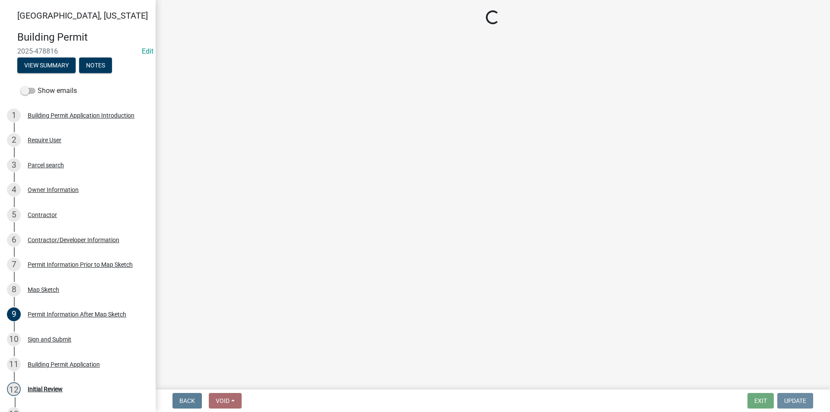
scroll to position [0, 0]
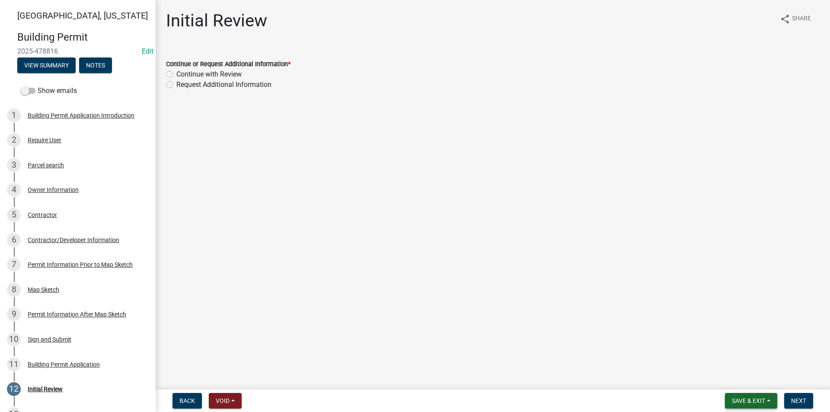
click at [738, 399] on span "Save & Exit" at bounding box center [748, 400] width 33 height 7
click at [727, 360] on button "Save" at bounding box center [742, 357] width 69 height 21
click at [59, 311] on div "Permit Information After Map Sketch" at bounding box center [77, 314] width 99 height 6
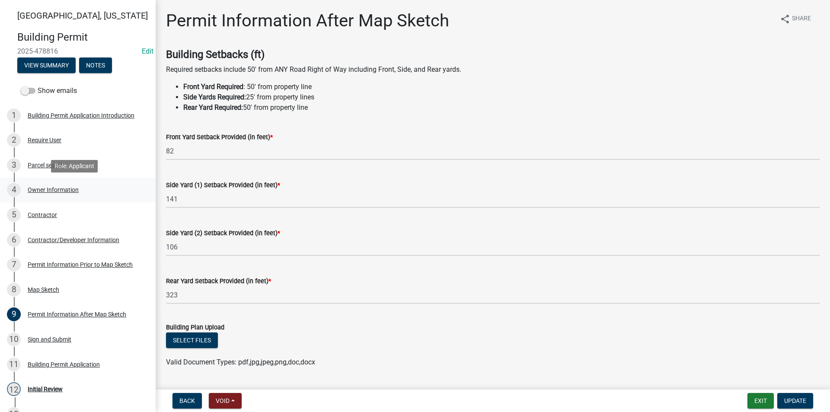
click at [48, 194] on div "4 Owner Information" at bounding box center [74, 190] width 135 height 14
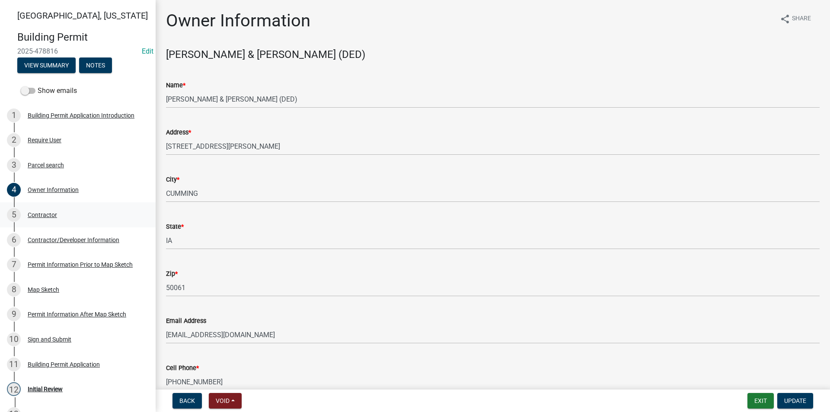
click at [68, 217] on div "5 Contractor" at bounding box center [74, 215] width 135 height 14
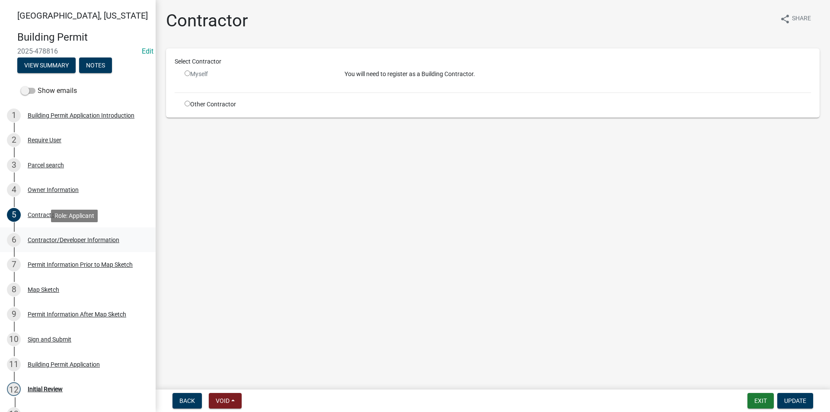
click at [69, 237] on div "Contractor/Developer Information" at bounding box center [74, 240] width 92 height 6
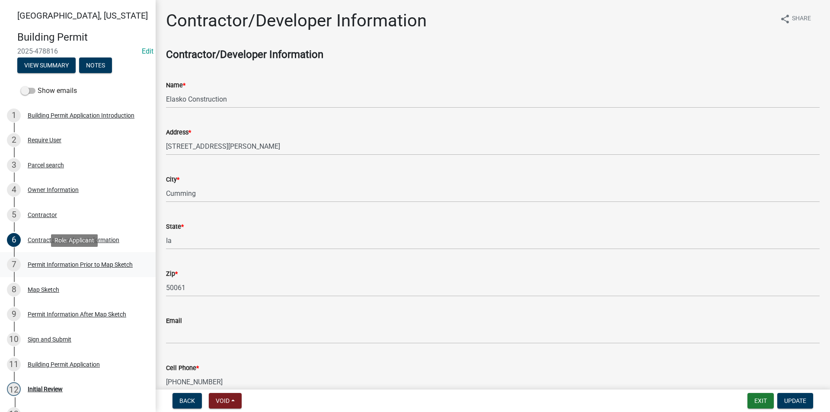
click at [76, 261] on div "Permit Information Prior to Map Sketch" at bounding box center [80, 264] width 105 height 6
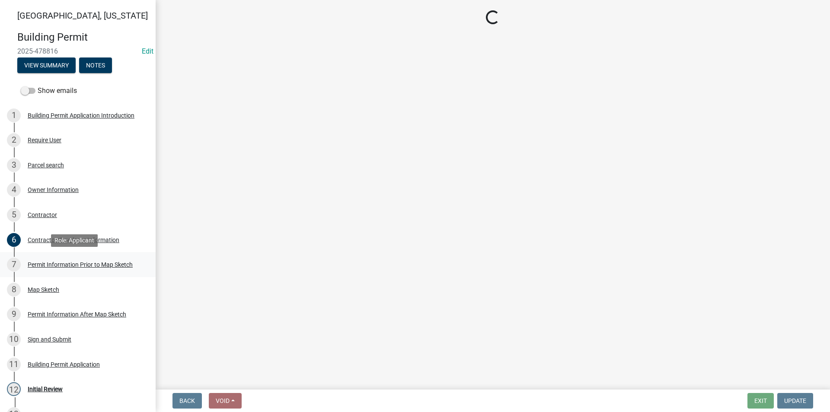
select select "8696842b-1f2d-45b9-8814-ba6b9543b151"
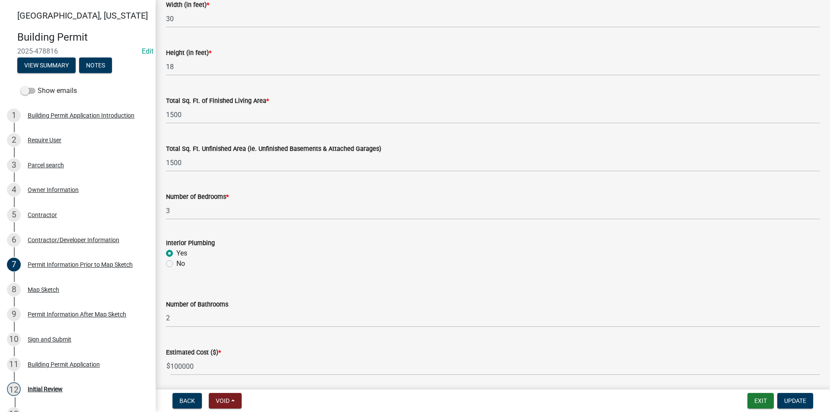
scroll to position [549, 0]
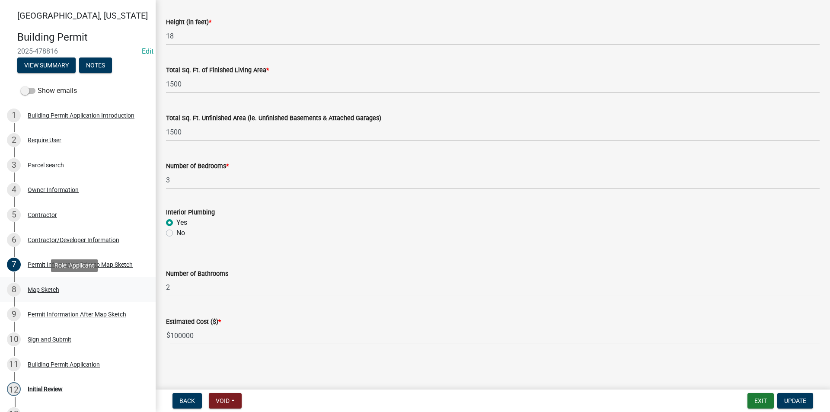
click at [57, 291] on div "Map Sketch" at bounding box center [44, 289] width 32 height 6
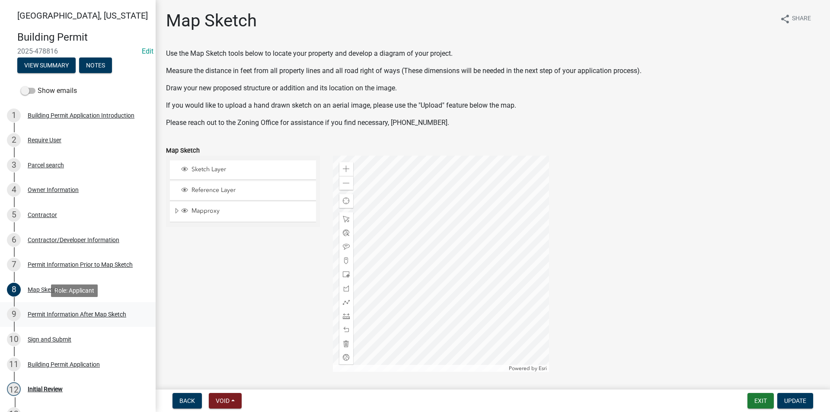
click at [103, 309] on div "9 Permit Information After Map Sketch" at bounding box center [74, 314] width 135 height 14
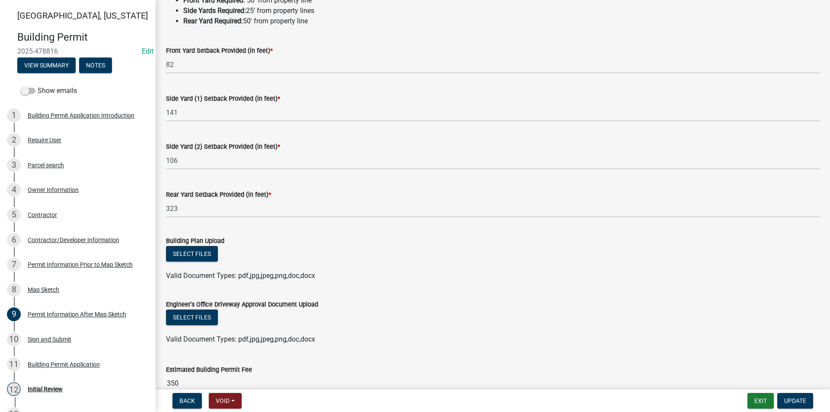
scroll to position [130, 0]
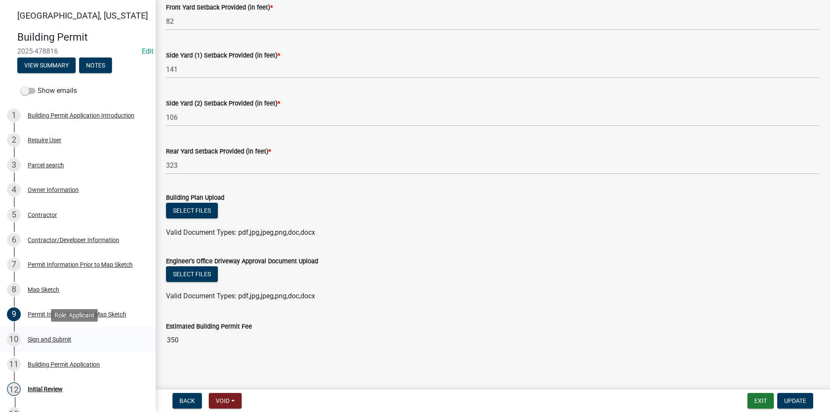
click at [65, 337] on div "Sign and Submit" at bounding box center [50, 339] width 44 height 6
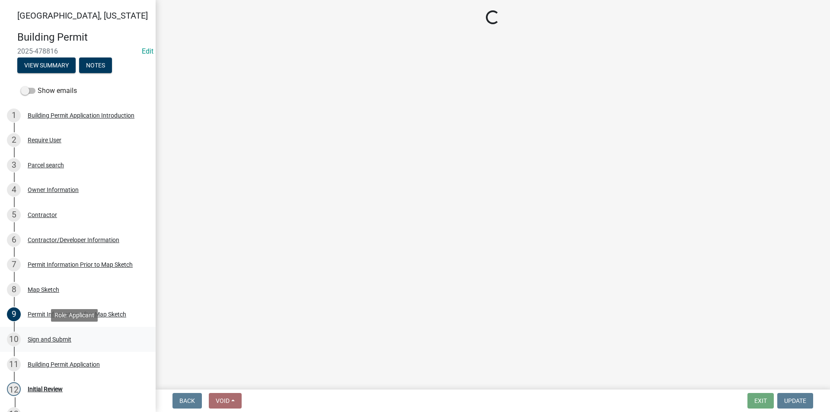
scroll to position [0, 0]
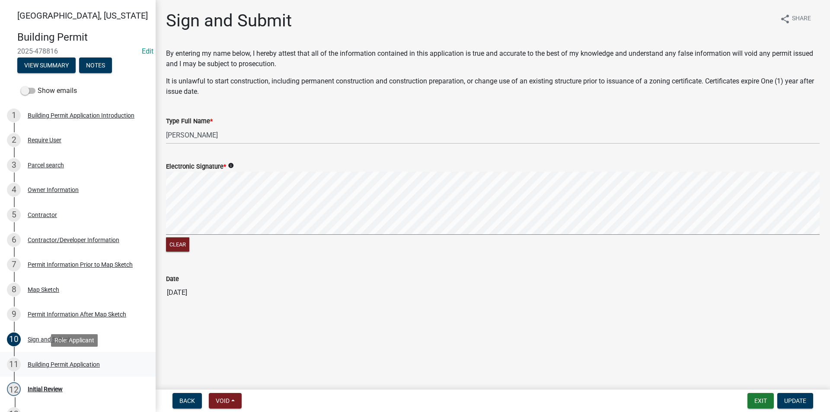
click at [56, 365] on div "Building Permit Application" at bounding box center [64, 364] width 72 height 6
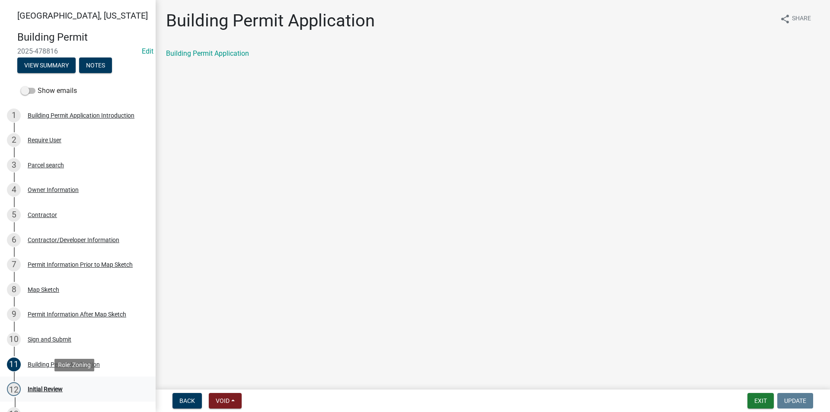
click at [54, 384] on div "12 Initial Review" at bounding box center [74, 389] width 135 height 14
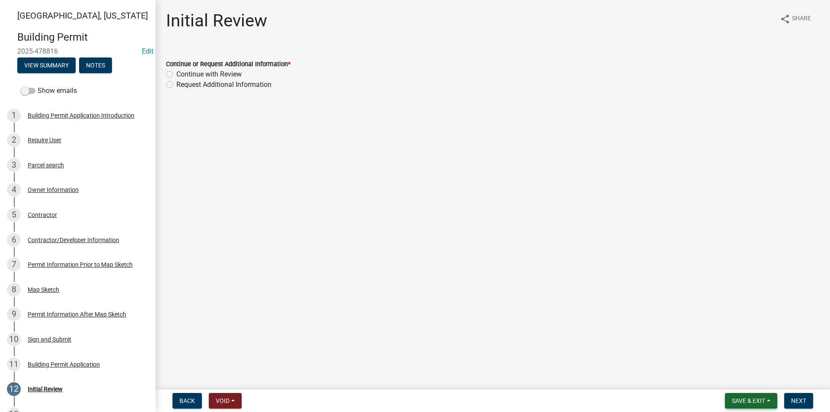
click at [732, 398] on span "Save & Exit" at bounding box center [748, 400] width 33 height 7
click at [731, 382] on button "Save & Exit" at bounding box center [742, 378] width 69 height 21
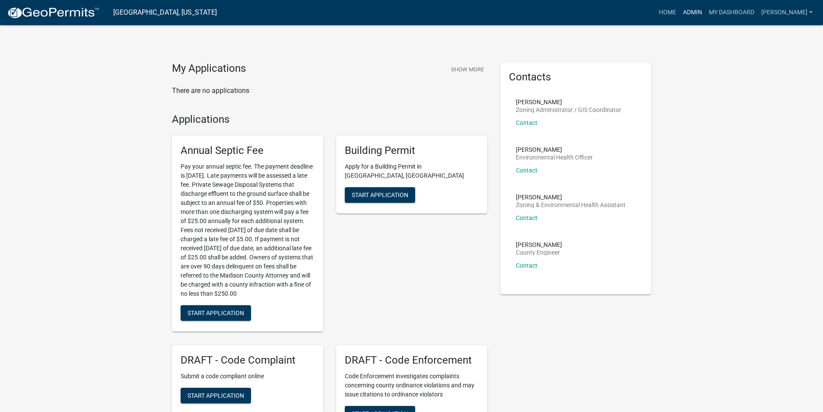
click at [701, 16] on link "Admin" at bounding box center [693, 12] width 26 height 16
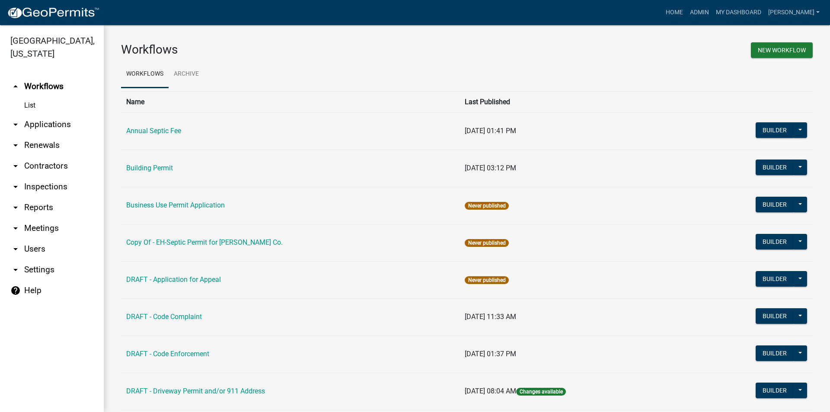
click at [35, 115] on link "arrow_drop_down Applications" at bounding box center [52, 124] width 104 height 21
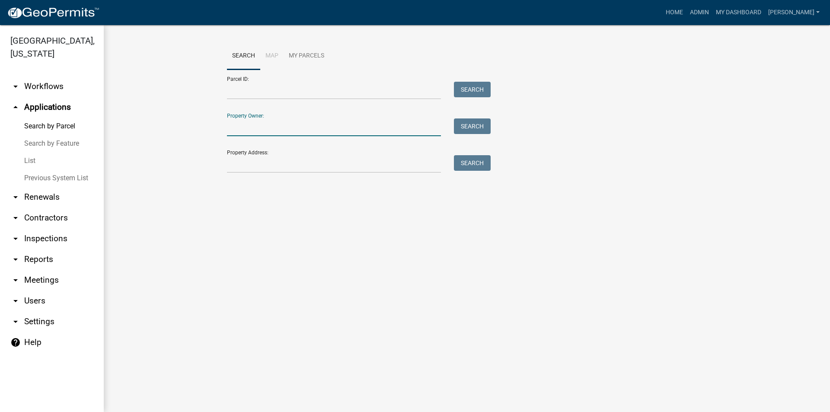
click at [244, 132] on input "Property Owner:" at bounding box center [334, 127] width 214 height 18
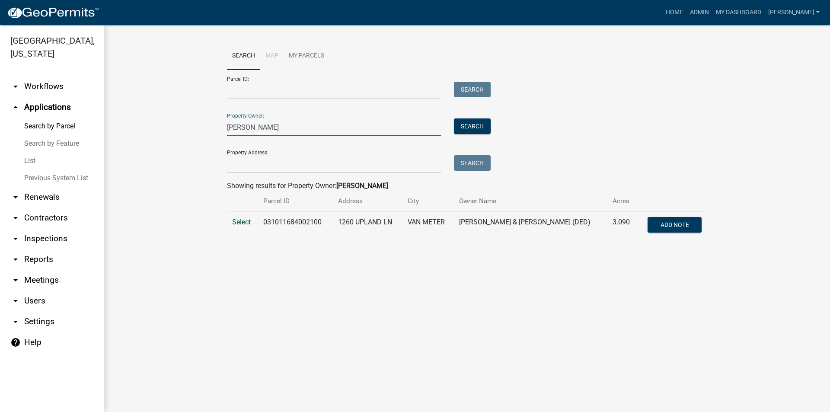
type input "[PERSON_NAME]"
click at [242, 224] on span "Select" at bounding box center [241, 222] width 19 height 8
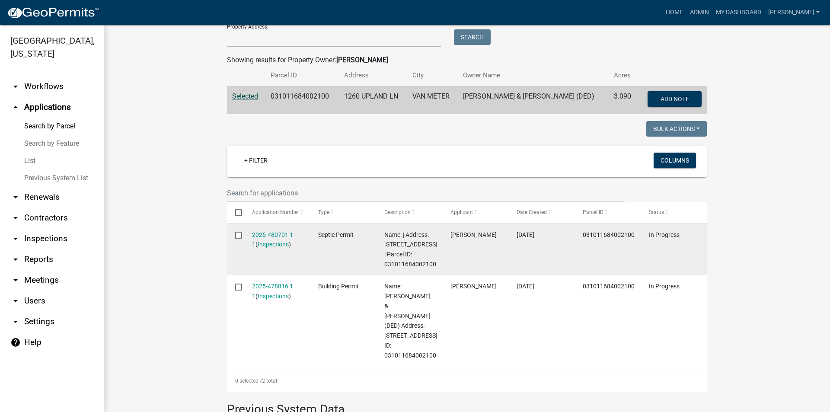
scroll to position [130, 0]
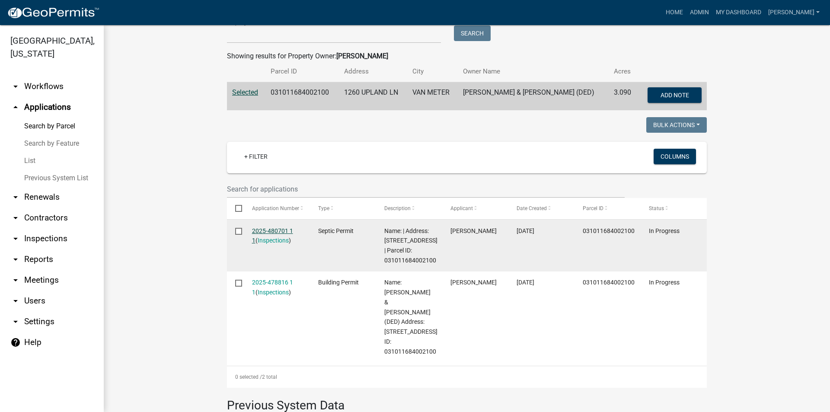
click at [284, 231] on link "2025-480701 1 1" at bounding box center [272, 235] width 41 height 17
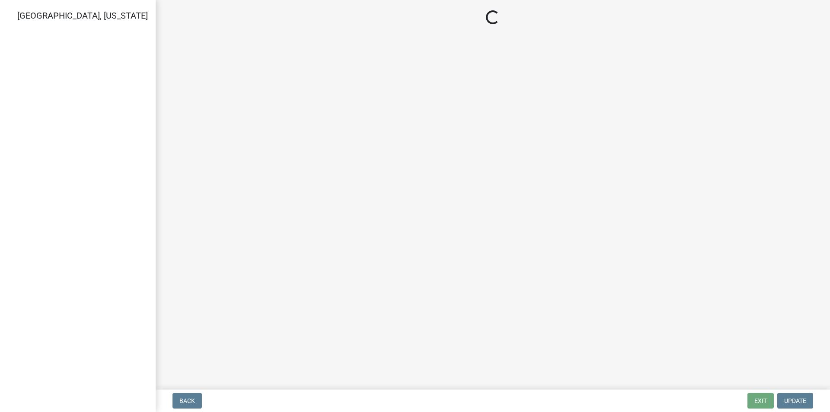
select select "cee7aade-c60a-47dc-8b48-e4cdff881902"
select select "dbe3a1b9-a4b3-48fa-b9c0-fee70399abae"
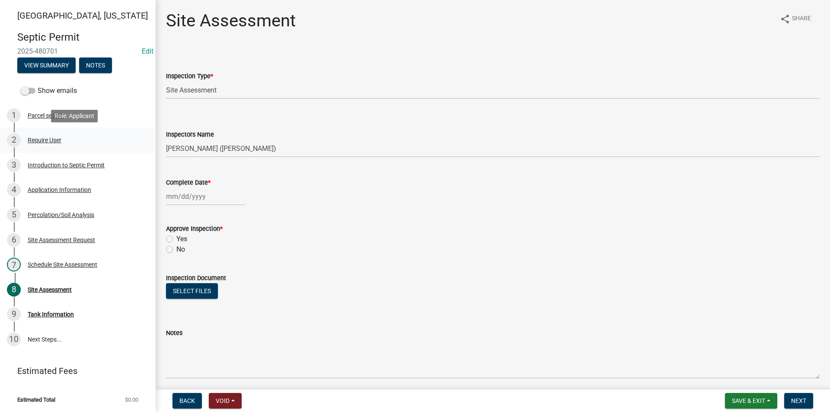
click at [57, 141] on div "Require User" at bounding box center [45, 140] width 34 height 6
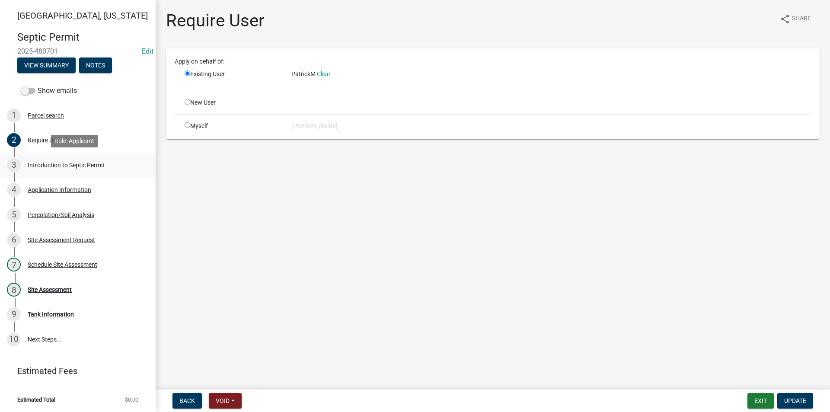
click at [76, 164] on div "Introduction to Septic Permit" at bounding box center [66, 165] width 77 height 6
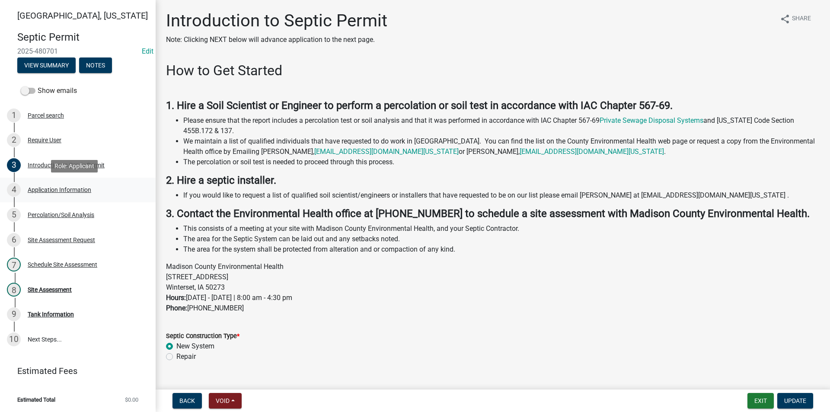
click at [78, 183] on div "4 Application Information" at bounding box center [74, 190] width 135 height 14
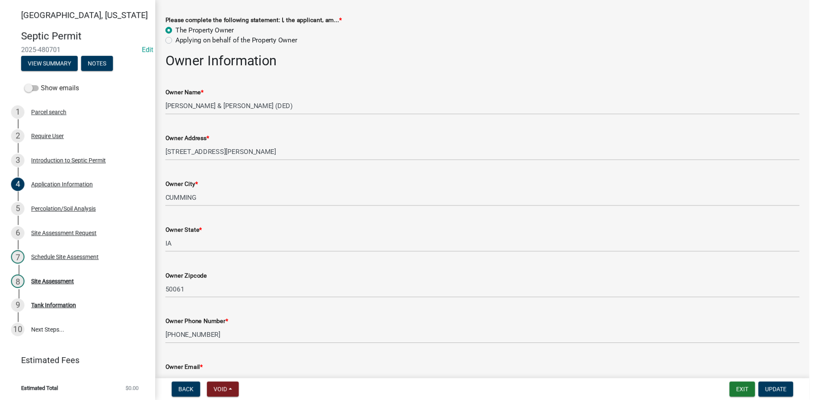
scroll to position [130, 0]
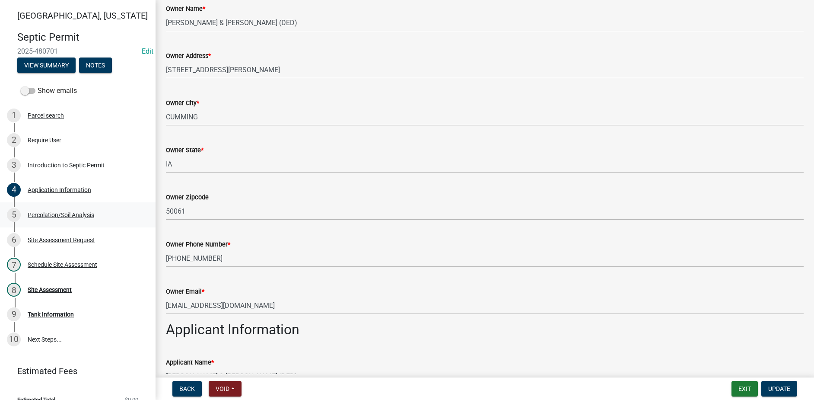
click at [74, 218] on div "5 Percolation/Soil Analysis" at bounding box center [74, 215] width 135 height 14
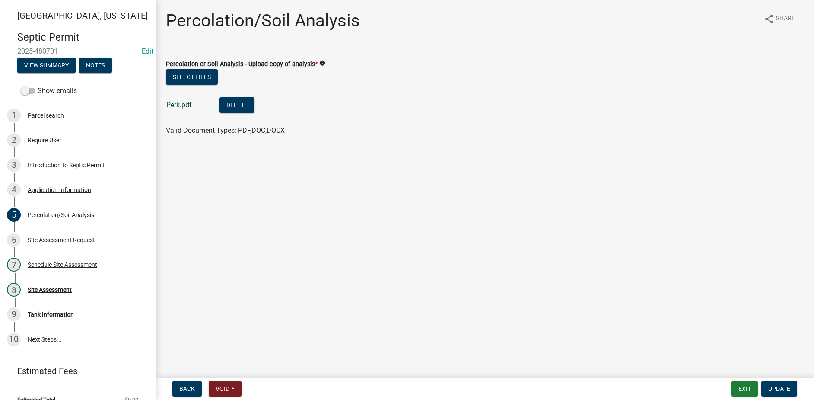
click at [175, 102] on link "Perk.pdf" at bounding box center [178, 105] width 25 height 8
click at [86, 240] on div "Site Assessment Request" at bounding box center [61, 240] width 67 height 6
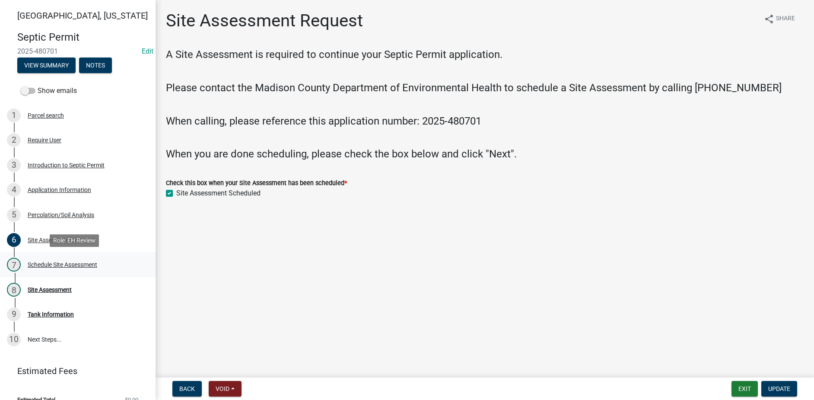
click at [81, 267] on div "Schedule Site Assessment" at bounding box center [63, 264] width 70 height 6
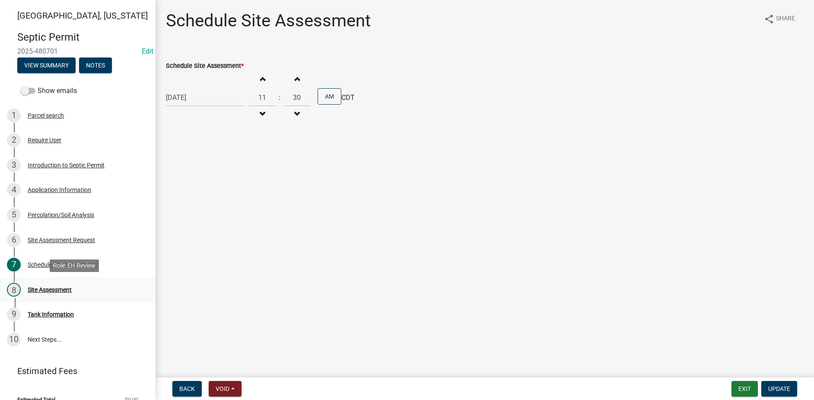
click at [66, 290] on div "Site Assessment" at bounding box center [50, 289] width 44 height 6
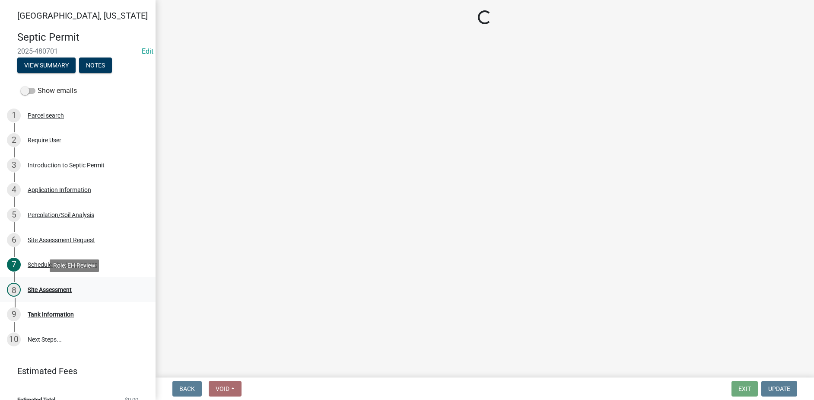
select select "cee7aade-c60a-47dc-8b48-e4cdff881902"
select select "dbe3a1b9-a4b3-48fa-b9c0-fee70399abae"
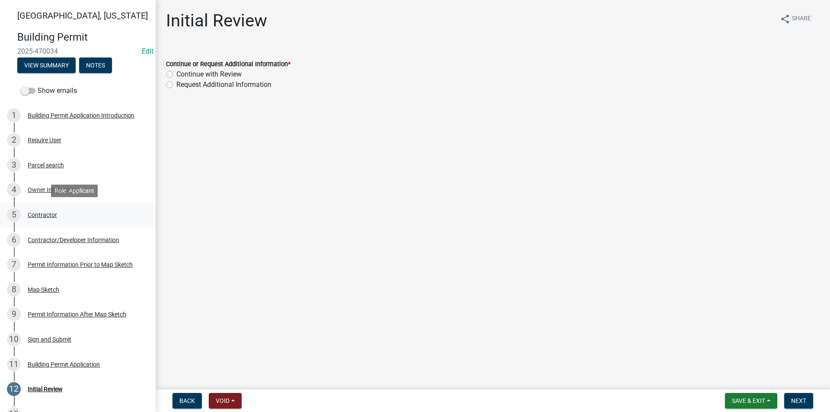
click at [48, 214] on div "Contractor" at bounding box center [42, 215] width 29 height 6
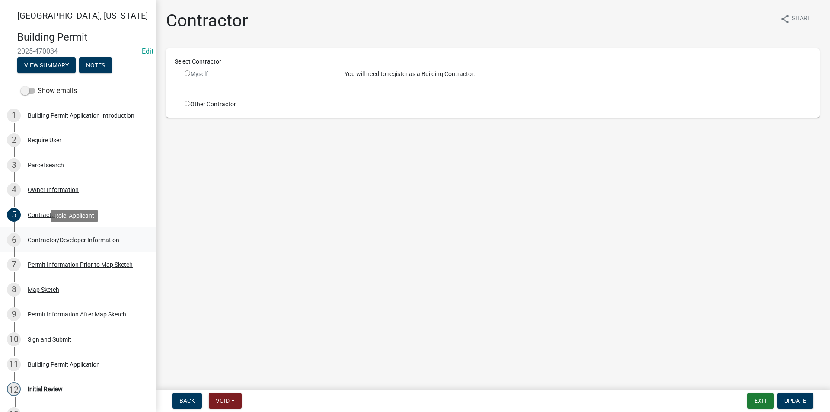
click at [50, 240] on div "Contractor/Developer Information" at bounding box center [74, 240] width 92 height 6
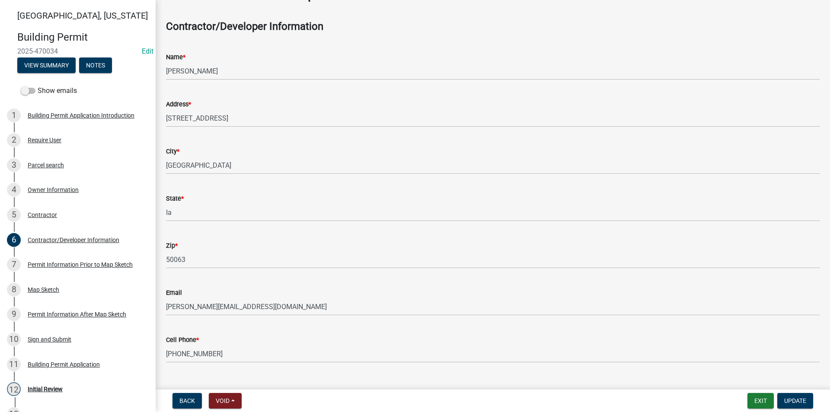
scroll to position [43, 0]
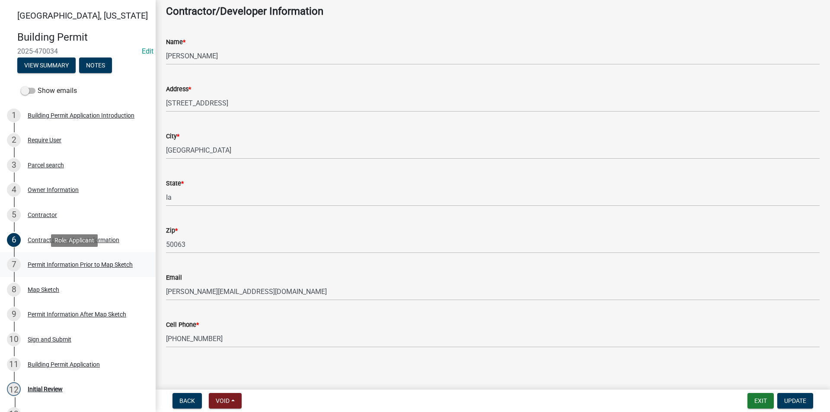
click at [84, 267] on div "Permit Information Prior to Map Sketch" at bounding box center [80, 264] width 105 height 6
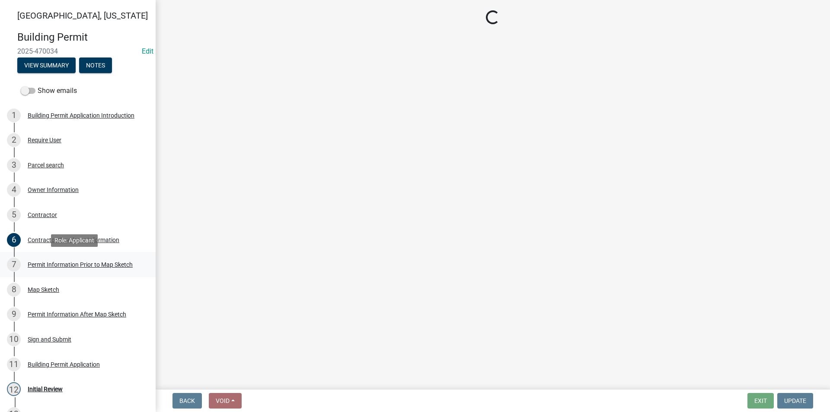
select select "a084ace3-cc4d-4a19-ba90-9713ee32dfc0"
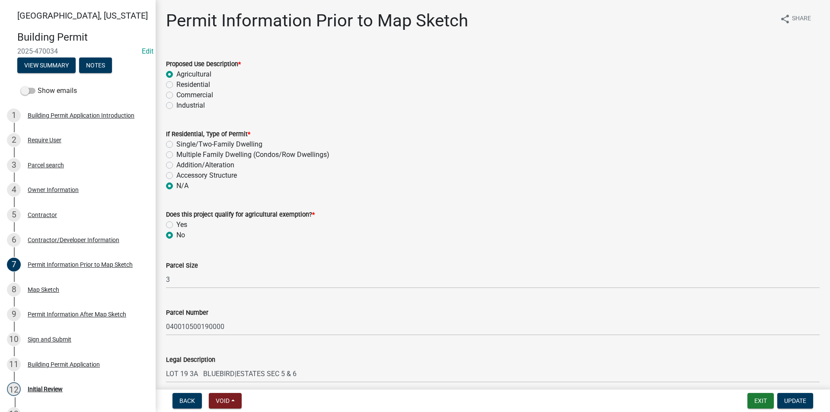
click at [194, 177] on label "Accessory Structure" at bounding box center [206, 175] width 60 height 10
click at [182, 176] on input "Accessory Structure" at bounding box center [179, 173] width 6 height 6
radio input "true"
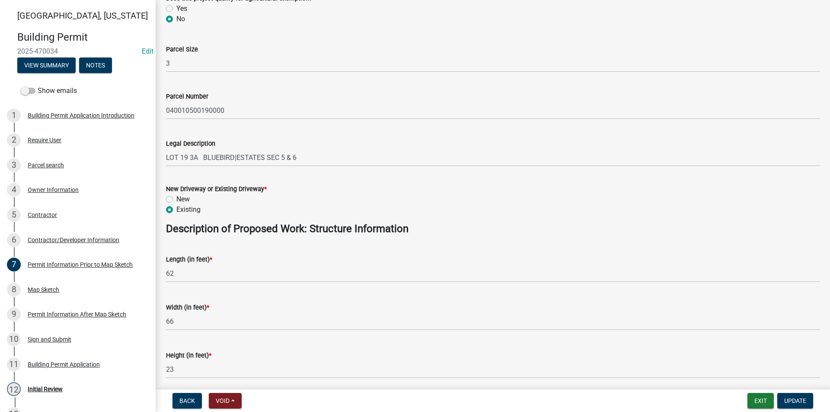
scroll to position [259, 0]
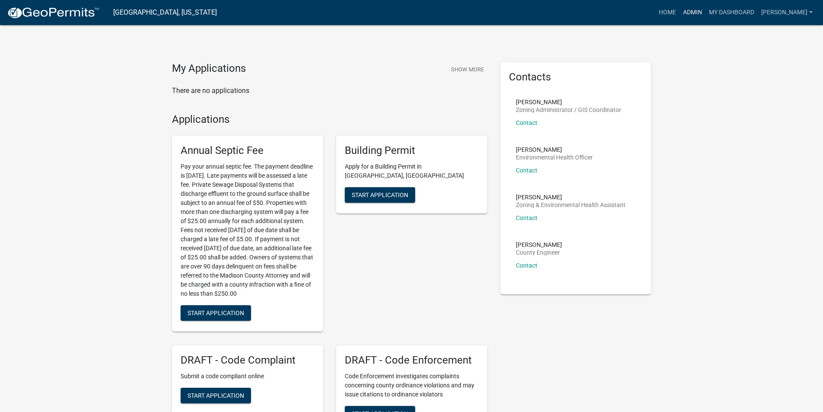
click at [694, 14] on link "Admin" at bounding box center [693, 12] width 26 height 16
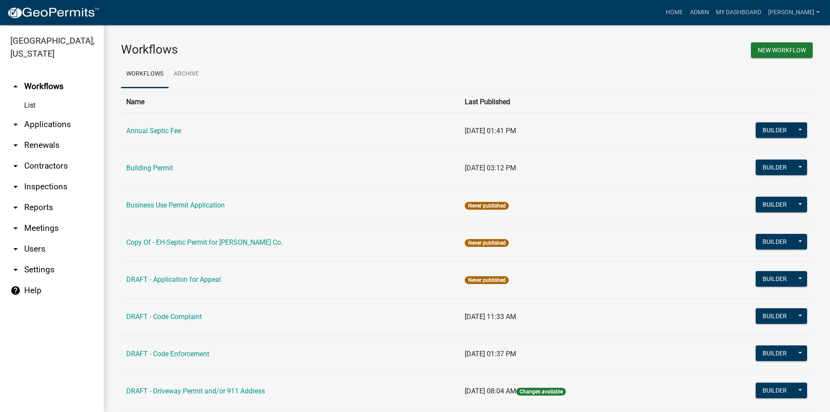
click at [41, 114] on link "arrow_drop_down Applications" at bounding box center [52, 124] width 104 height 21
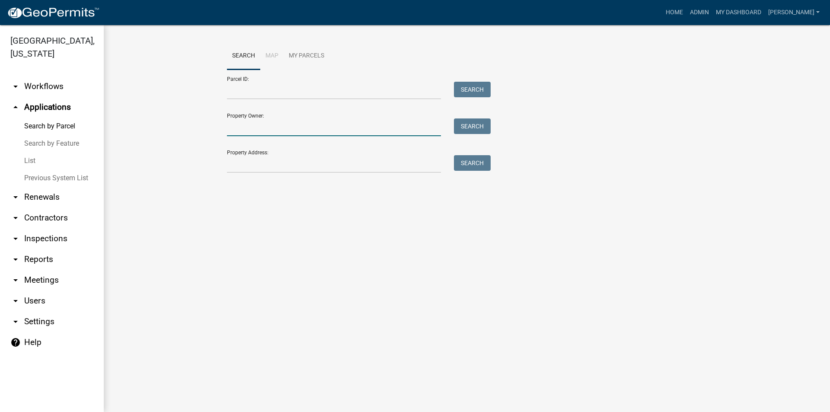
click at [254, 133] on input "Property Owner:" at bounding box center [334, 127] width 214 height 18
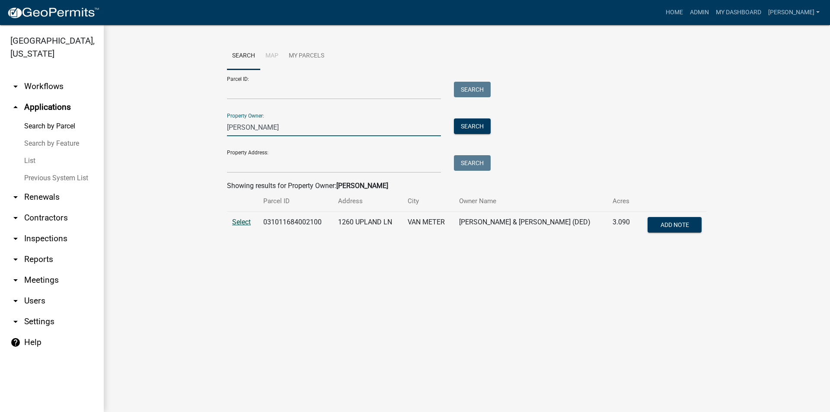
type input "[PERSON_NAME]"
click at [243, 222] on span "Select" at bounding box center [241, 222] width 19 height 8
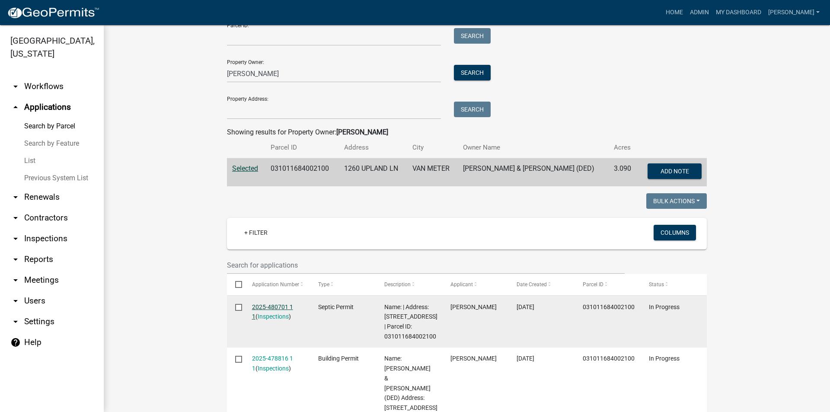
scroll to position [173, 0]
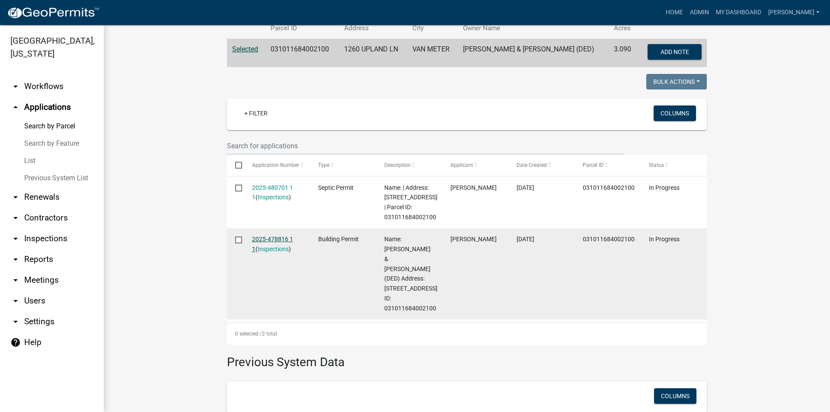
click at [286, 238] on link "2025-478816 1 1" at bounding box center [272, 244] width 41 height 17
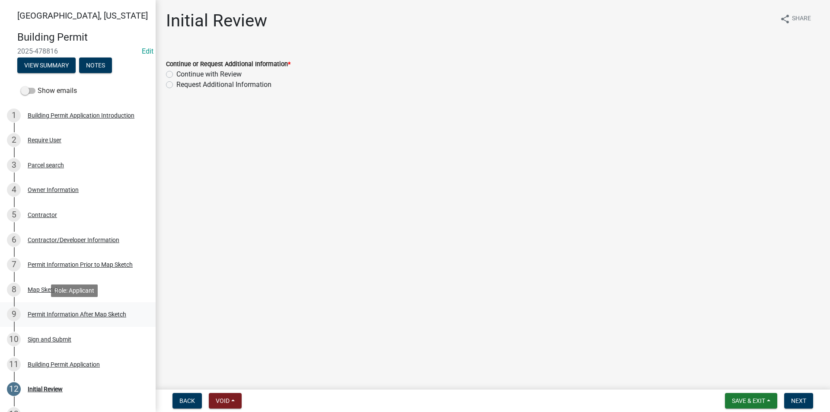
click at [72, 311] on div "Permit Information After Map Sketch" at bounding box center [77, 314] width 99 height 6
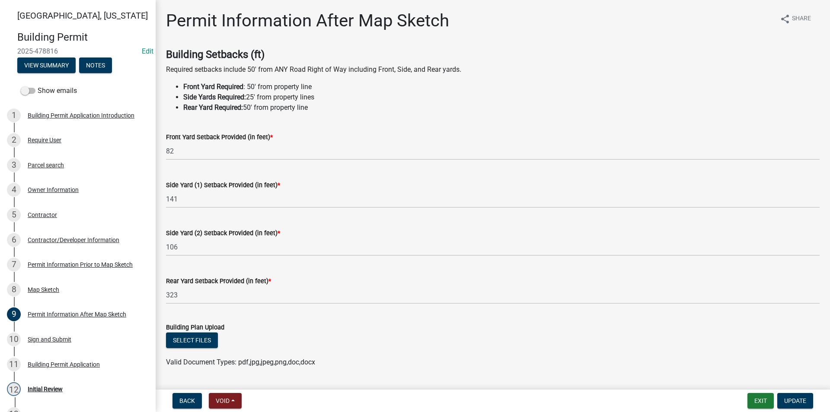
scroll to position [86, 0]
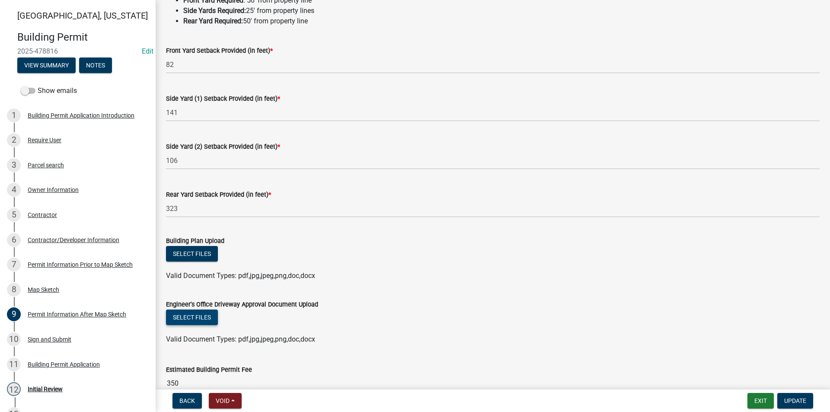
click at [209, 321] on button "Select files" at bounding box center [192, 317] width 52 height 16
click at [188, 254] on button "Select files" at bounding box center [192, 254] width 52 height 16
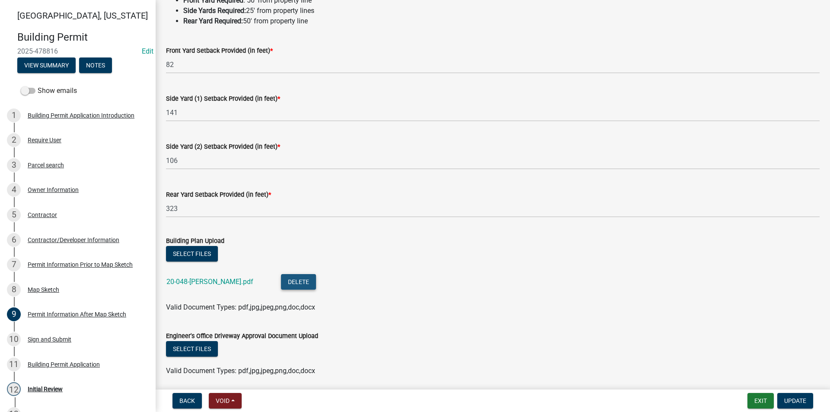
click at [281, 281] on button "Delete" at bounding box center [298, 282] width 35 height 16
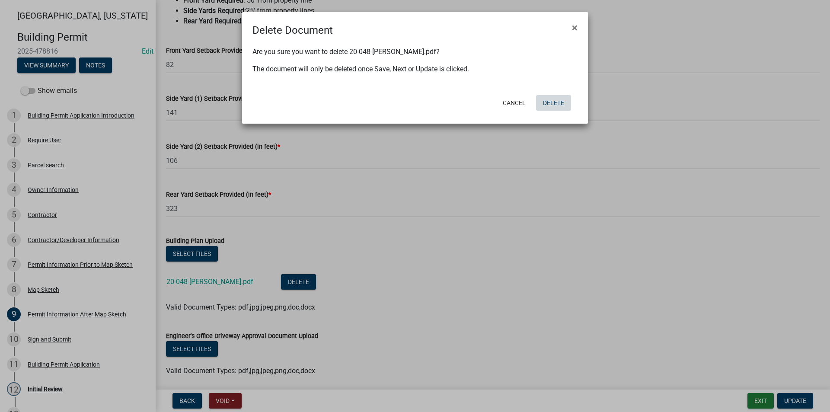
click at [556, 110] on button "Delete" at bounding box center [553, 103] width 35 height 16
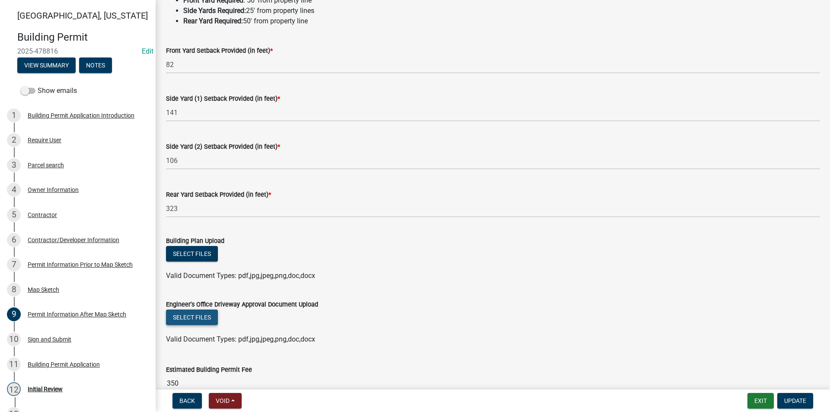
click at [197, 312] on button "Select files" at bounding box center [192, 317] width 52 height 16
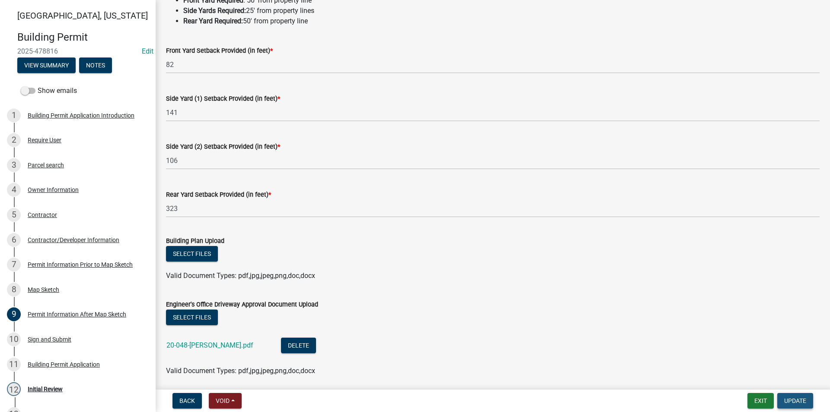
click at [799, 399] on span "Update" at bounding box center [795, 400] width 22 height 7
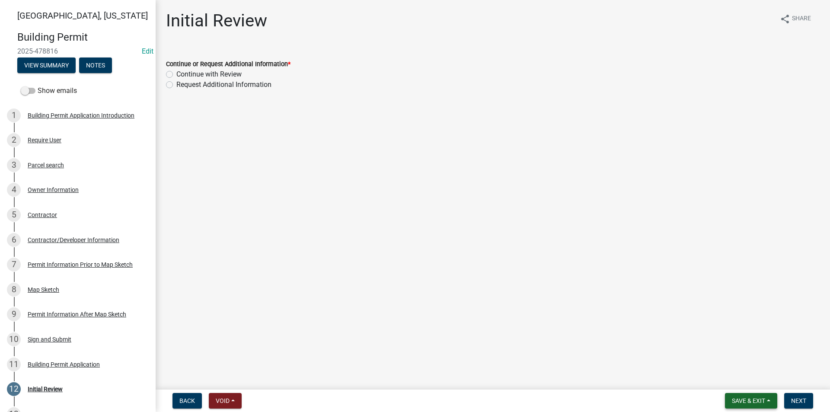
click at [738, 403] on span "Save & Exit" at bounding box center [748, 400] width 33 height 7
click at [731, 361] on button "Save" at bounding box center [742, 357] width 69 height 21
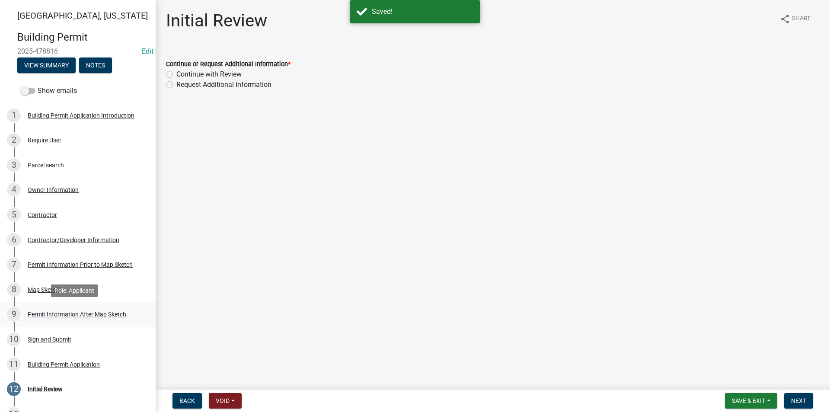
click at [73, 314] on div "Permit Information After Map Sketch" at bounding box center [77, 314] width 99 height 6
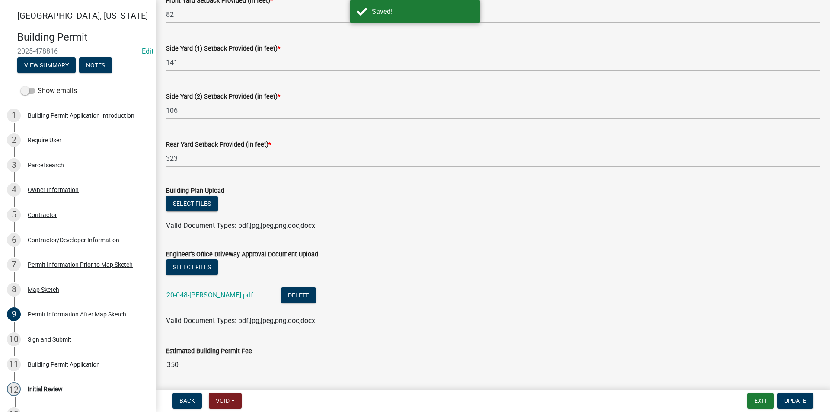
scroll to position [166, 0]
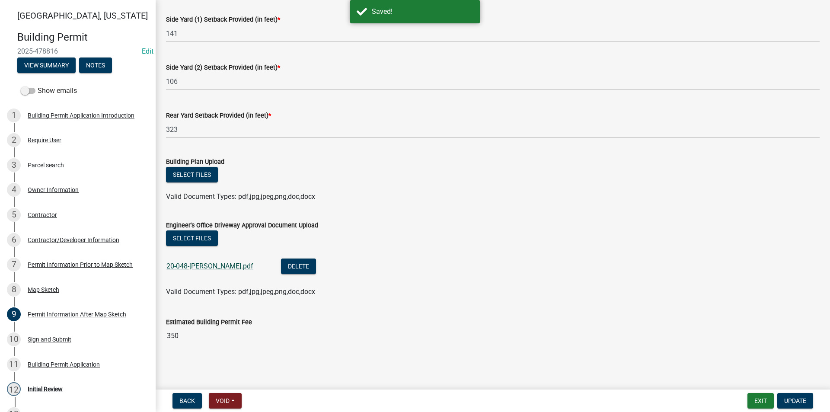
click at [200, 265] on link "20-048-[PERSON_NAME].pdf" at bounding box center [209, 266] width 87 height 8
click at [794, 402] on span "Update" at bounding box center [795, 400] width 22 height 7
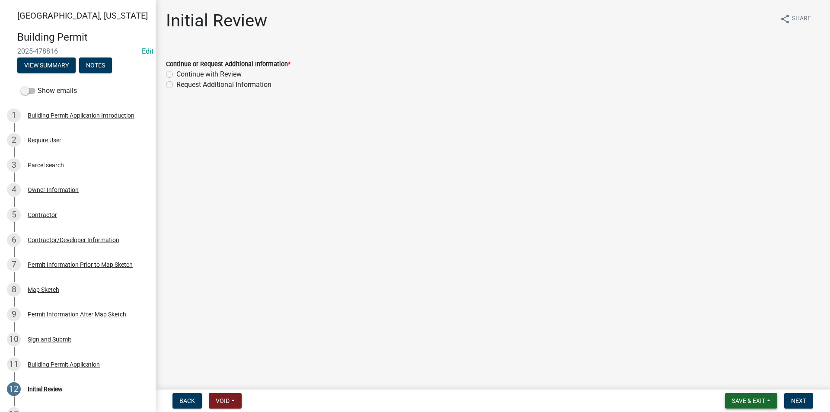
click at [749, 399] on span "Save & Exit" at bounding box center [748, 400] width 33 height 7
click at [732, 382] on button "Save & Exit" at bounding box center [742, 378] width 69 height 21
